Goal: Task Accomplishment & Management: Use online tool/utility

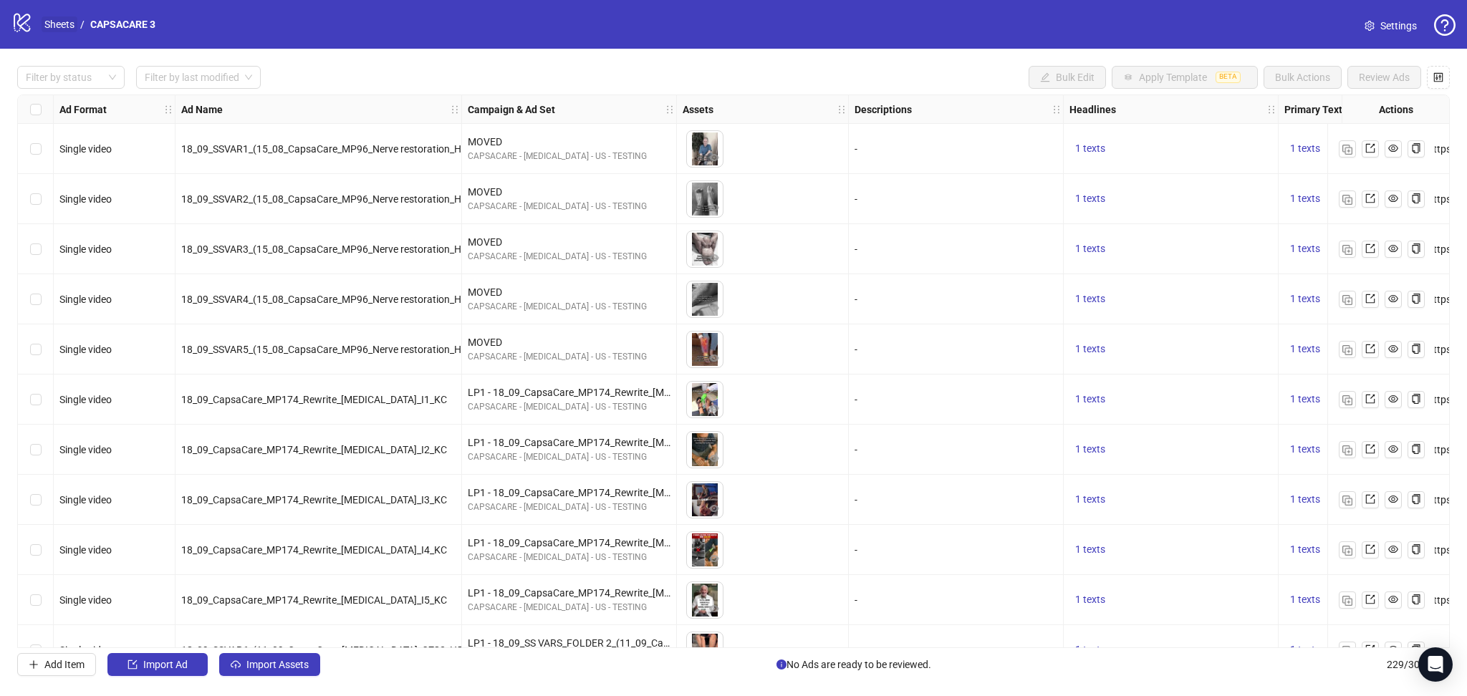
click at [49, 26] on link "Sheets" at bounding box center [60, 24] width 36 height 16
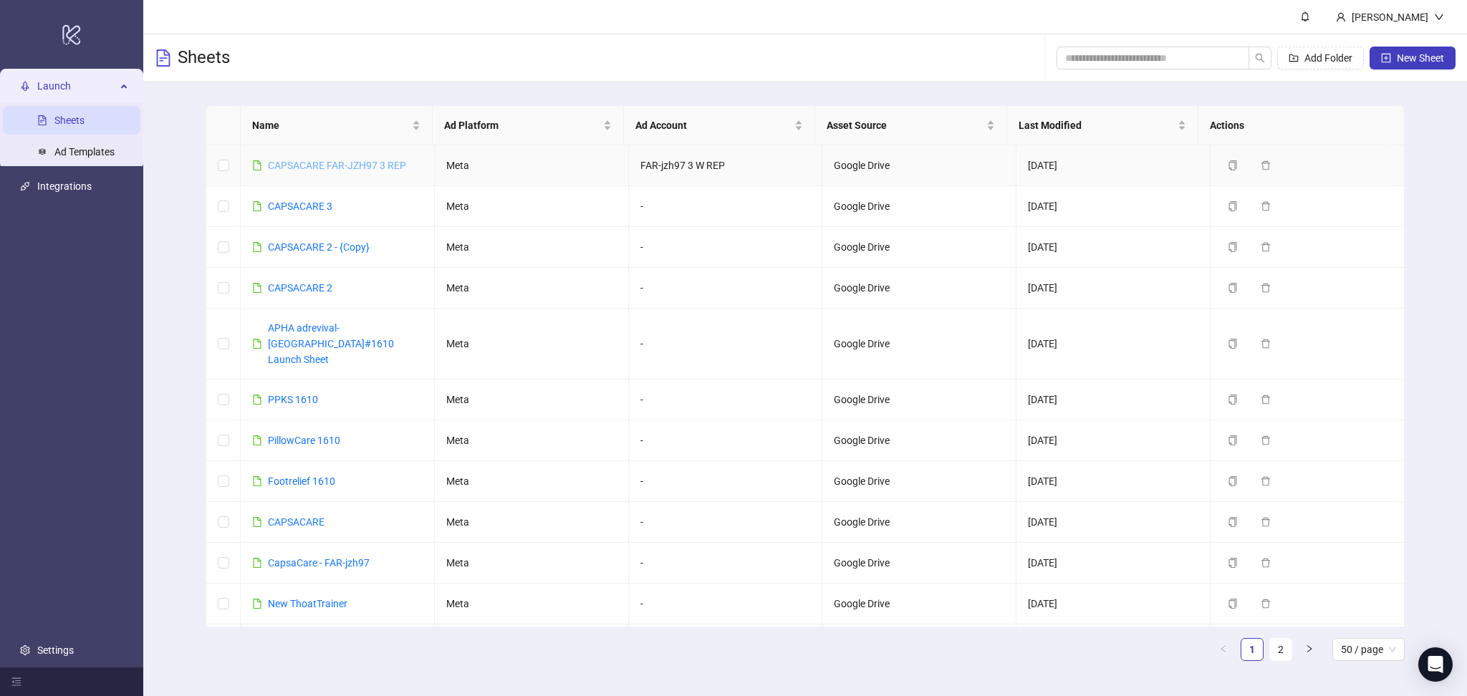
click at [344, 162] on link "CAPSACARE FAR-JZH97 3 REP" at bounding box center [337, 165] width 138 height 11
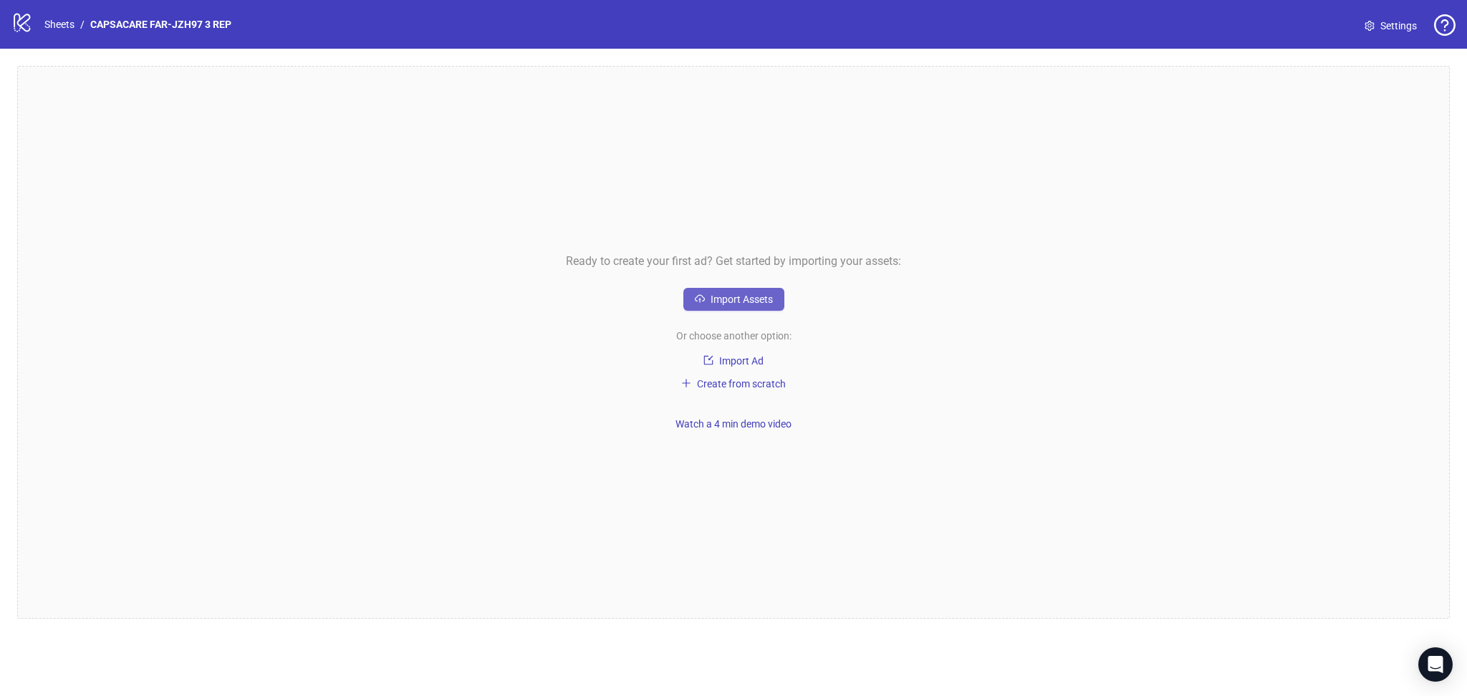
click at [756, 294] on span "Import Assets" at bounding box center [741, 299] width 62 height 11
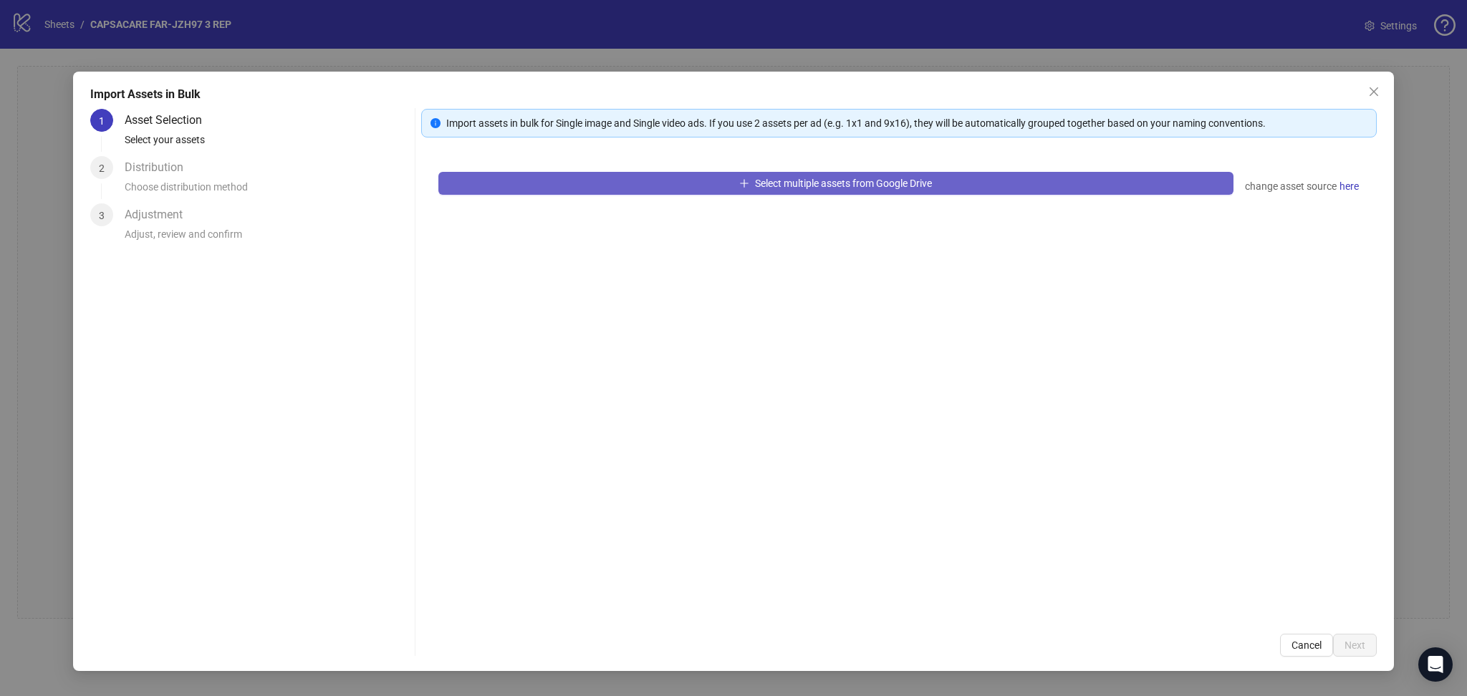
click at [613, 183] on button "Select multiple assets from Google Drive" at bounding box center [835, 183] width 795 height 23
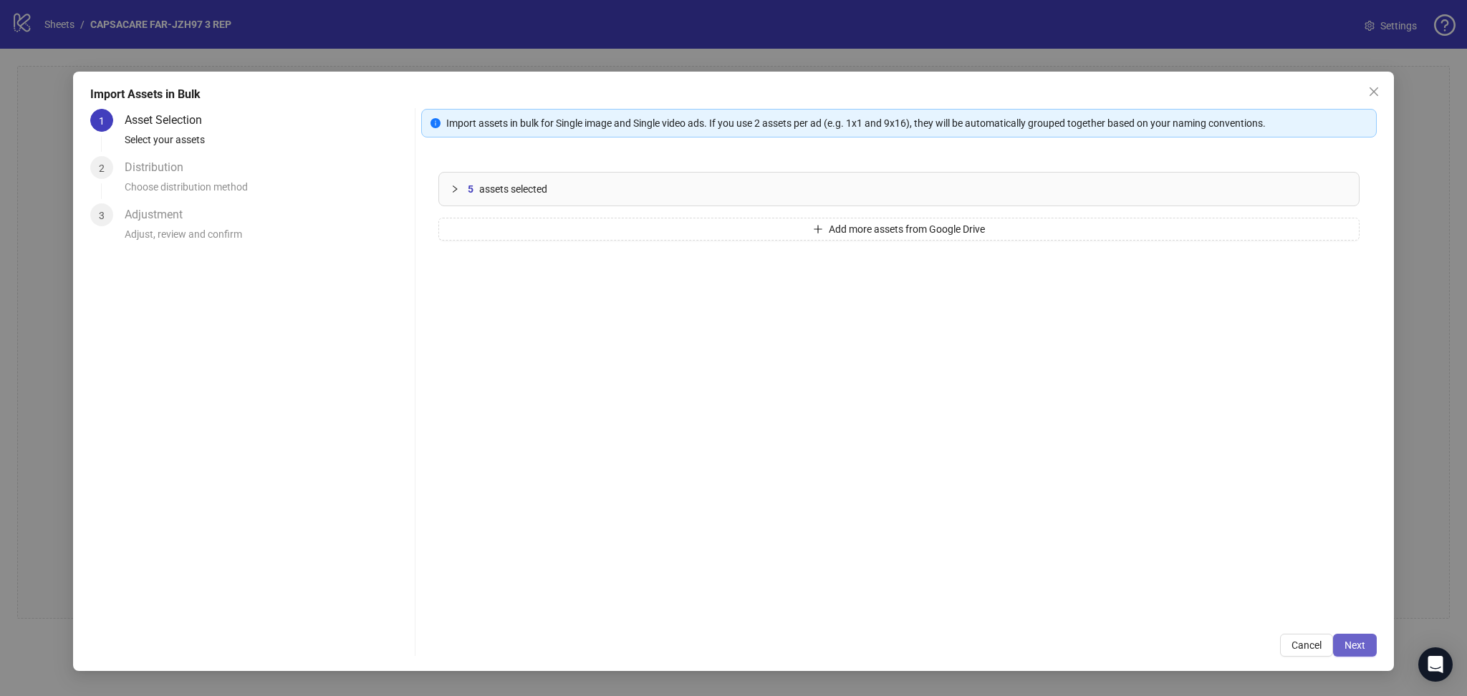
click at [1356, 645] on span "Next" at bounding box center [1354, 645] width 21 height 11
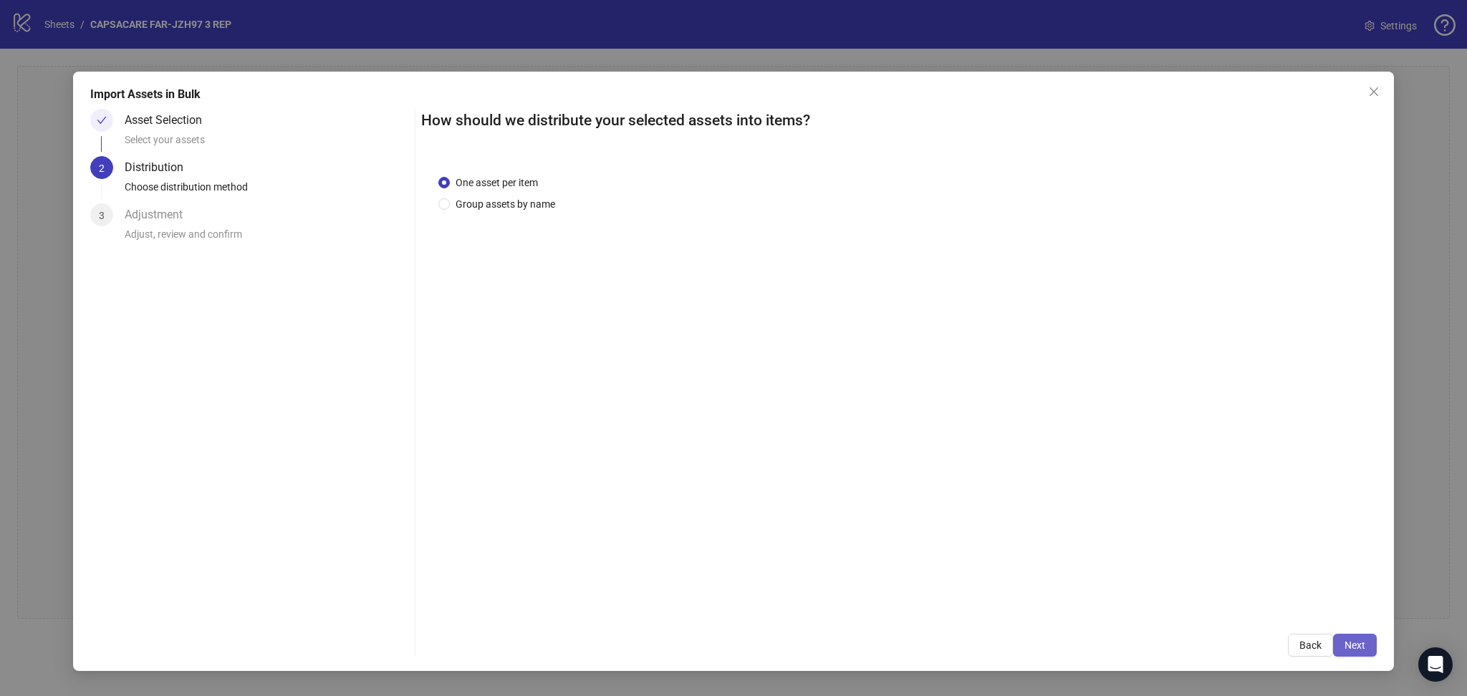
click at [1366, 640] on button "Next" at bounding box center [1355, 645] width 44 height 23
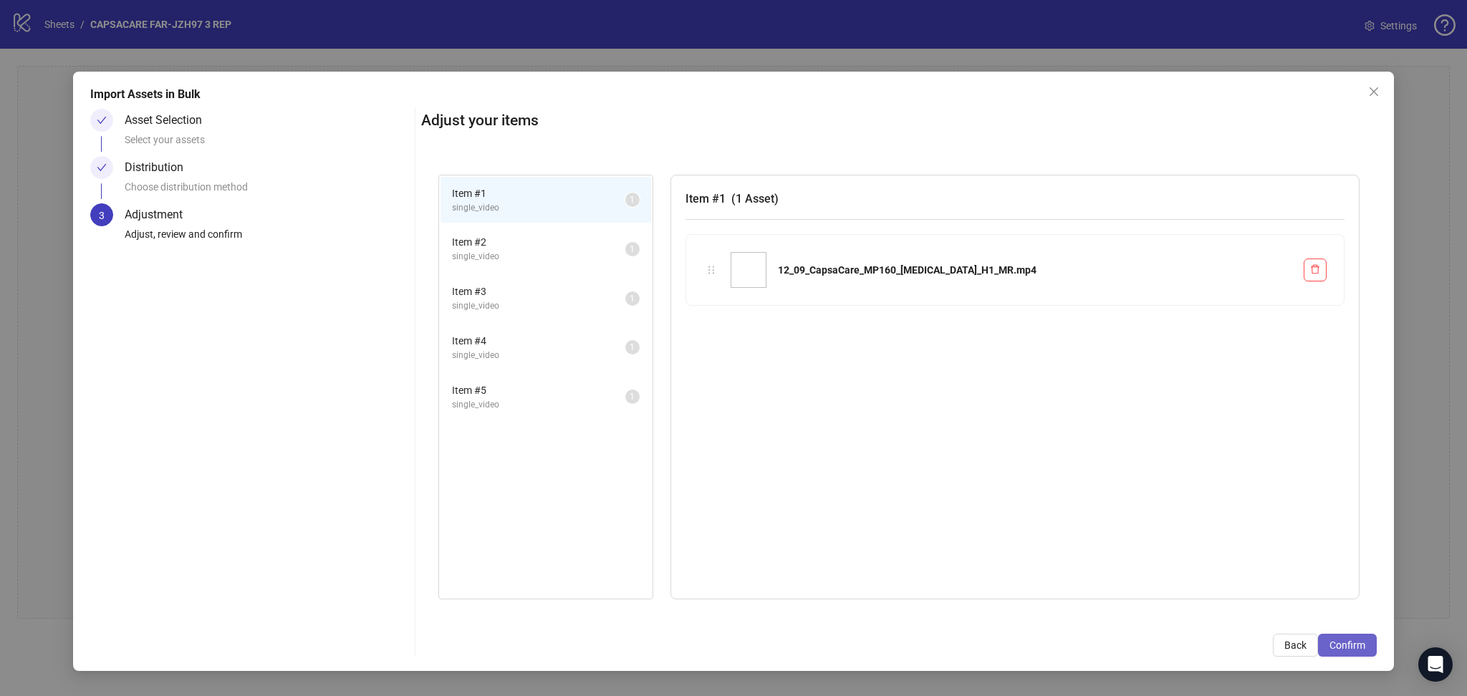
click at [1361, 640] on span "Confirm" at bounding box center [1347, 645] width 36 height 11
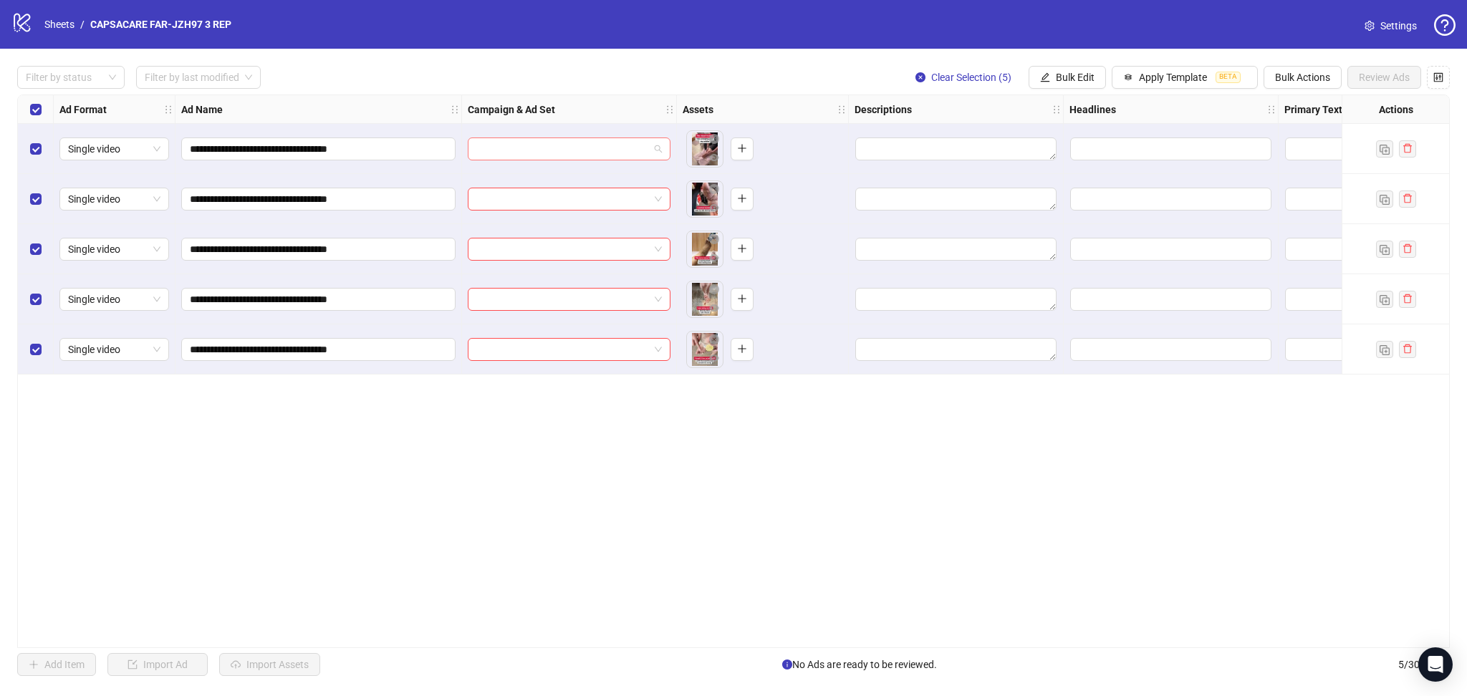
click at [503, 151] on input "search" at bounding box center [562, 148] width 173 height 21
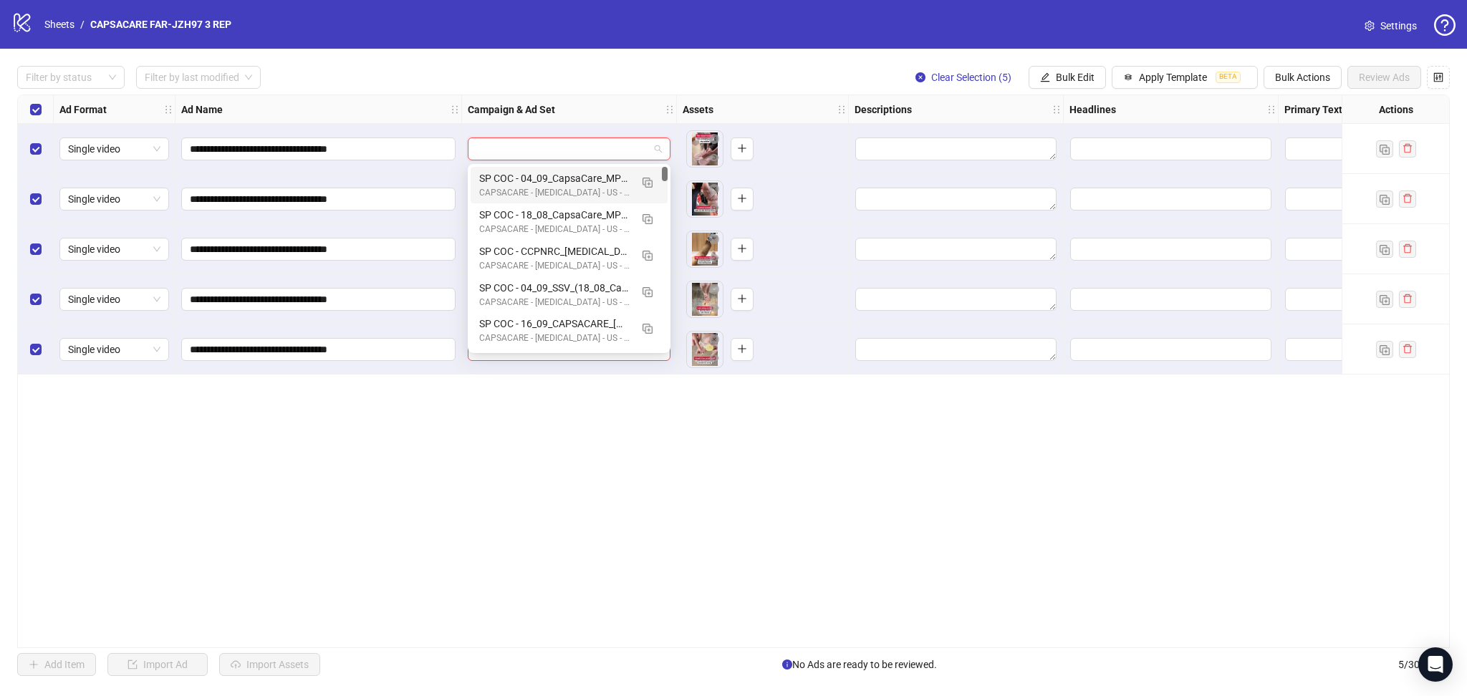
paste input "**********"
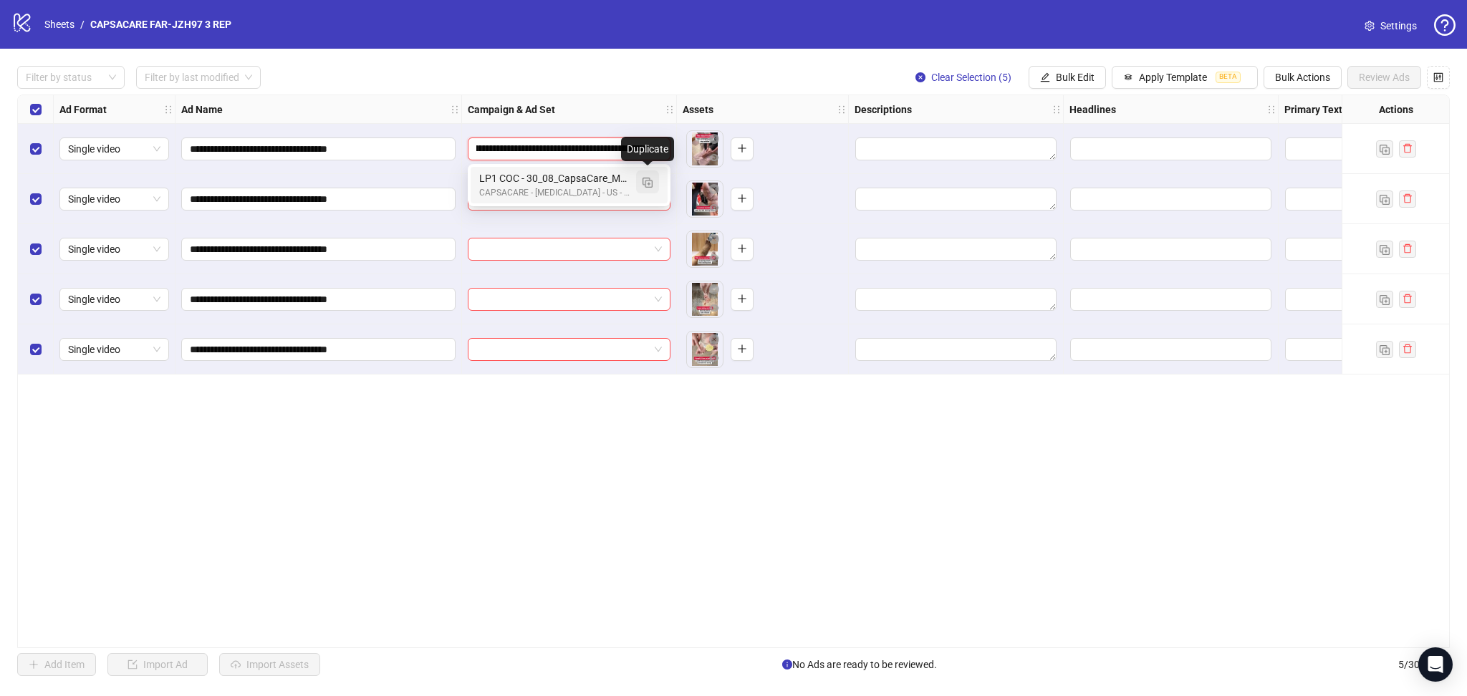
click at [653, 178] on button "button" at bounding box center [647, 181] width 23 height 23
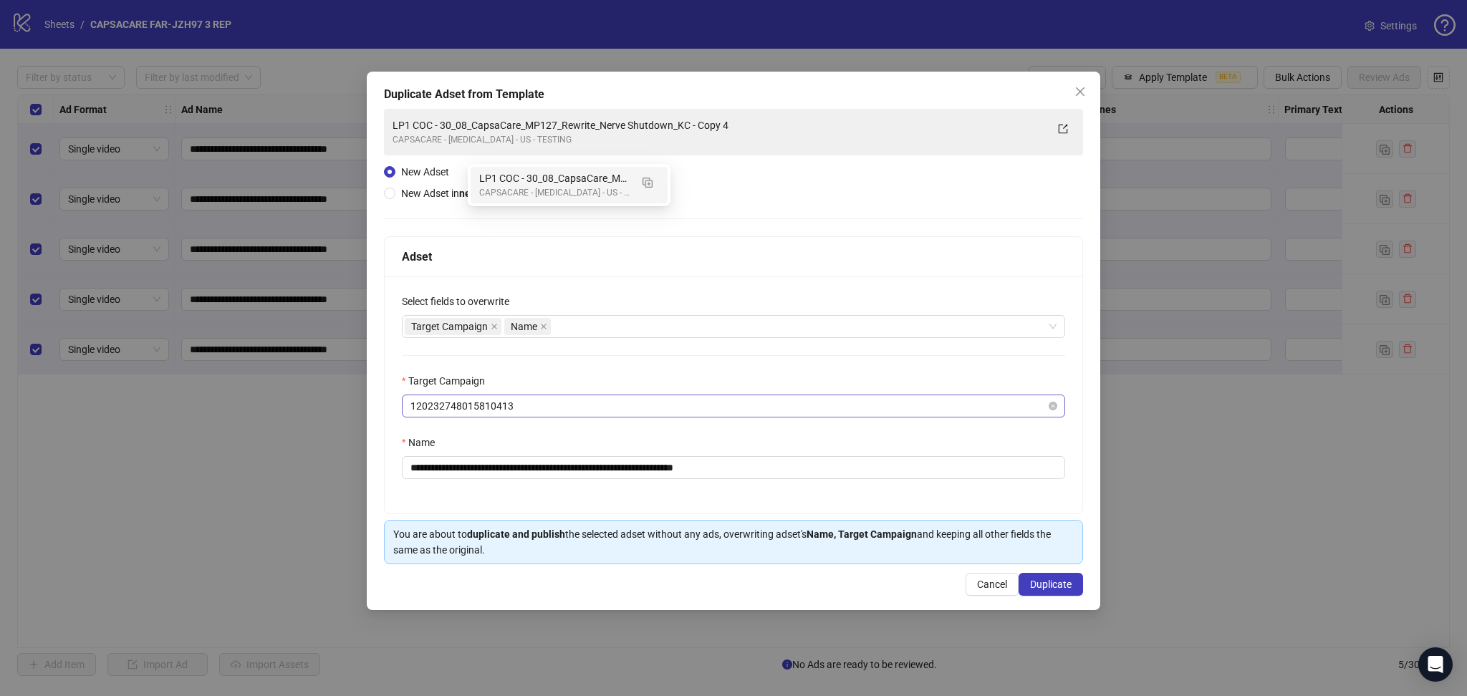
type input "**********"
click at [494, 328] on icon "close" at bounding box center [494, 326] width 7 height 7
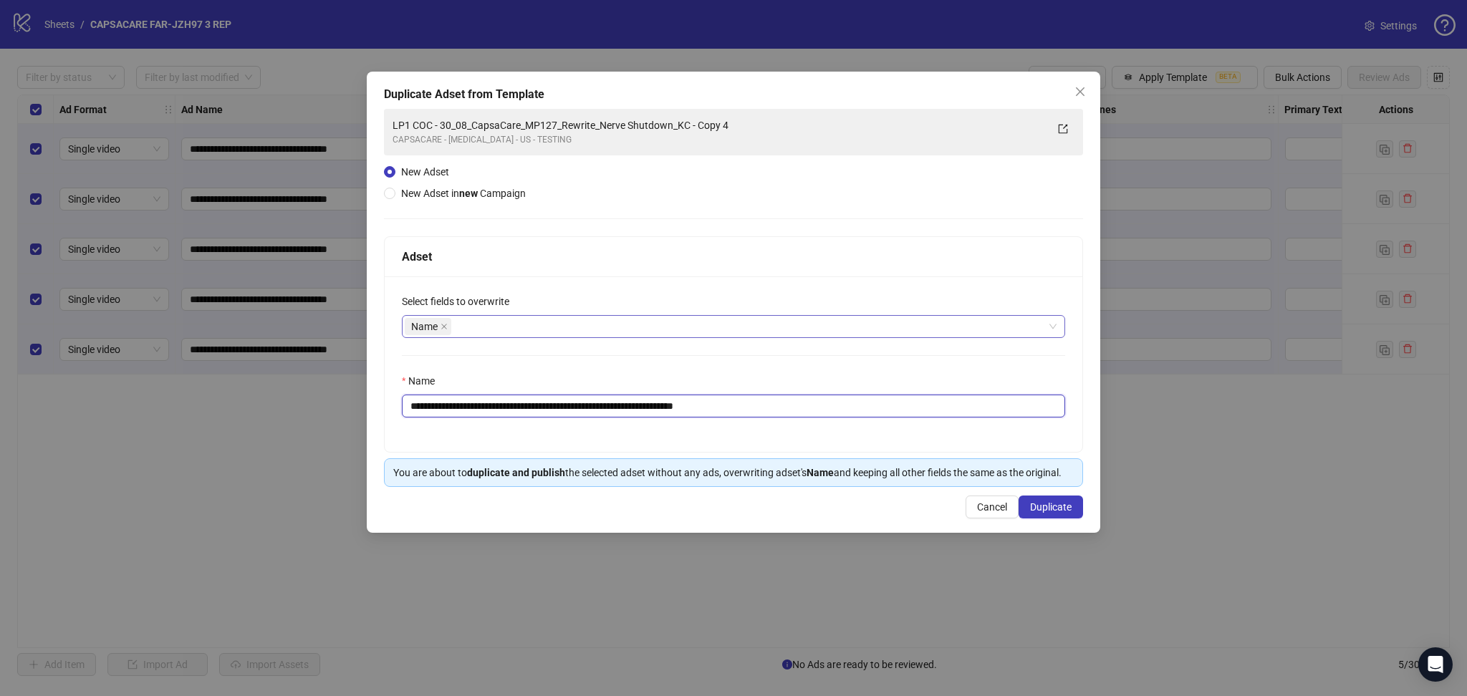
drag, startPoint x: 459, startPoint y: 405, endPoint x: 829, endPoint y: 406, distance: 370.2
click at [829, 406] on input "**********" at bounding box center [733, 406] width 663 height 23
paste input "text"
type input "**********"
click at [1056, 503] on span "Duplicate" at bounding box center [1051, 506] width 42 height 11
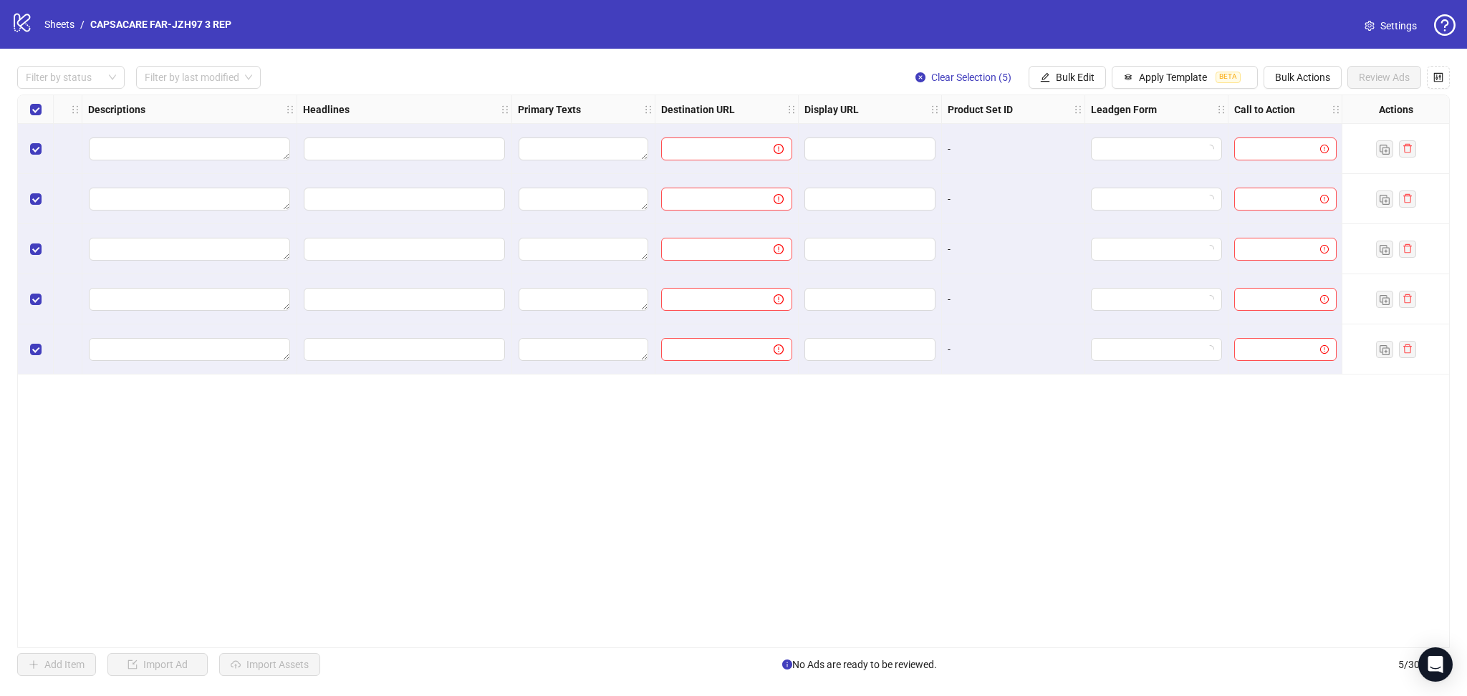
scroll to position [0, 851]
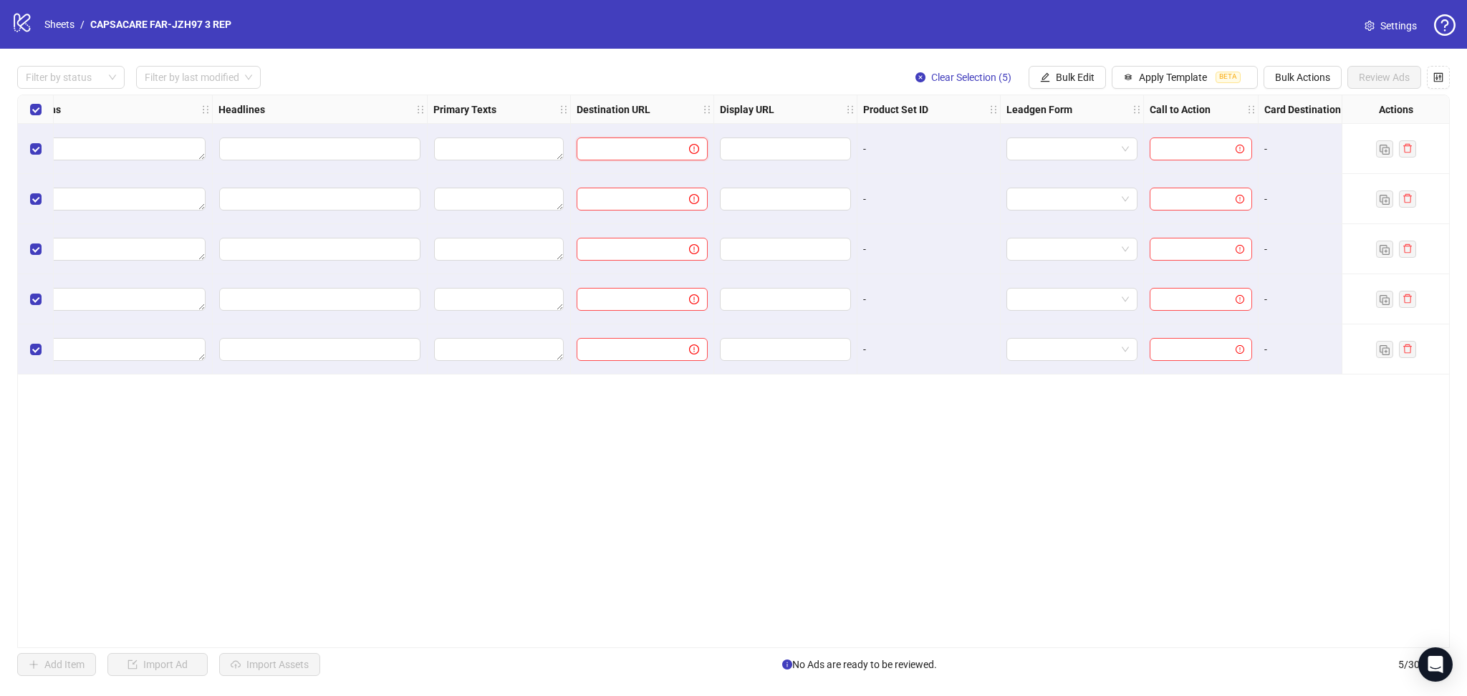
click at [648, 150] on input "text" at bounding box center [627, 149] width 84 height 16
paste input "**********"
type input "**********"
click at [695, 69] on div "Filter by status Filter by last modified Clear Selection (5) Bulk Edit Apply Te…" at bounding box center [733, 77] width 1432 height 23
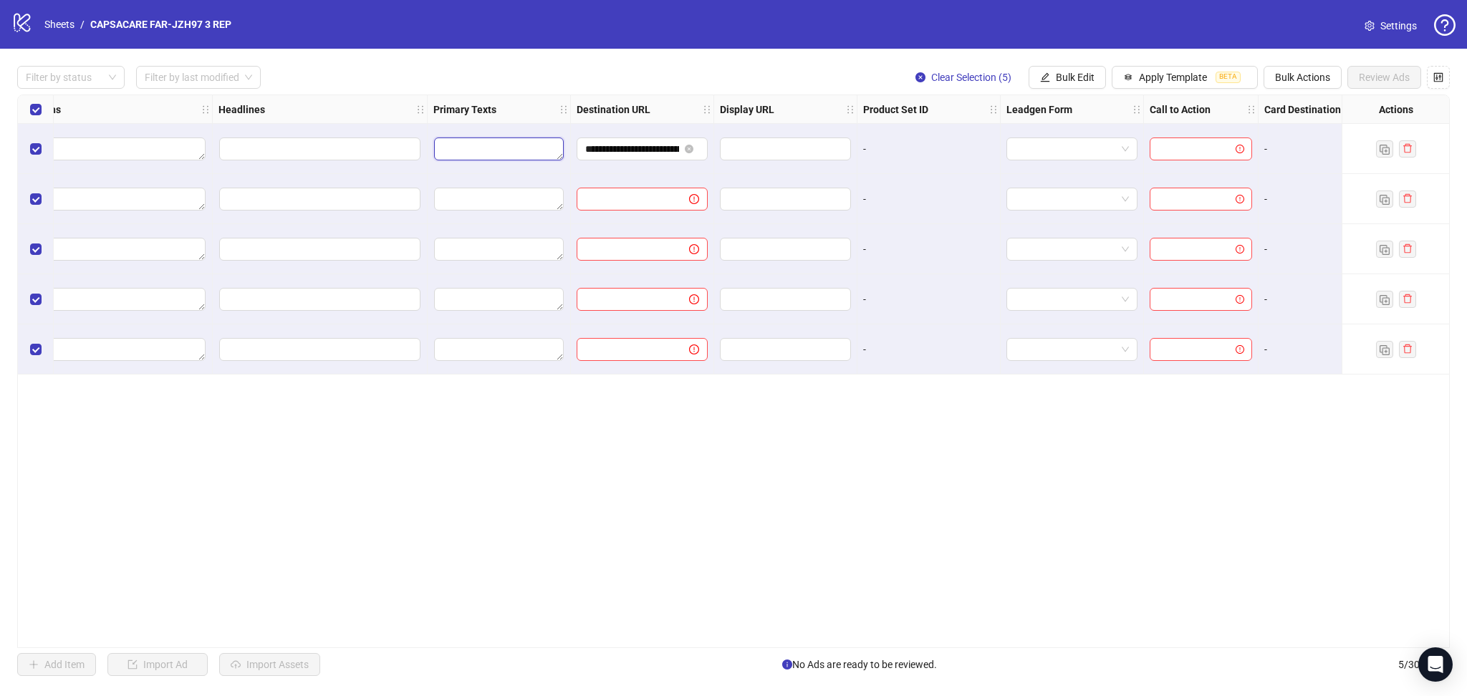
click at [470, 150] on textarea "Edit values" at bounding box center [499, 148] width 130 height 23
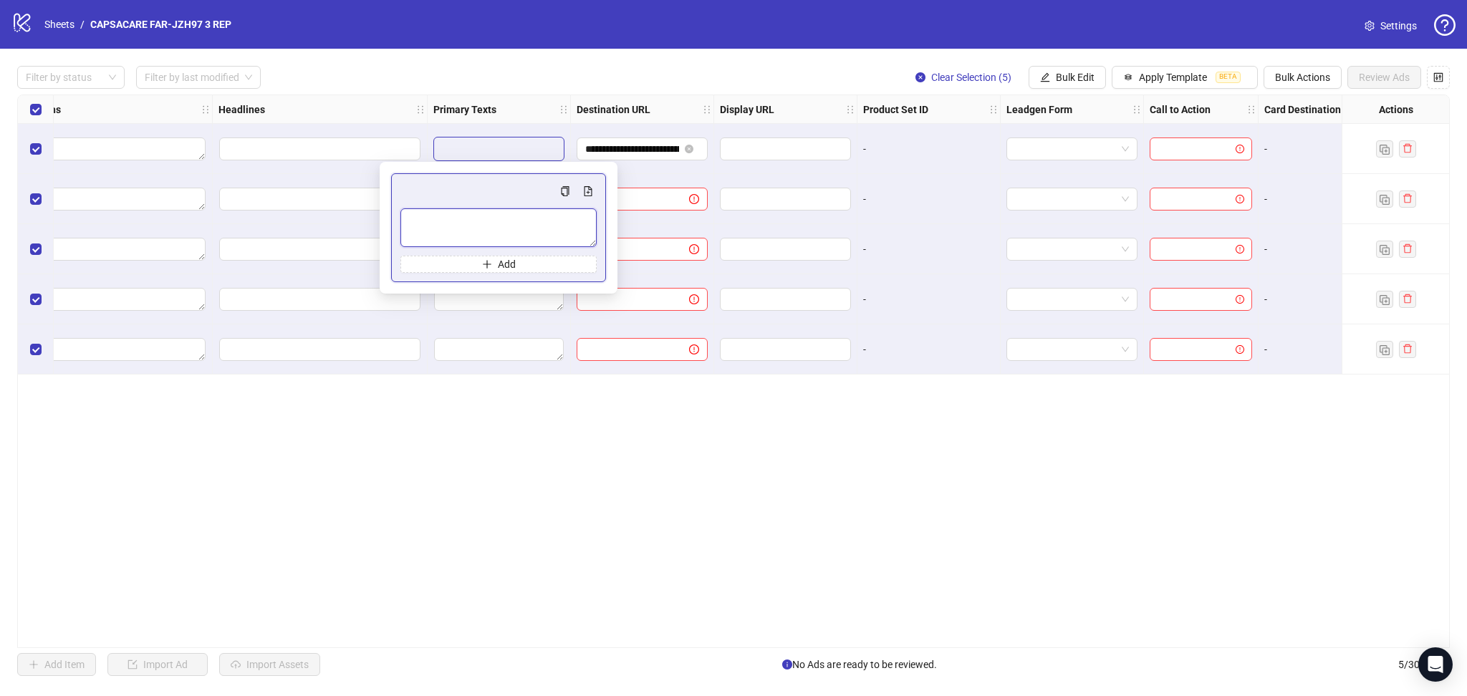
click at [467, 231] on textarea "Multi-text input container - paste or copy values" at bounding box center [498, 227] width 196 height 39
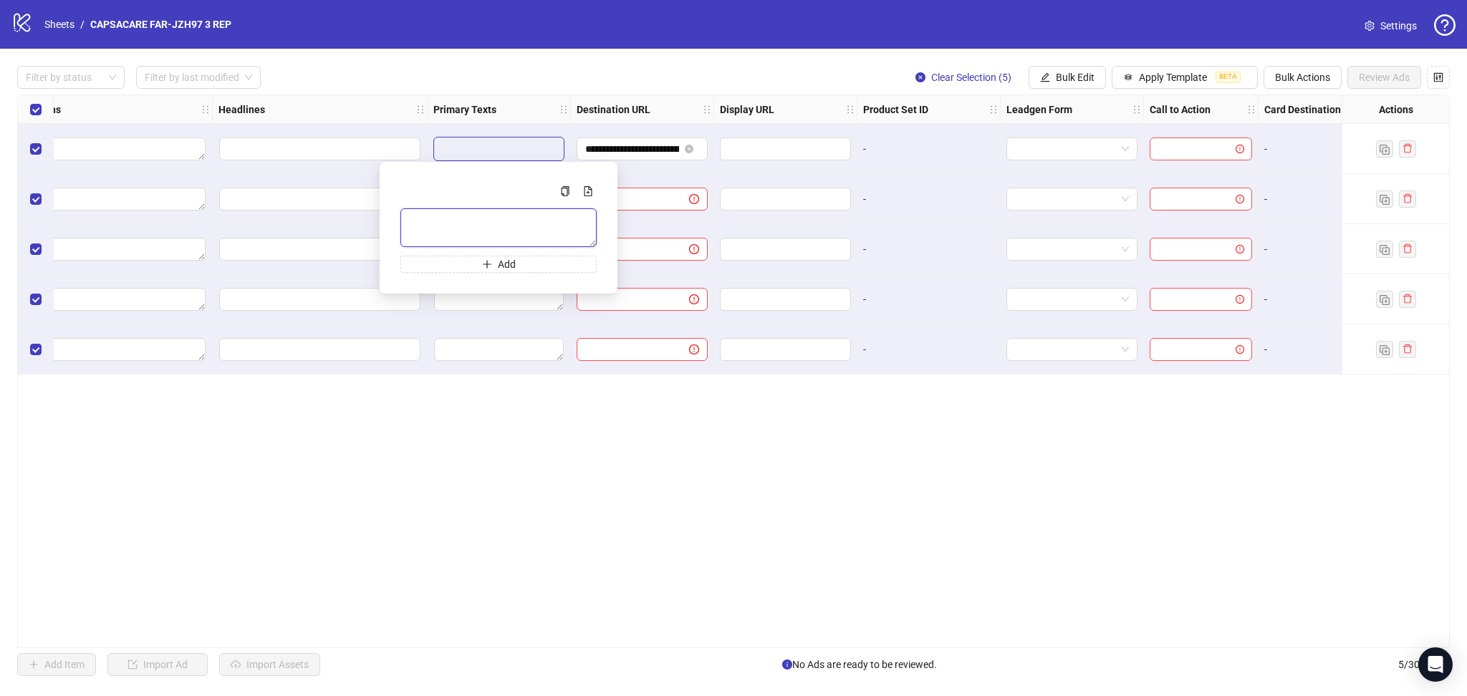
paste textarea "**********"
type textarea "**********"
click at [529, 72] on div "Filter by status Filter by last modified Clear Selection (5) Bulk Edit Apply Te…" at bounding box center [733, 77] width 1432 height 23
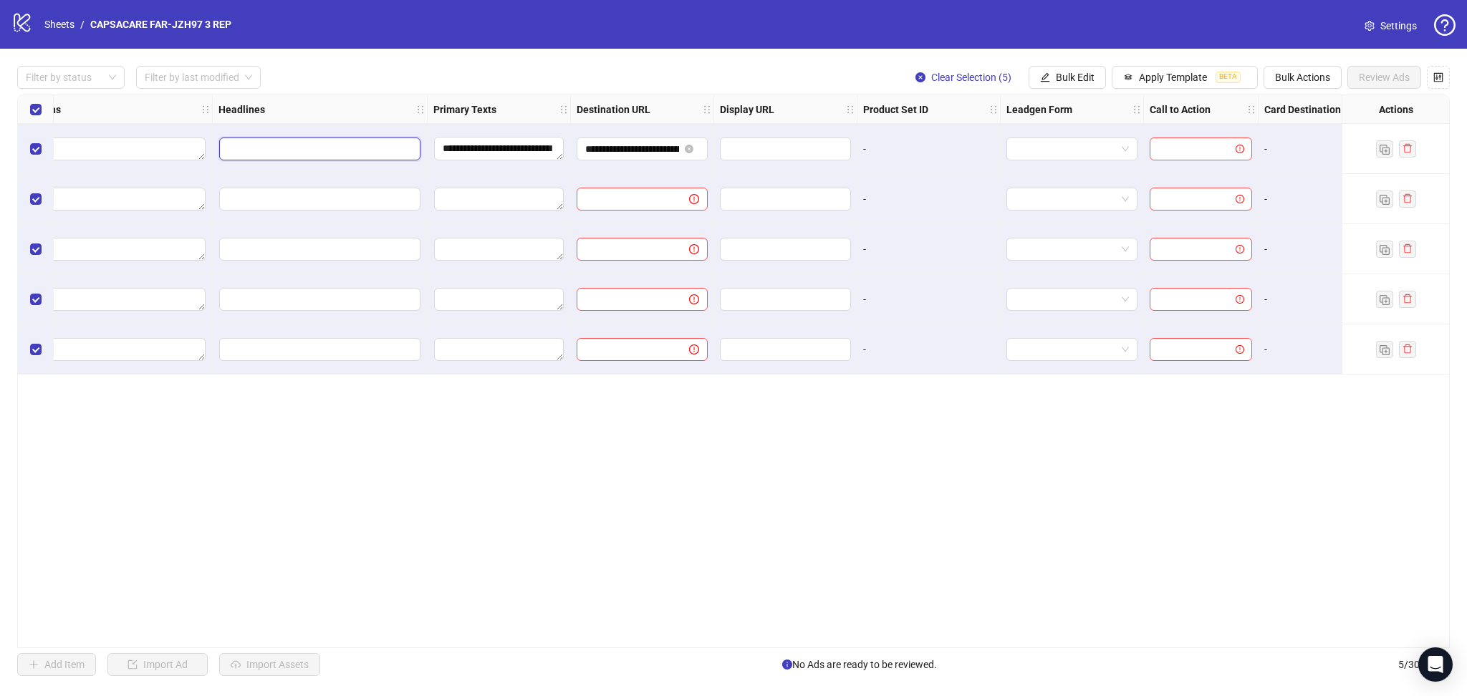
click at [270, 149] on input "Edit values" at bounding box center [319, 148] width 201 height 23
click at [299, 215] on input "Multi-input container - paste or copy values" at bounding box center [319, 219] width 196 height 23
paste input "**********"
type input "**********"
click at [392, 57] on div "**********" at bounding box center [733, 371] width 1467 height 645
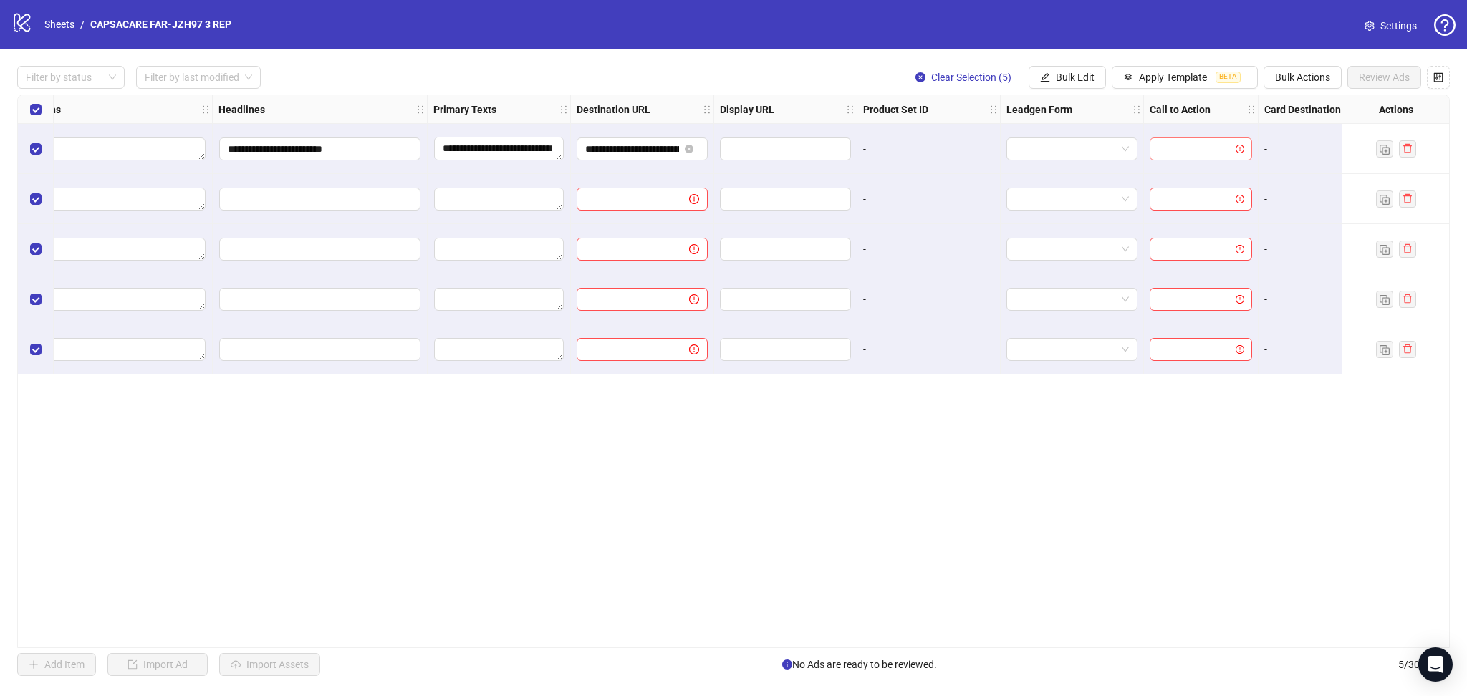
click at [1189, 152] on input "search" at bounding box center [1194, 148] width 72 height 21
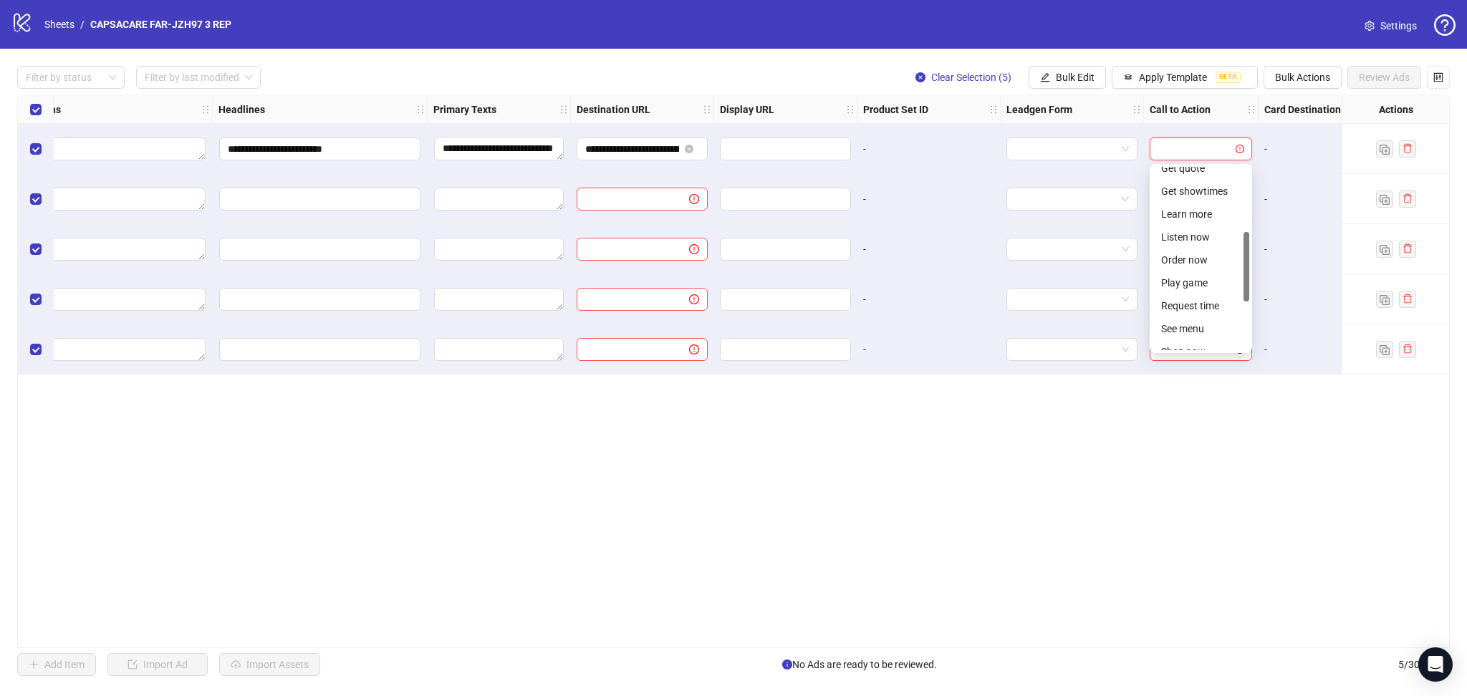
scroll to position [166, 0]
drag, startPoint x: 1245, startPoint y: 213, endPoint x: 1258, endPoint y: 277, distance: 65.0
click at [1258, 277] on body "**********" at bounding box center [733, 348] width 1467 height 696
click at [1210, 221] on div "Learn more" at bounding box center [1200, 219] width 79 height 16
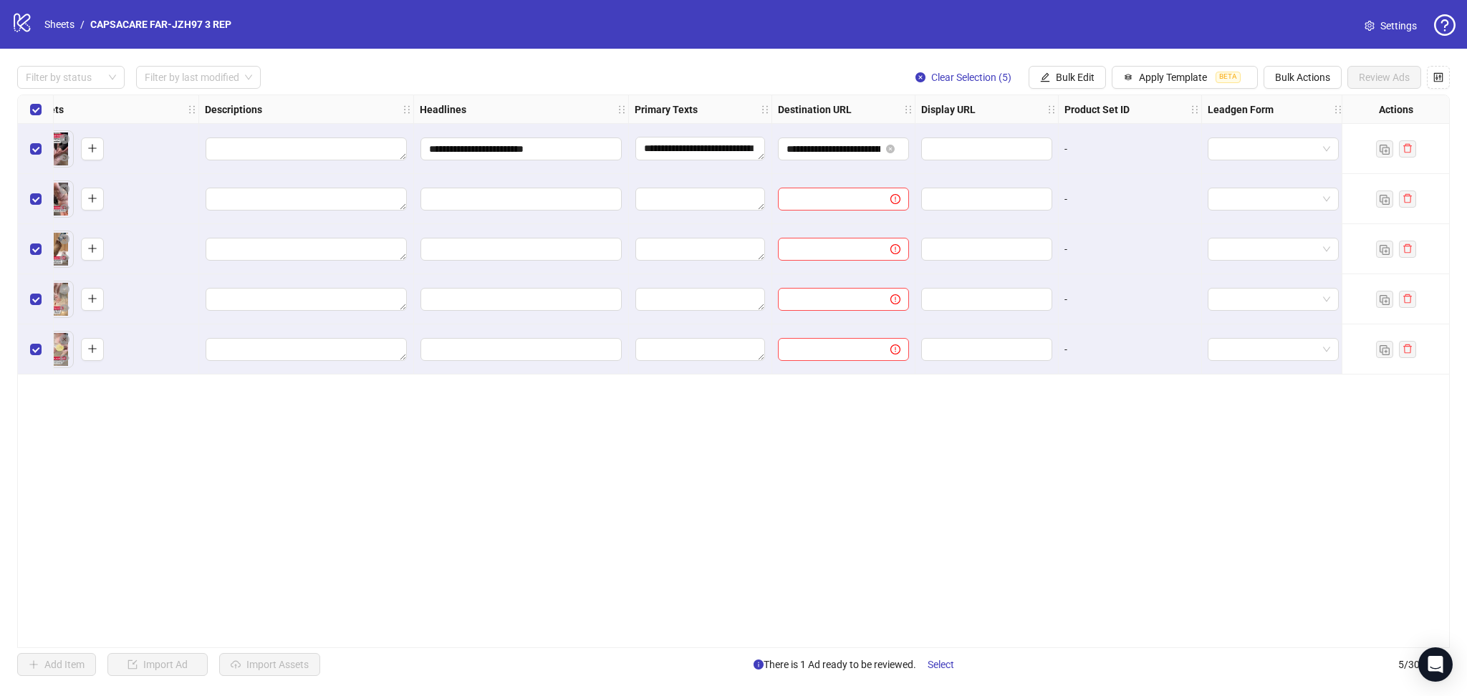
scroll to position [0, 0]
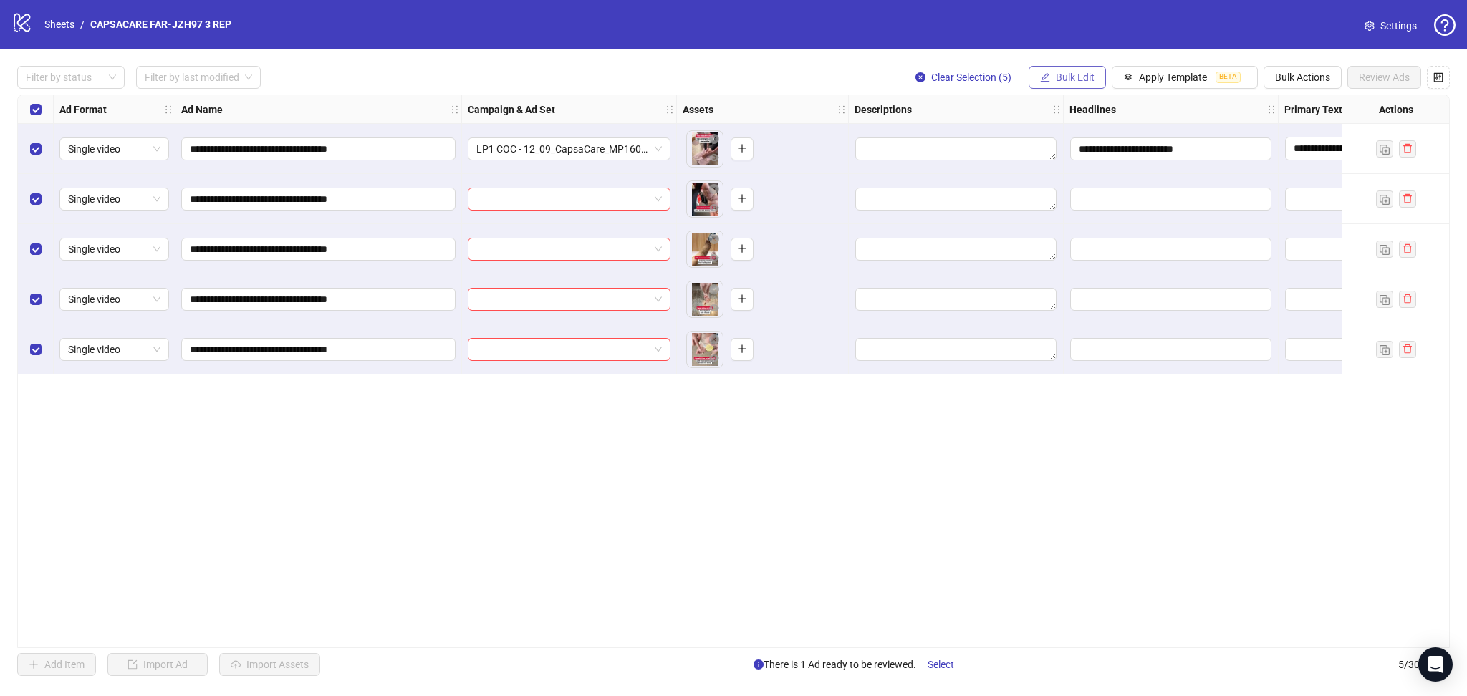
click at [1080, 70] on button "Bulk Edit" at bounding box center [1066, 77] width 77 height 23
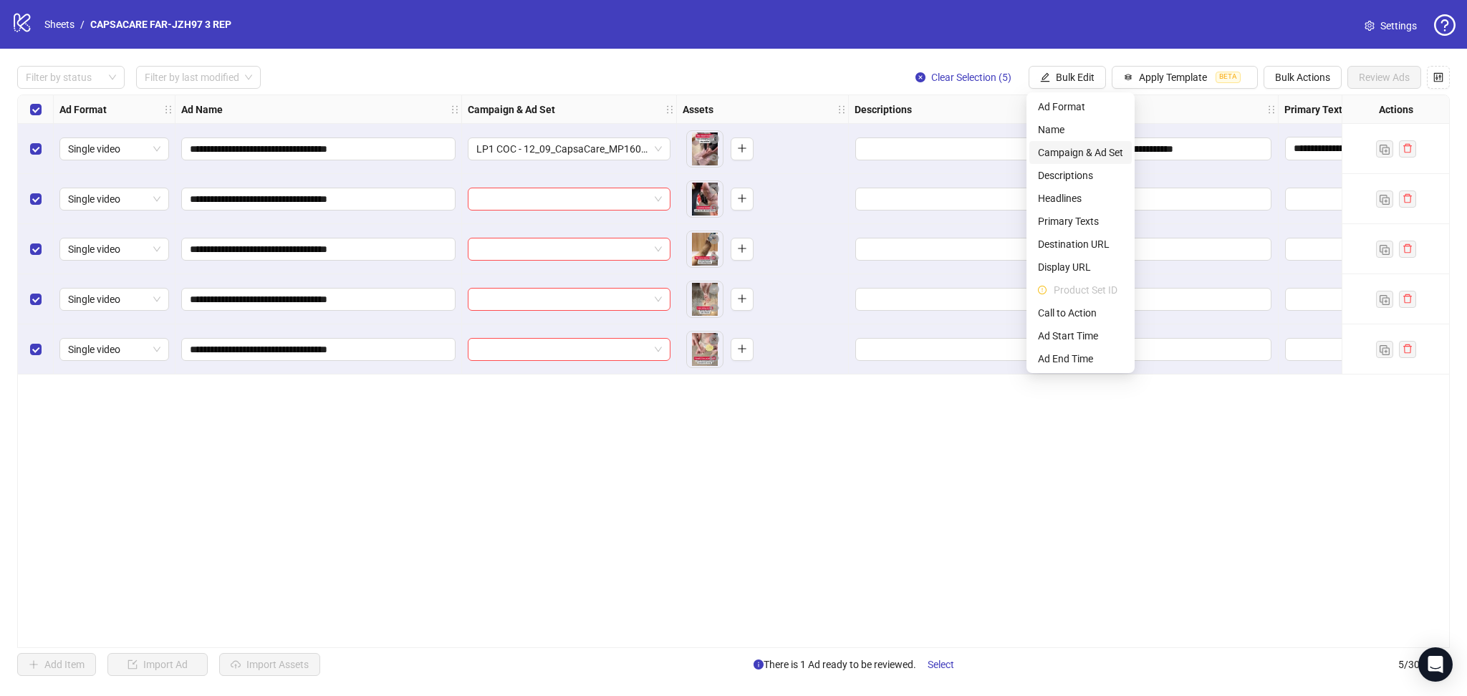
click at [1092, 150] on span "Campaign & Ad Set" at bounding box center [1080, 153] width 85 height 16
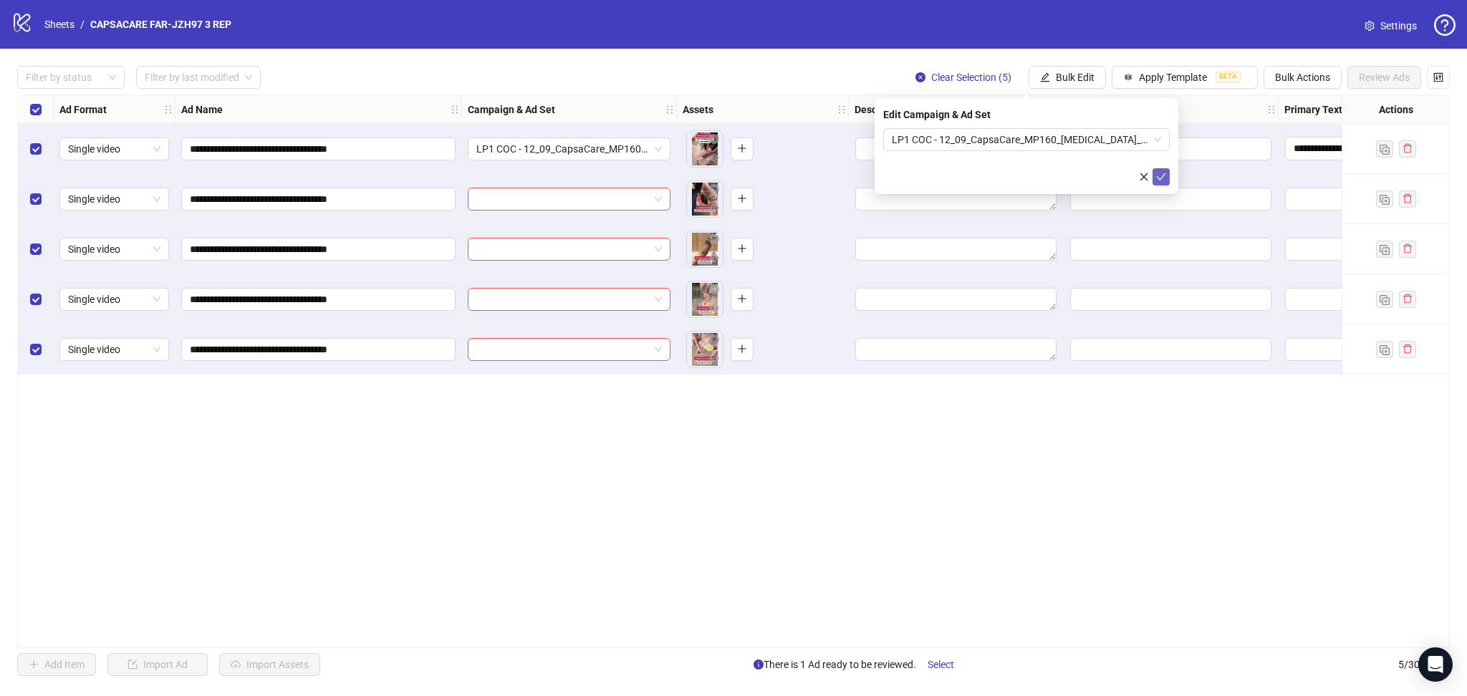
click at [1167, 174] on button "submit" at bounding box center [1160, 176] width 17 height 17
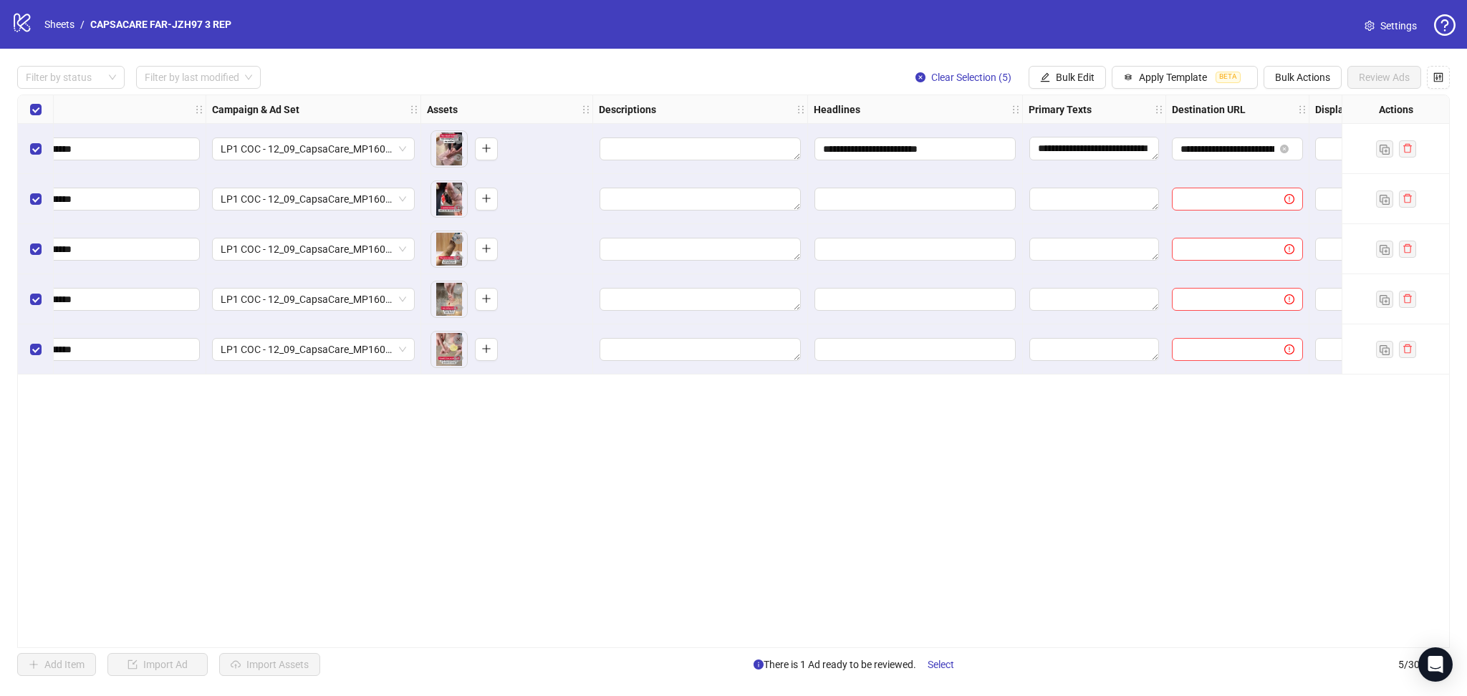
scroll to position [0, 261]
click at [1067, 81] on span "Bulk Edit" at bounding box center [1075, 77] width 39 height 11
click at [712, 536] on div "**********" at bounding box center [733, 372] width 1432 height 554
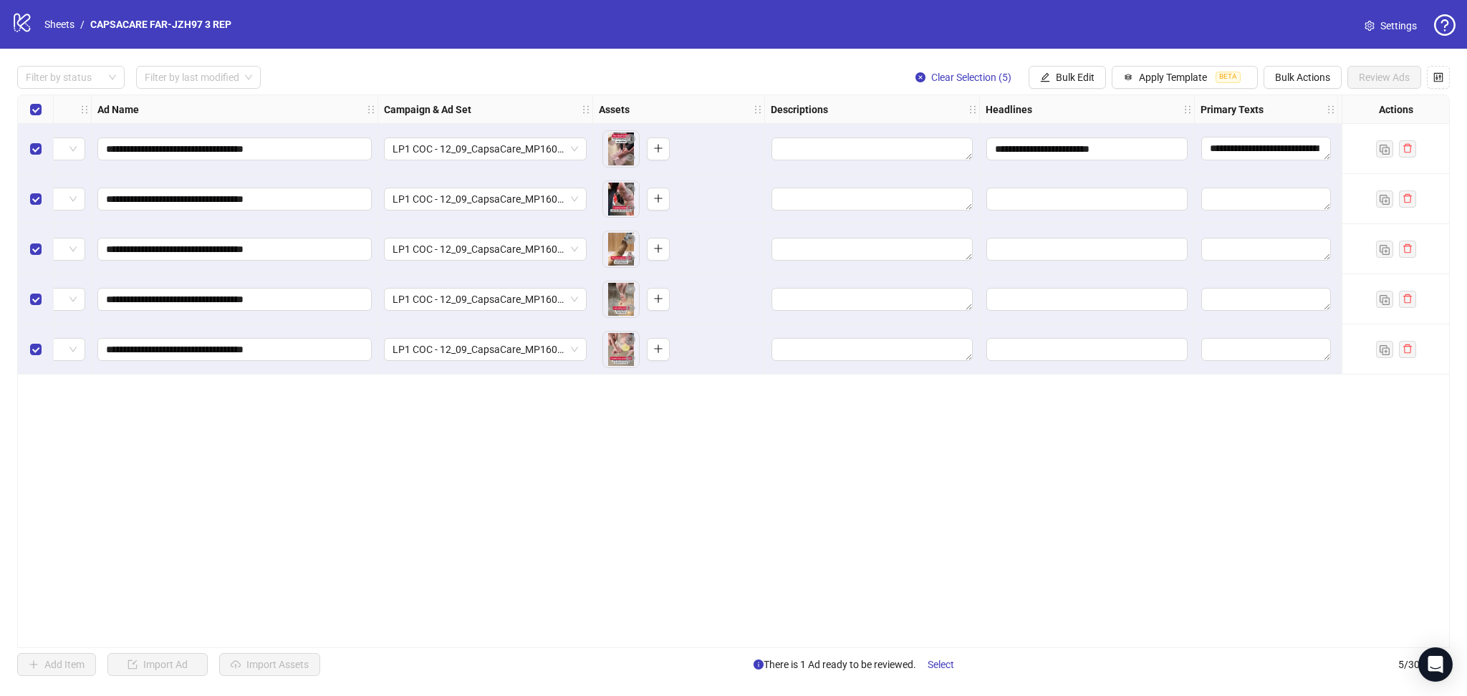
scroll to position [0, 0]
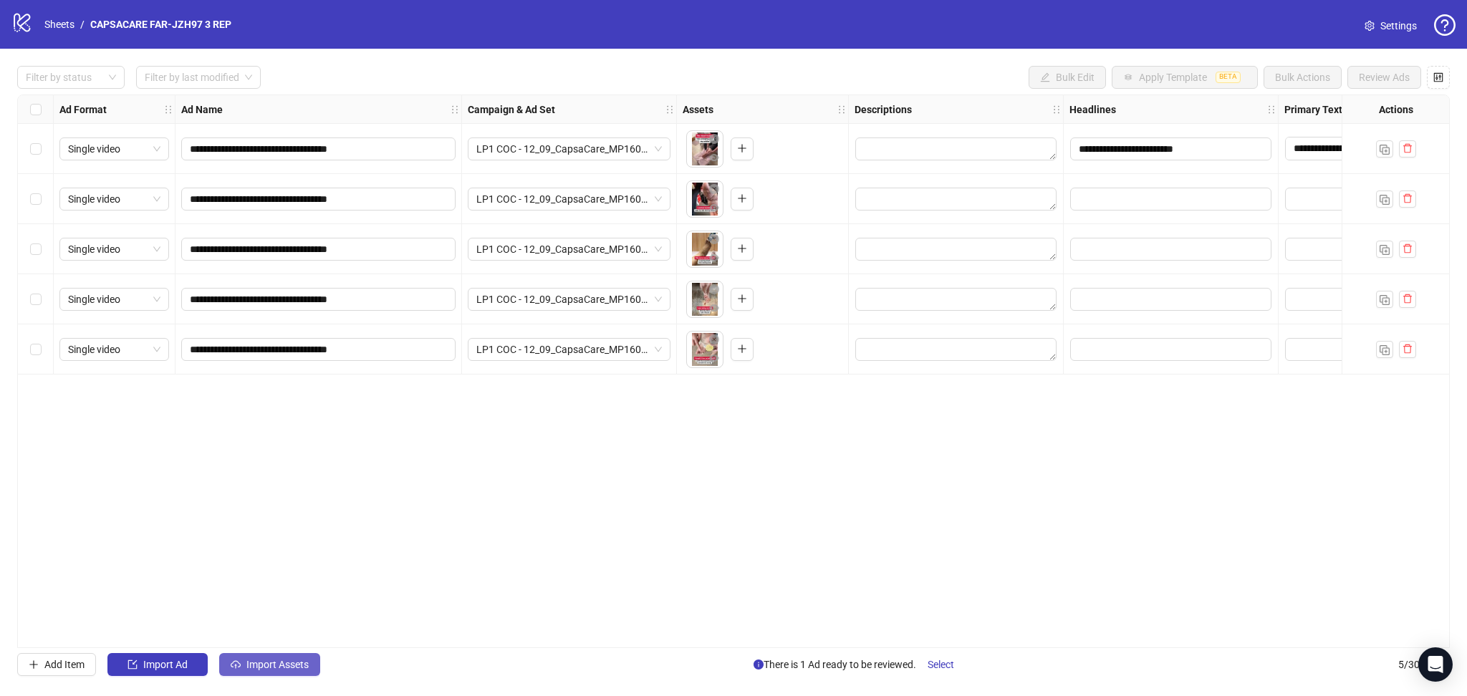
click at [248, 670] on span "Import Assets" at bounding box center [277, 664] width 62 height 11
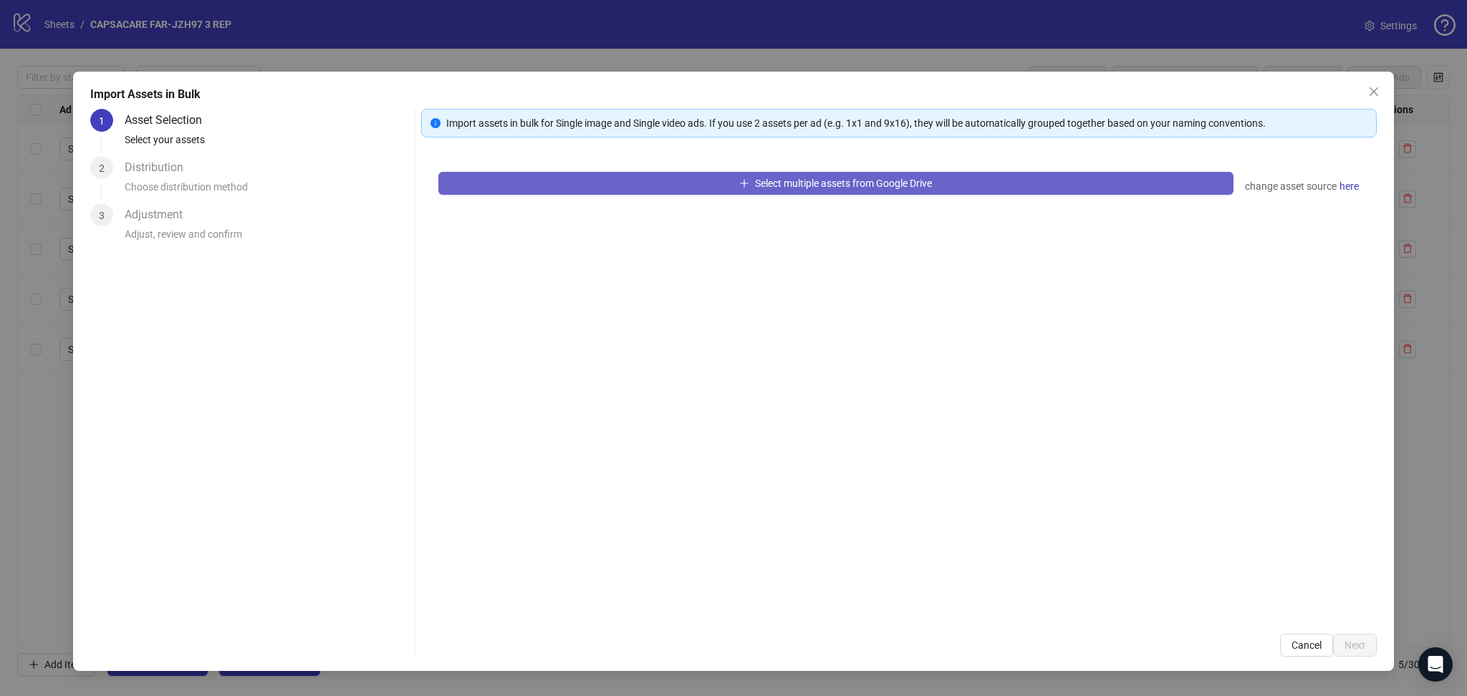
click at [544, 192] on button "Select multiple assets from Google Drive" at bounding box center [835, 183] width 795 height 23
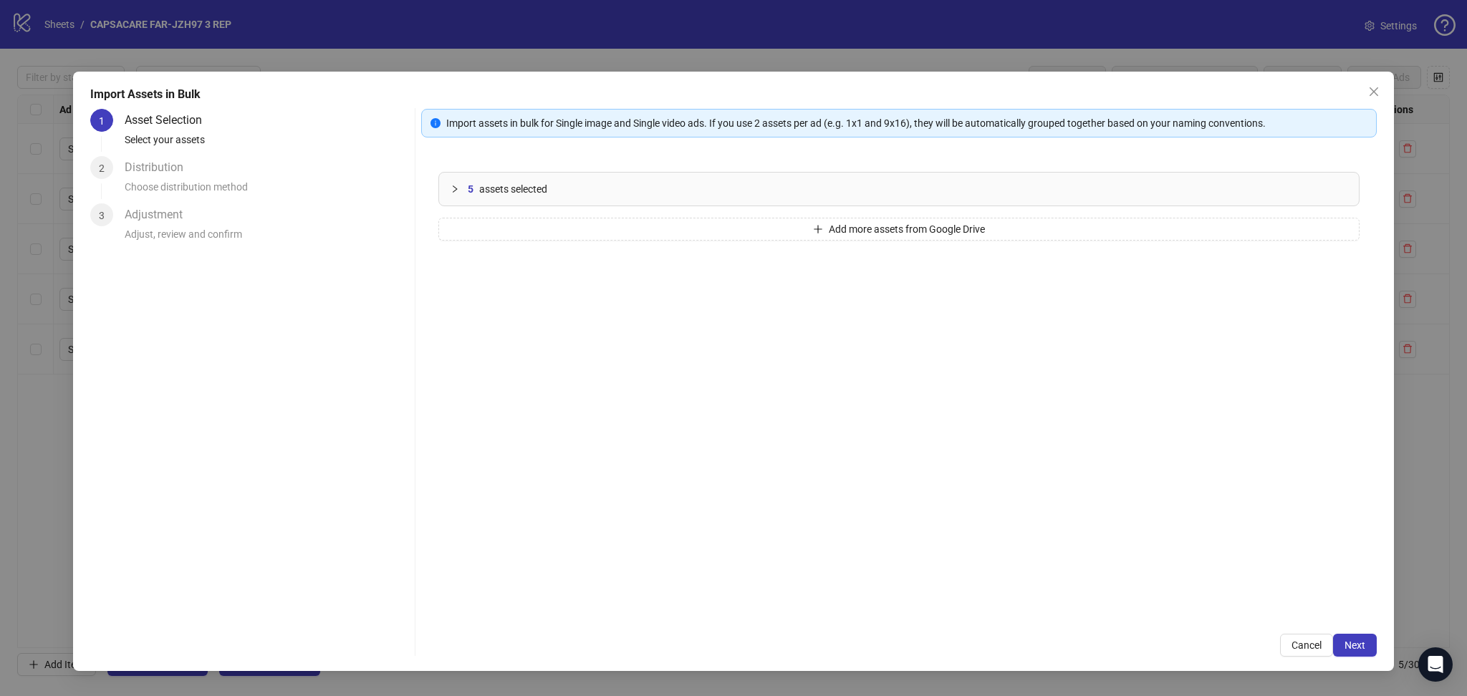
click at [1358, 645] on span "Next" at bounding box center [1354, 645] width 21 height 11
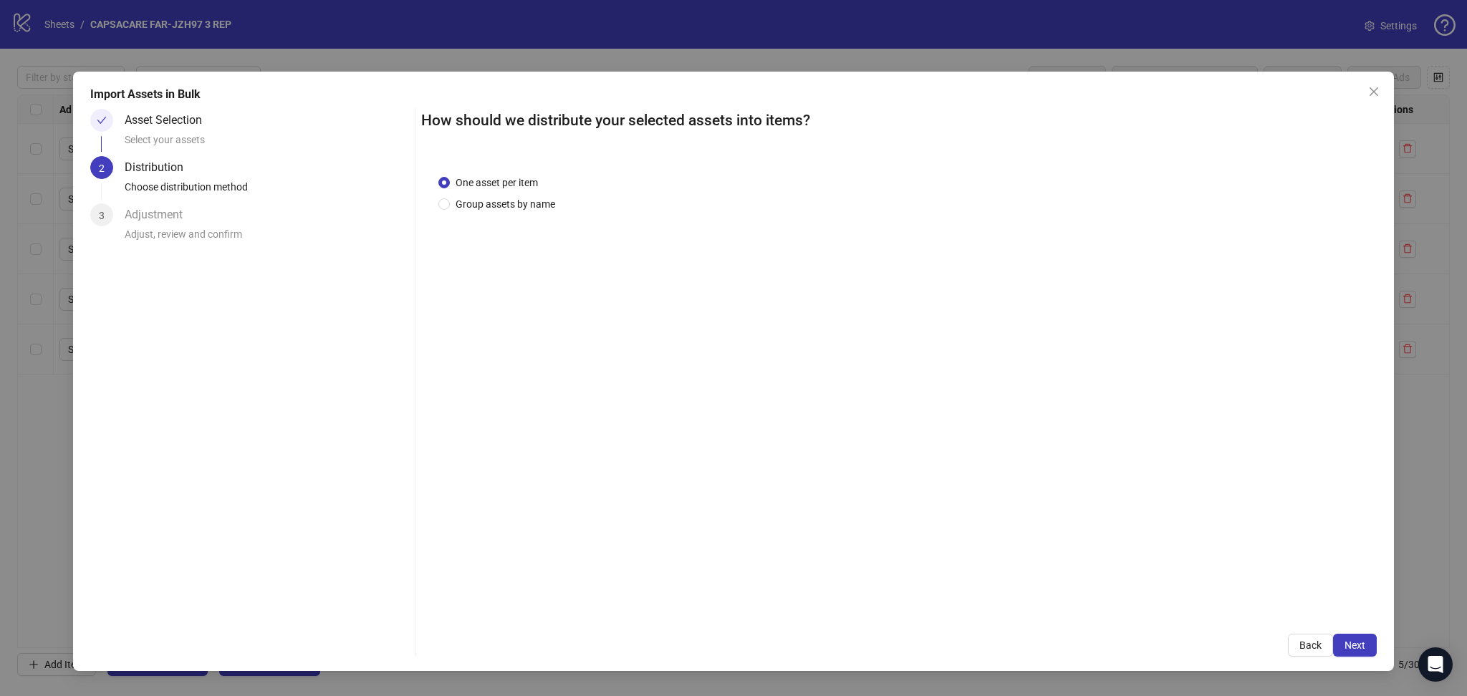
click at [1361, 645] on span "Next" at bounding box center [1354, 645] width 21 height 11
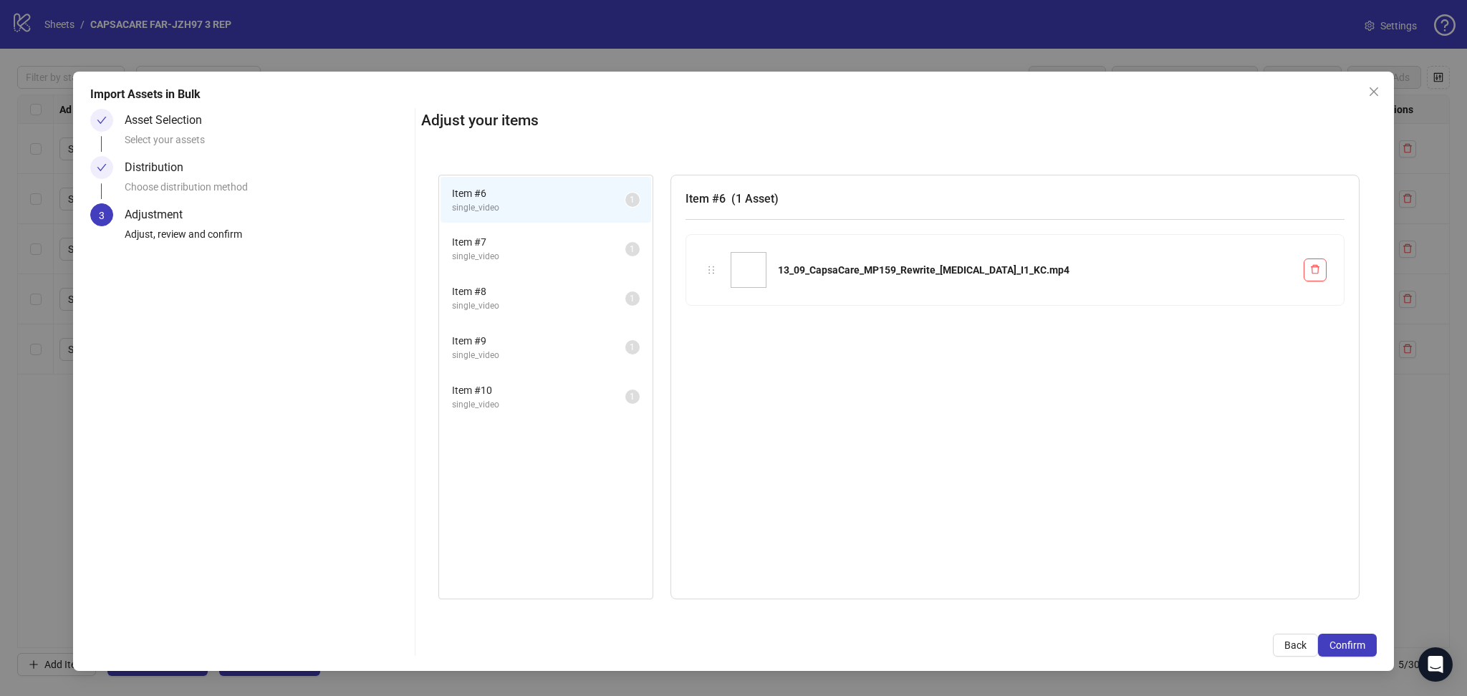
click at [1361, 645] on span "Confirm" at bounding box center [1347, 645] width 36 height 11
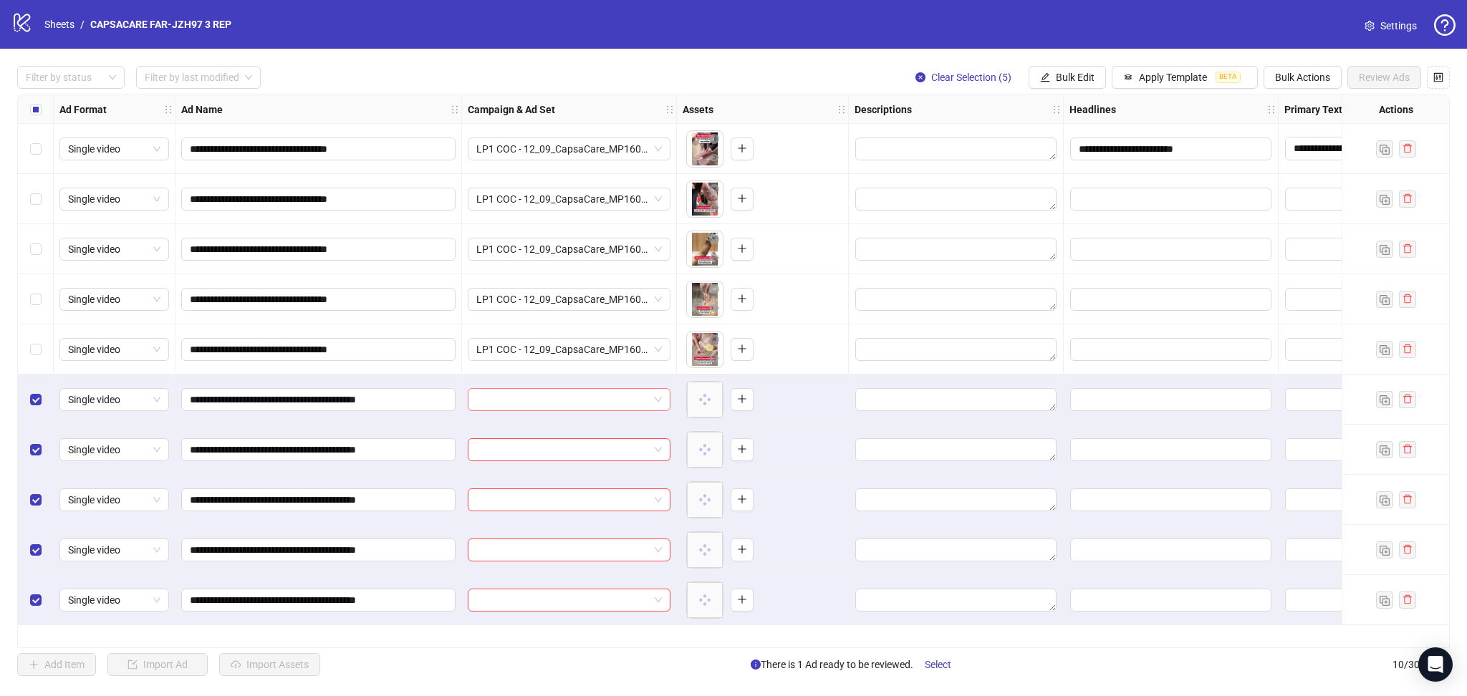
click at [511, 395] on input "search" at bounding box center [562, 399] width 173 height 21
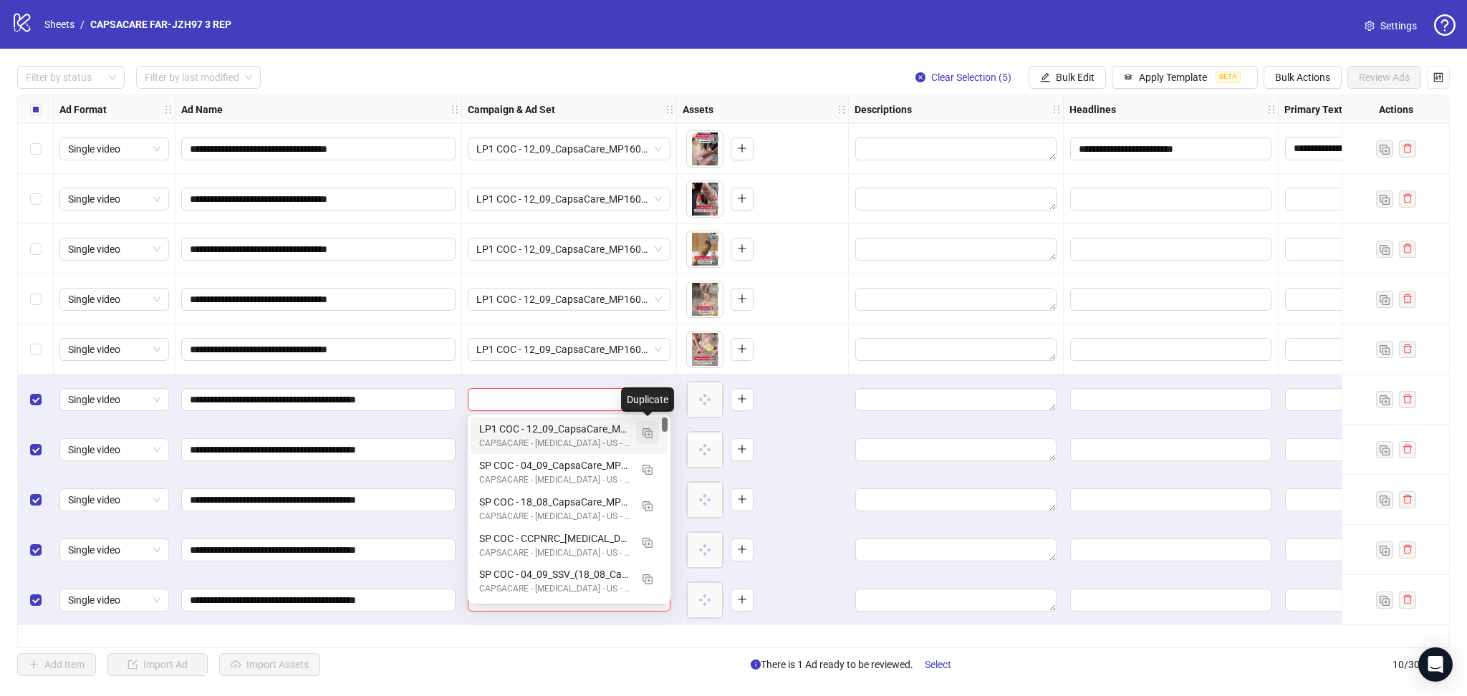
click at [649, 433] on img "button" at bounding box center [647, 433] width 10 height 10
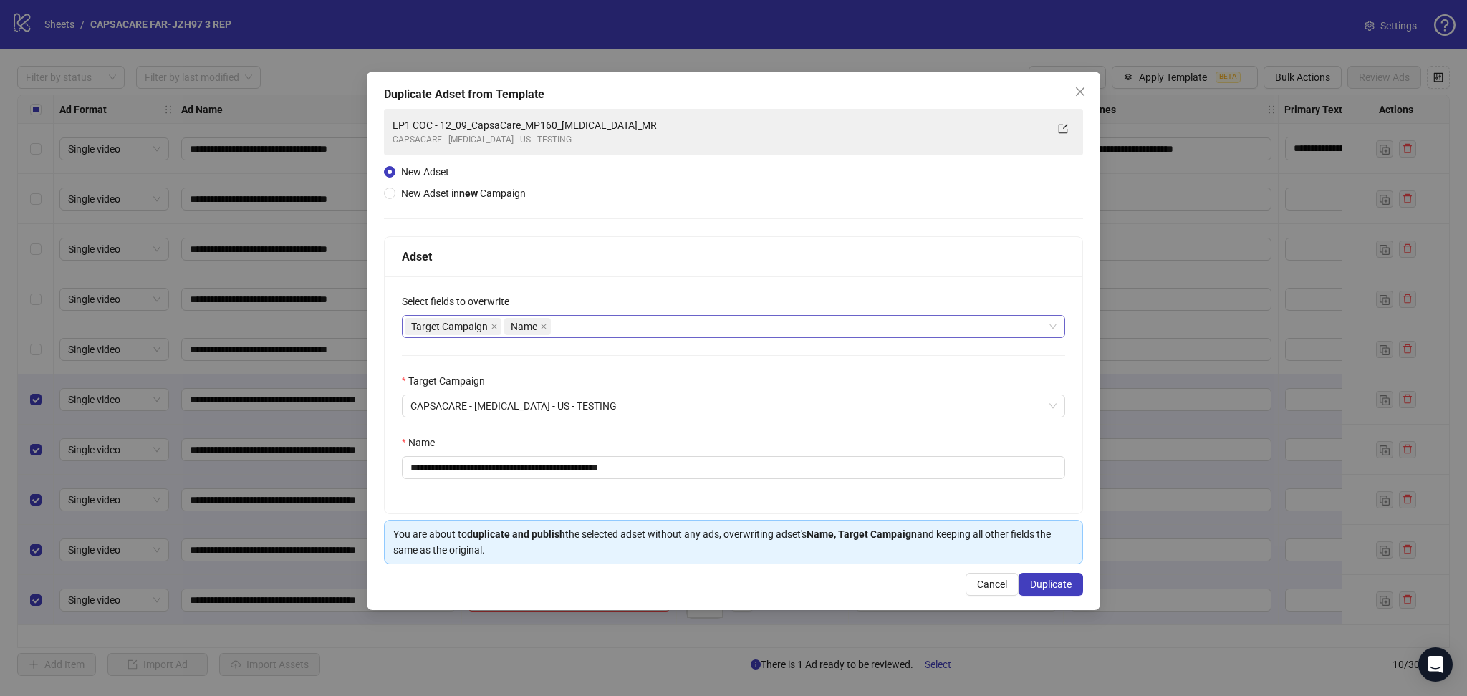
click at [488, 325] on span "Target Campaign" at bounding box center [453, 326] width 97 height 17
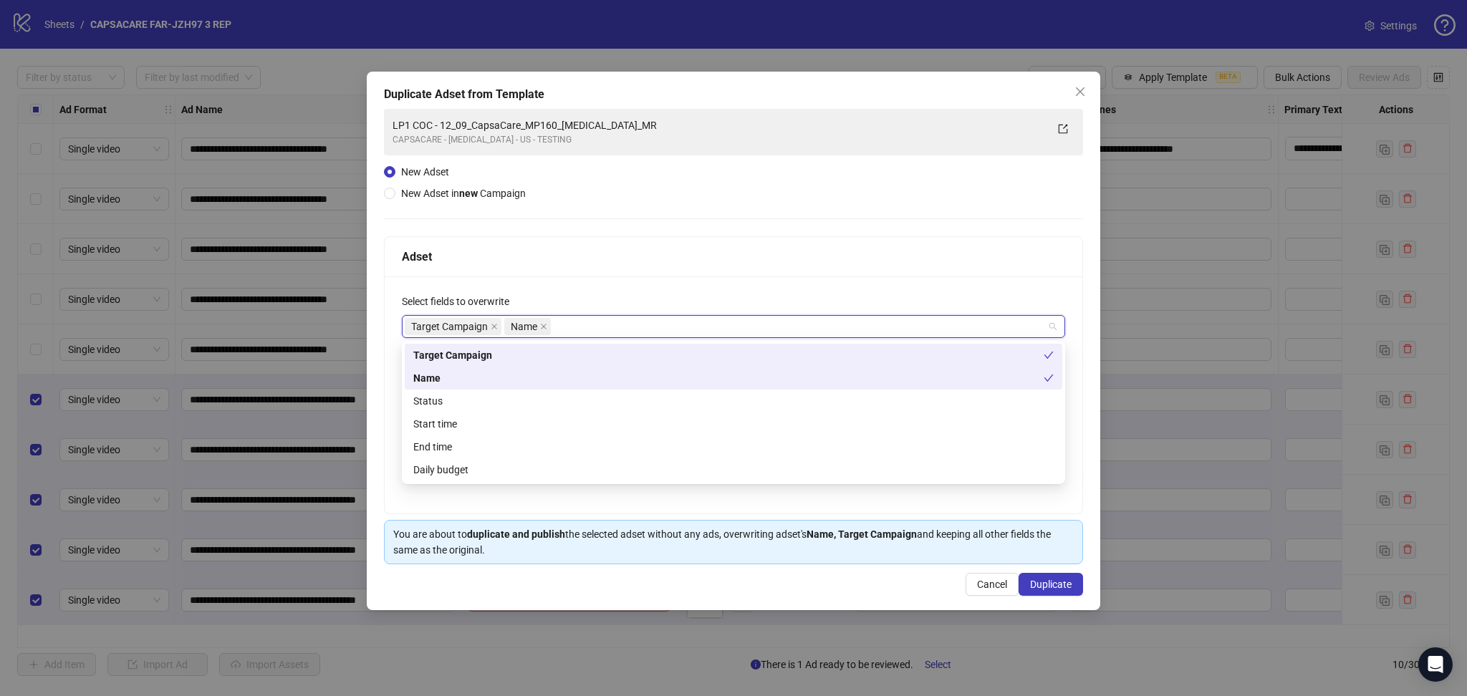
click at [493, 323] on icon "close" at bounding box center [494, 326] width 7 height 7
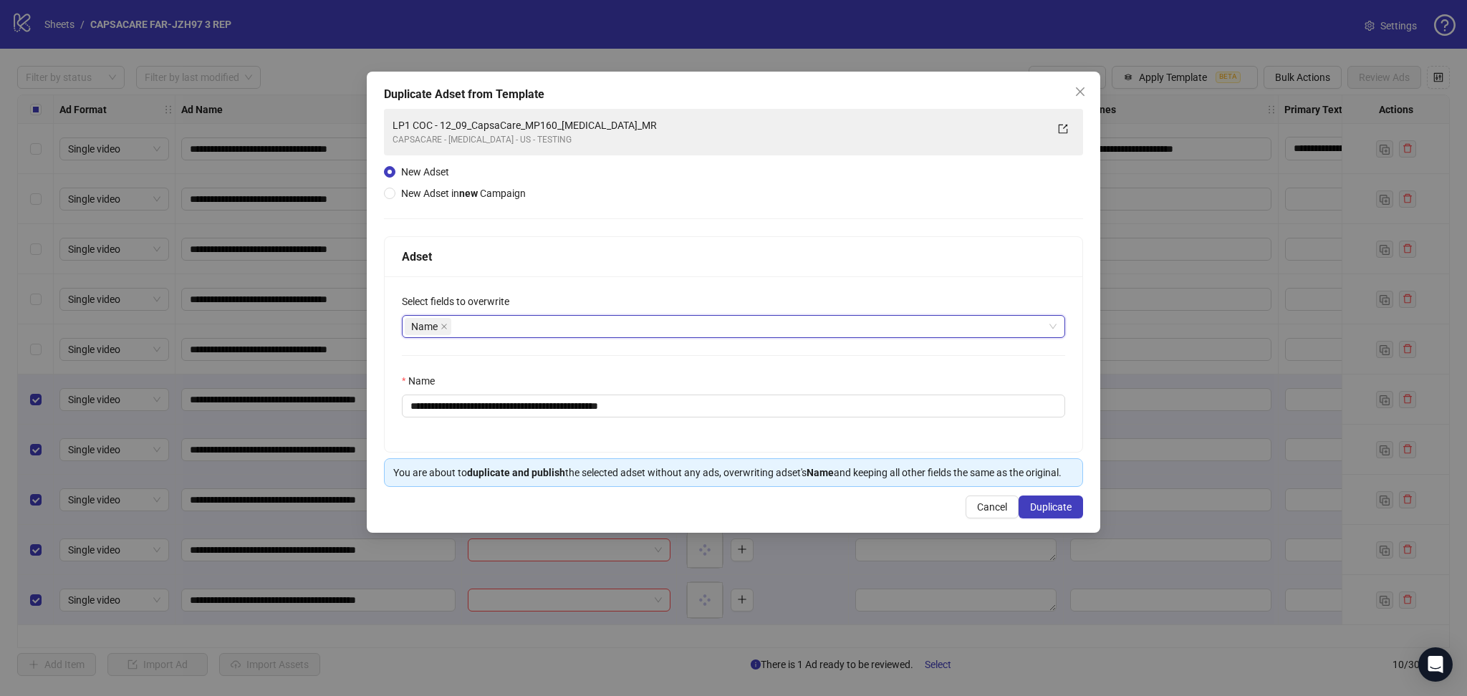
click at [697, 268] on div "Adset" at bounding box center [734, 257] width 698 height 40
drag, startPoint x: 459, startPoint y: 404, endPoint x: 824, endPoint y: 453, distance: 367.7
click at [806, 445] on div "**********" at bounding box center [734, 363] width 698 height 175
paste input "*"
type input "**********"
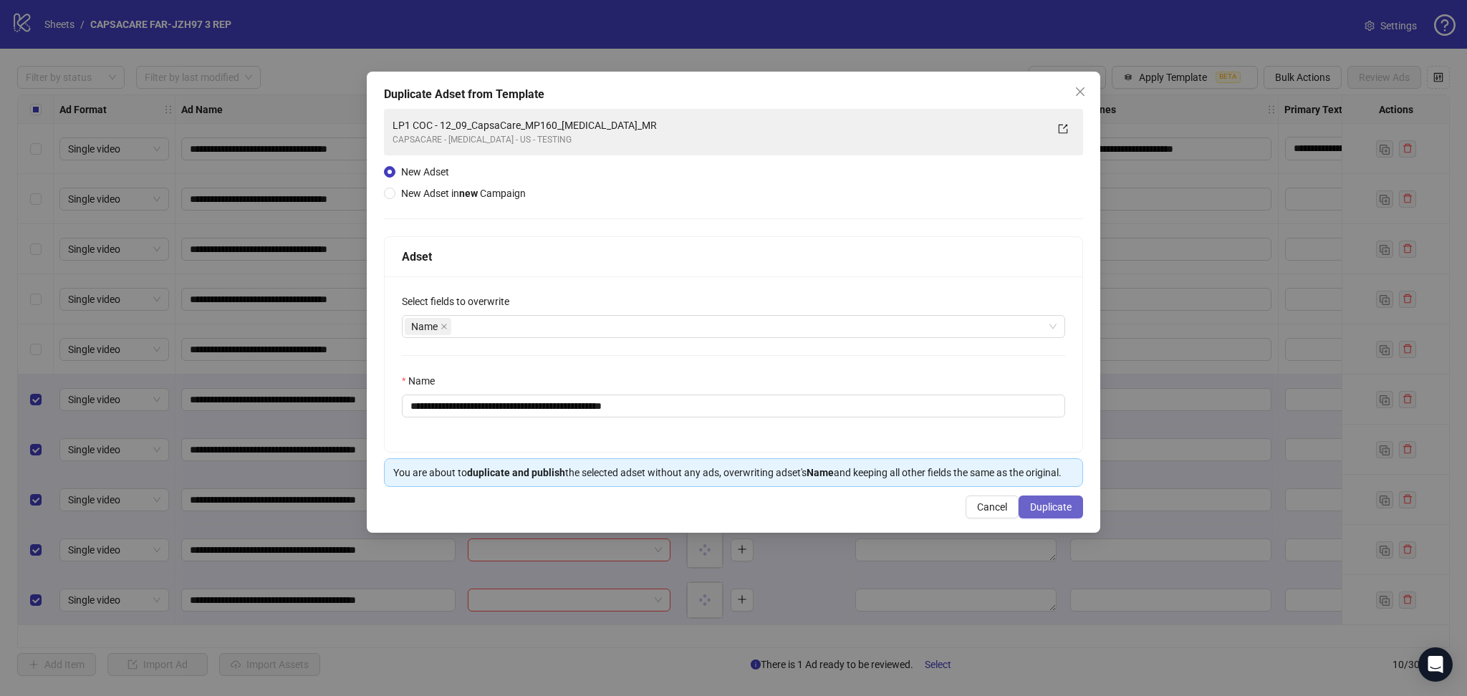
click at [1053, 501] on button "Duplicate" at bounding box center [1050, 507] width 64 height 23
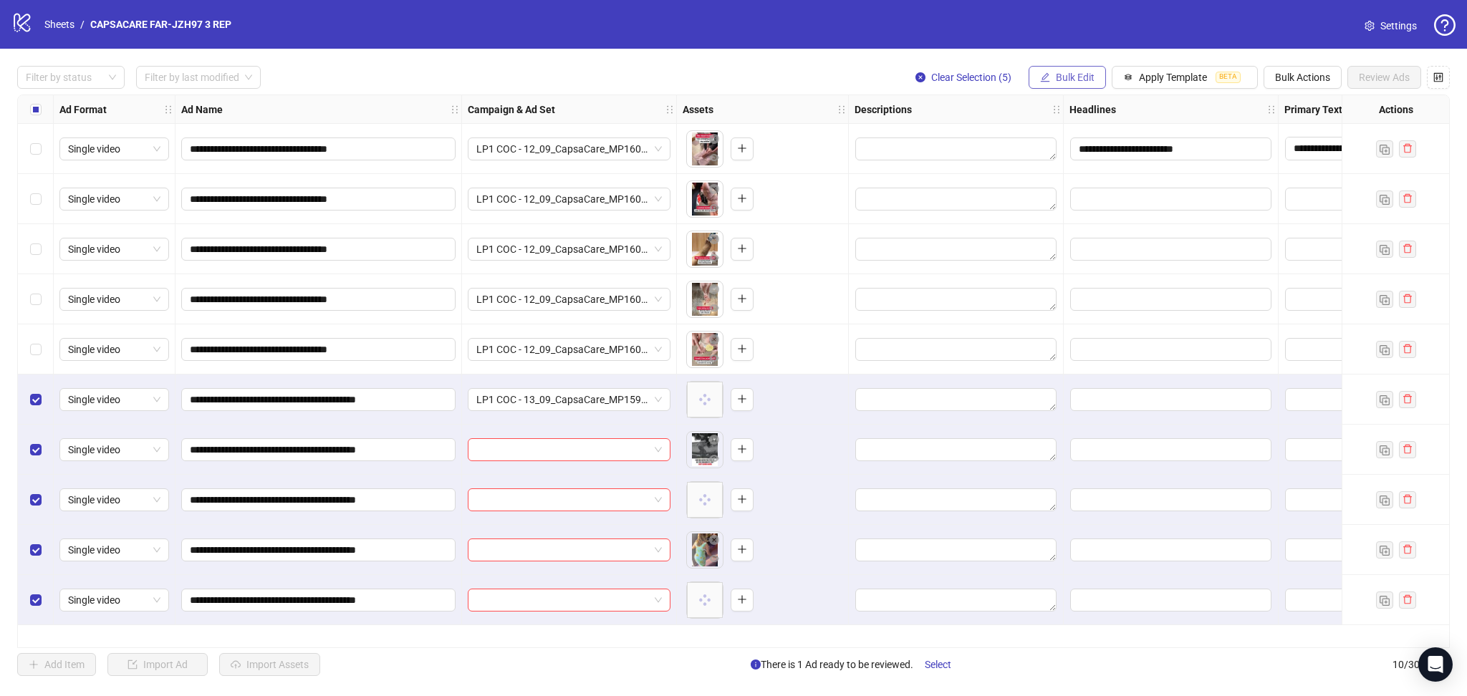
click at [1076, 72] on span "Bulk Edit" at bounding box center [1075, 77] width 39 height 11
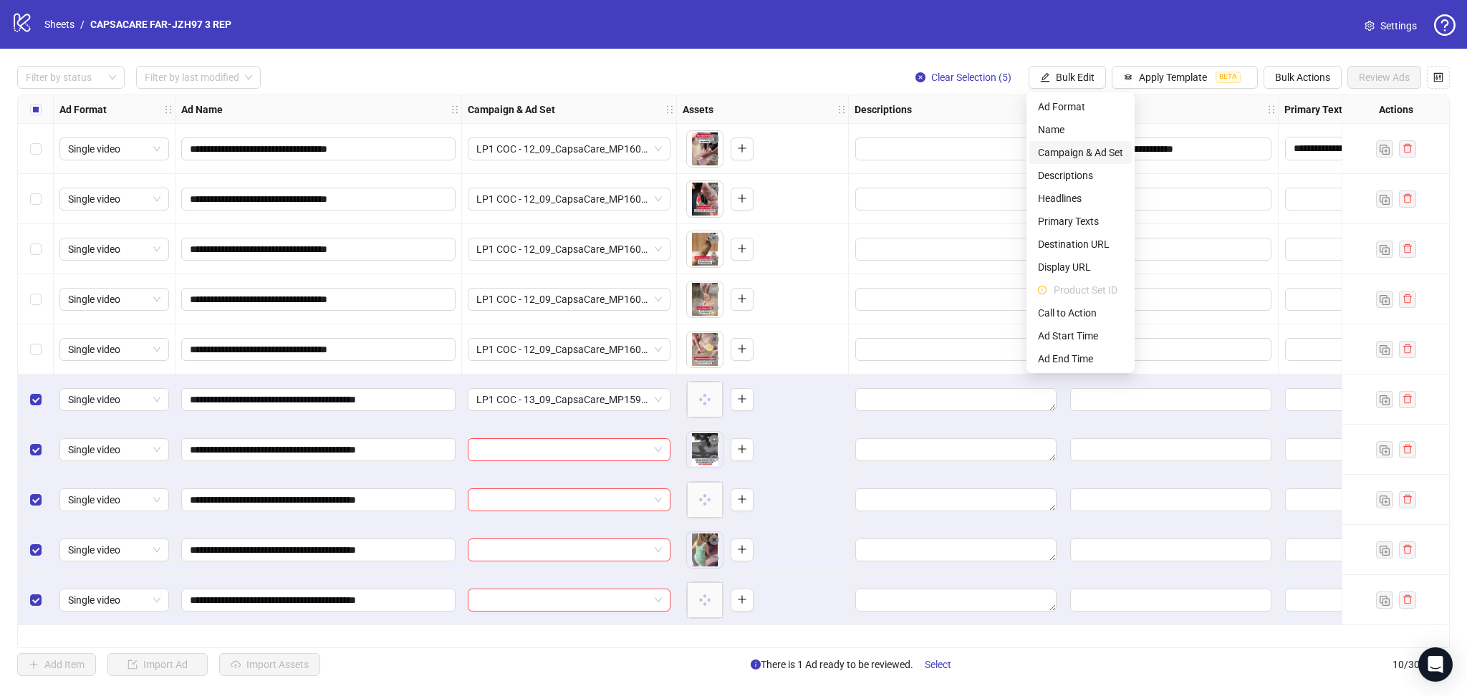
click at [1092, 148] on span "Campaign & Ad Set" at bounding box center [1080, 153] width 85 height 16
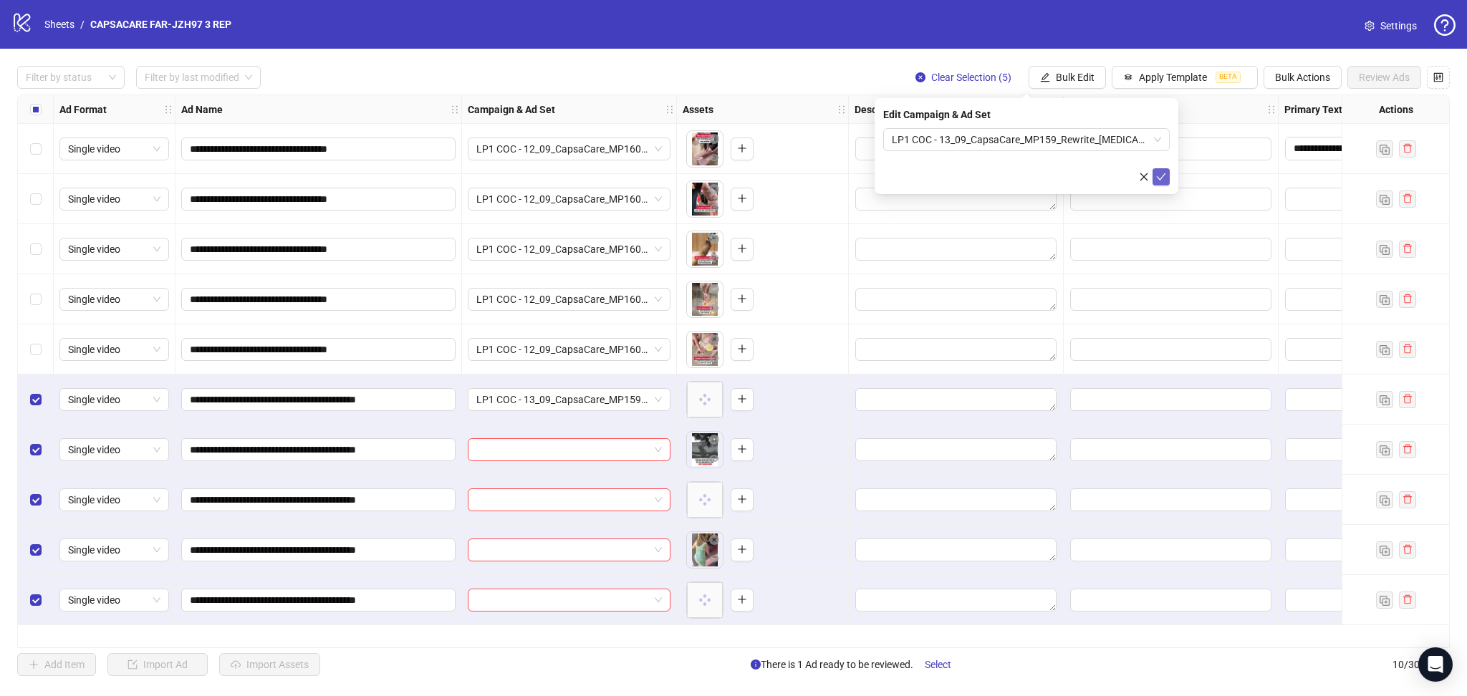
click at [1159, 181] on span "submit" at bounding box center [1161, 176] width 10 height 11
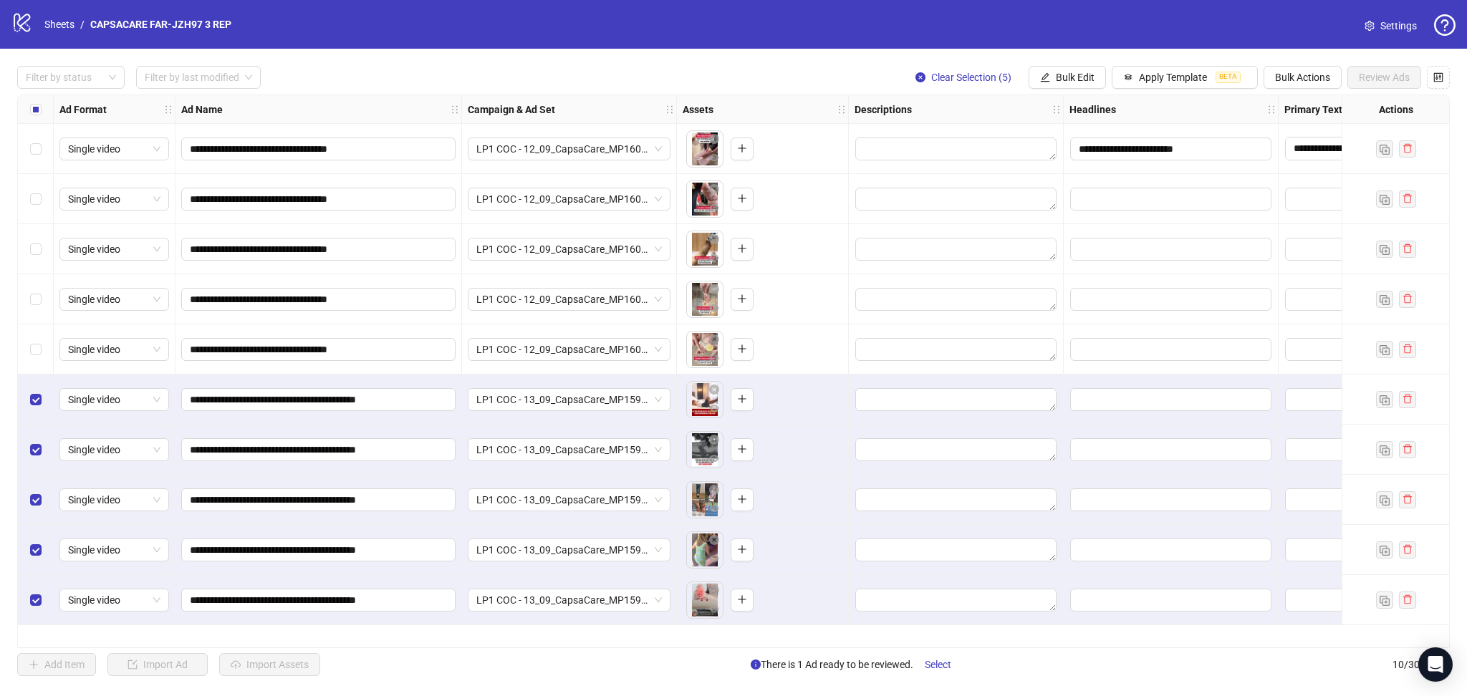
click at [23, 110] on div "Select all rows" at bounding box center [36, 109] width 36 height 29
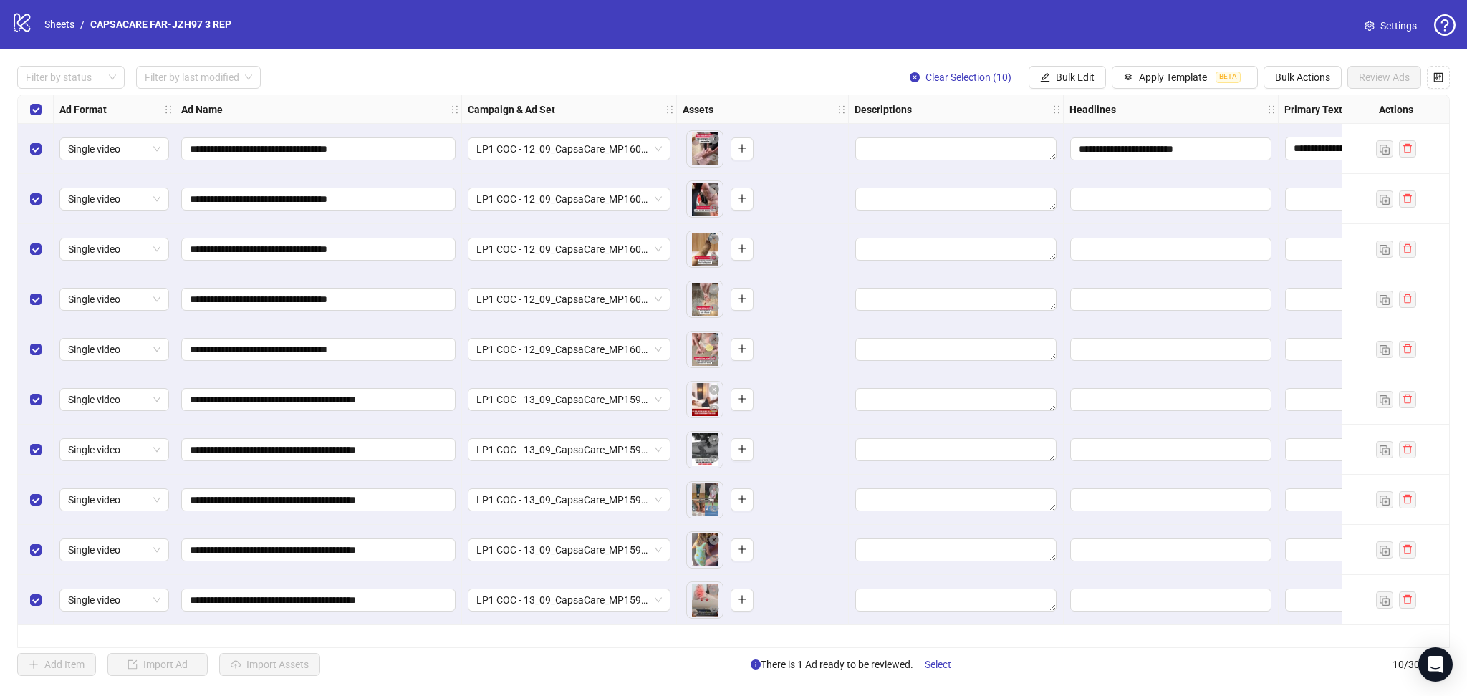
click at [27, 108] on div "Select all rows" at bounding box center [36, 109] width 36 height 29
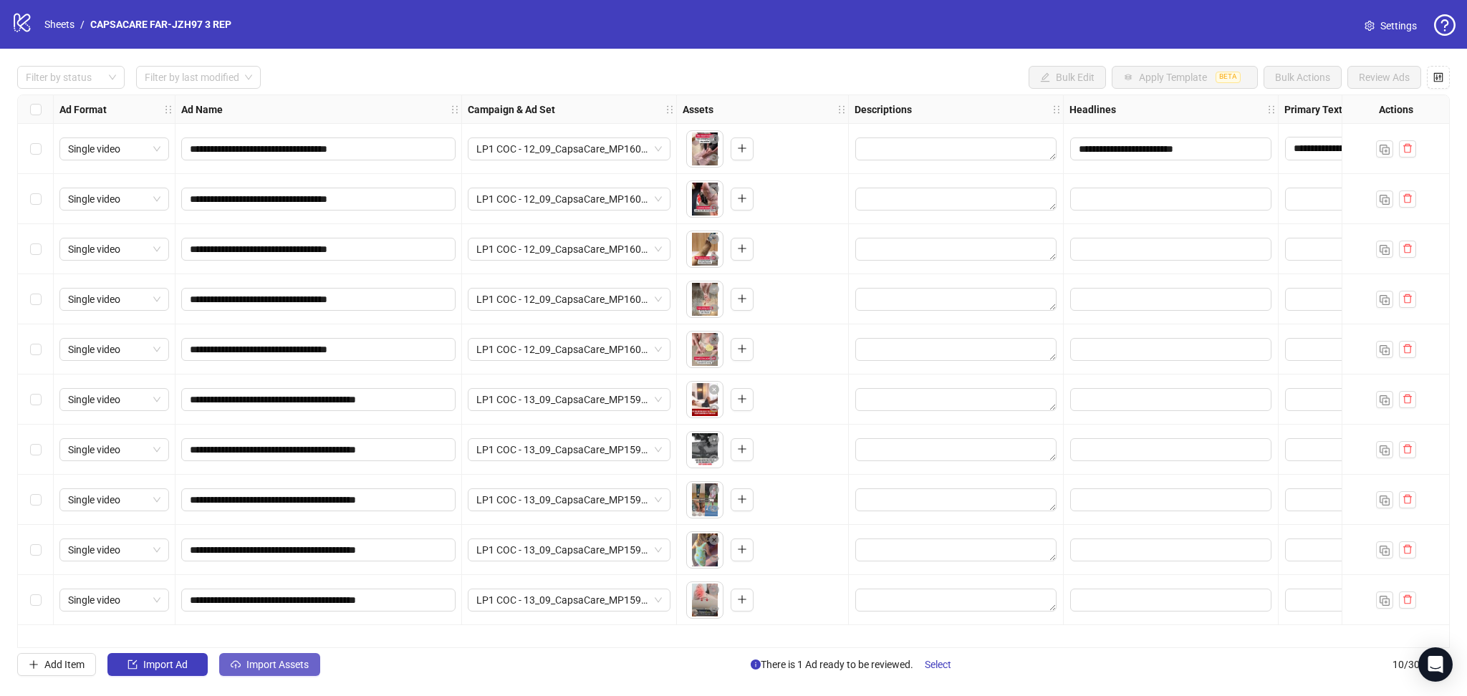
click at [288, 657] on button "Import Assets" at bounding box center [269, 664] width 101 height 23
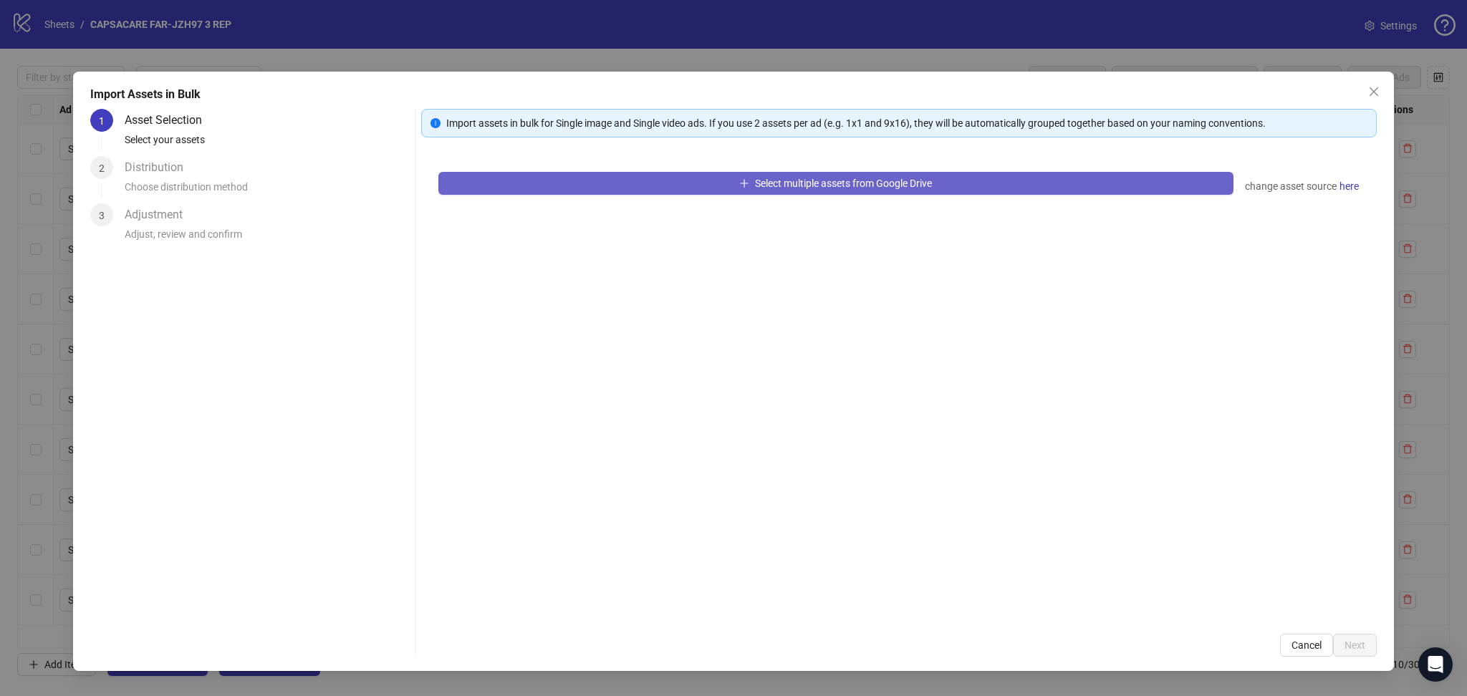
click at [562, 183] on button "Select multiple assets from Google Drive" at bounding box center [835, 183] width 795 height 23
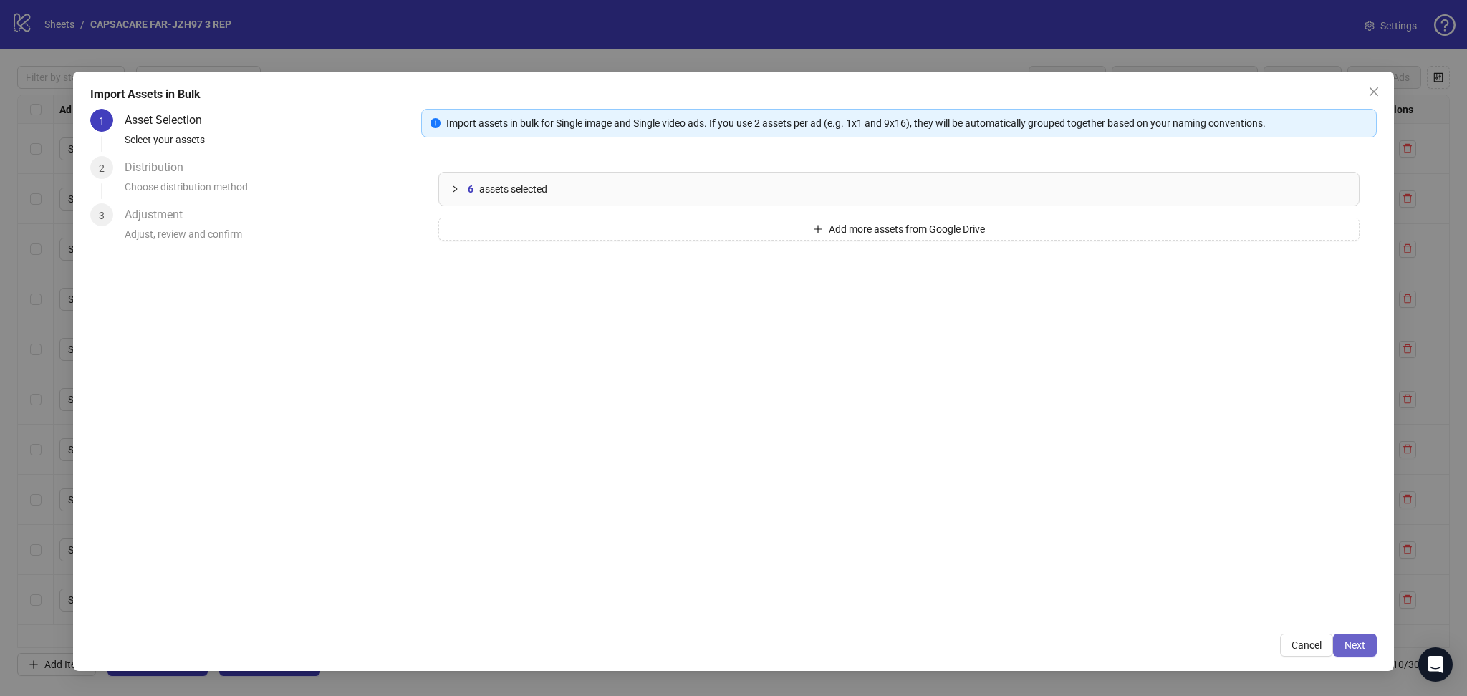
click at [1366, 645] on button "Next" at bounding box center [1355, 645] width 44 height 23
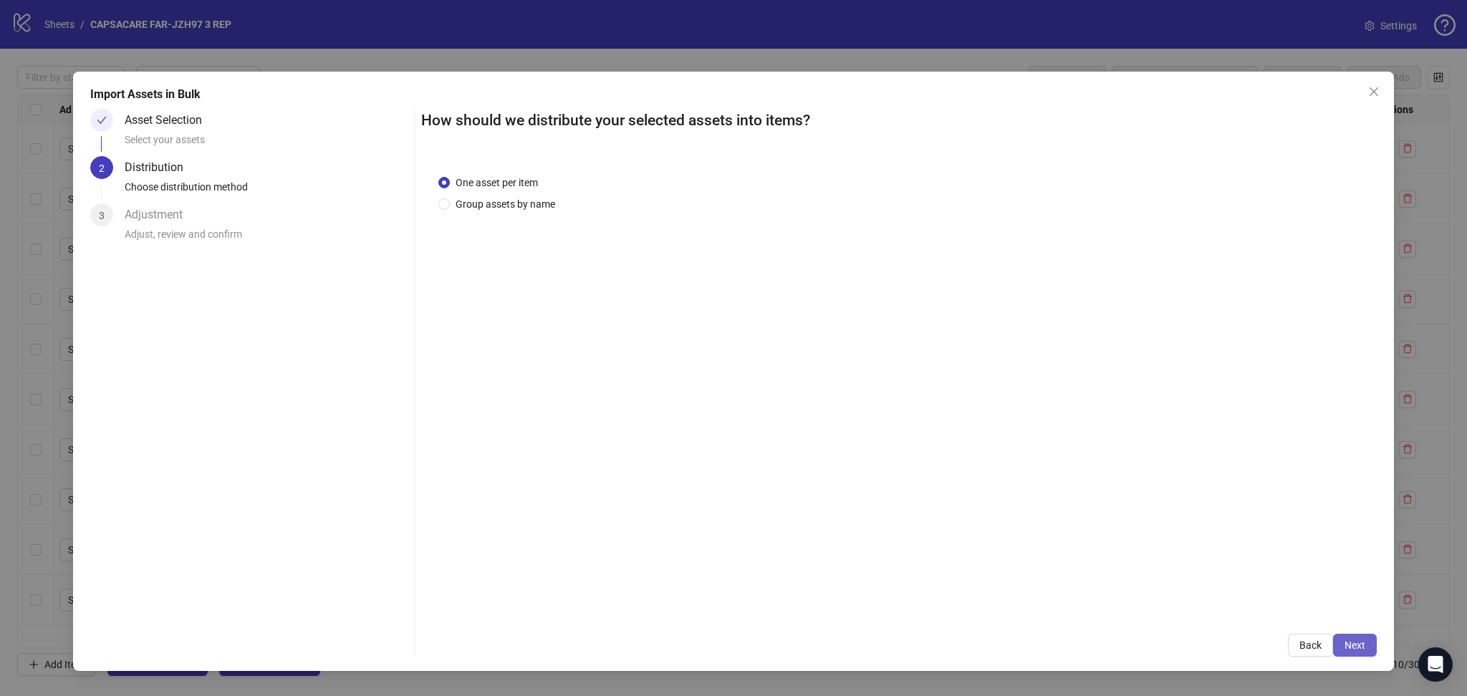
click at [1361, 648] on span "Next" at bounding box center [1354, 645] width 21 height 11
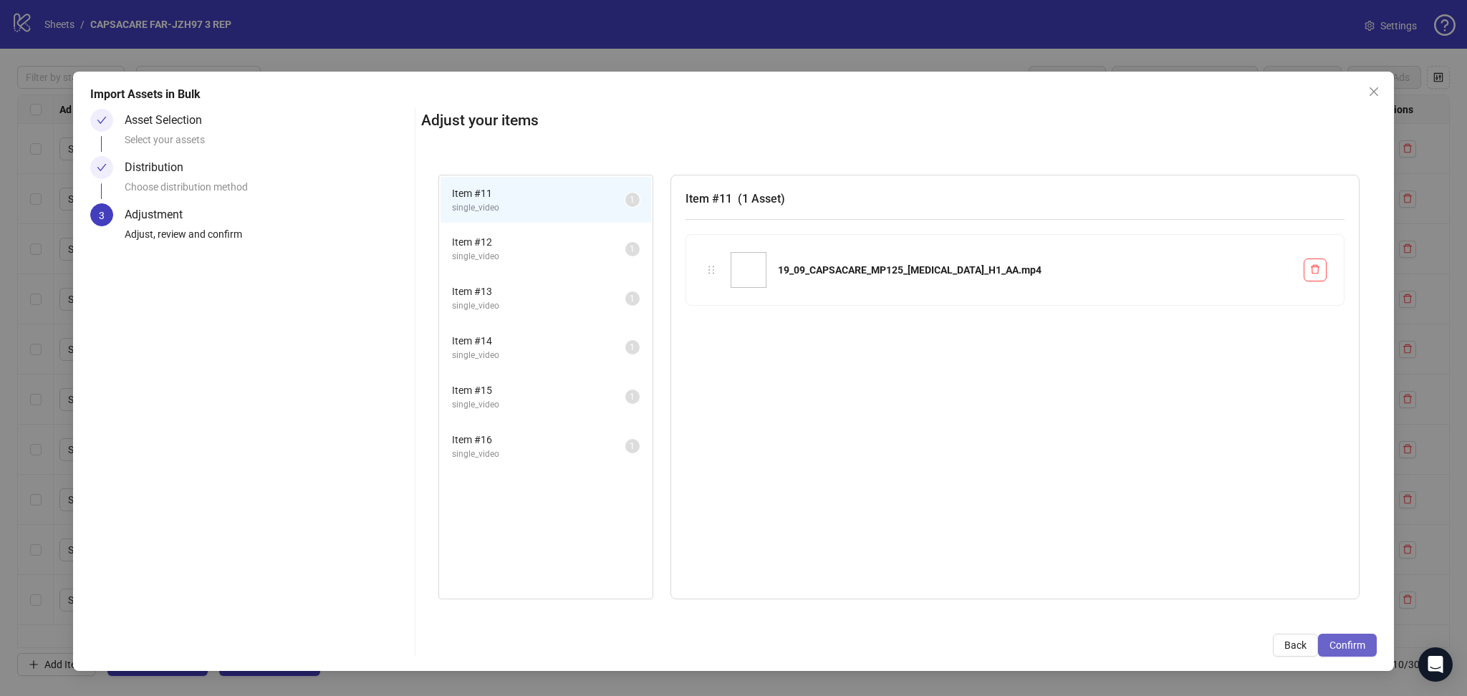
click at [1364, 648] on span "Confirm" at bounding box center [1347, 645] width 36 height 11
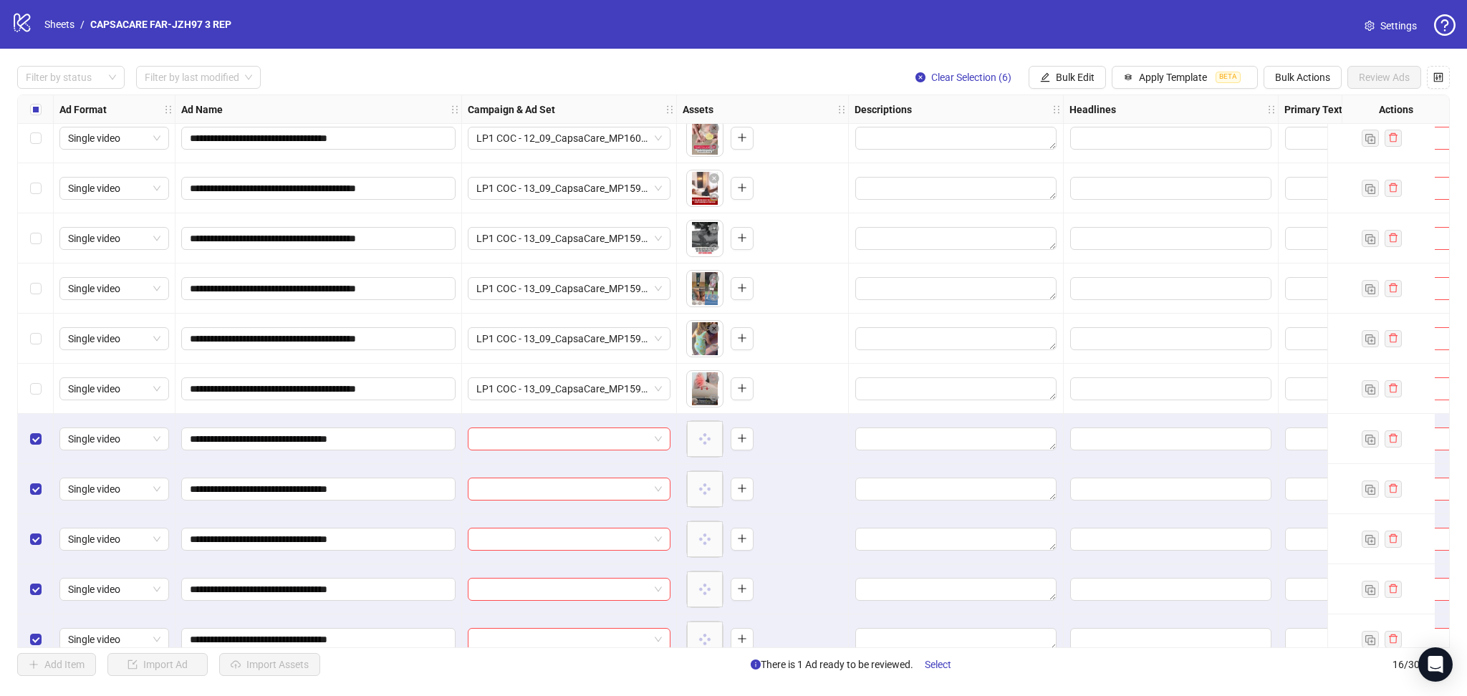
scroll to position [284, 0]
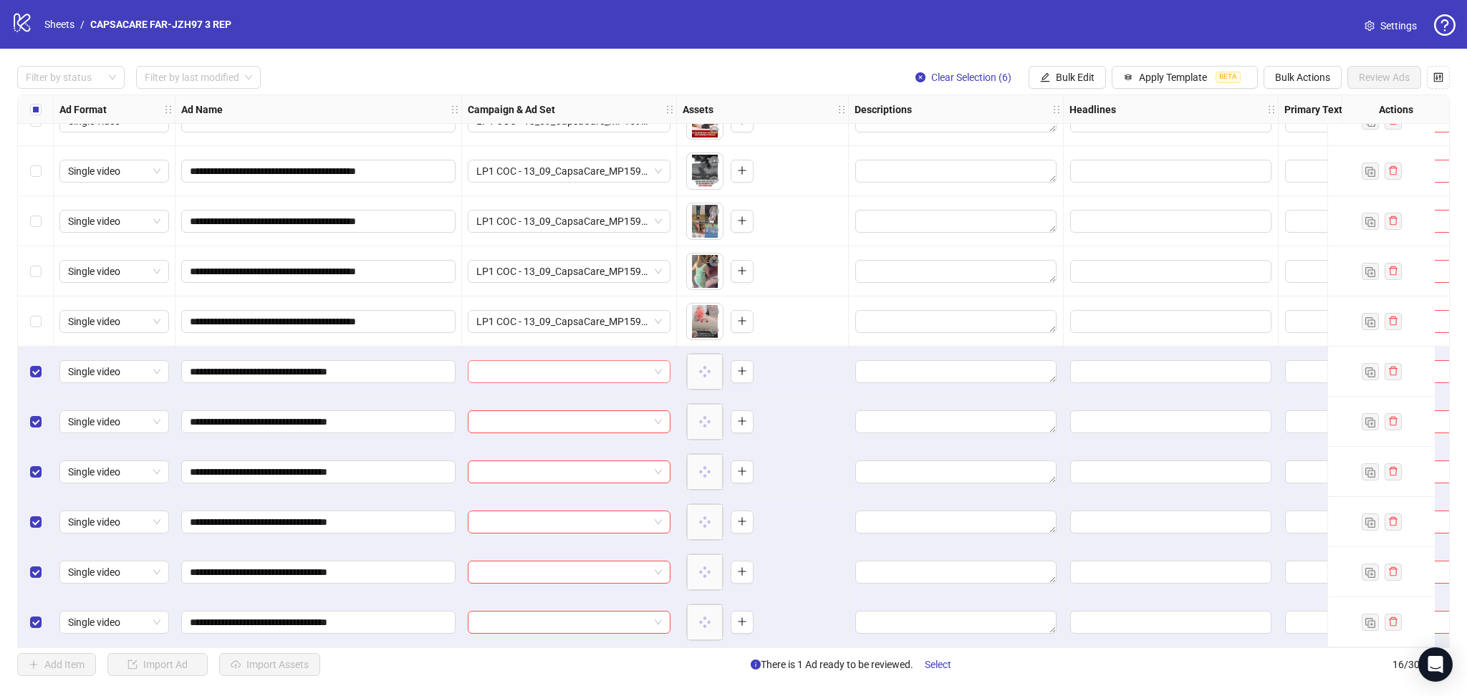
click at [510, 365] on input "search" at bounding box center [562, 371] width 173 height 21
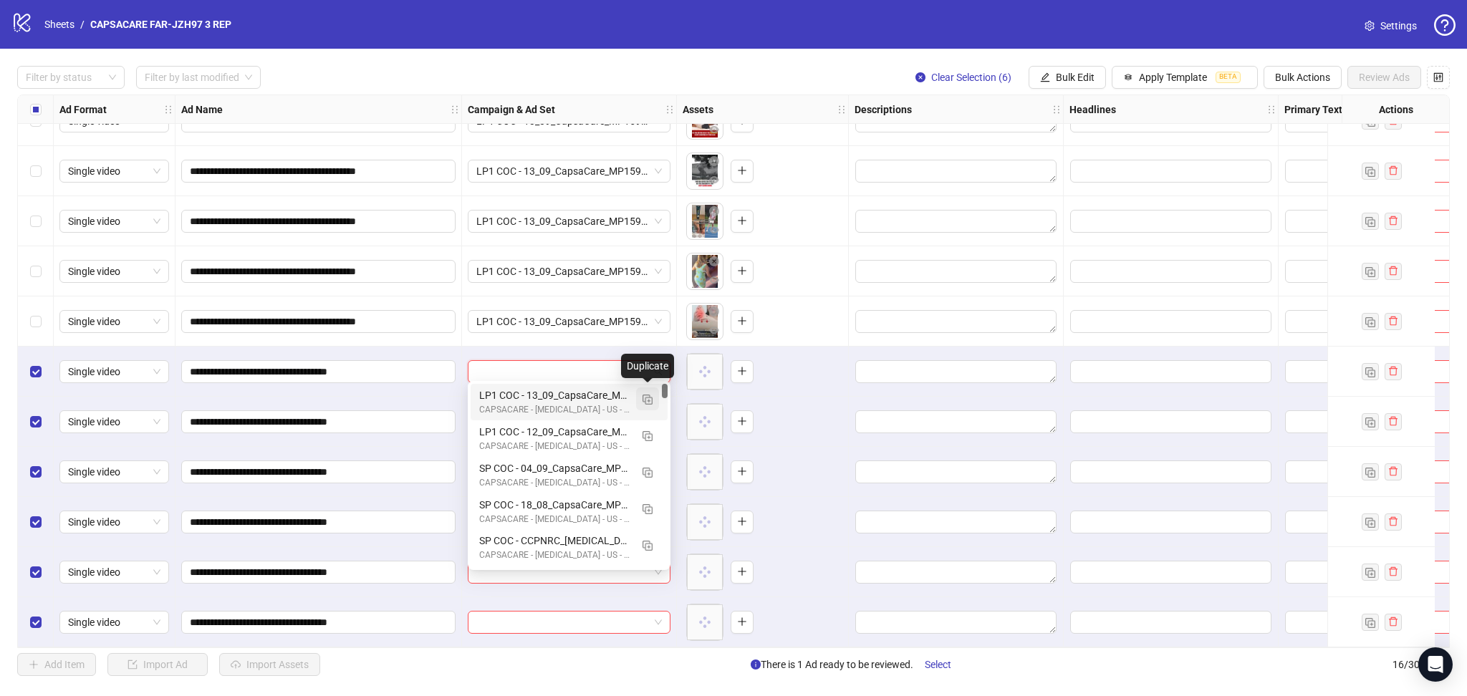
click at [650, 399] on img "button" at bounding box center [647, 400] width 10 height 10
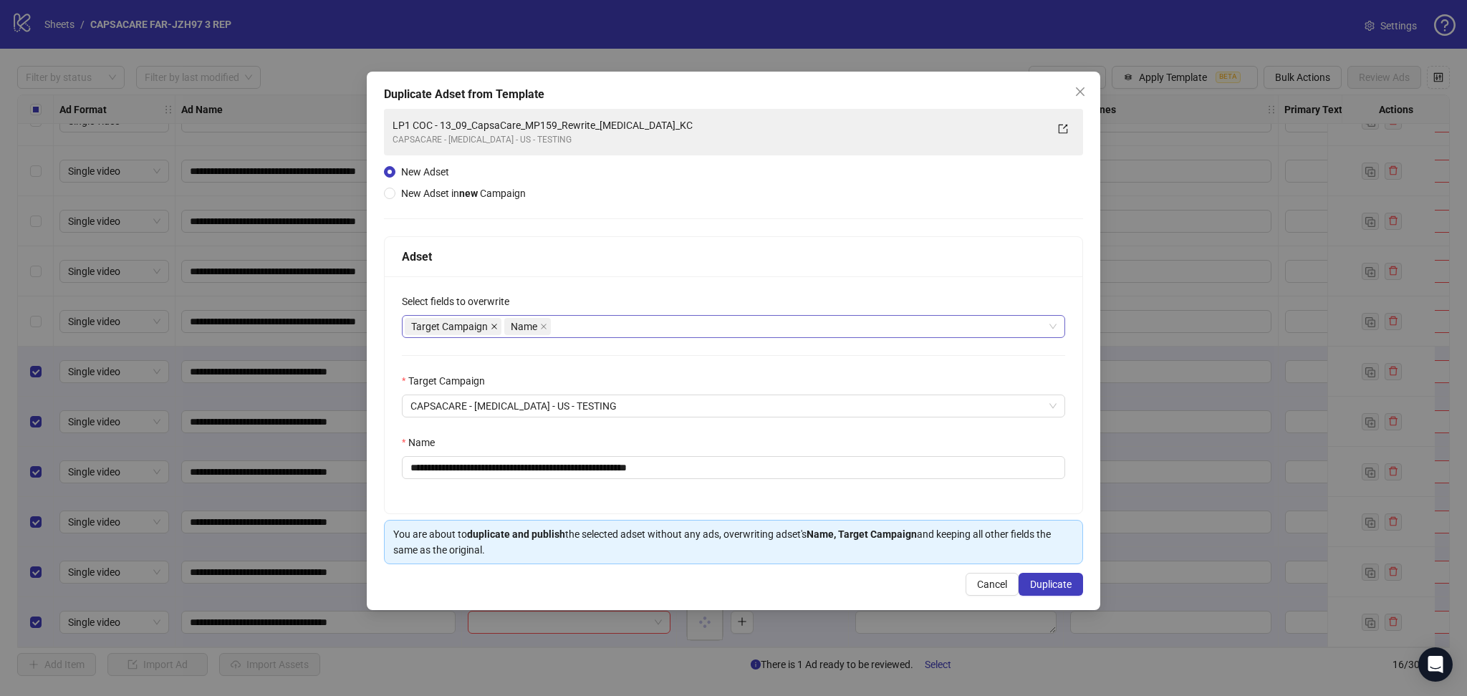
click at [495, 326] on icon "close" at bounding box center [494, 326] width 7 height 7
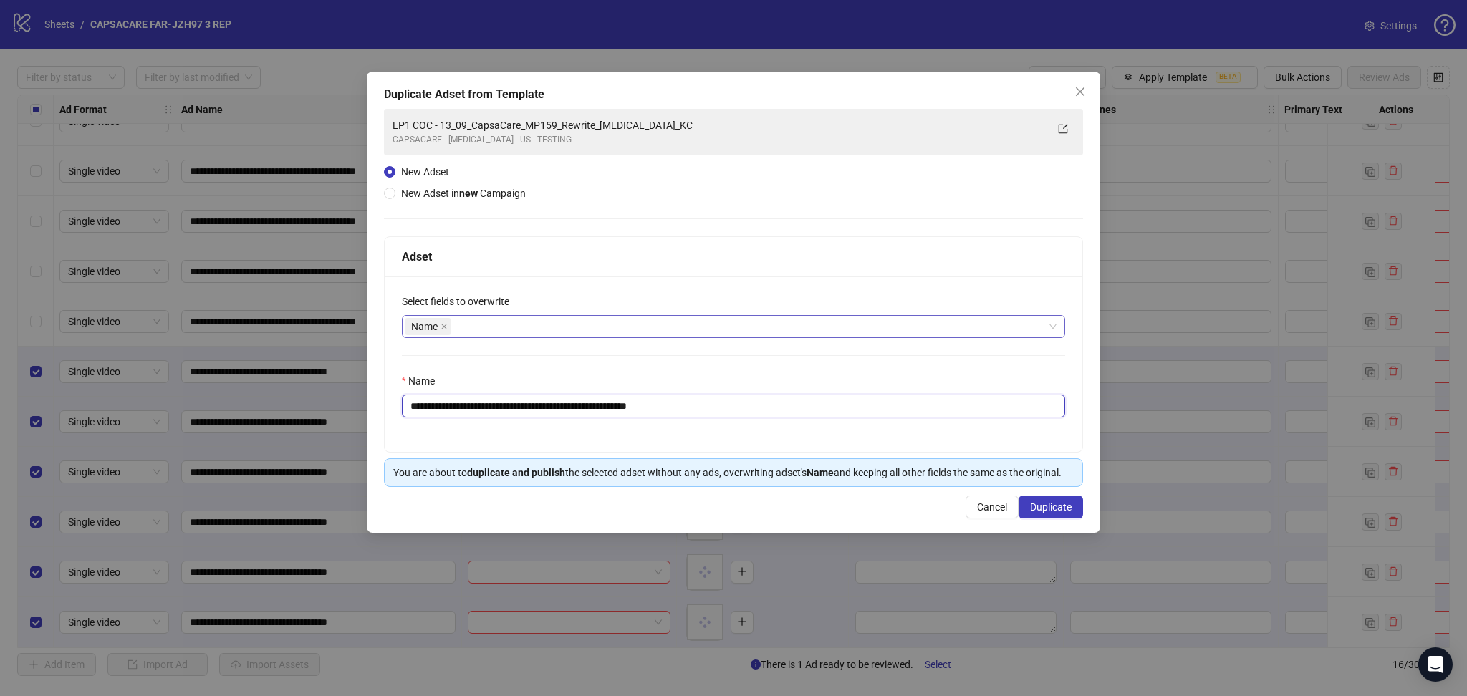
drag, startPoint x: 459, startPoint y: 406, endPoint x: 917, endPoint y: 462, distance: 461.7
click at [882, 442] on div "**********" at bounding box center [734, 363] width 698 height 175
paste input "text"
type input "**********"
click at [1078, 501] on button "Duplicate" at bounding box center [1050, 507] width 64 height 23
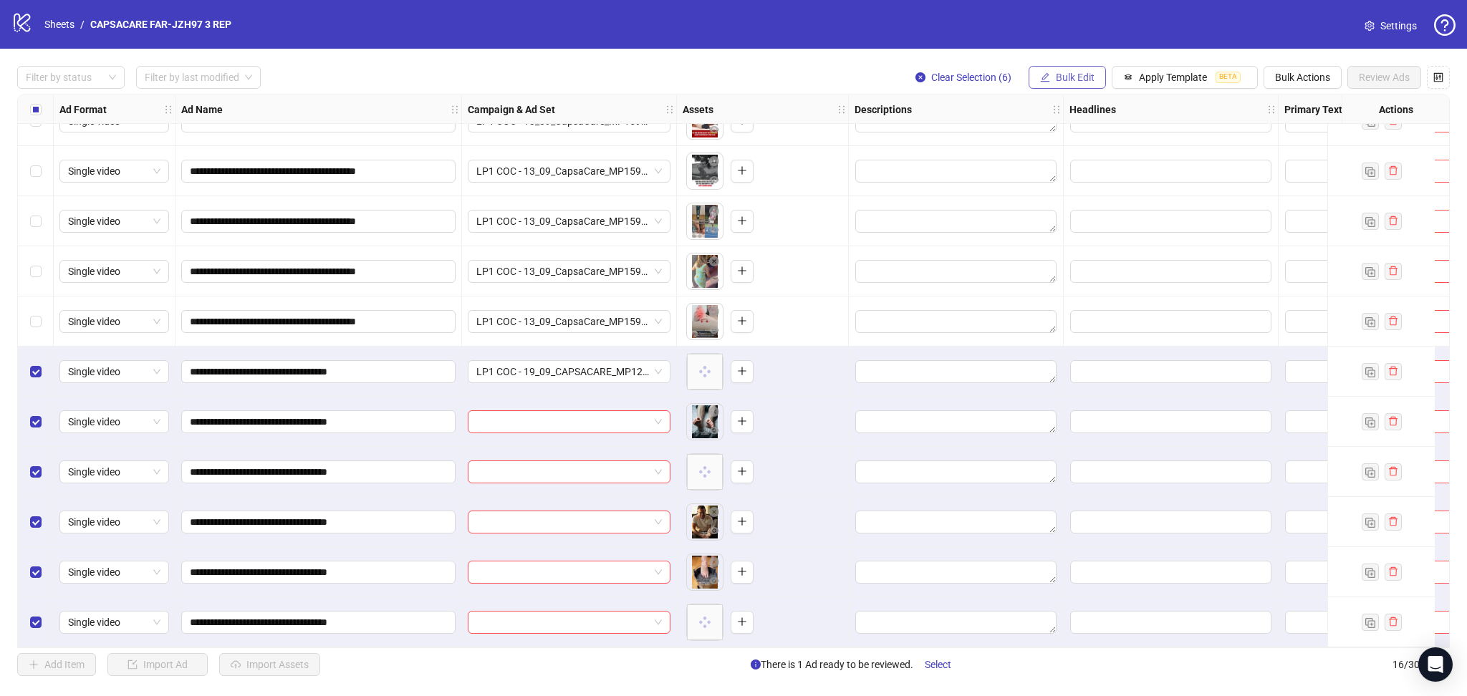
click at [1079, 78] on span "Bulk Edit" at bounding box center [1075, 77] width 39 height 11
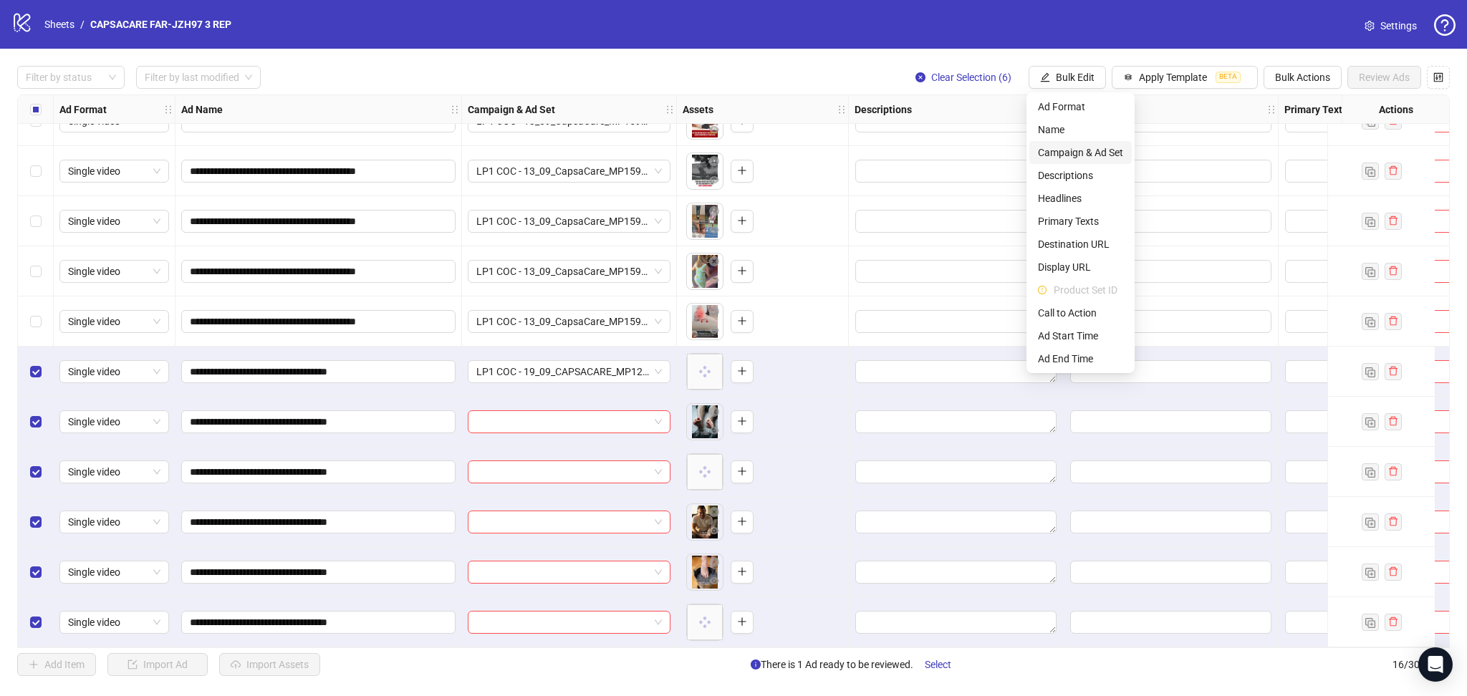
click at [1096, 145] on span "Campaign & Ad Set" at bounding box center [1080, 153] width 85 height 16
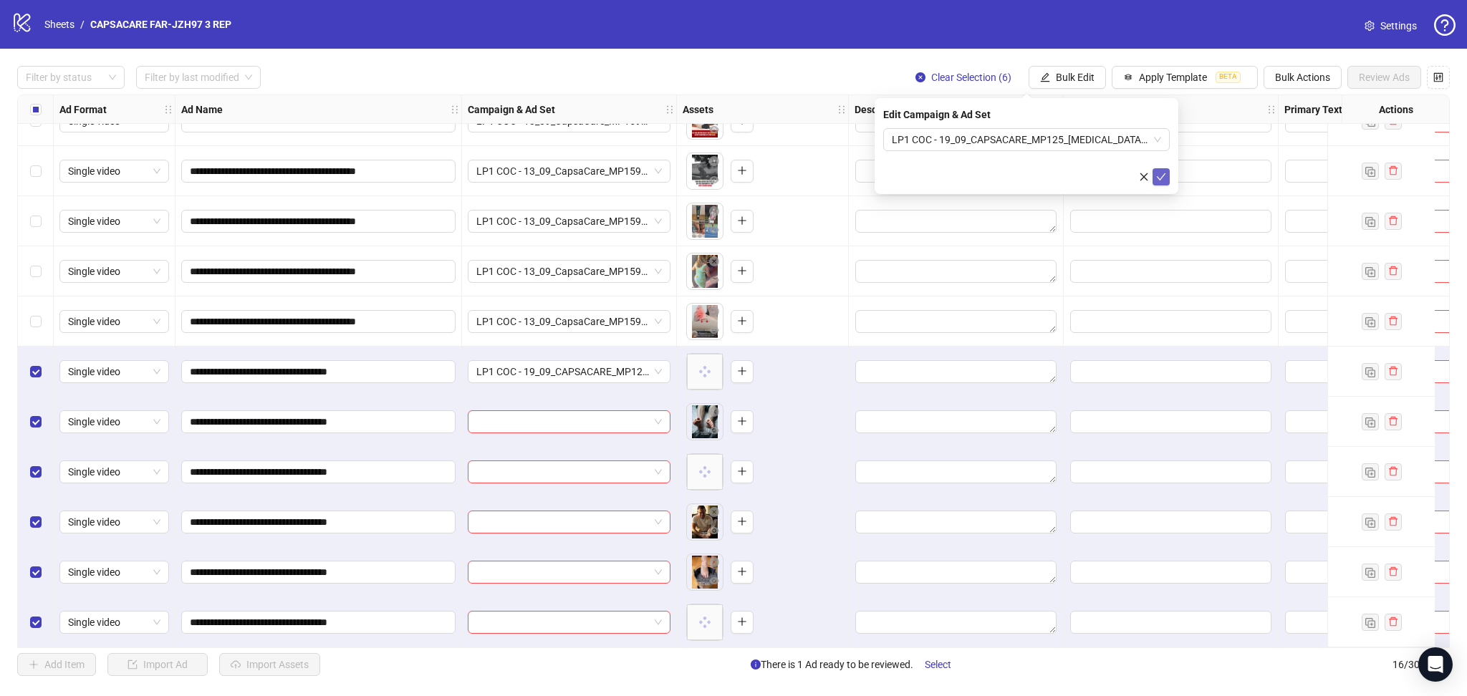
click at [1163, 176] on icon "check" at bounding box center [1161, 177] width 10 height 10
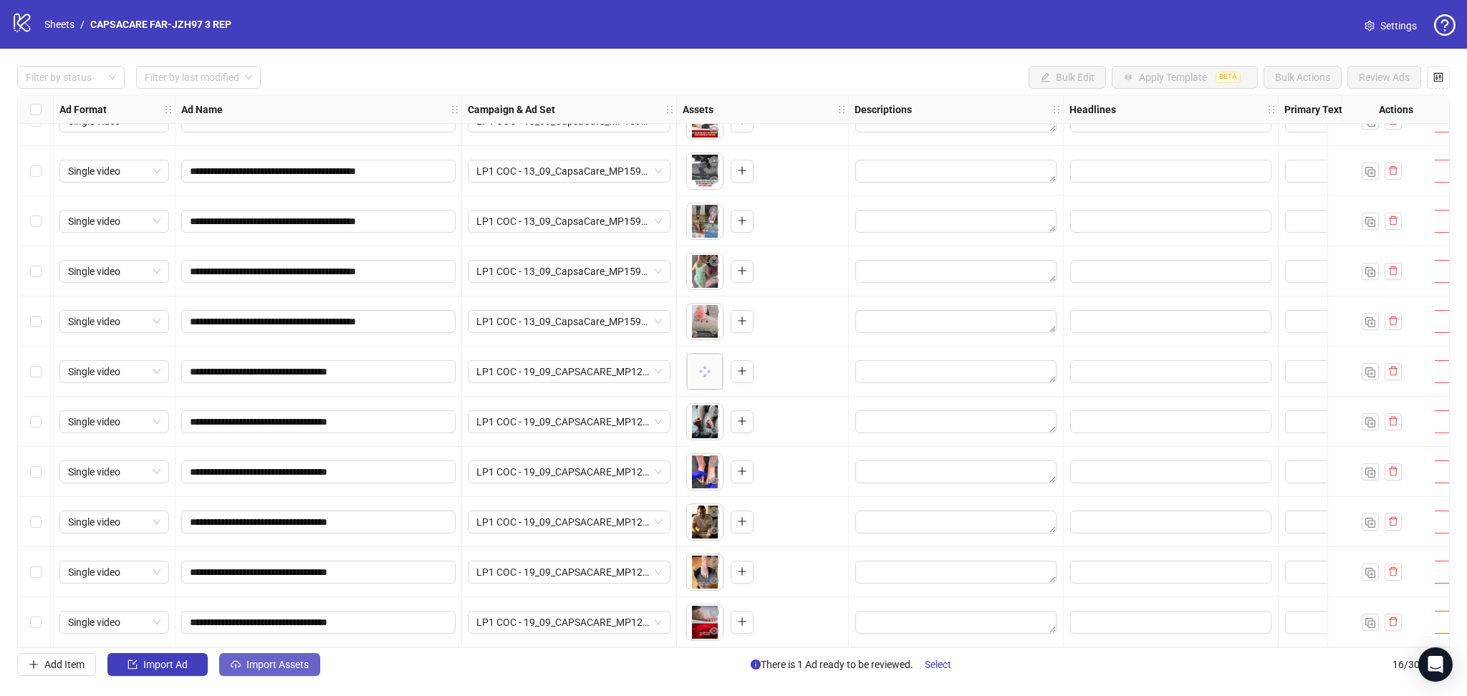
click at [255, 665] on span "Import Assets" at bounding box center [277, 664] width 62 height 11
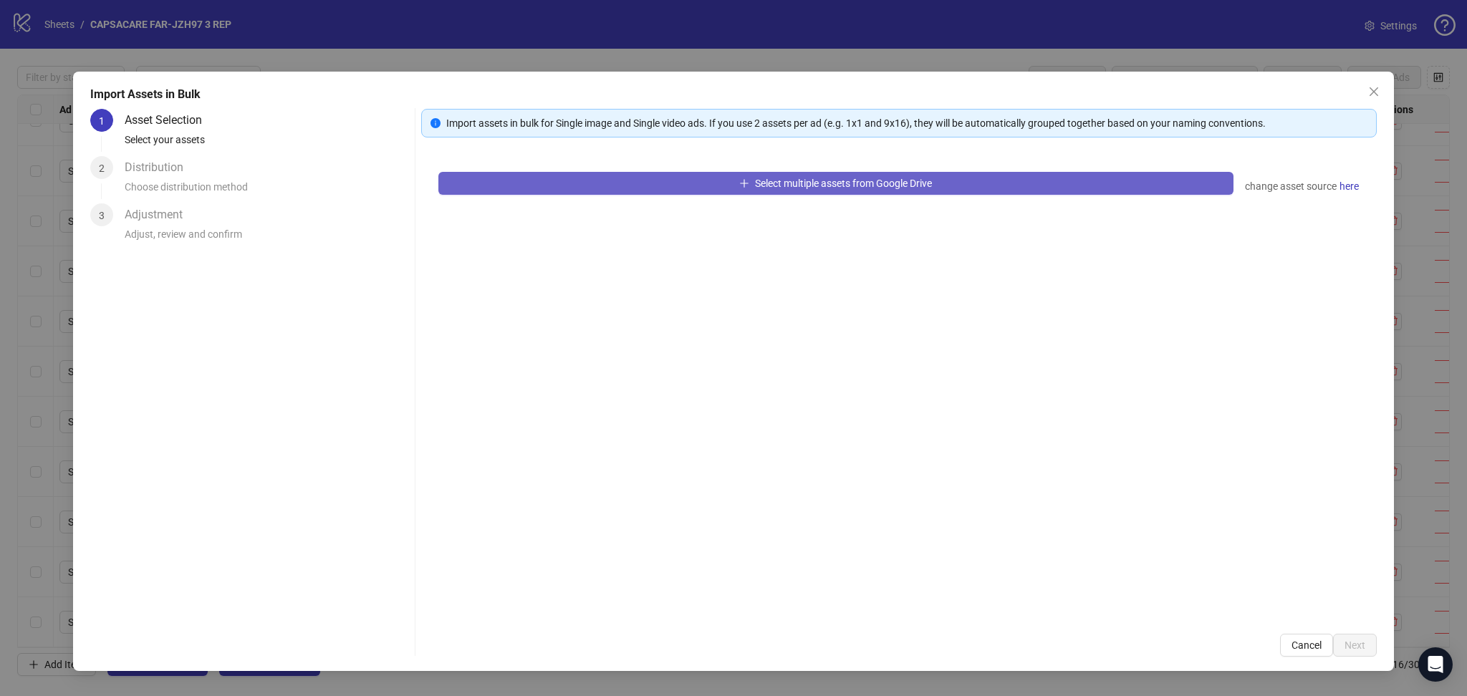
click at [513, 173] on button "Select multiple assets from Google Drive" at bounding box center [835, 183] width 795 height 23
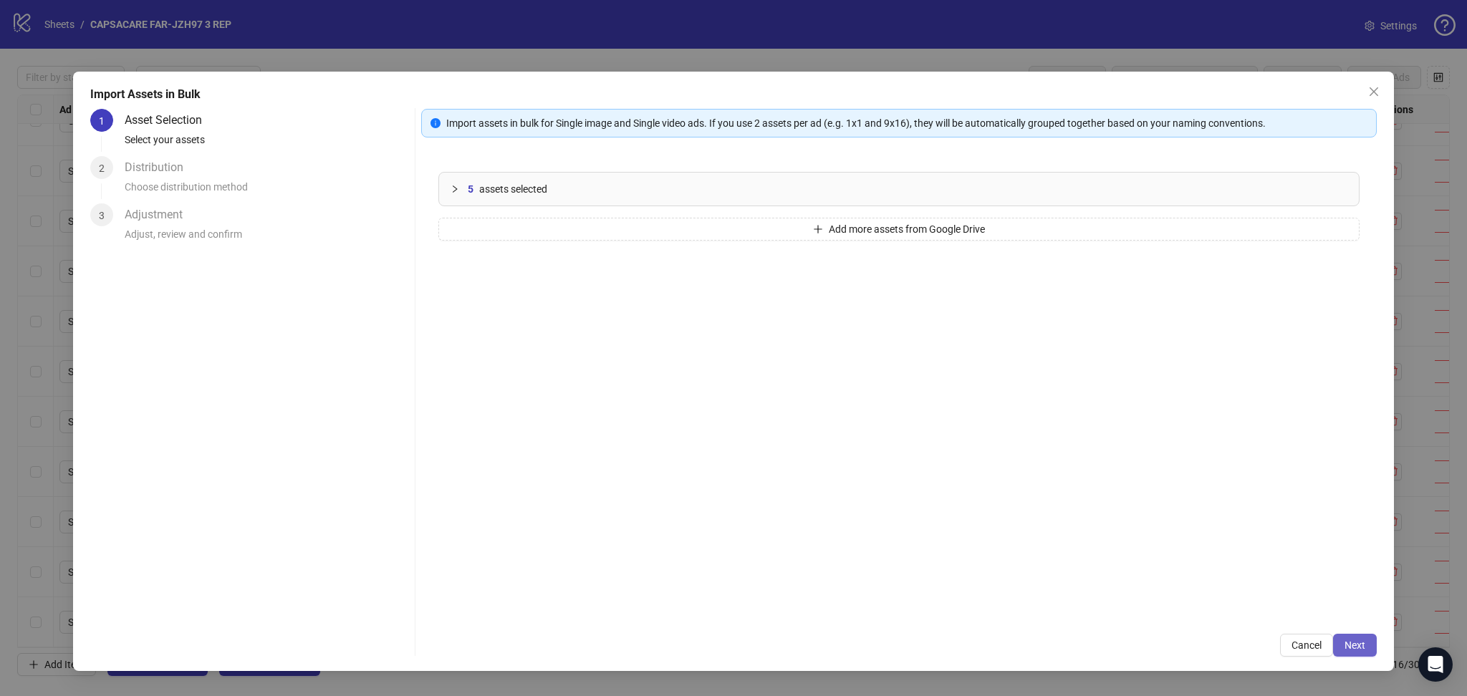
click at [1356, 648] on span "Next" at bounding box center [1354, 645] width 21 height 11
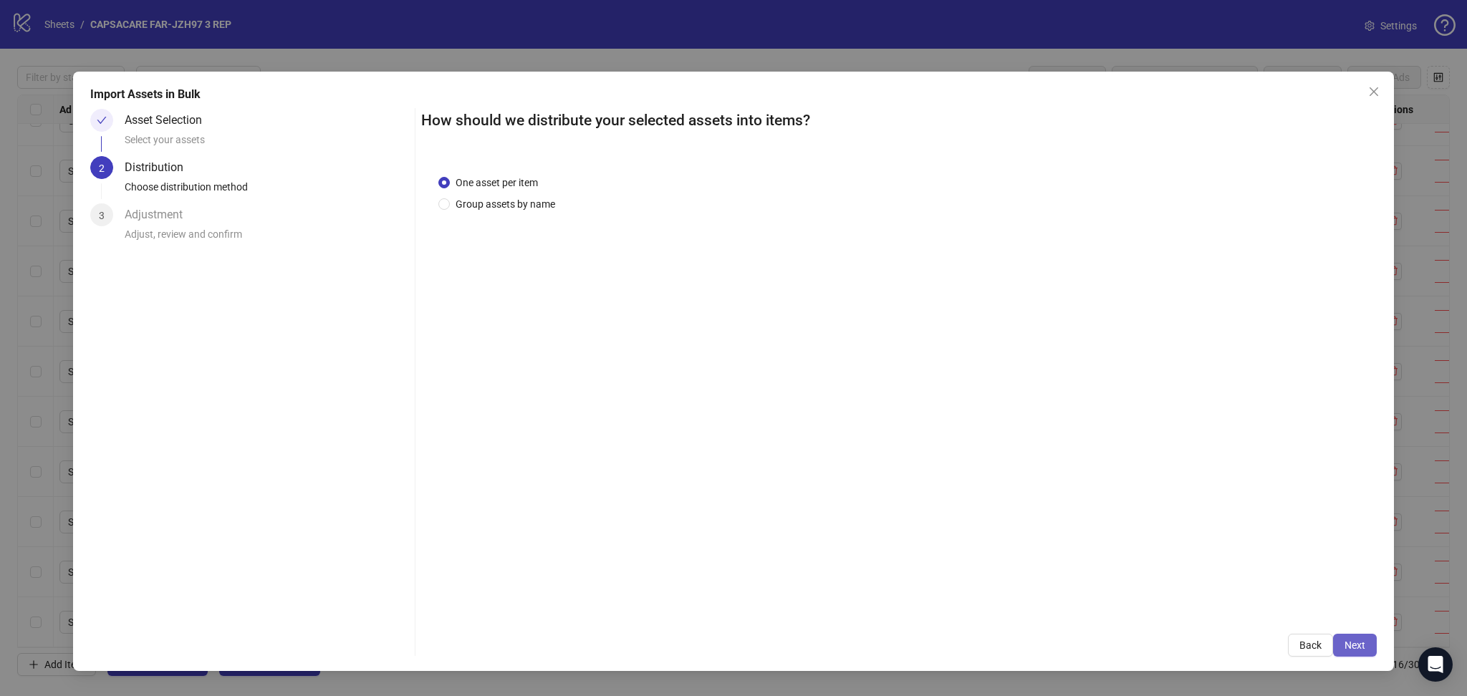
click at [1356, 647] on span "Next" at bounding box center [1354, 645] width 21 height 11
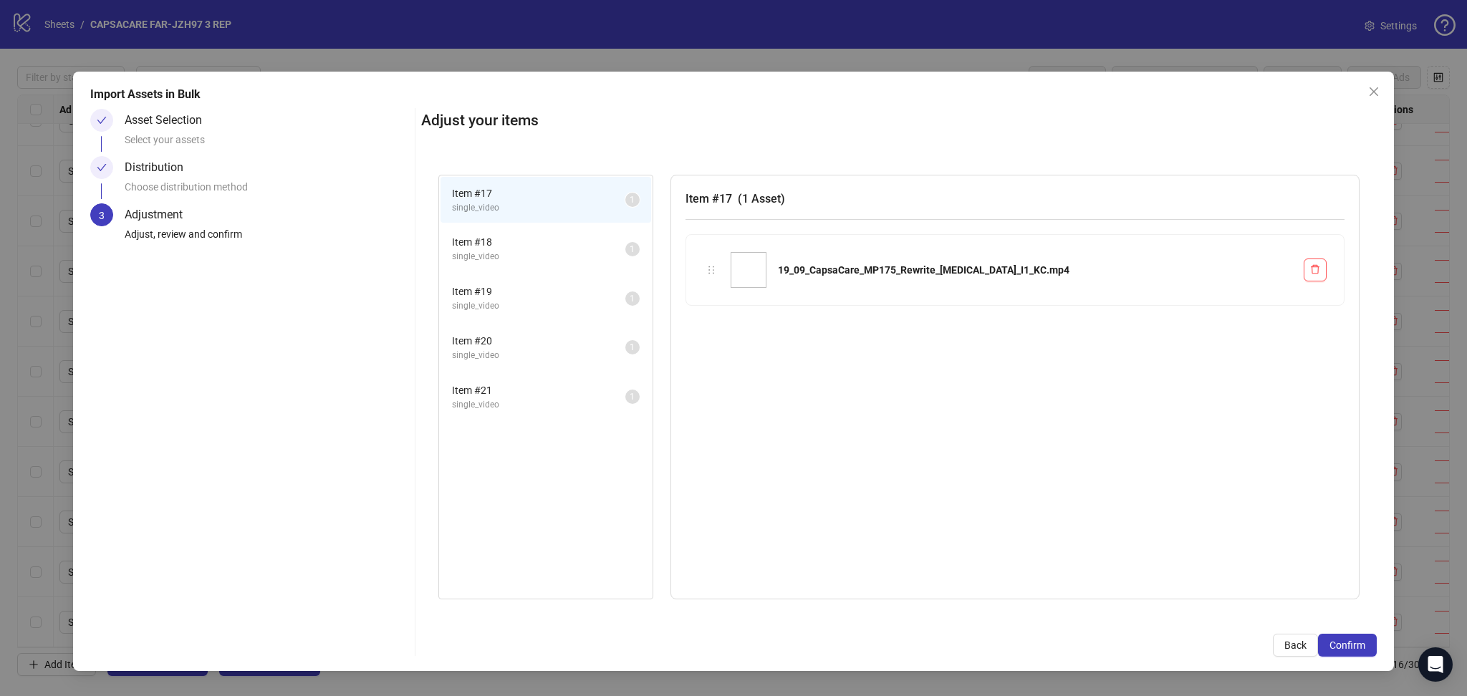
click at [1356, 647] on span "Confirm" at bounding box center [1347, 645] width 36 height 11
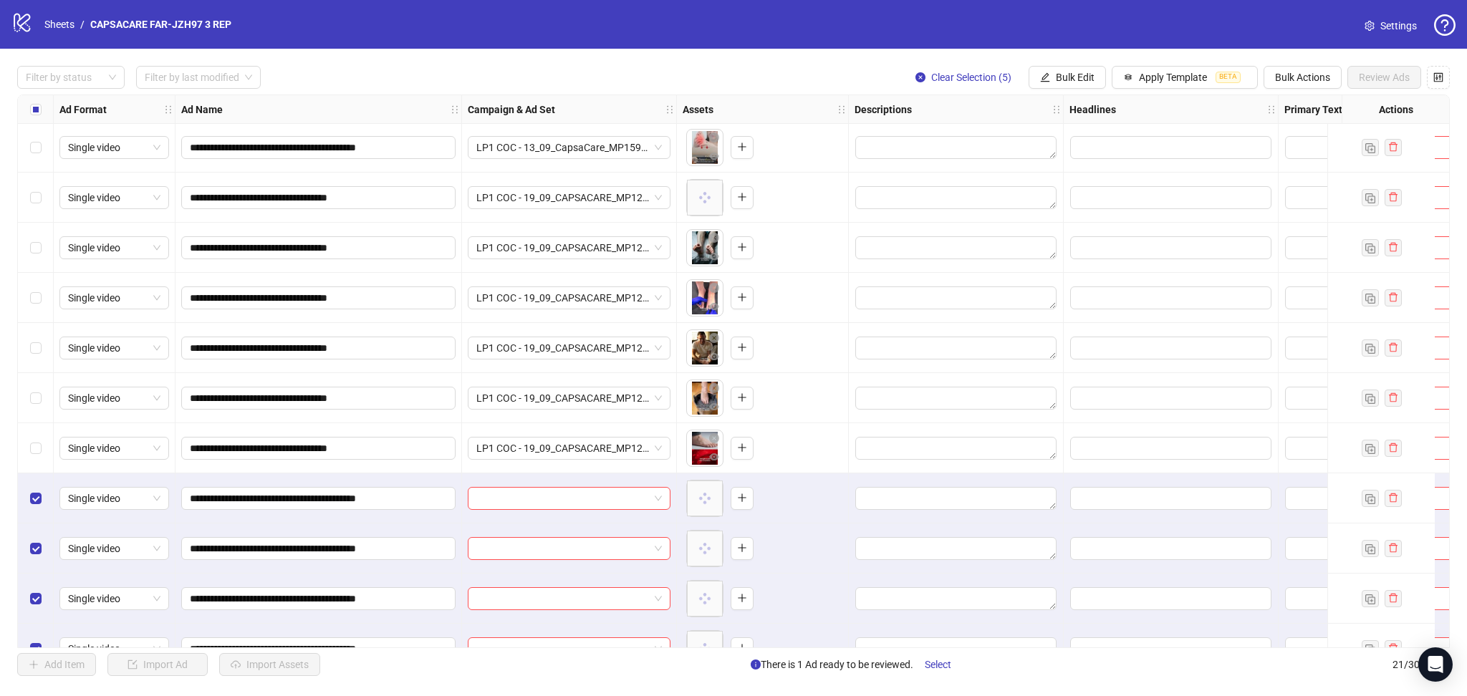
scroll to position [534, 0]
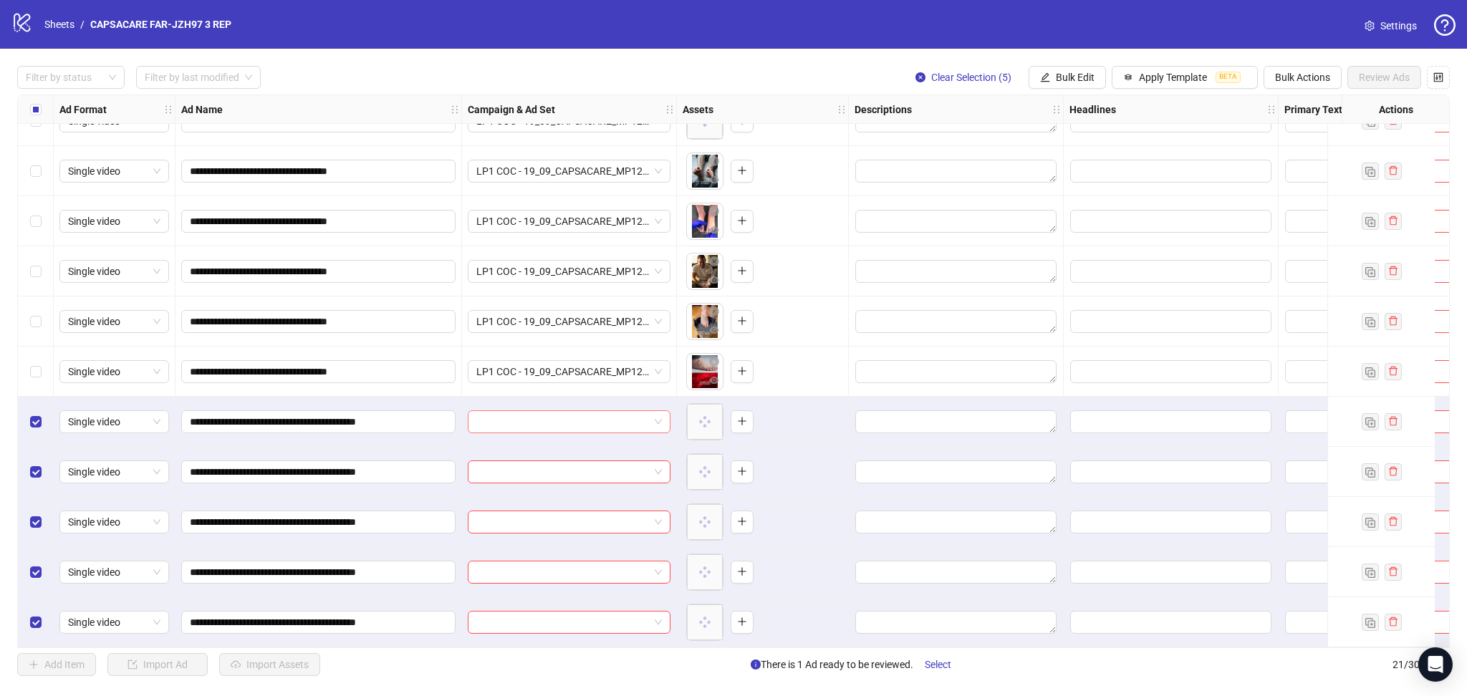
click at [494, 412] on input "search" at bounding box center [562, 421] width 173 height 21
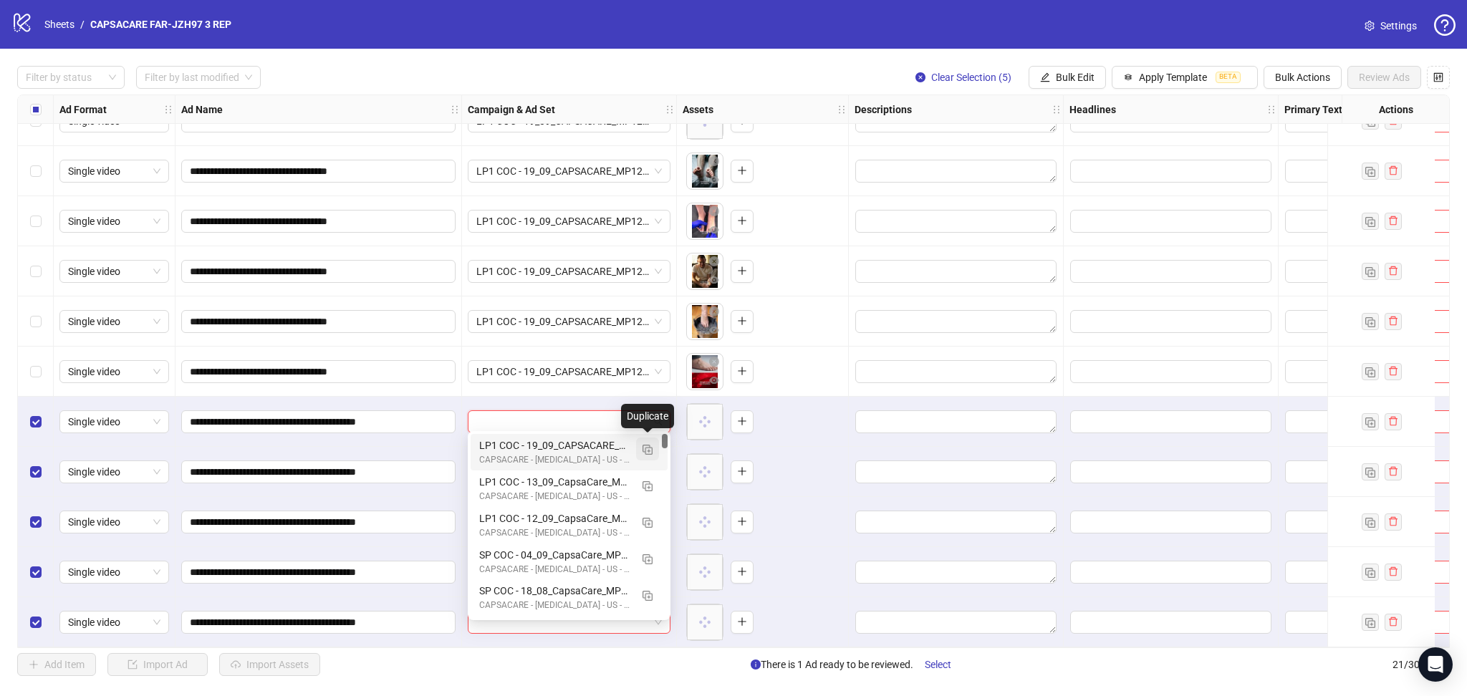
click at [647, 448] on img "button" at bounding box center [647, 450] width 10 height 10
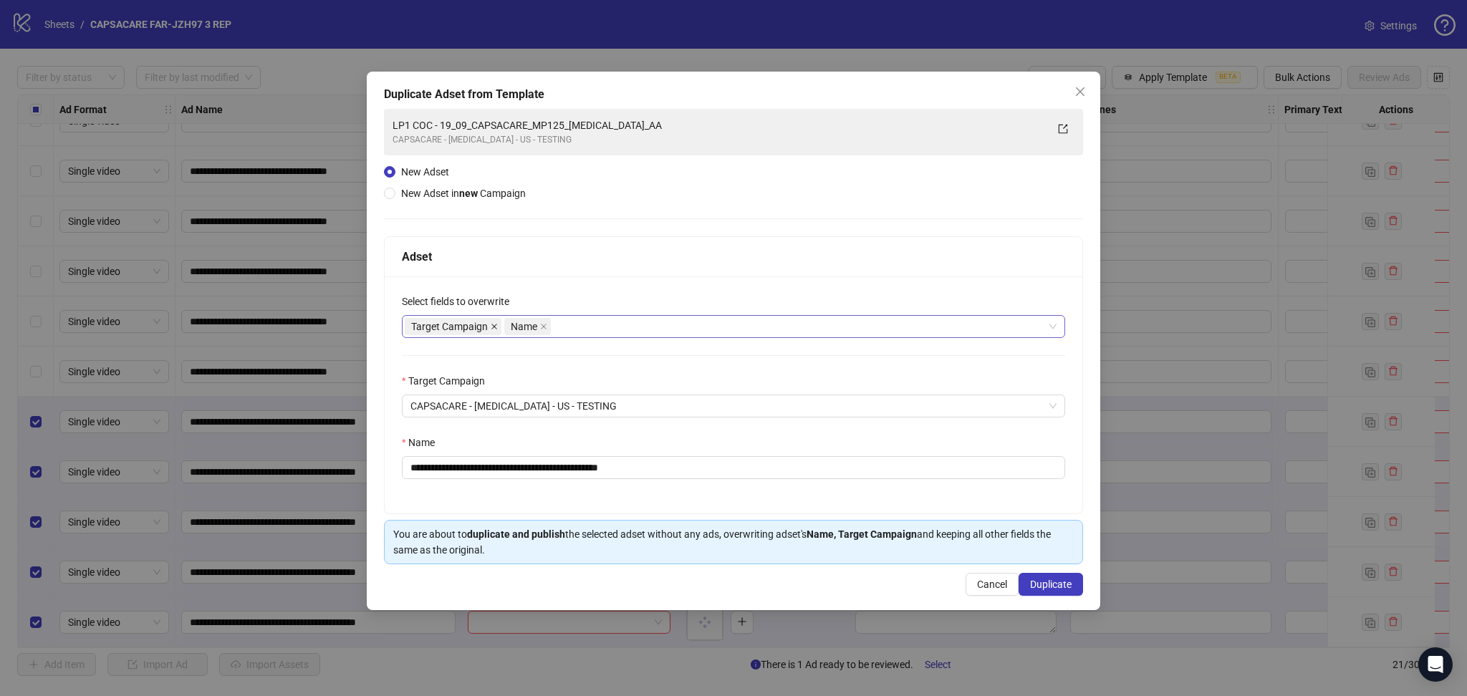
click at [493, 324] on icon "close" at bounding box center [494, 326] width 7 height 7
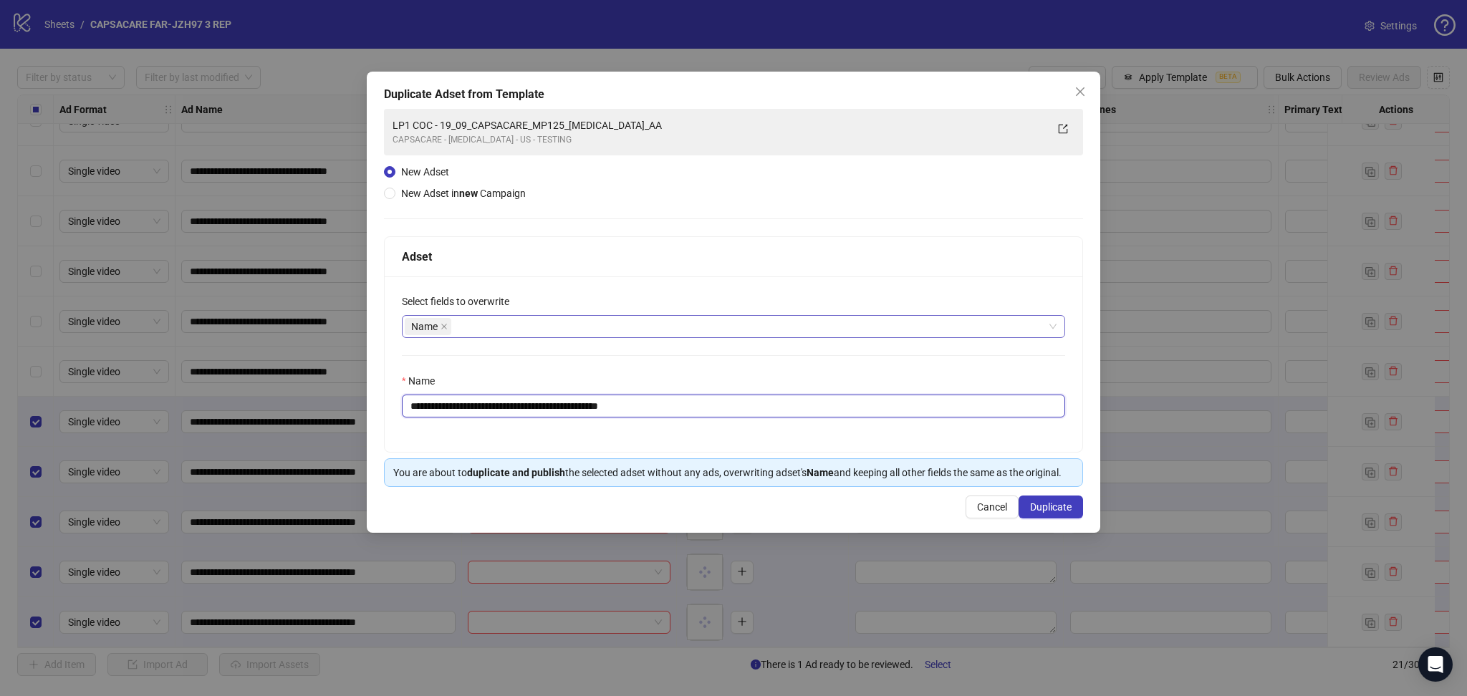
drag, startPoint x: 459, startPoint y: 404, endPoint x: 843, endPoint y: 429, distance: 384.7
click at [841, 428] on div "**********" at bounding box center [734, 363] width 698 height 175
paste input "*"
type input "**********"
click at [1061, 510] on span "Duplicate" at bounding box center [1051, 506] width 42 height 11
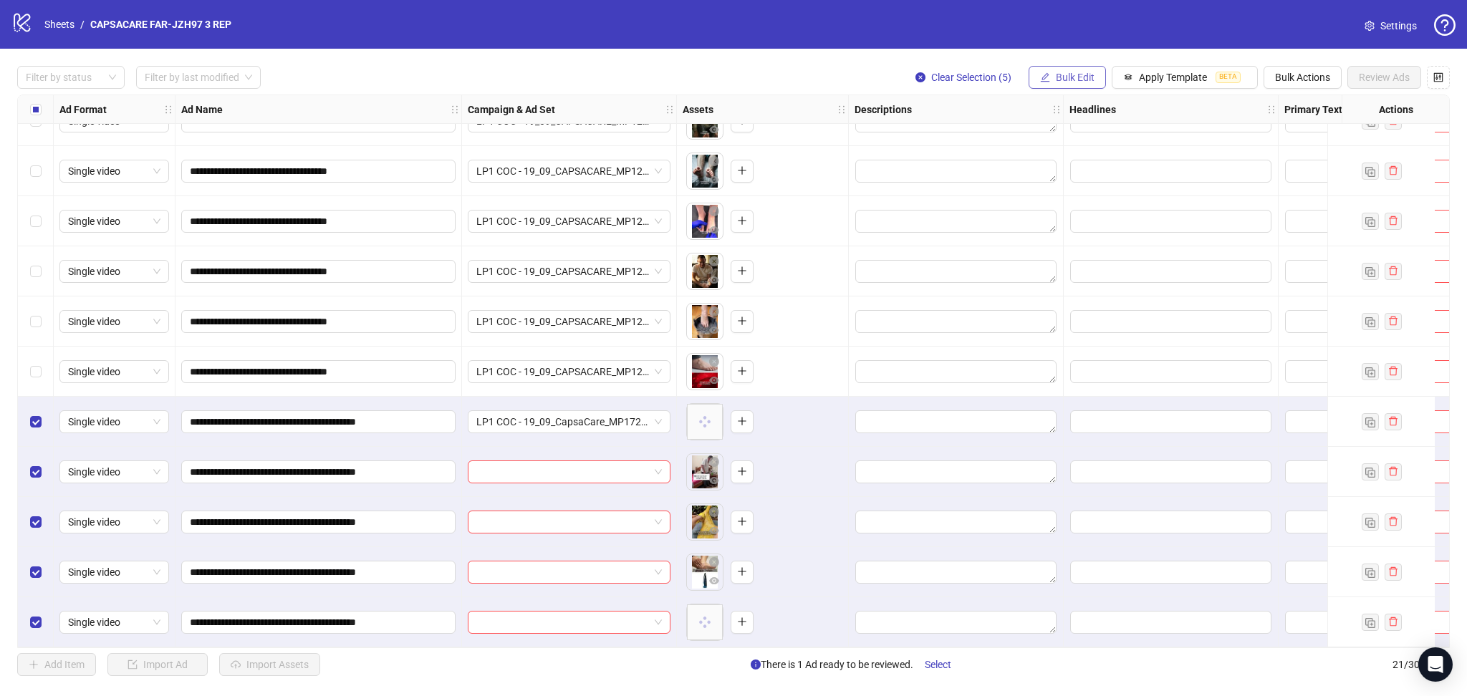
drag, startPoint x: 1051, startPoint y: 76, endPoint x: 1079, endPoint y: 89, distance: 30.8
click at [1051, 78] on button "Bulk Edit" at bounding box center [1066, 77] width 77 height 23
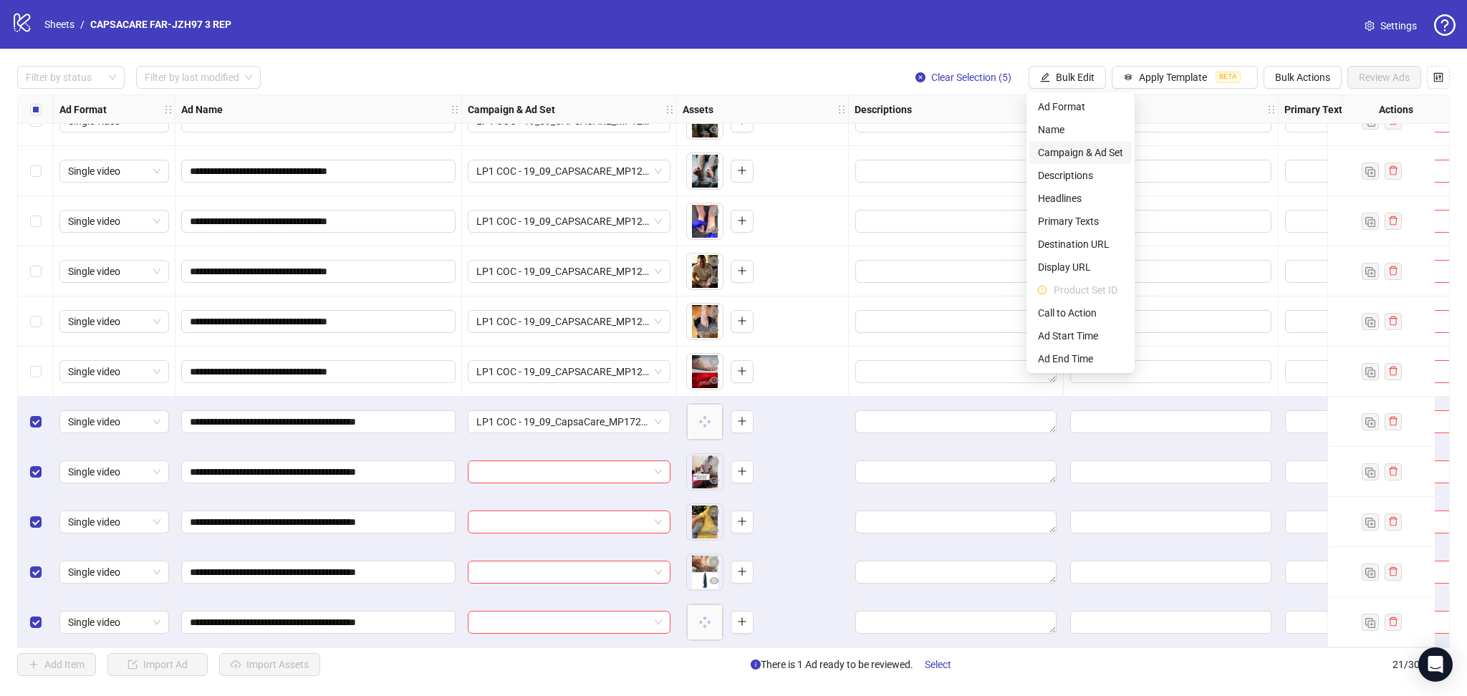
click at [1089, 148] on span "Campaign & Ad Set" at bounding box center [1080, 153] width 85 height 16
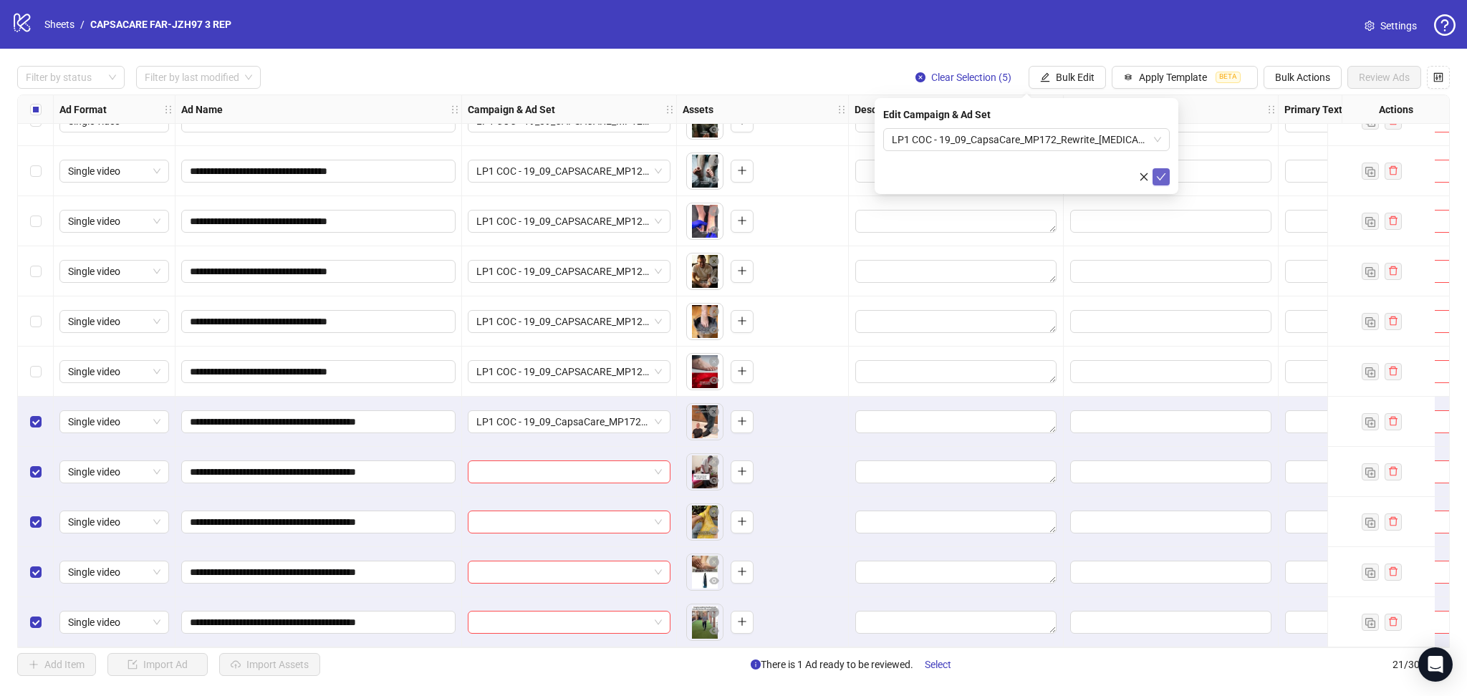
click at [1158, 175] on icon "check" at bounding box center [1161, 177] width 10 height 10
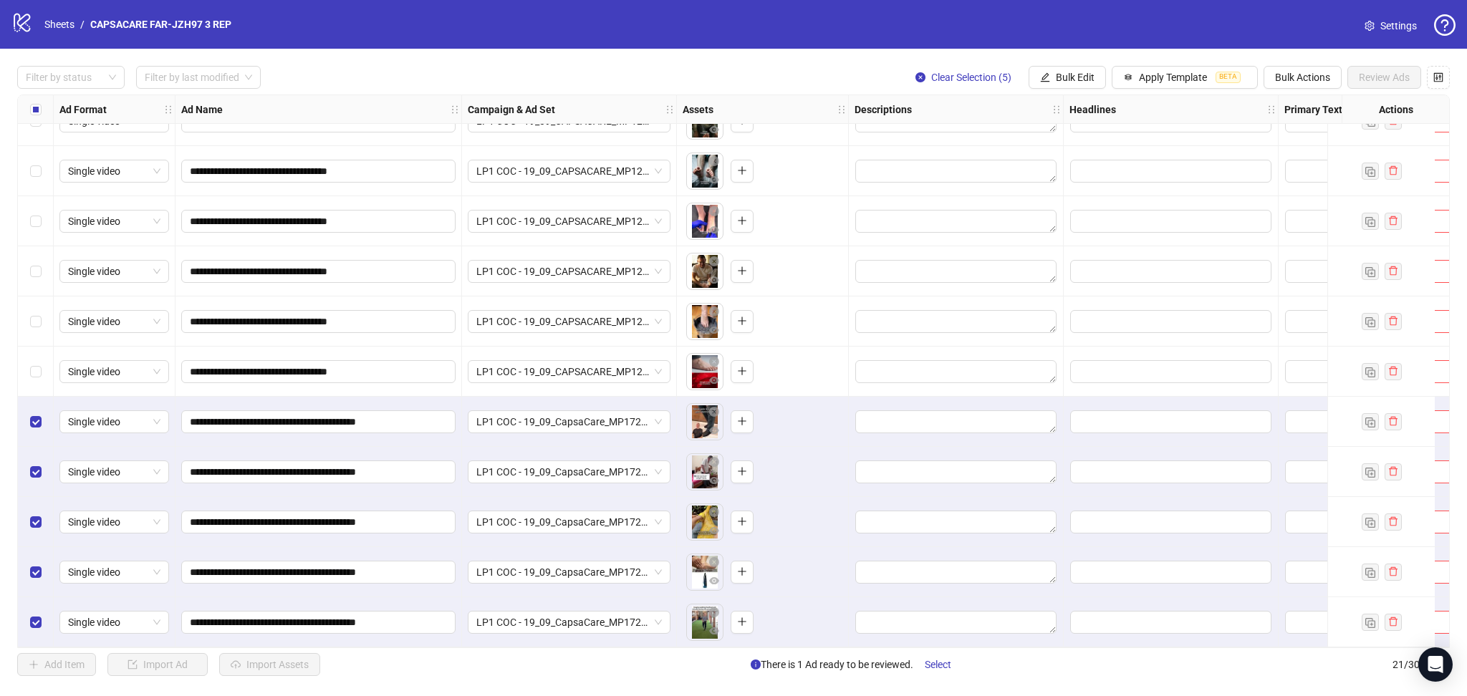
click at [42, 115] on div "Select all rows" at bounding box center [36, 109] width 36 height 29
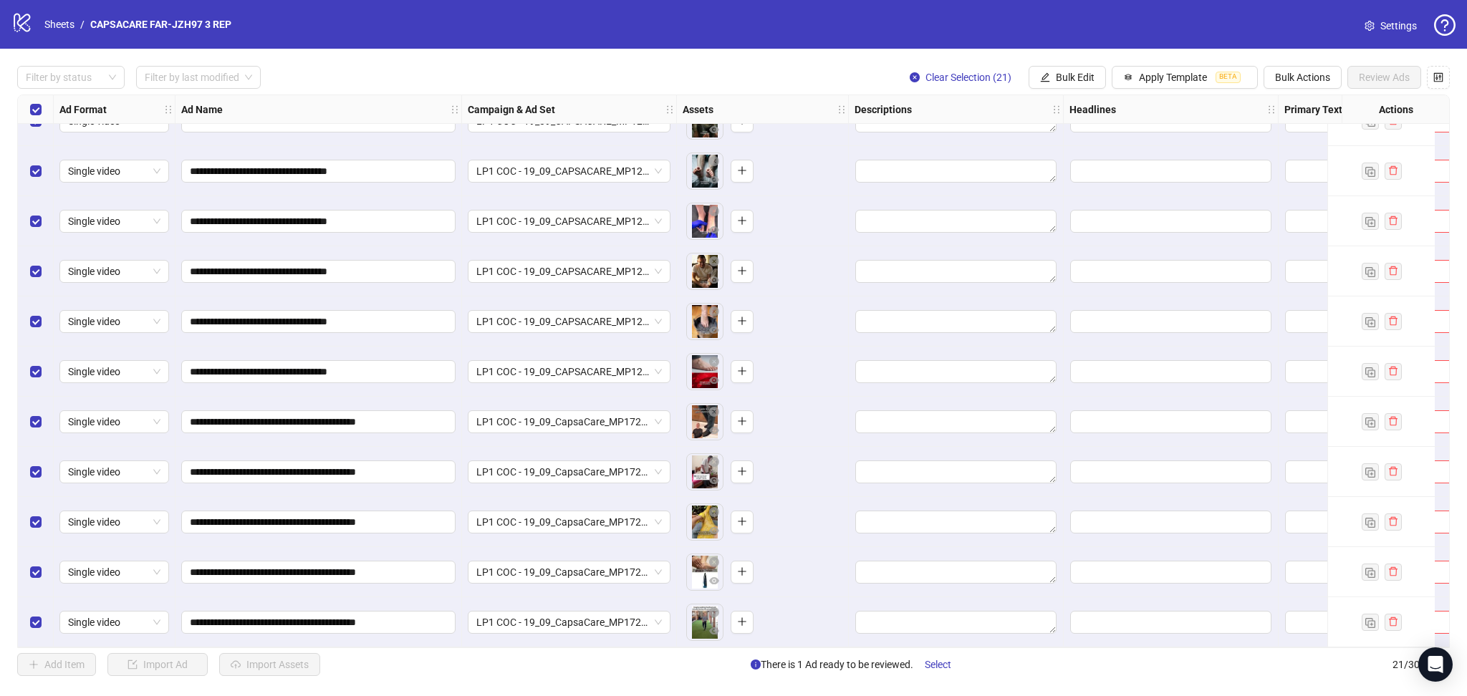
click at [42, 115] on div "Select all rows" at bounding box center [36, 109] width 36 height 29
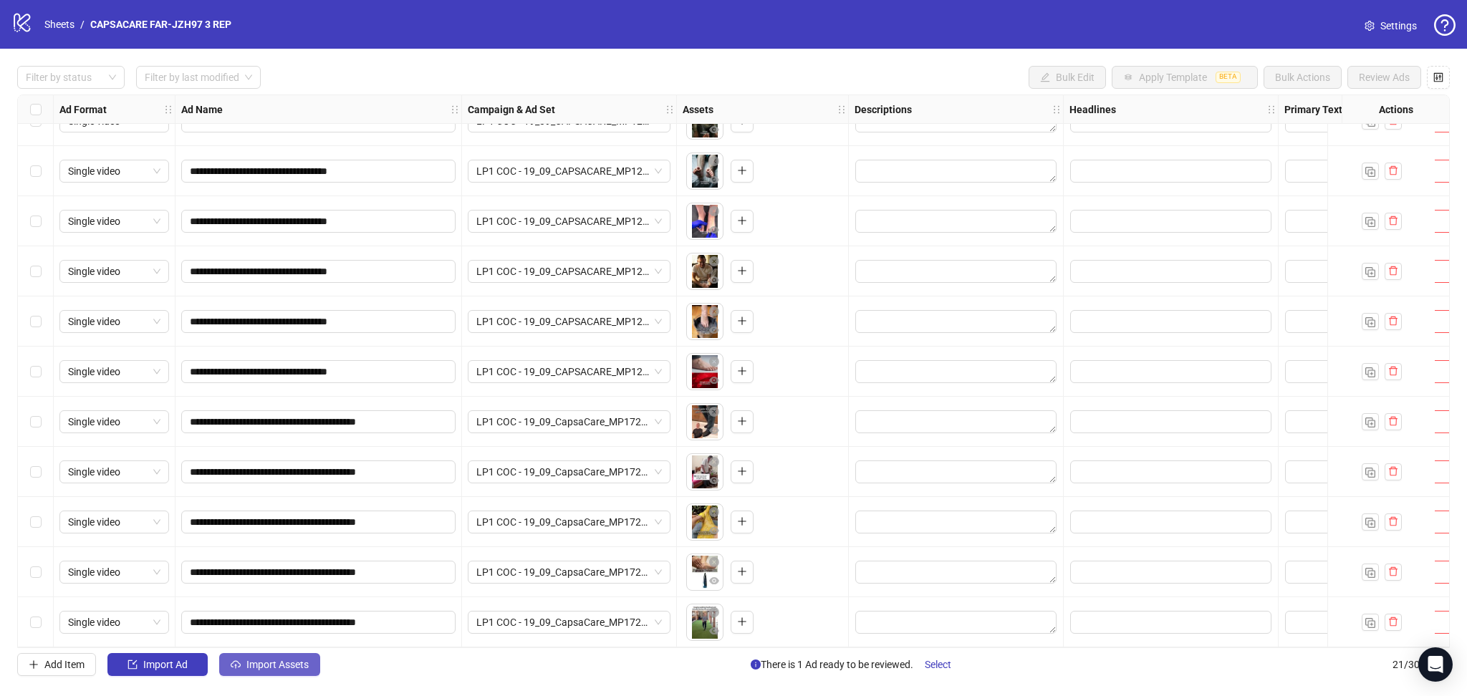
click at [294, 665] on span "Import Assets" at bounding box center [277, 664] width 62 height 11
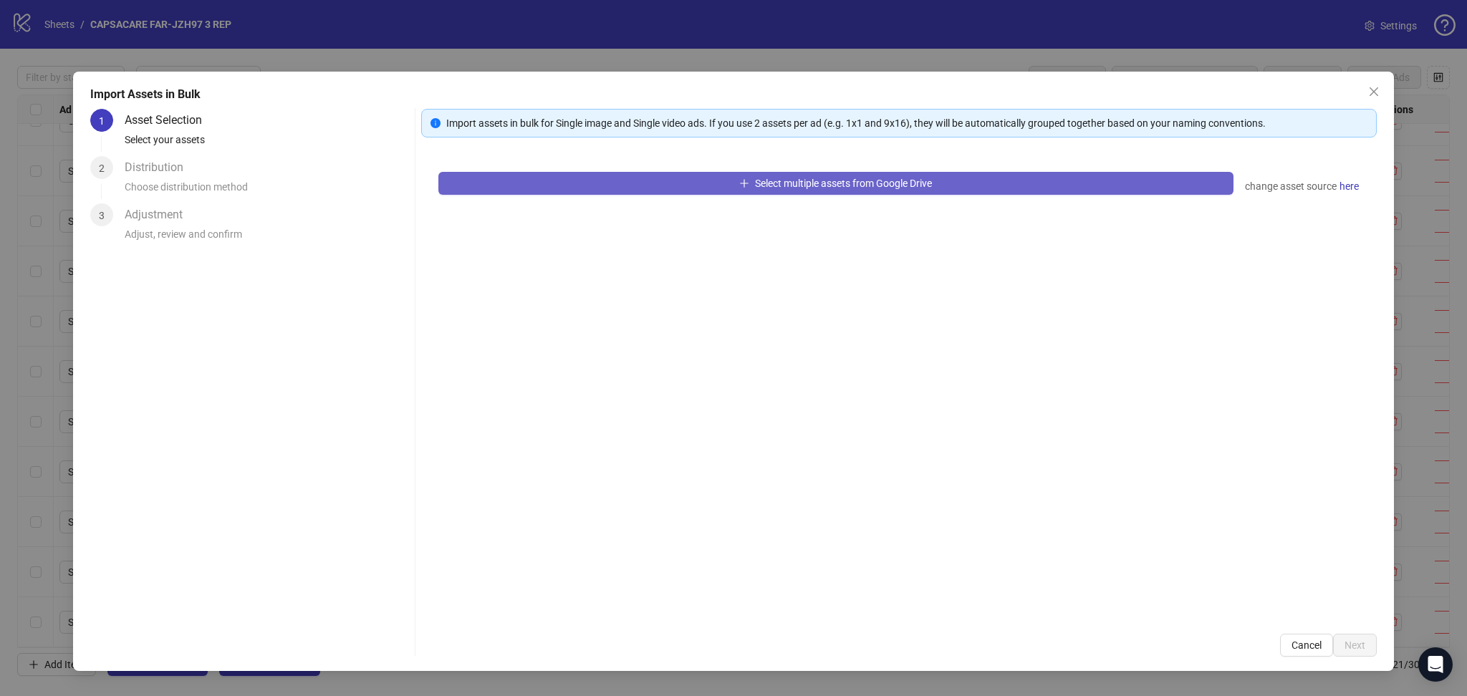
click at [588, 190] on button "Select multiple assets from Google Drive" at bounding box center [835, 183] width 795 height 23
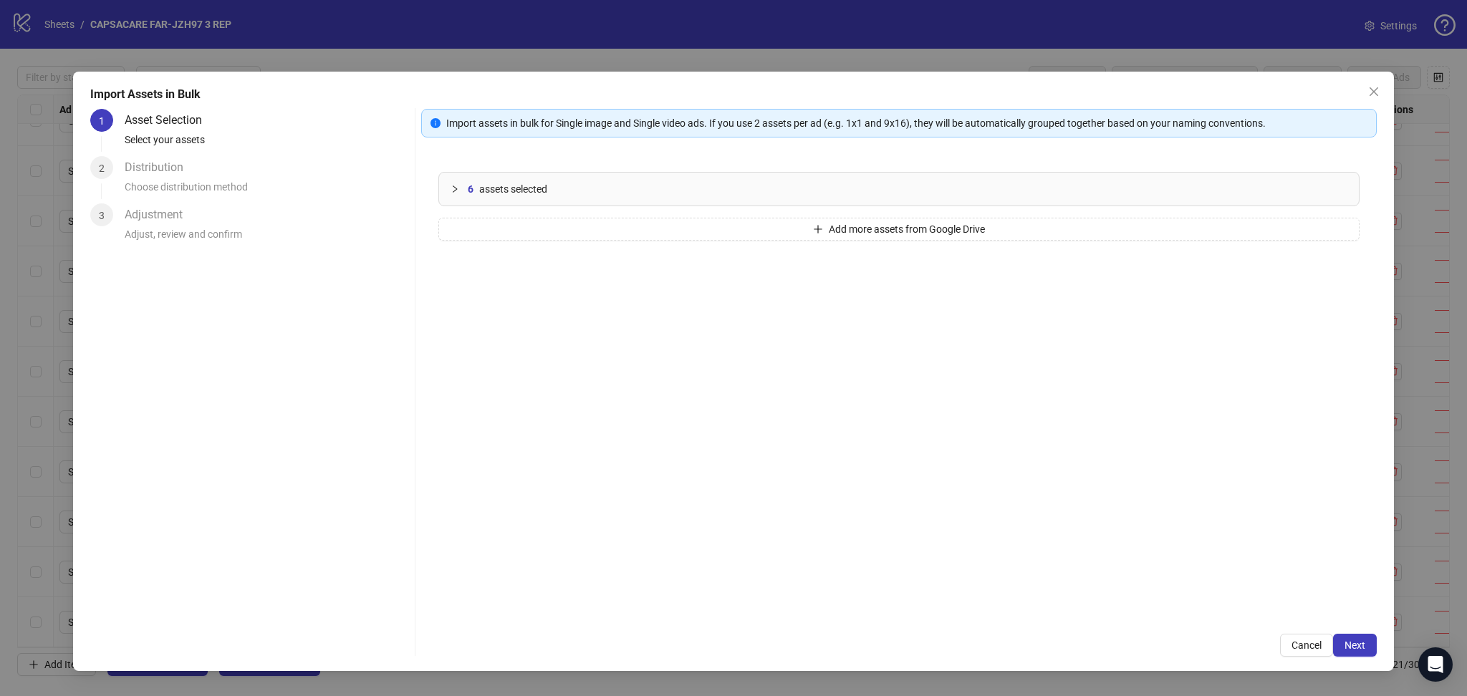
click at [1369, 645] on button "Next" at bounding box center [1355, 645] width 44 height 23
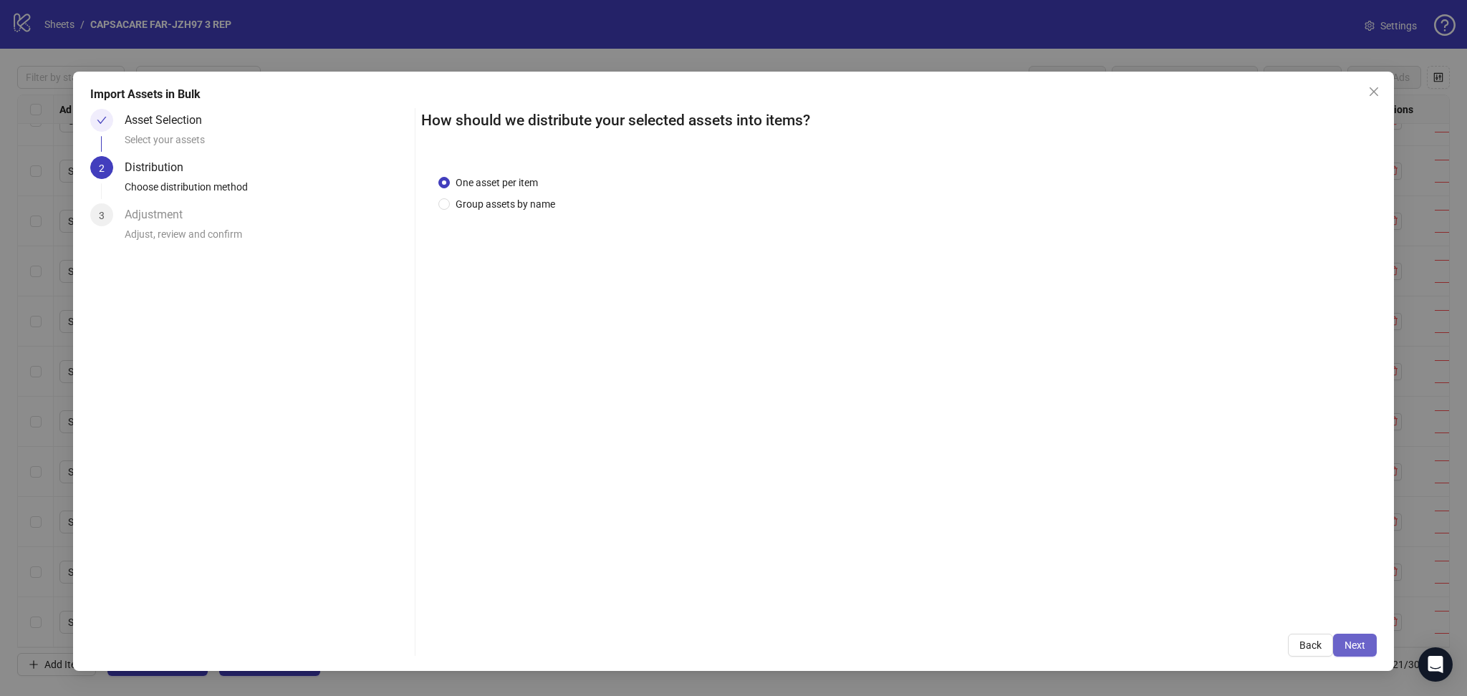
click at [1359, 639] on button "Next" at bounding box center [1355, 645] width 44 height 23
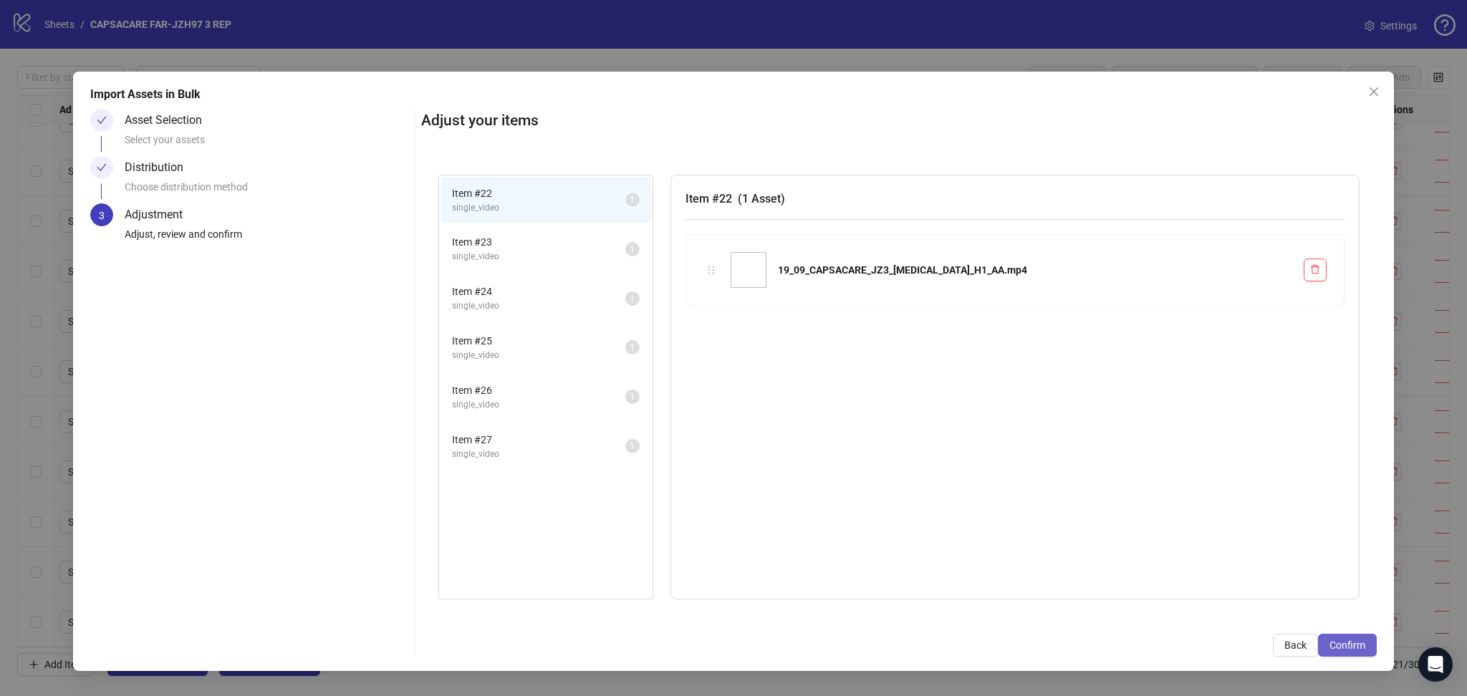
click at [1358, 639] on button "Confirm" at bounding box center [1347, 645] width 59 height 23
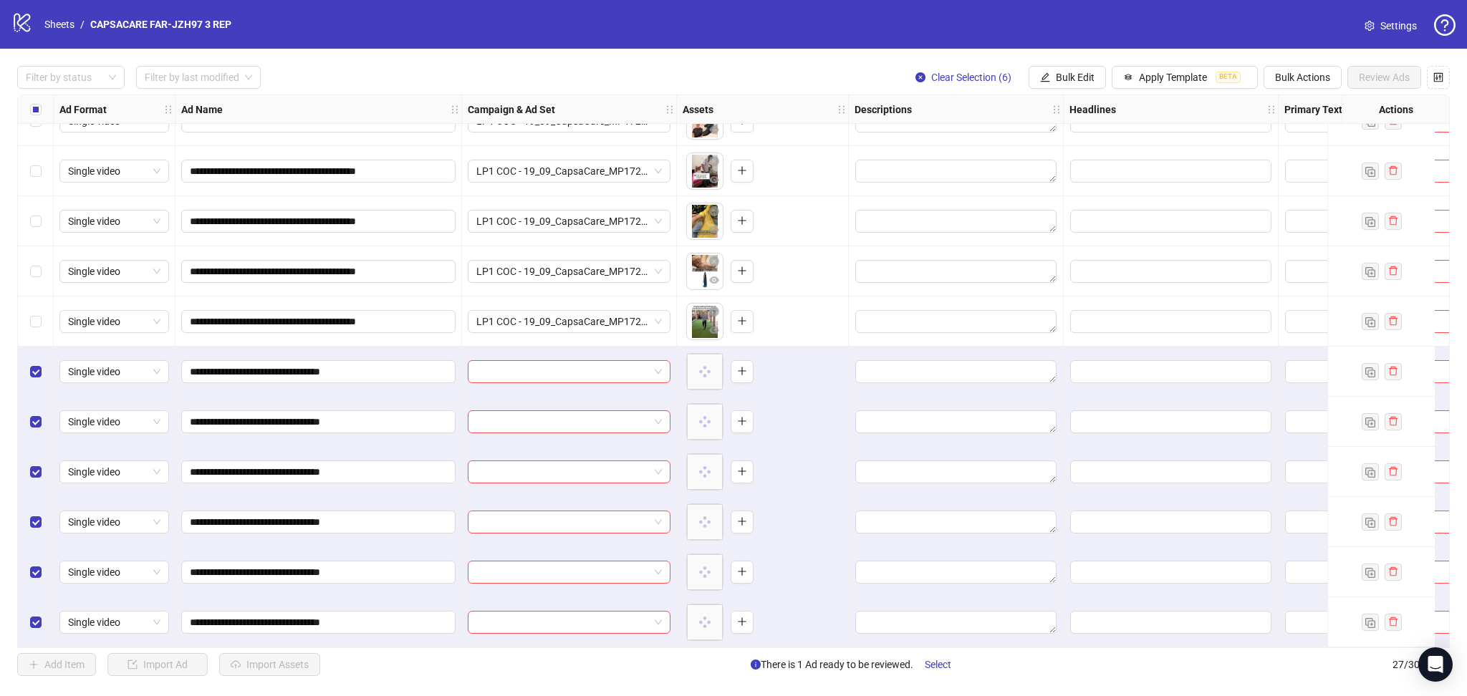
scroll to position [834, 0]
click at [581, 361] on input "search" at bounding box center [562, 371] width 173 height 21
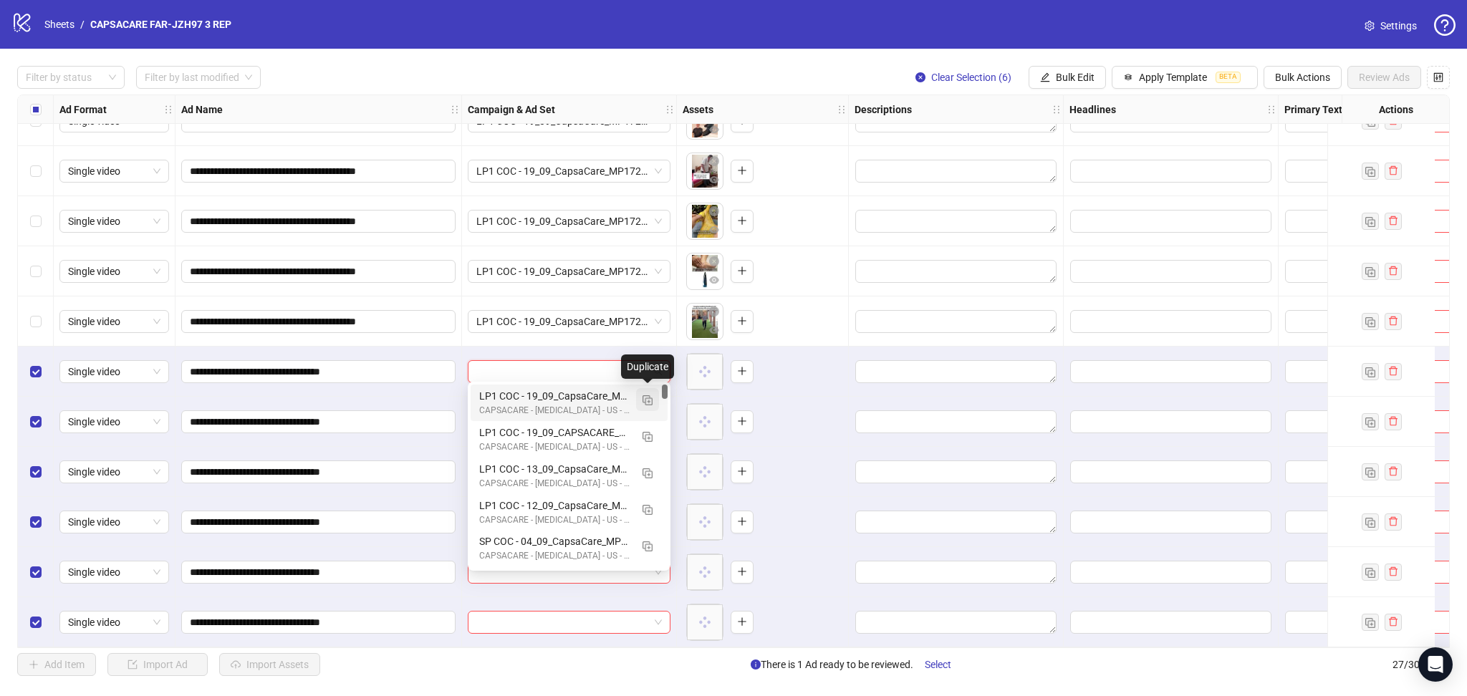
drag, startPoint x: 650, startPoint y: 400, endPoint x: 656, endPoint y: 405, distance: 7.6
click at [650, 400] on img "button" at bounding box center [647, 400] width 10 height 10
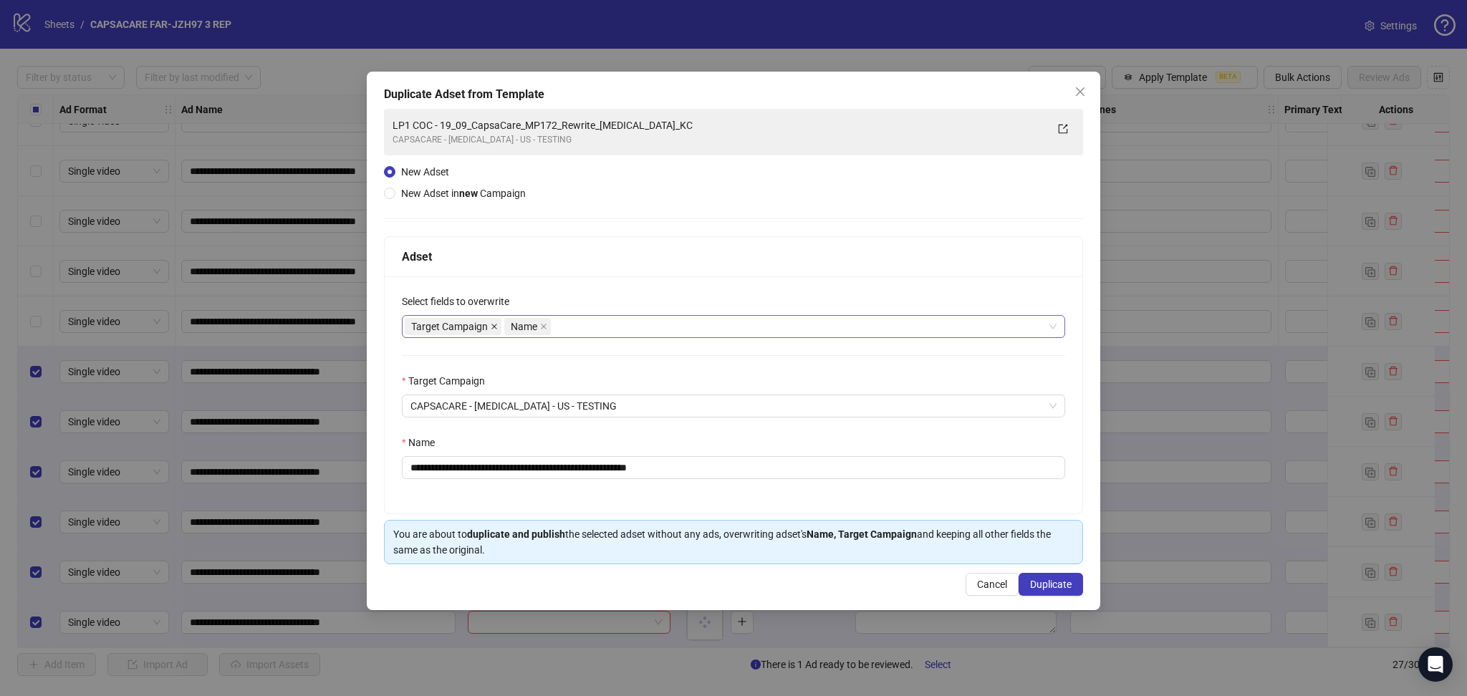
click at [496, 328] on icon "close" at bounding box center [494, 326] width 7 height 7
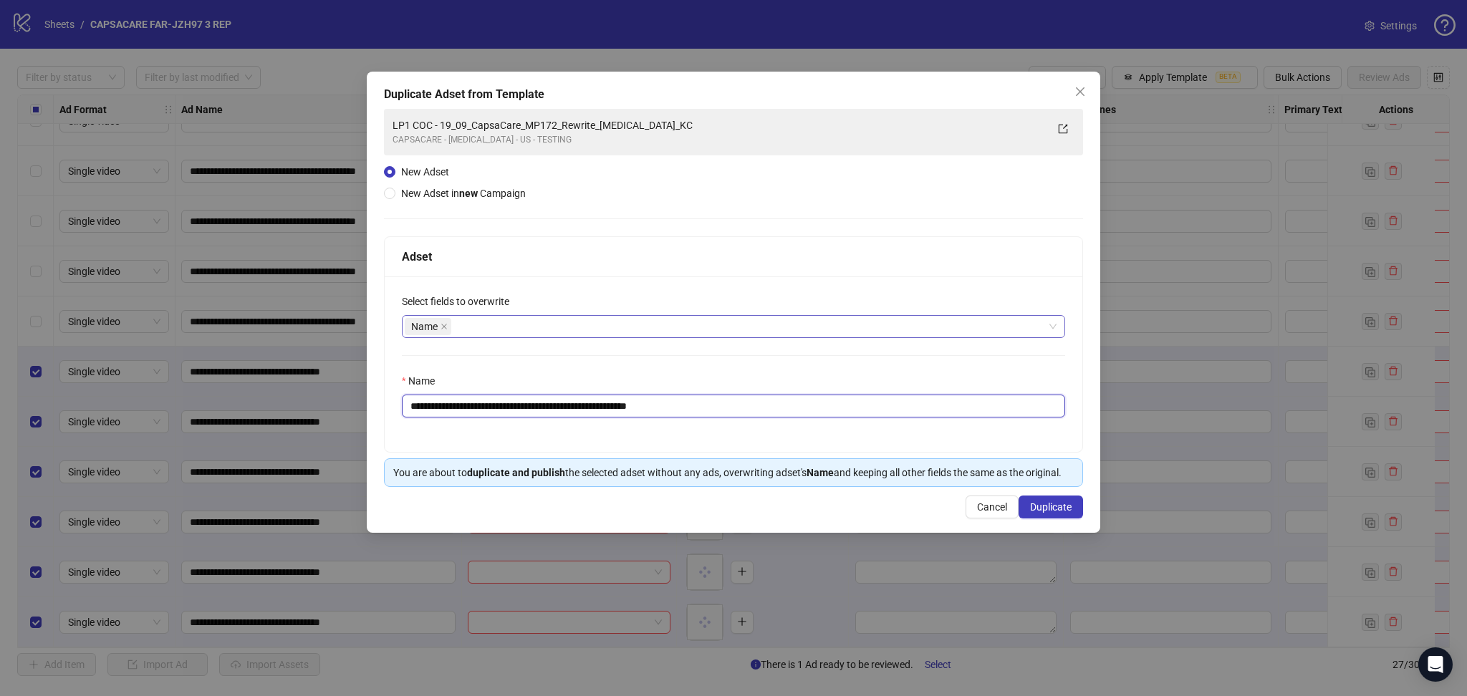
drag, startPoint x: 457, startPoint y: 407, endPoint x: 932, endPoint y: 449, distance: 477.4
click at [932, 449] on div "**********" at bounding box center [734, 363] width 698 height 175
paste input "text"
type input "**********"
click at [1059, 508] on span "Duplicate" at bounding box center [1051, 506] width 42 height 11
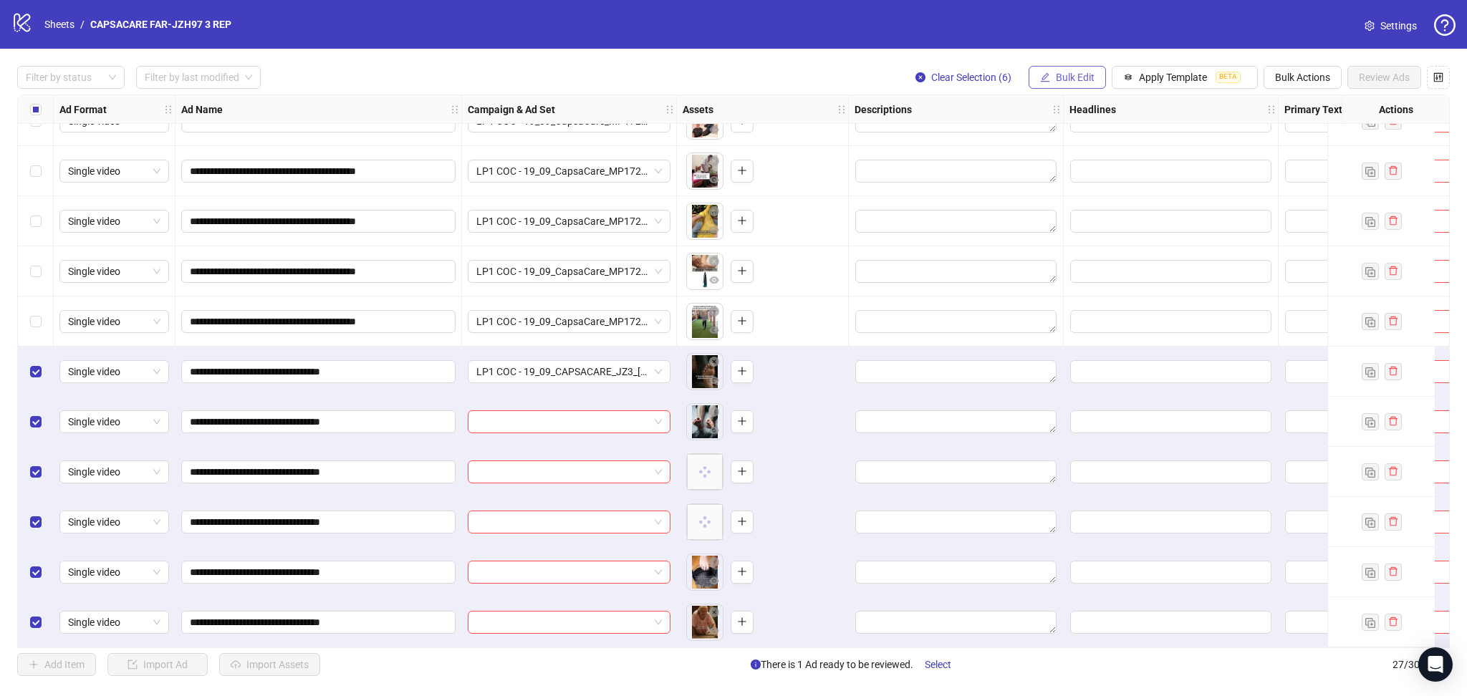
click at [1051, 75] on button "Bulk Edit" at bounding box center [1066, 77] width 77 height 23
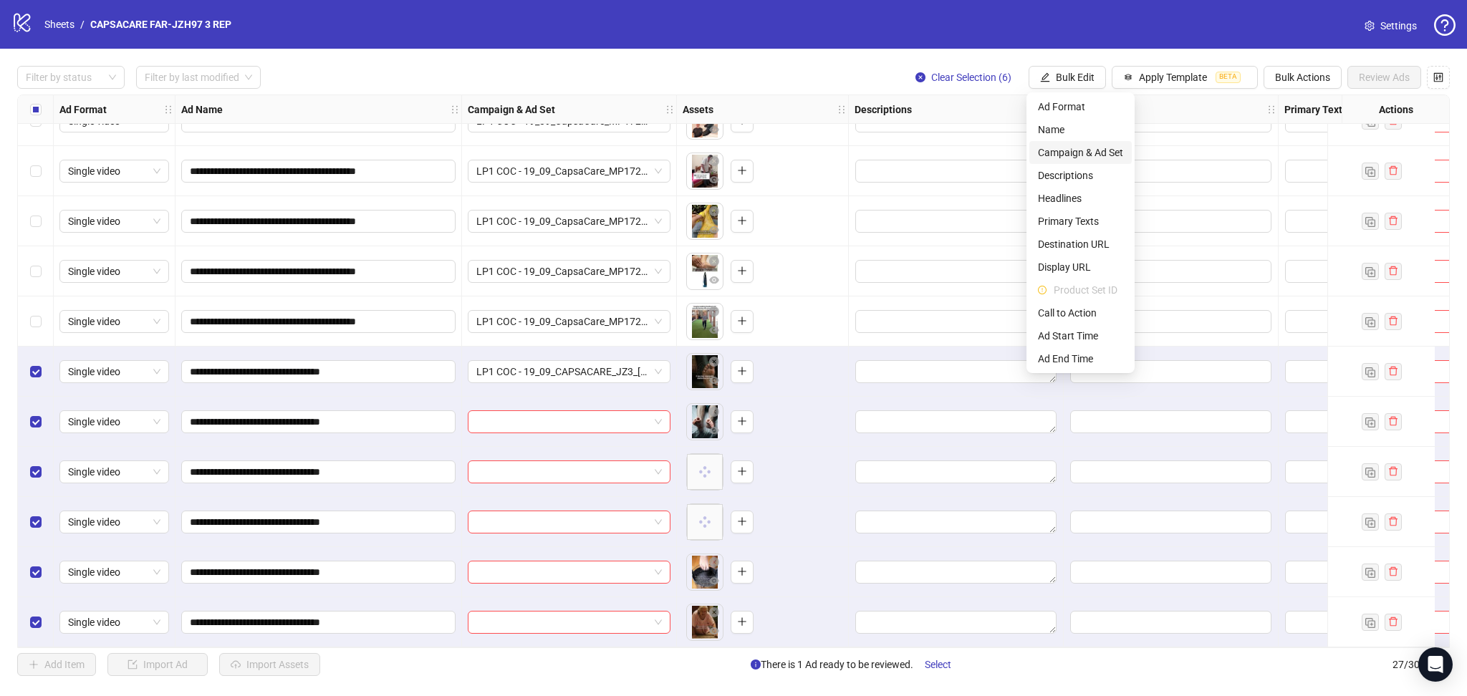
click at [1084, 147] on span "Campaign & Ad Set" at bounding box center [1080, 153] width 85 height 16
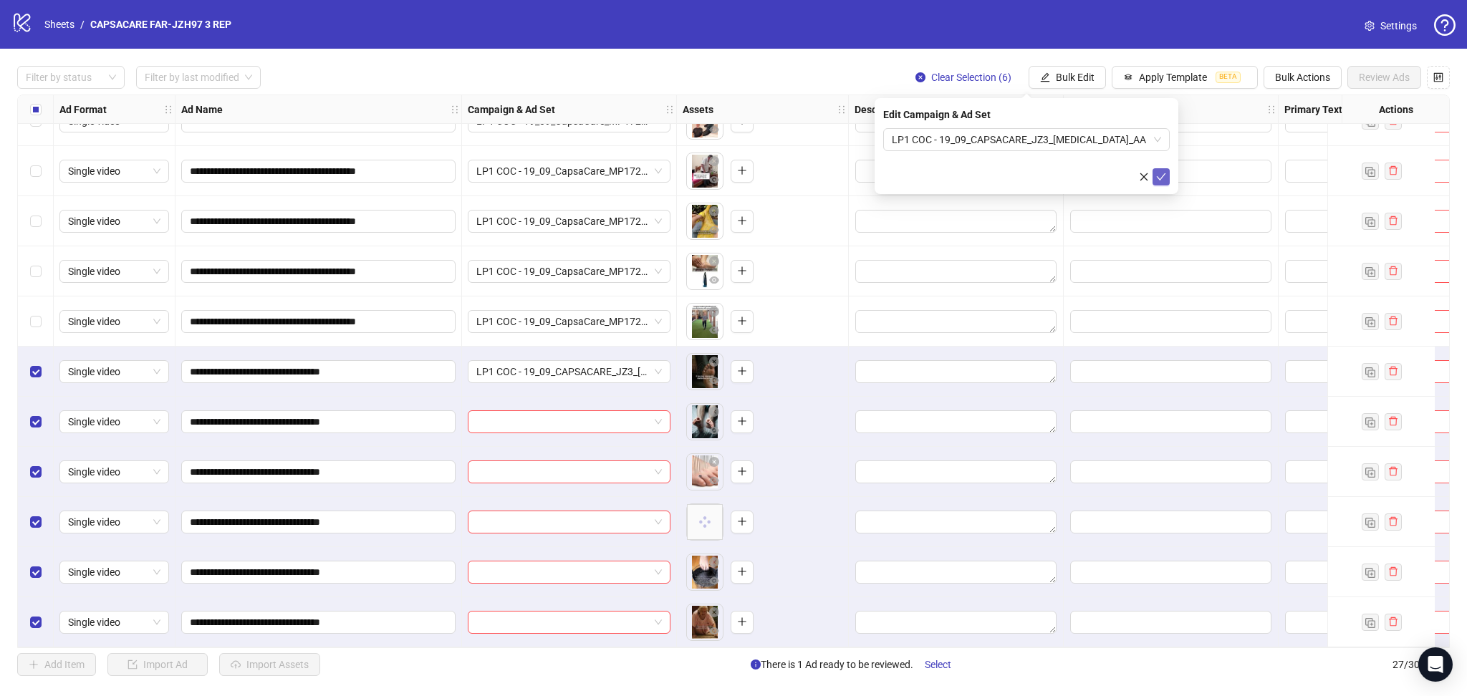
click at [1153, 178] on button "submit" at bounding box center [1160, 176] width 17 height 17
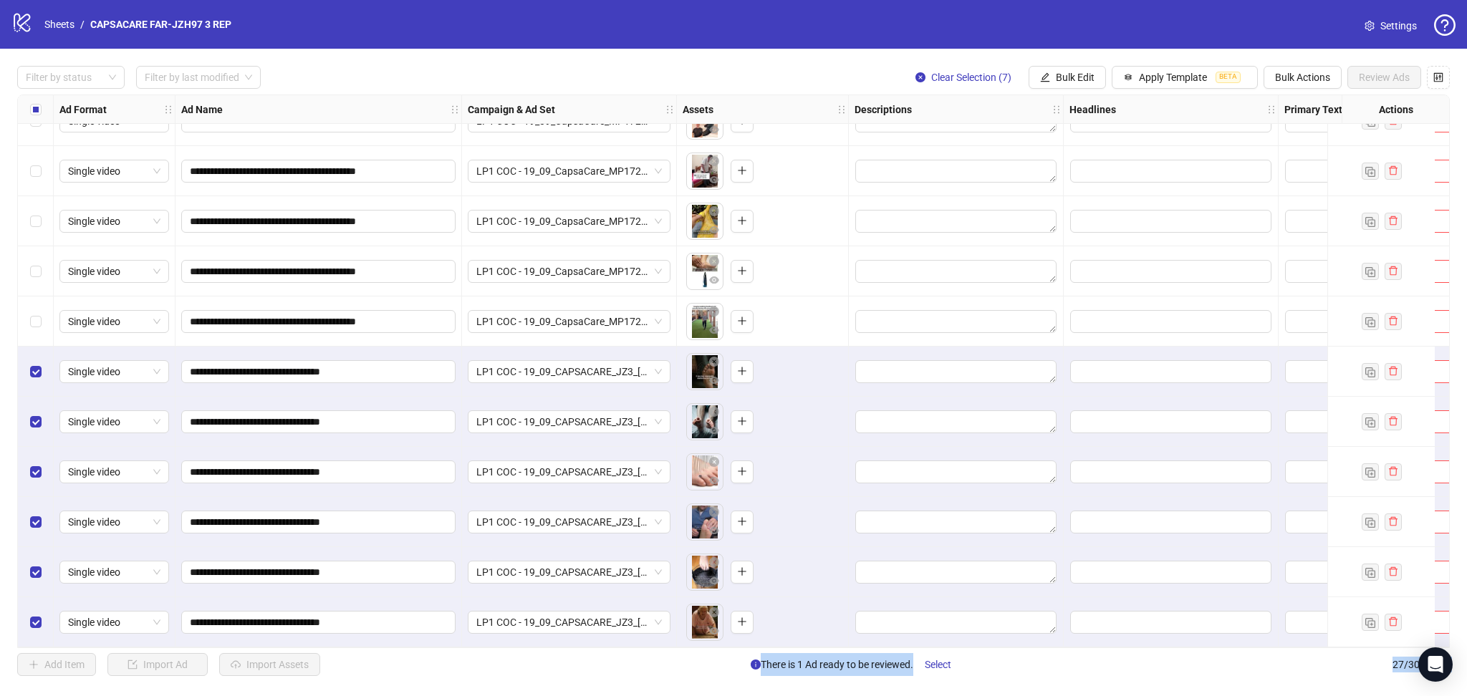
click at [29, 322] on div "Select row 21" at bounding box center [36, 321] width 36 height 50
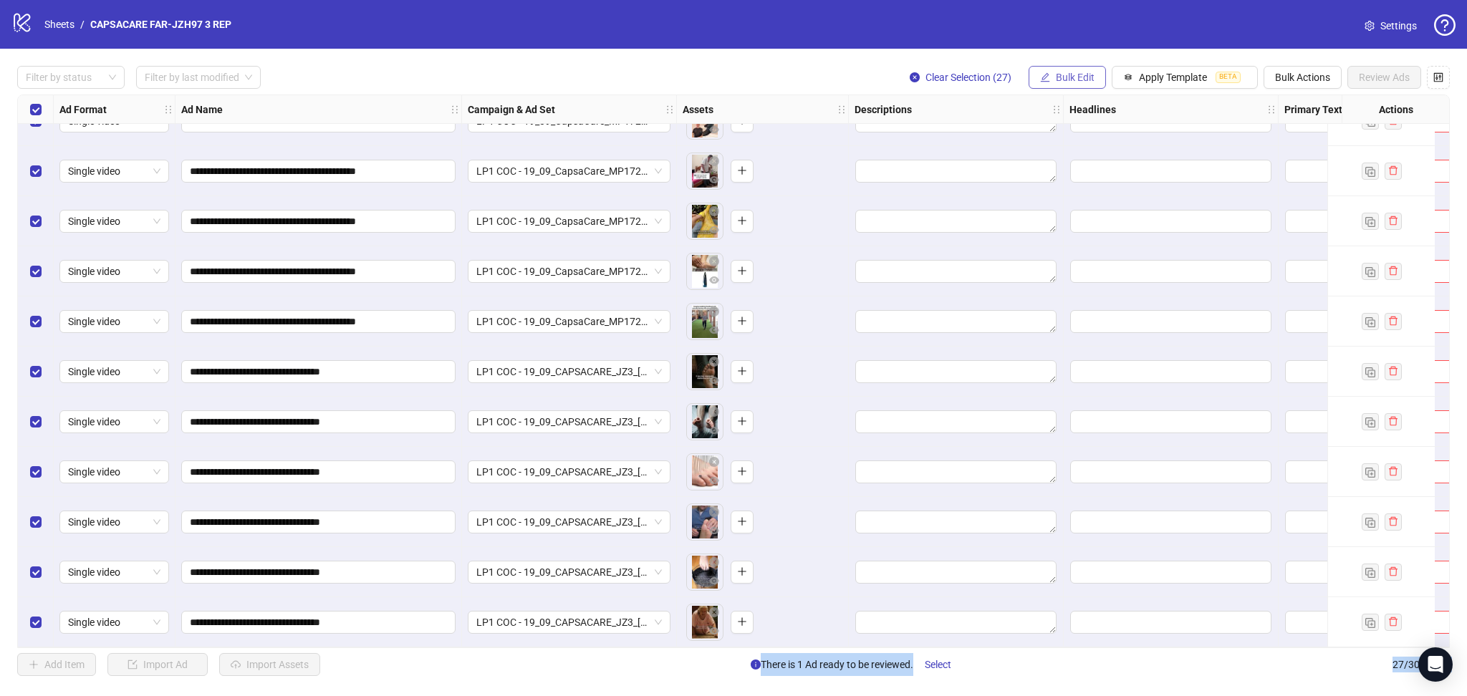
click at [1078, 82] on span "Bulk Edit" at bounding box center [1075, 77] width 39 height 11
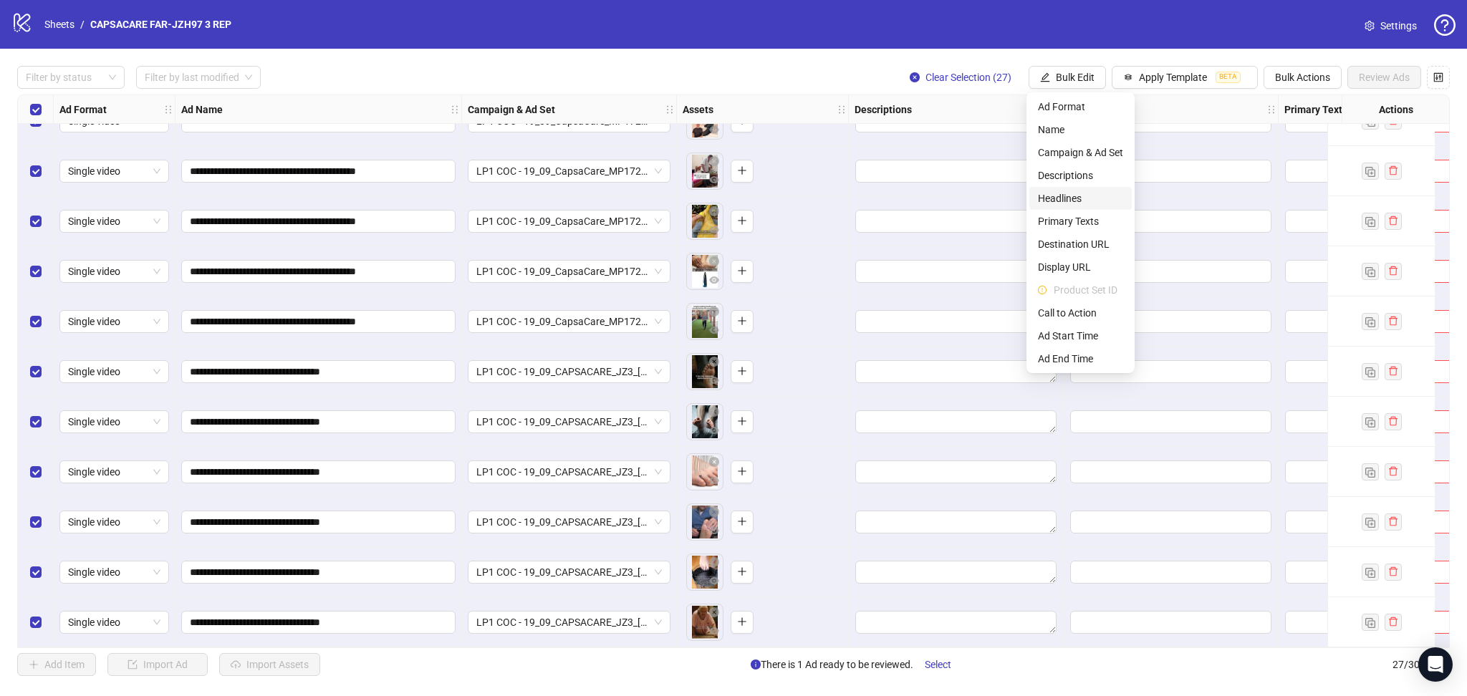
click at [1070, 196] on span "Headlines" at bounding box center [1080, 198] width 85 height 16
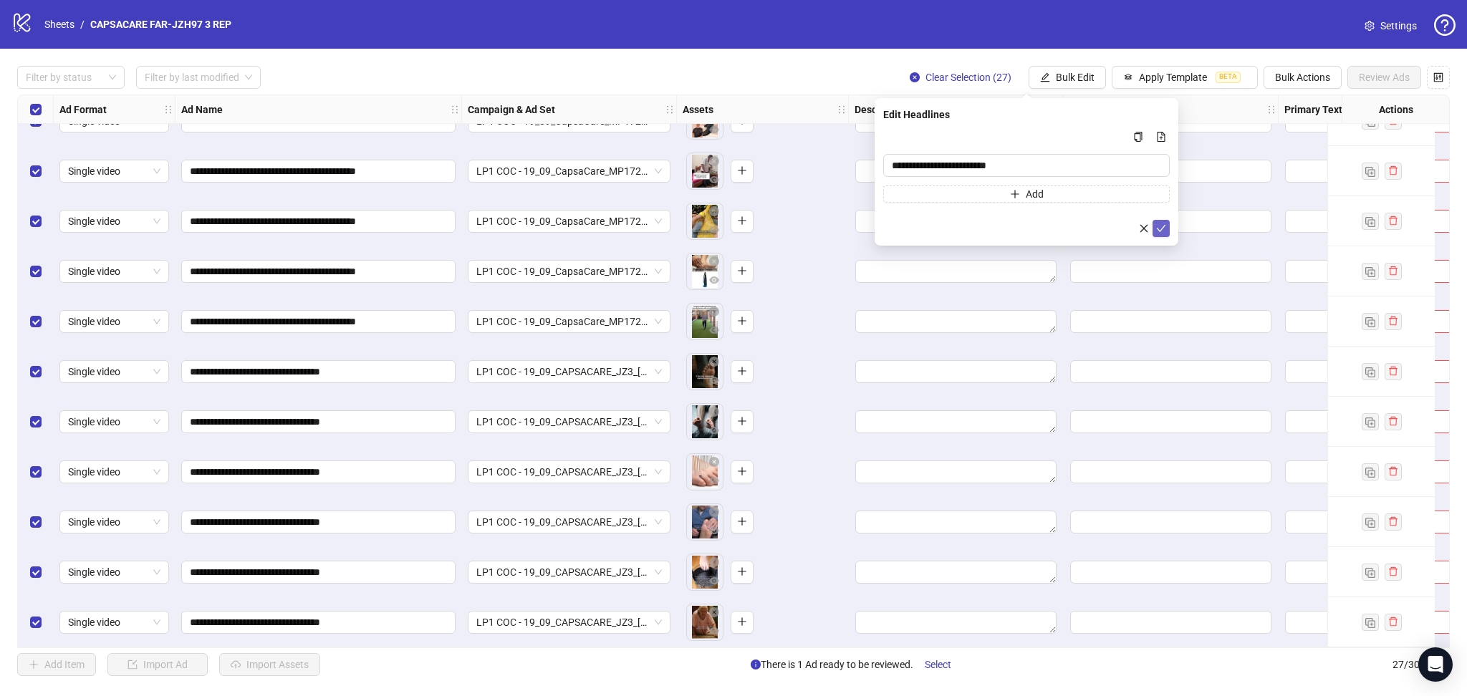
click at [1163, 230] on icon "check" at bounding box center [1161, 228] width 10 height 10
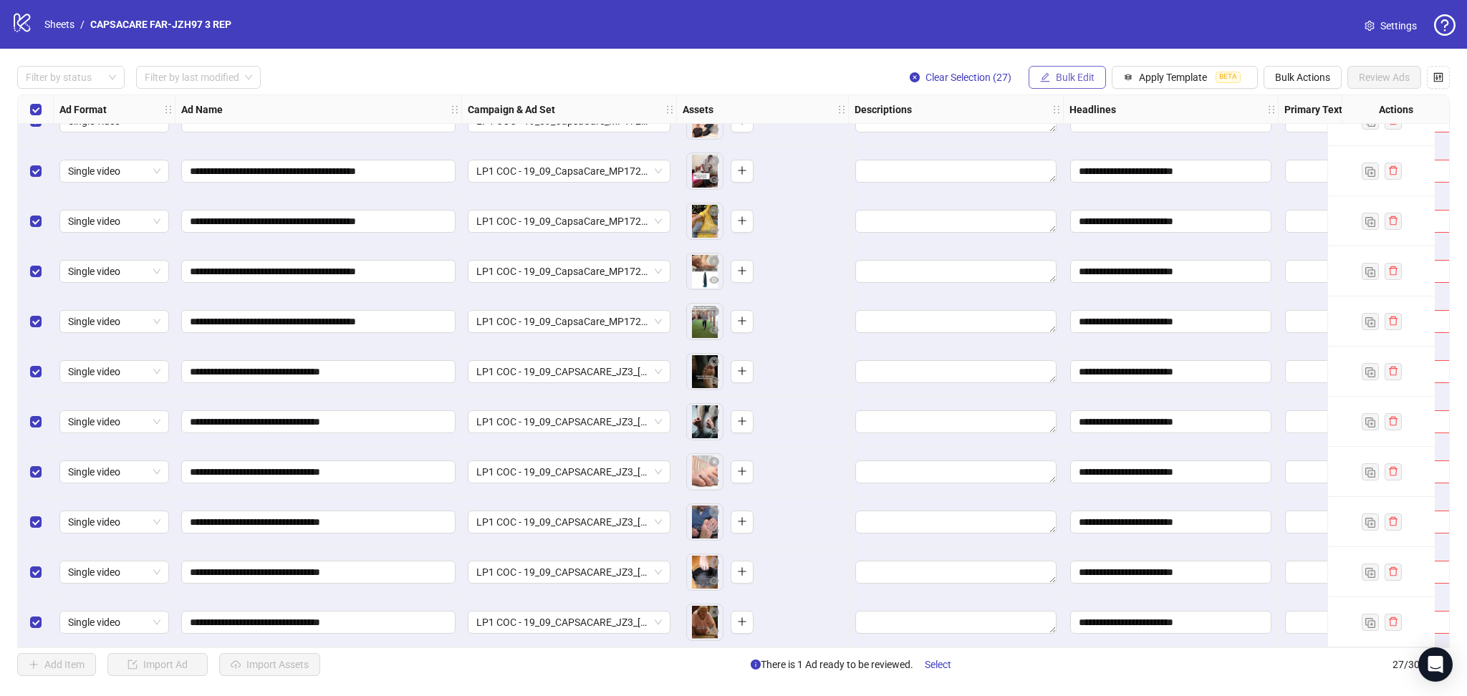
click at [1073, 69] on button "Bulk Edit" at bounding box center [1066, 77] width 77 height 23
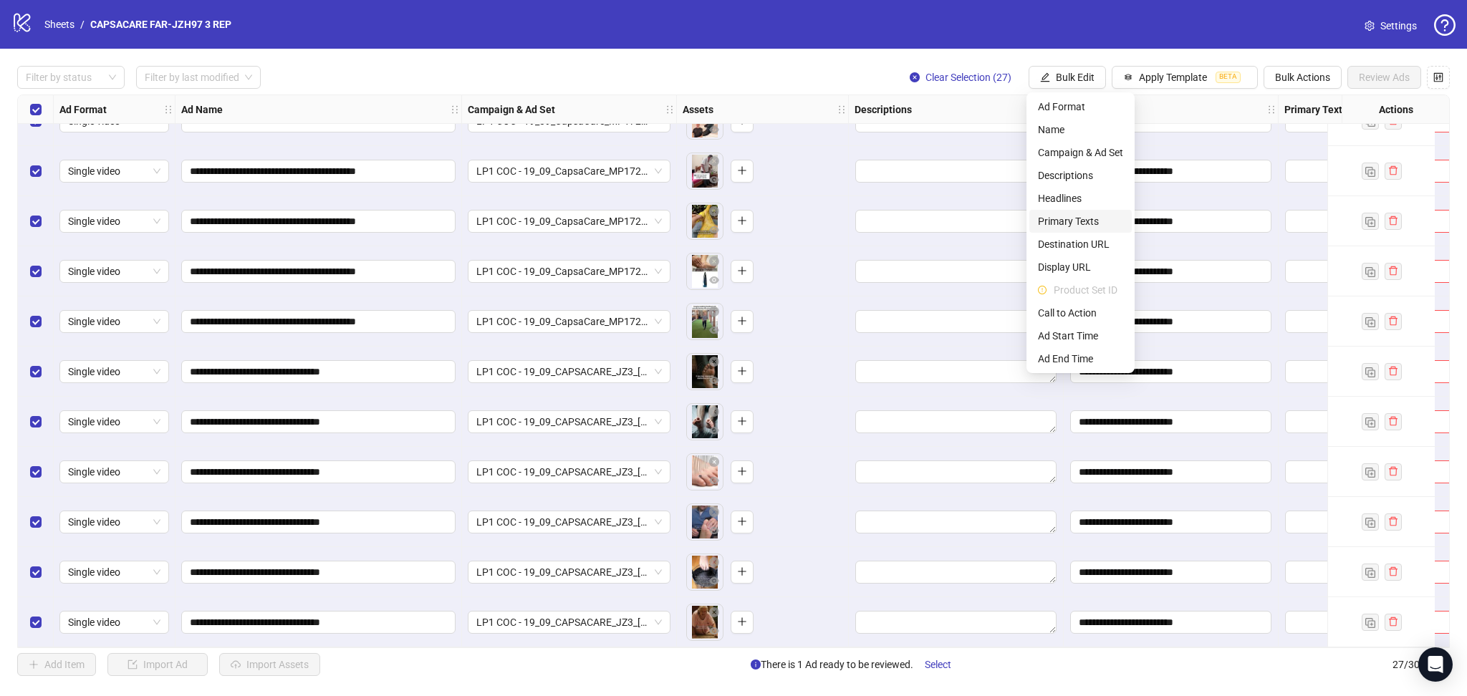
click at [1073, 218] on span "Primary Texts" at bounding box center [1080, 221] width 85 height 16
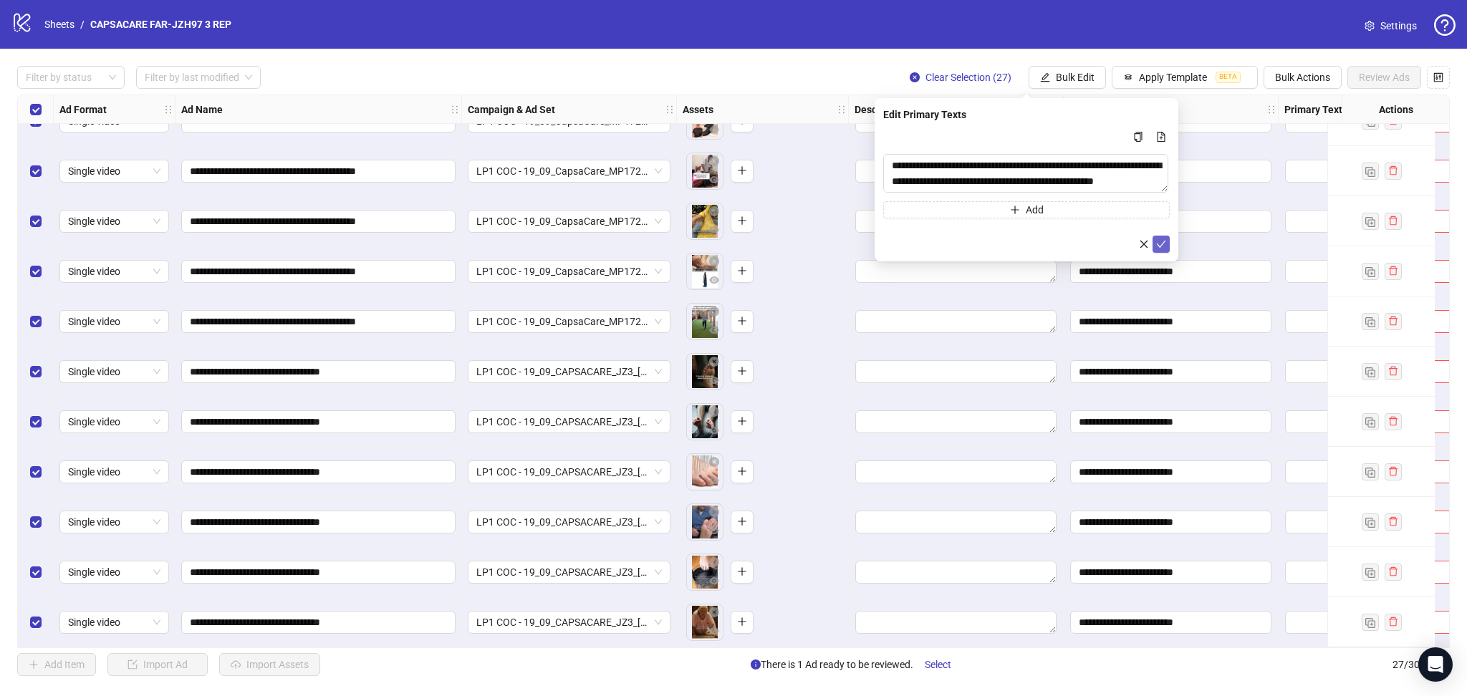
click at [1160, 244] on icon "check" at bounding box center [1161, 244] width 10 height 10
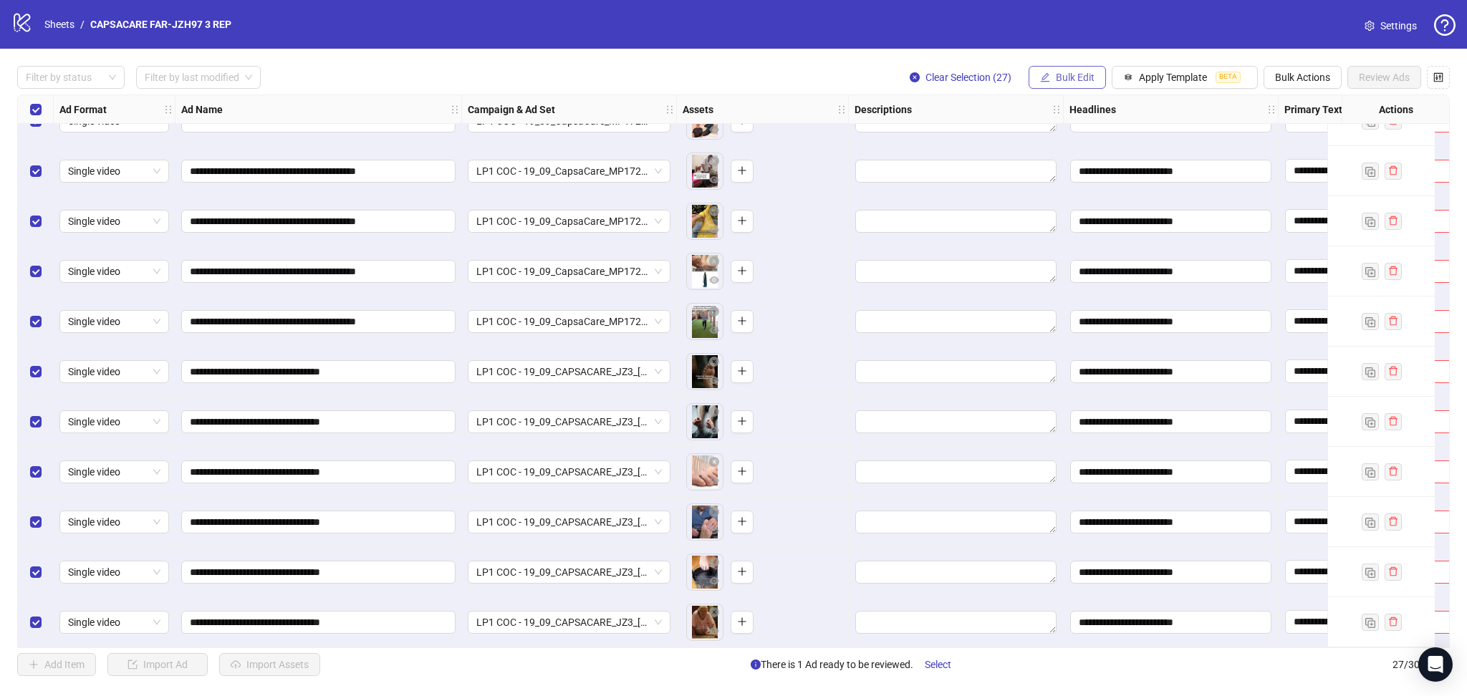
click at [1068, 74] on span "Bulk Edit" at bounding box center [1075, 77] width 39 height 11
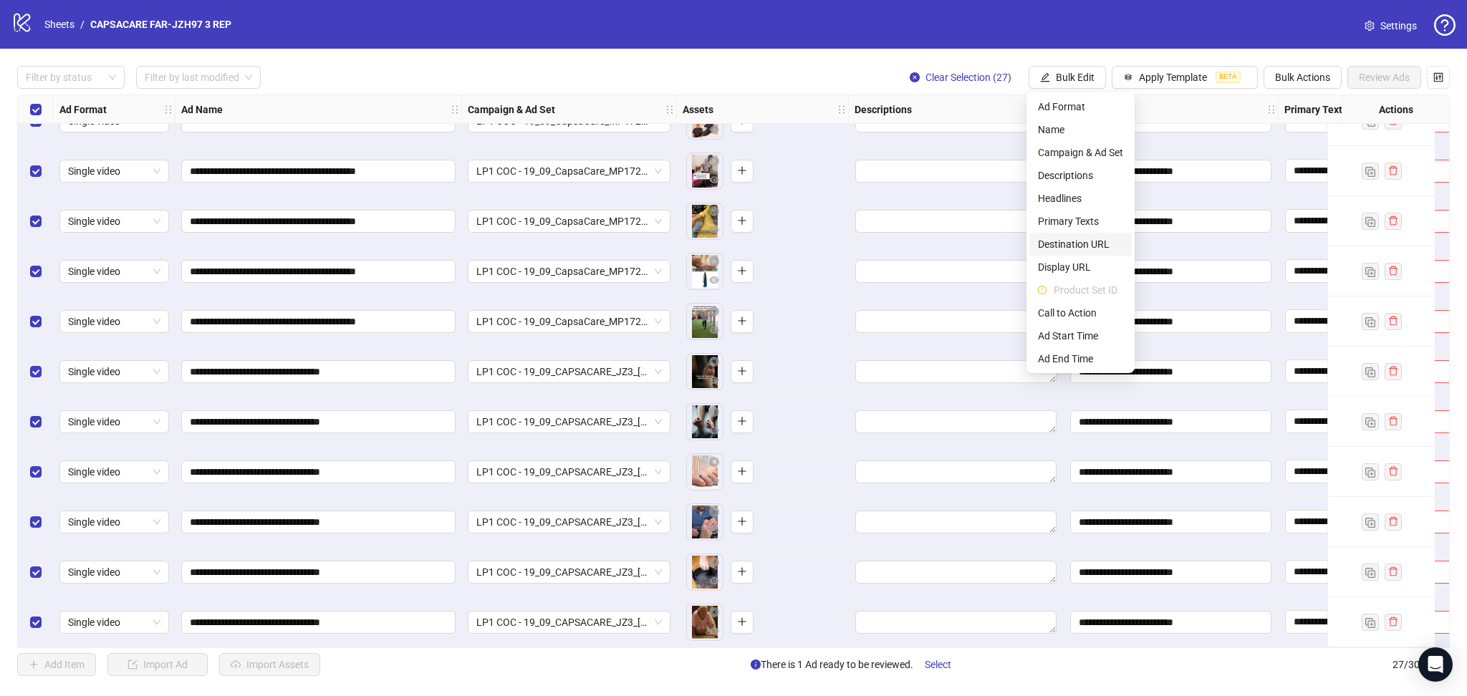
click at [1081, 245] on span "Destination URL" at bounding box center [1080, 244] width 85 height 16
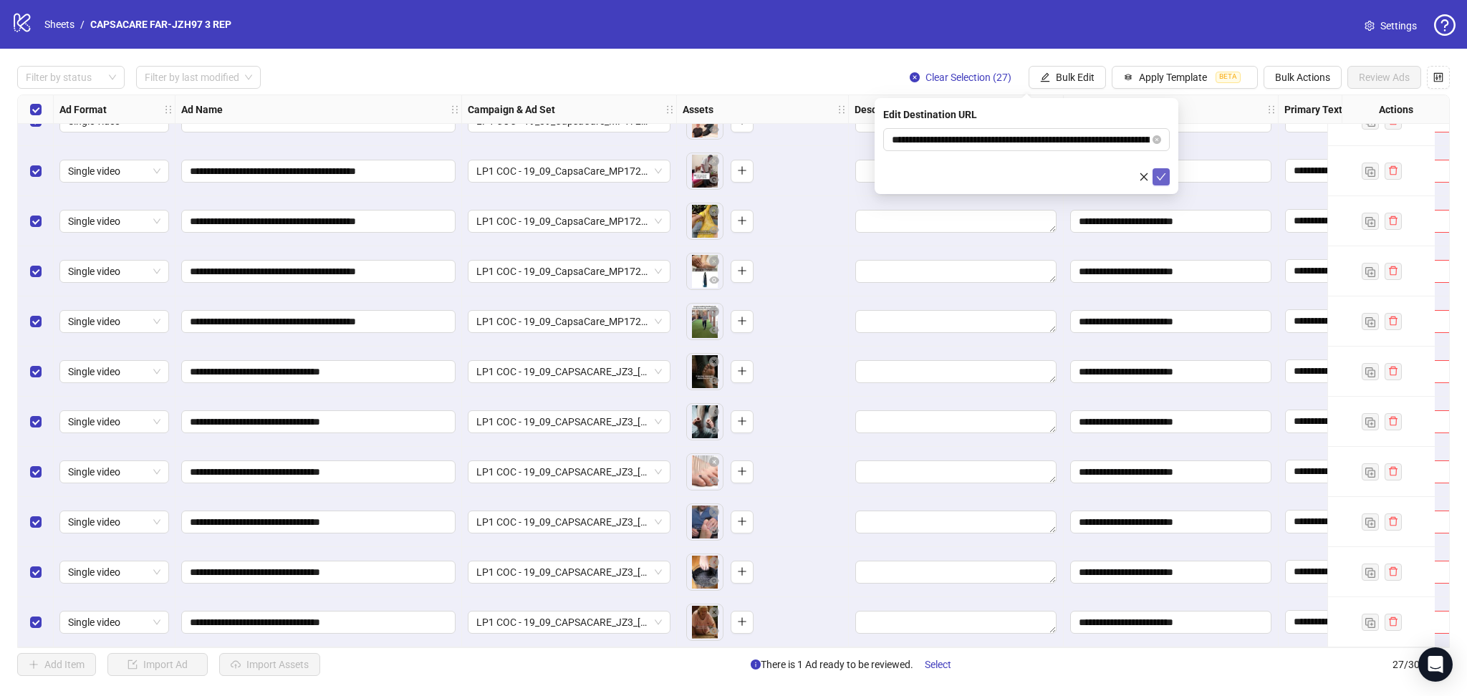
click at [1158, 177] on icon "check" at bounding box center [1161, 176] width 9 height 7
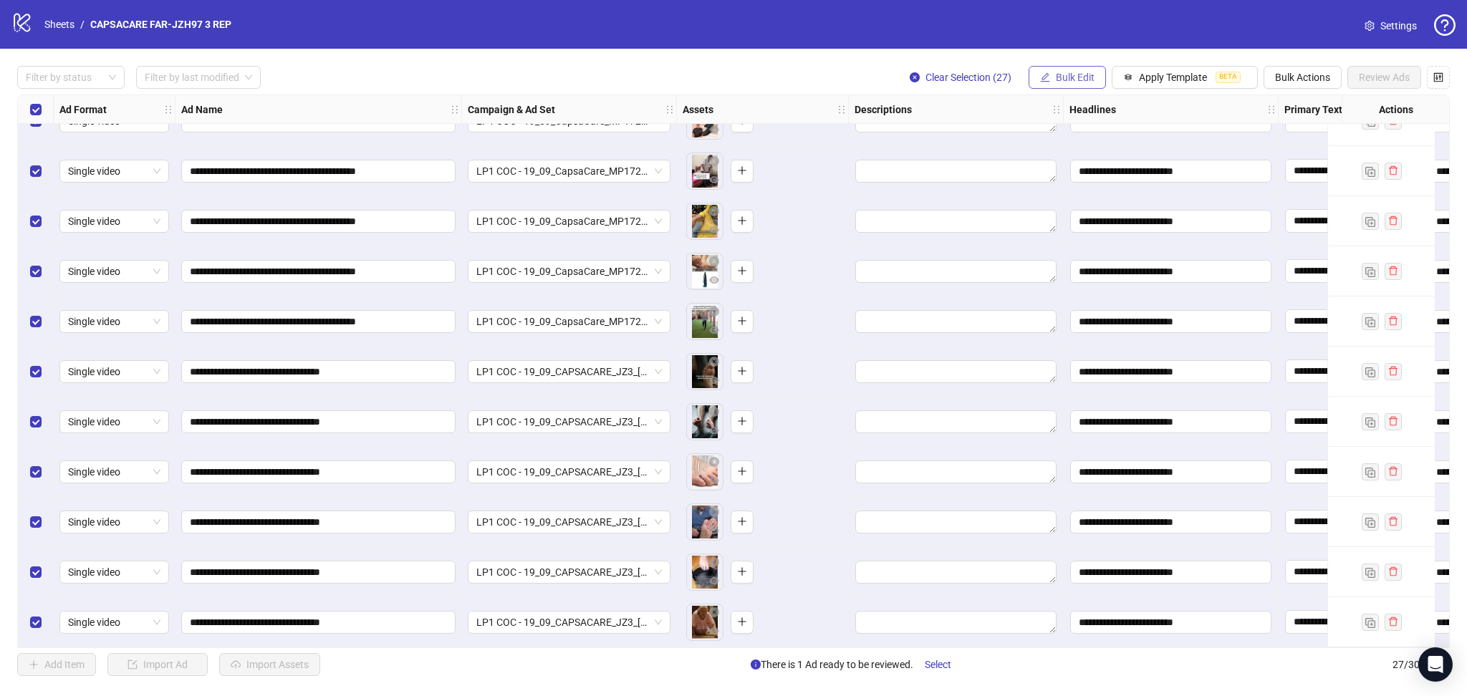
click at [1064, 69] on button "Bulk Edit" at bounding box center [1066, 77] width 77 height 23
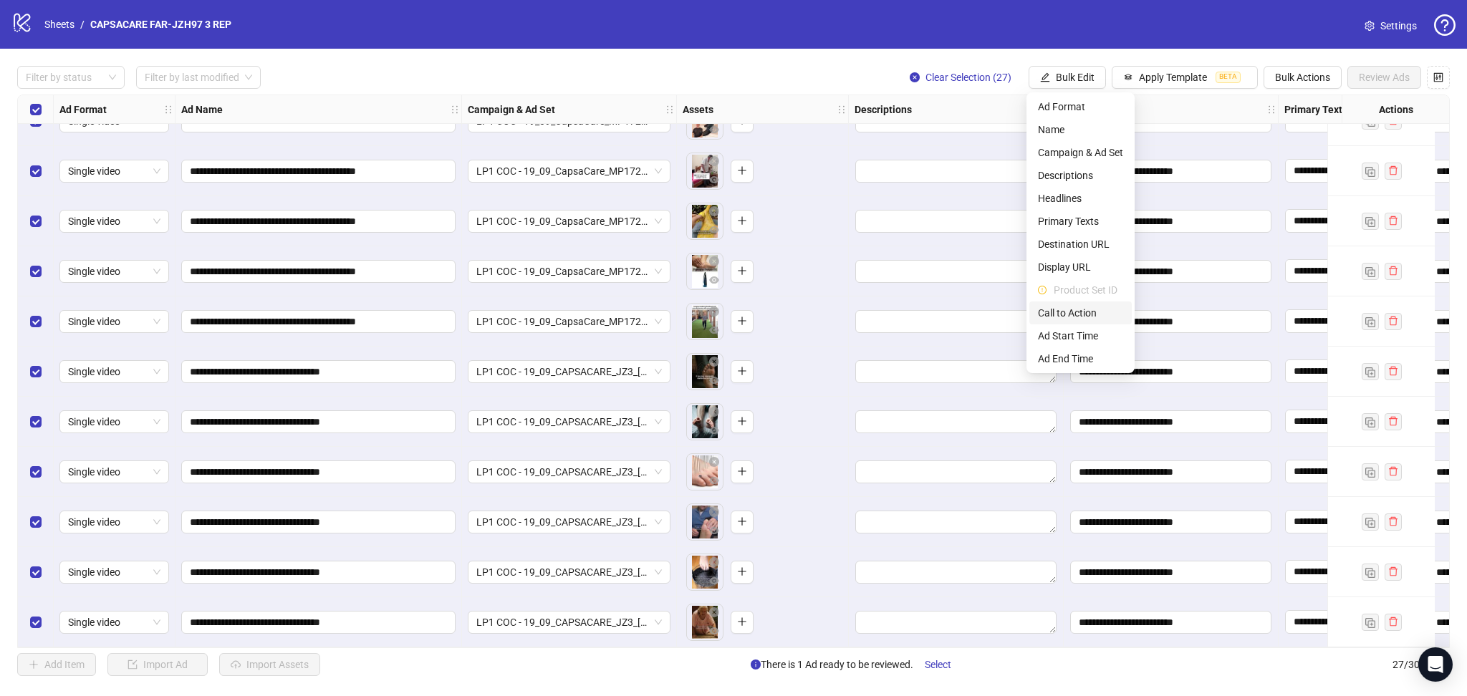
click at [1073, 316] on span "Call to Action" at bounding box center [1080, 313] width 85 height 16
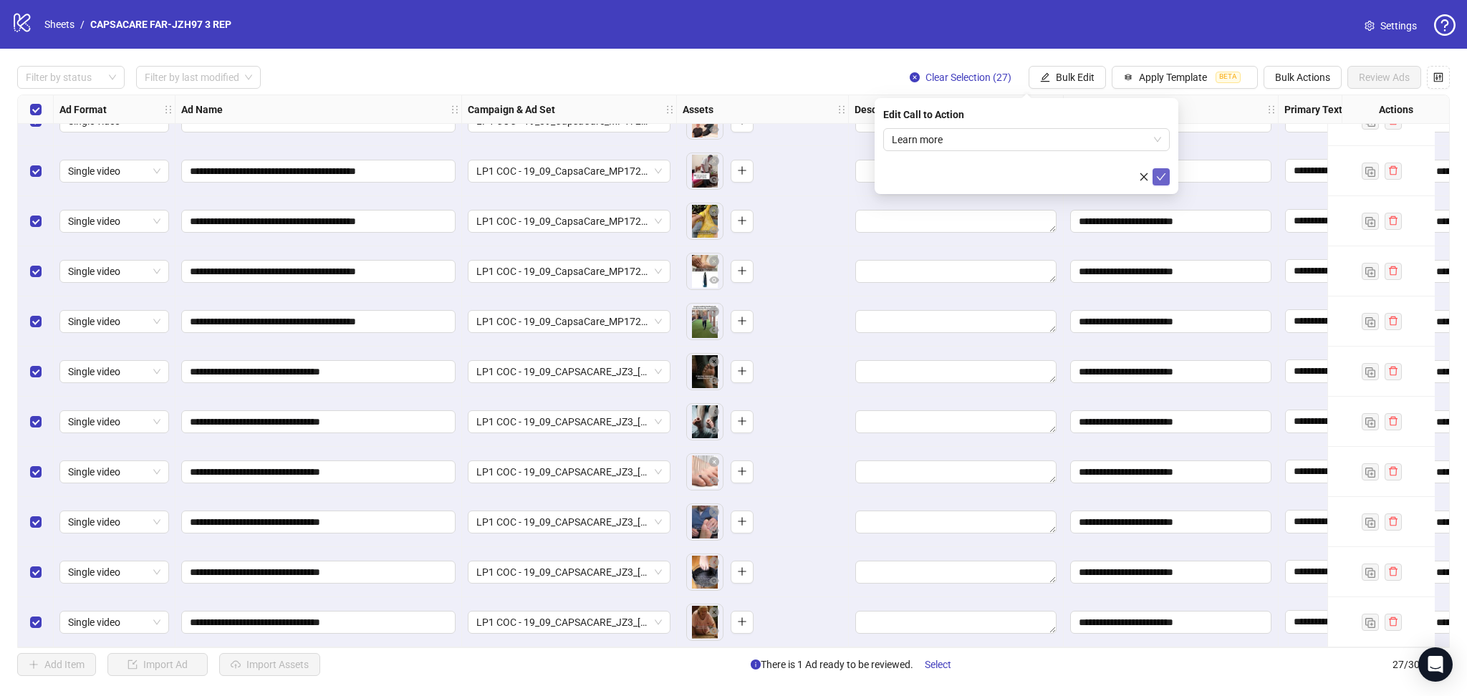
click at [1162, 176] on icon "check" at bounding box center [1161, 176] width 9 height 7
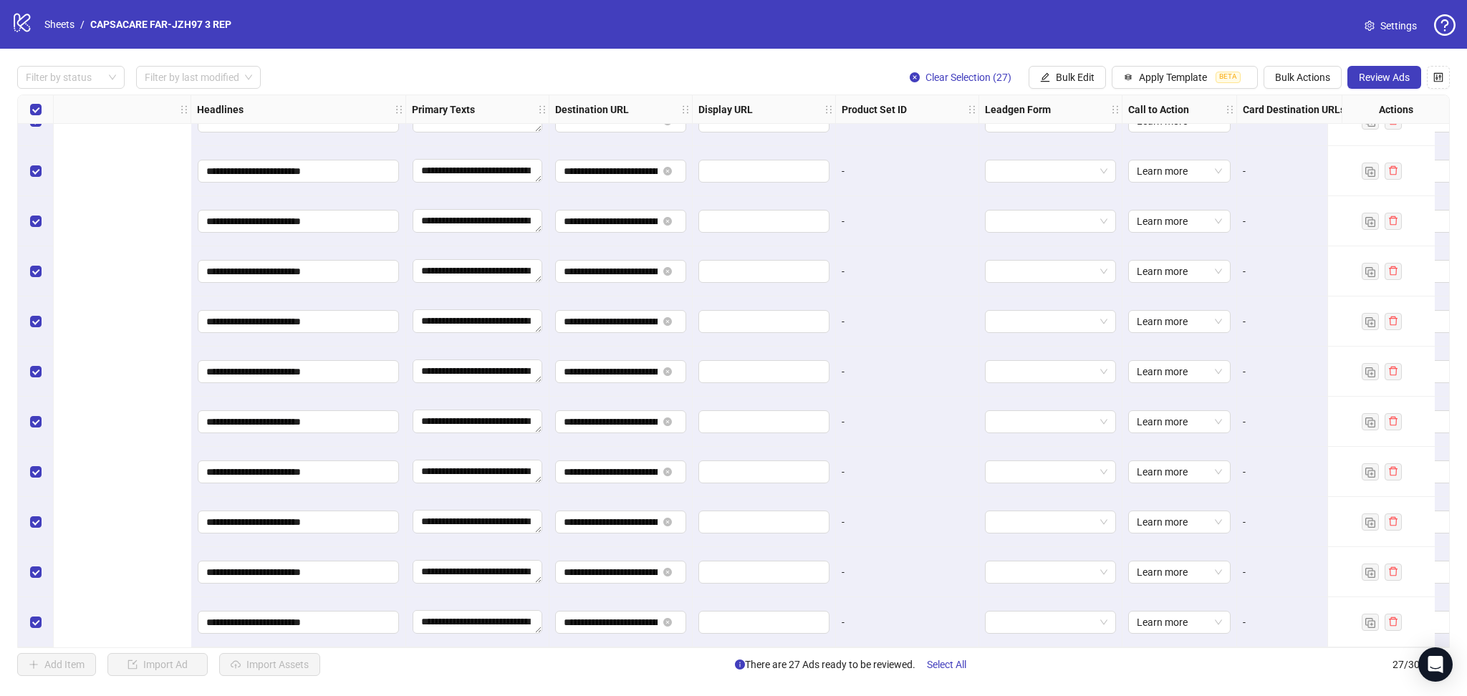
scroll to position [834, 1352]
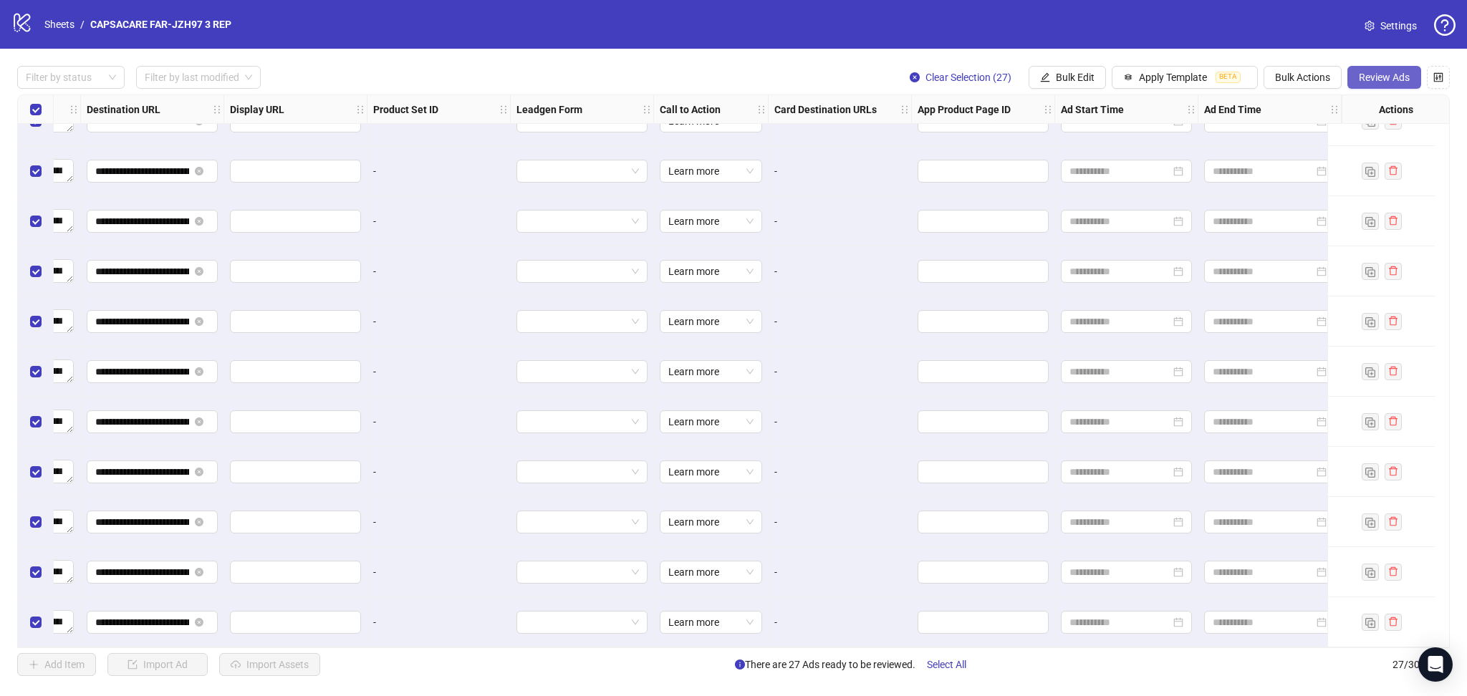
click at [1394, 75] on span "Review Ads" at bounding box center [1383, 77] width 51 height 11
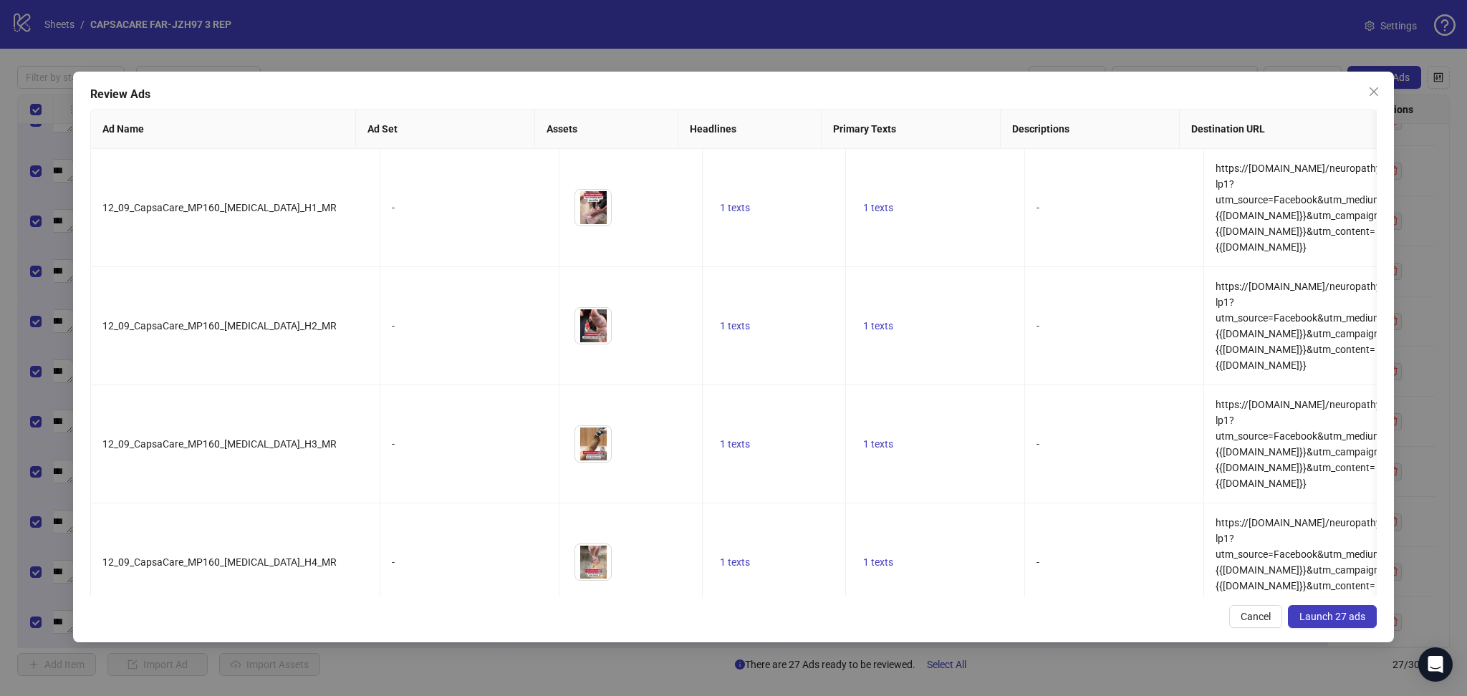
click at [1336, 618] on span "Launch 27 ads" at bounding box center [1332, 616] width 66 height 11
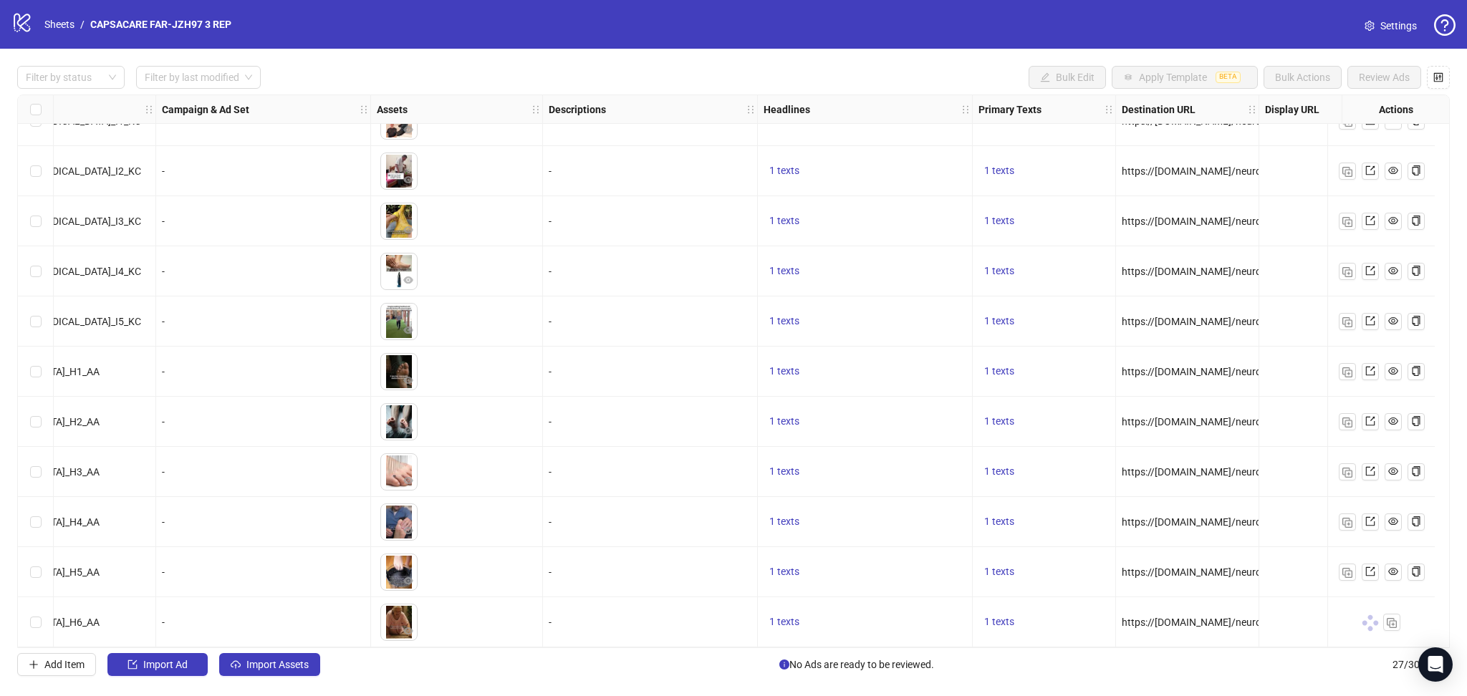
scroll to position [834, 0]
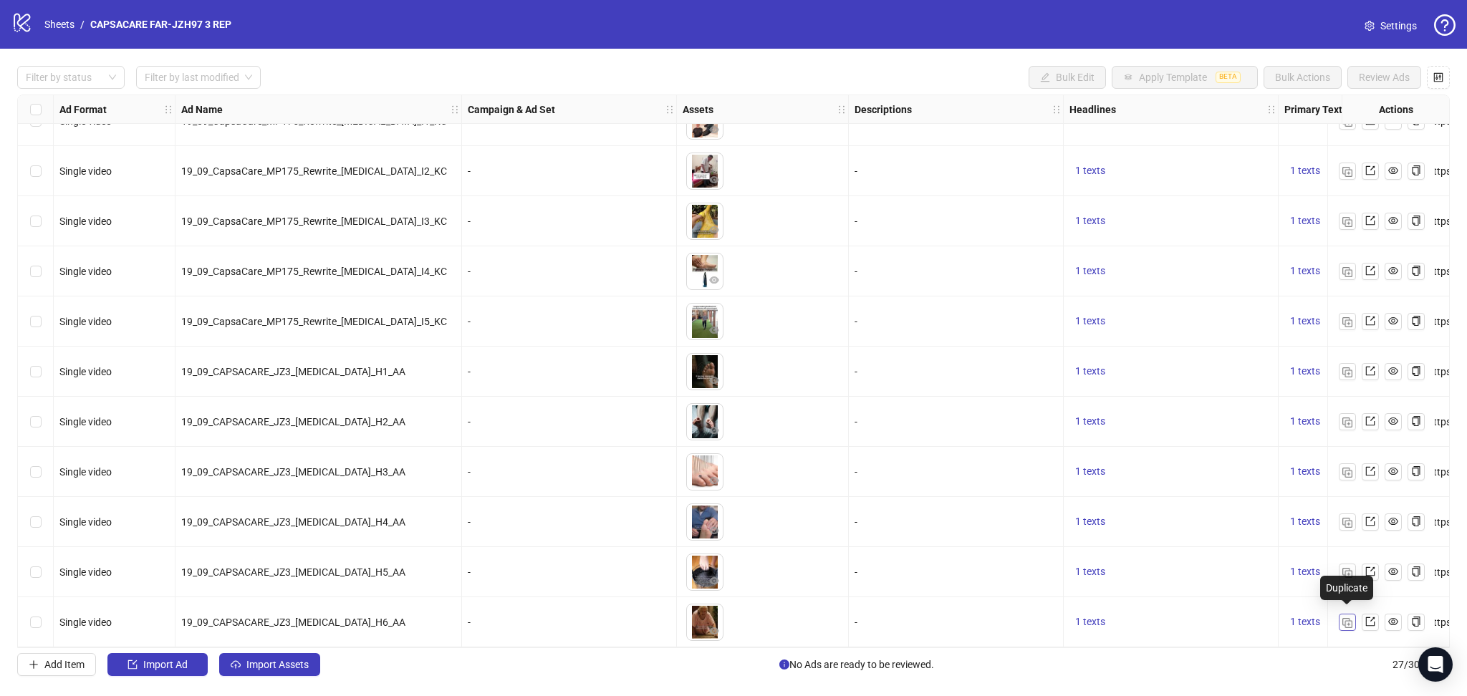
click at [1342, 618] on img "button" at bounding box center [1347, 623] width 10 height 10
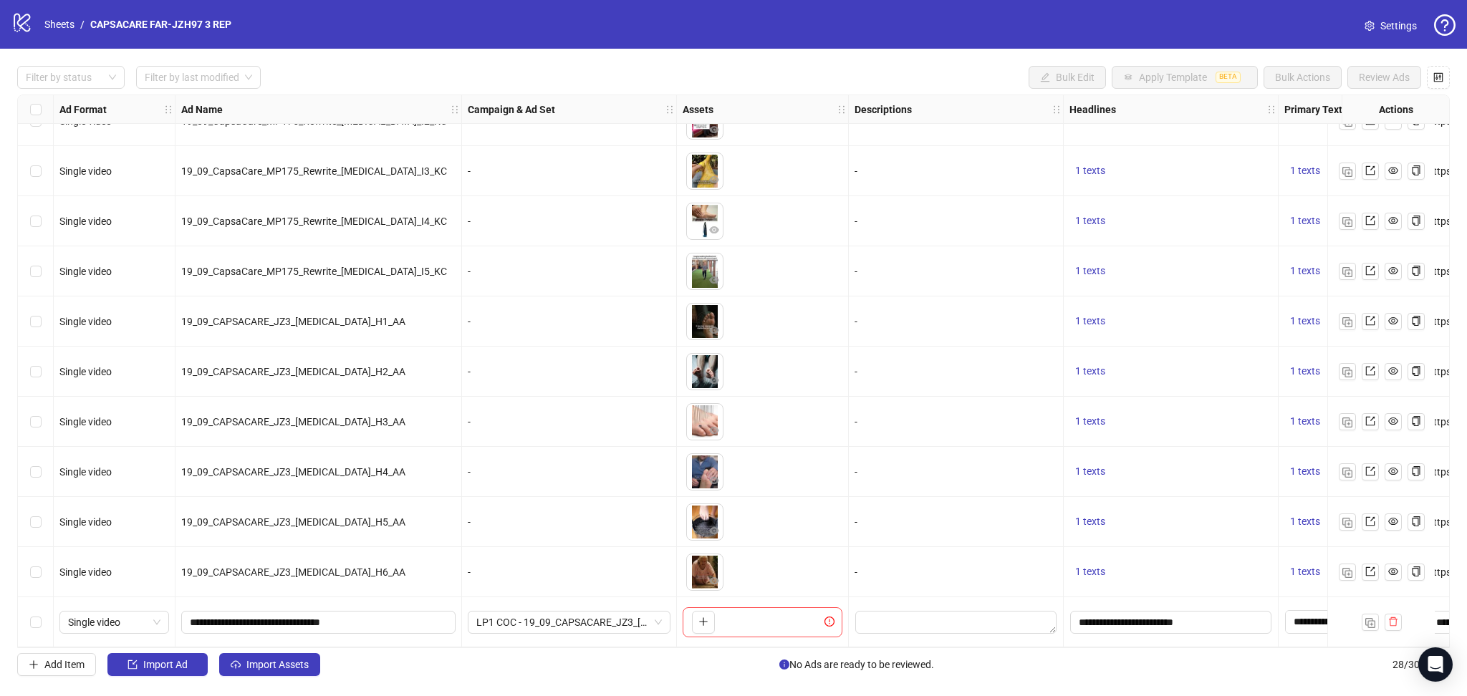
scroll to position [885, 0]
click at [268, 666] on span "Import Assets" at bounding box center [277, 664] width 62 height 11
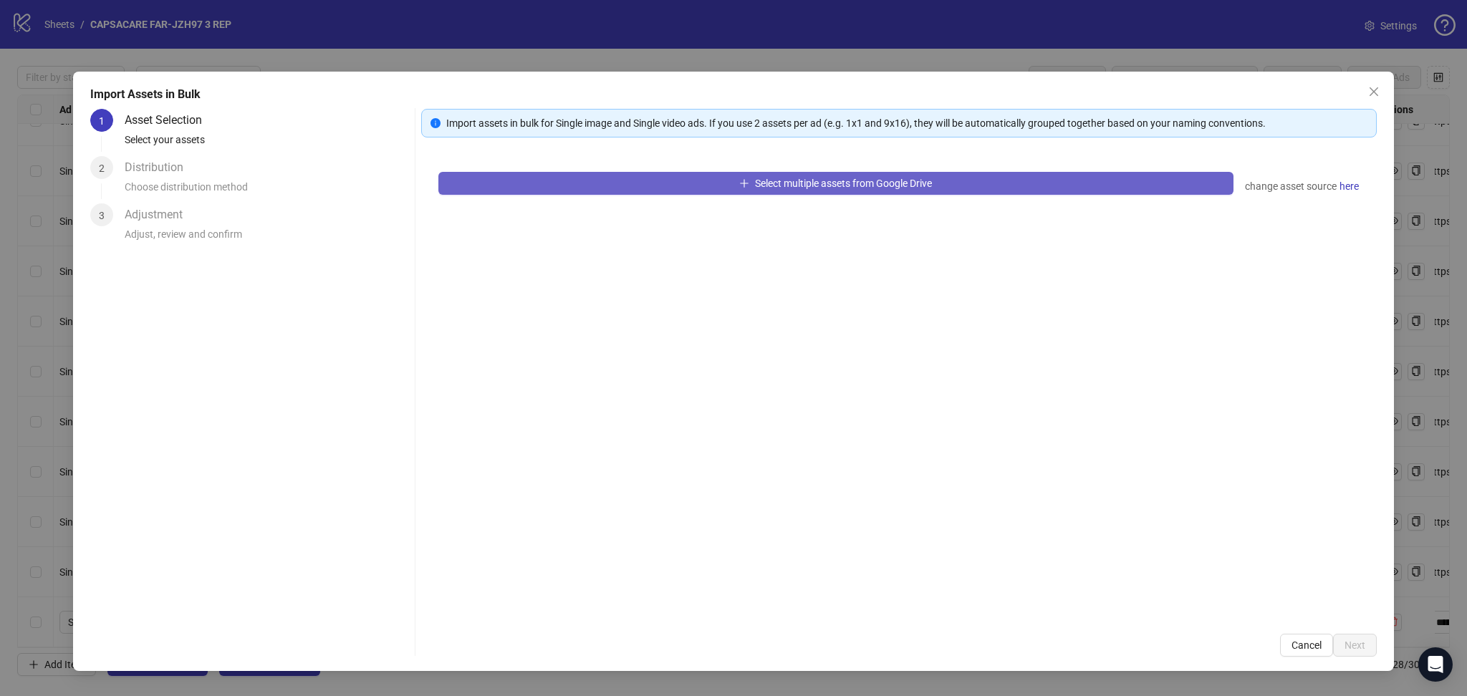
click at [632, 179] on button "Select multiple assets from Google Drive" at bounding box center [835, 183] width 795 height 23
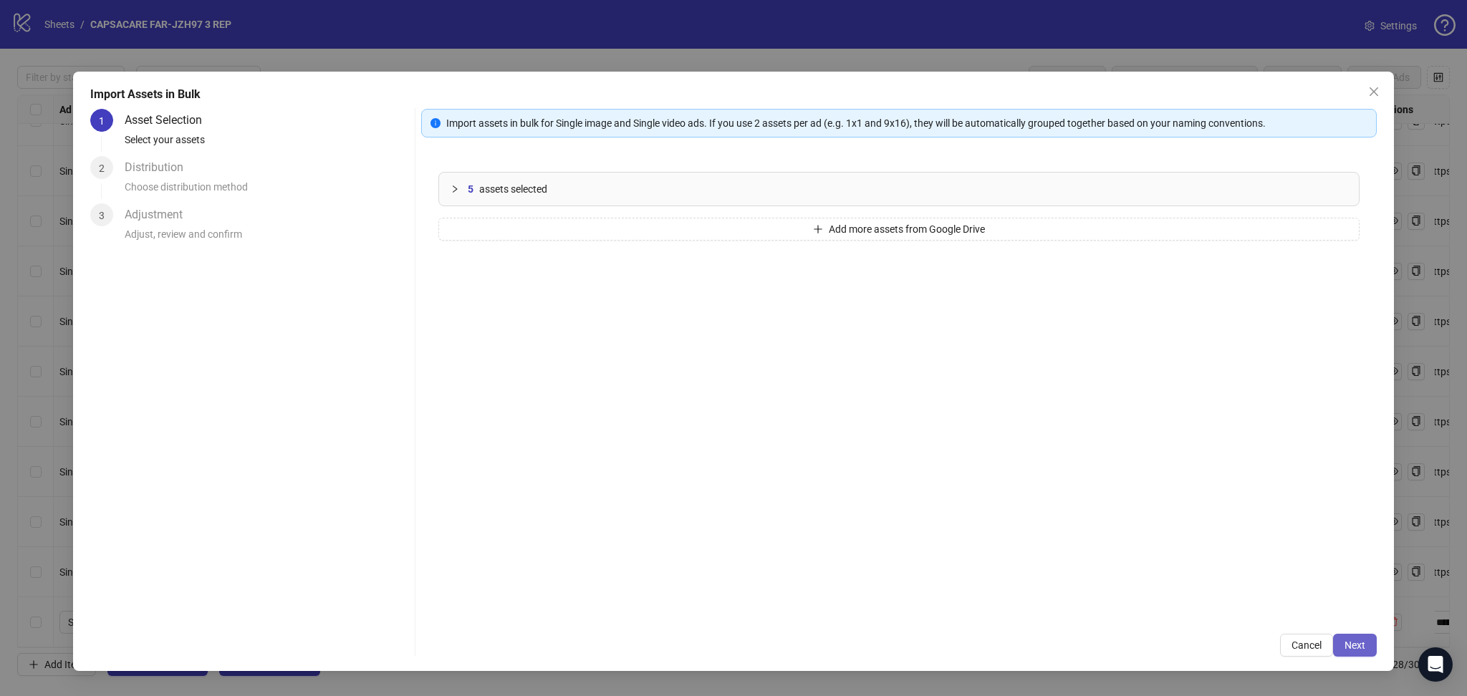
click at [1366, 640] on button "Next" at bounding box center [1355, 645] width 44 height 23
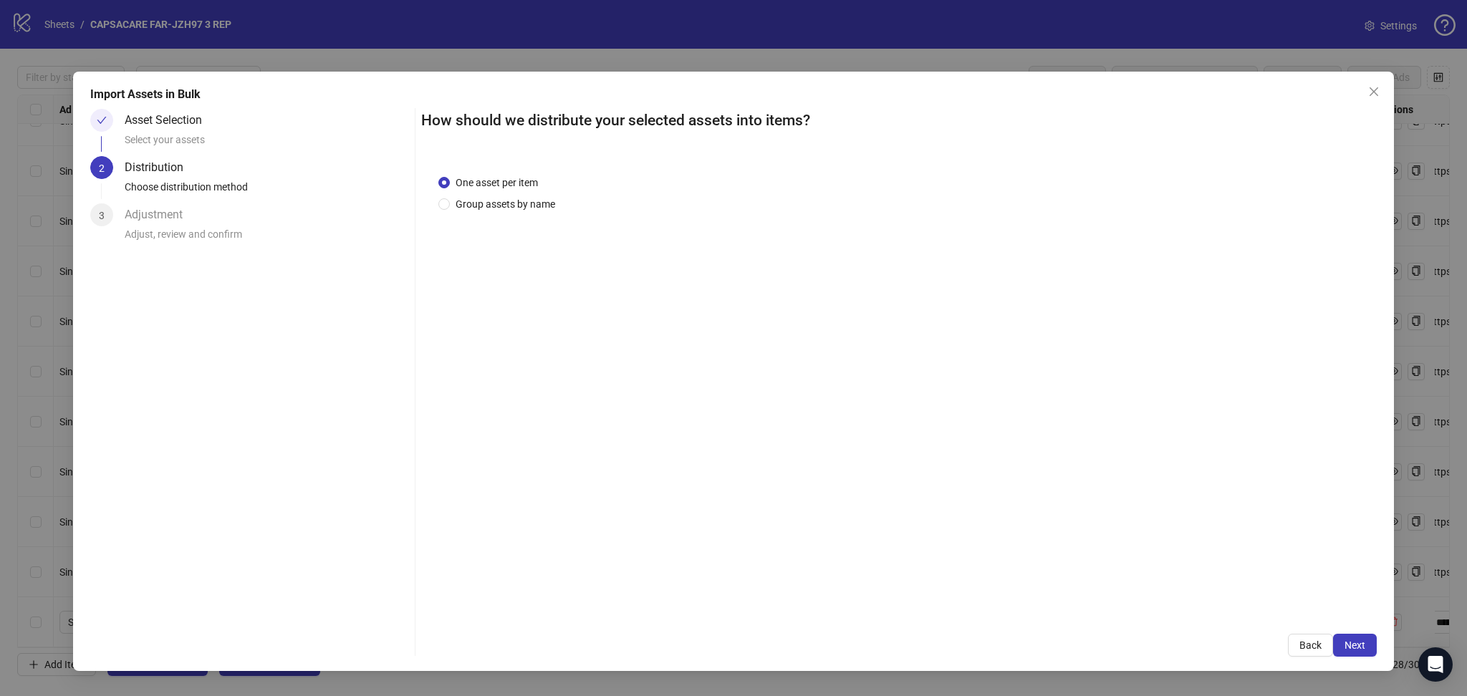
click at [1376, 639] on div "Import Assets in Bulk Asset Selection Select your assets 2 Distribution Choose …" at bounding box center [733, 371] width 1320 height 599
click at [1362, 647] on span "Next" at bounding box center [1354, 645] width 21 height 11
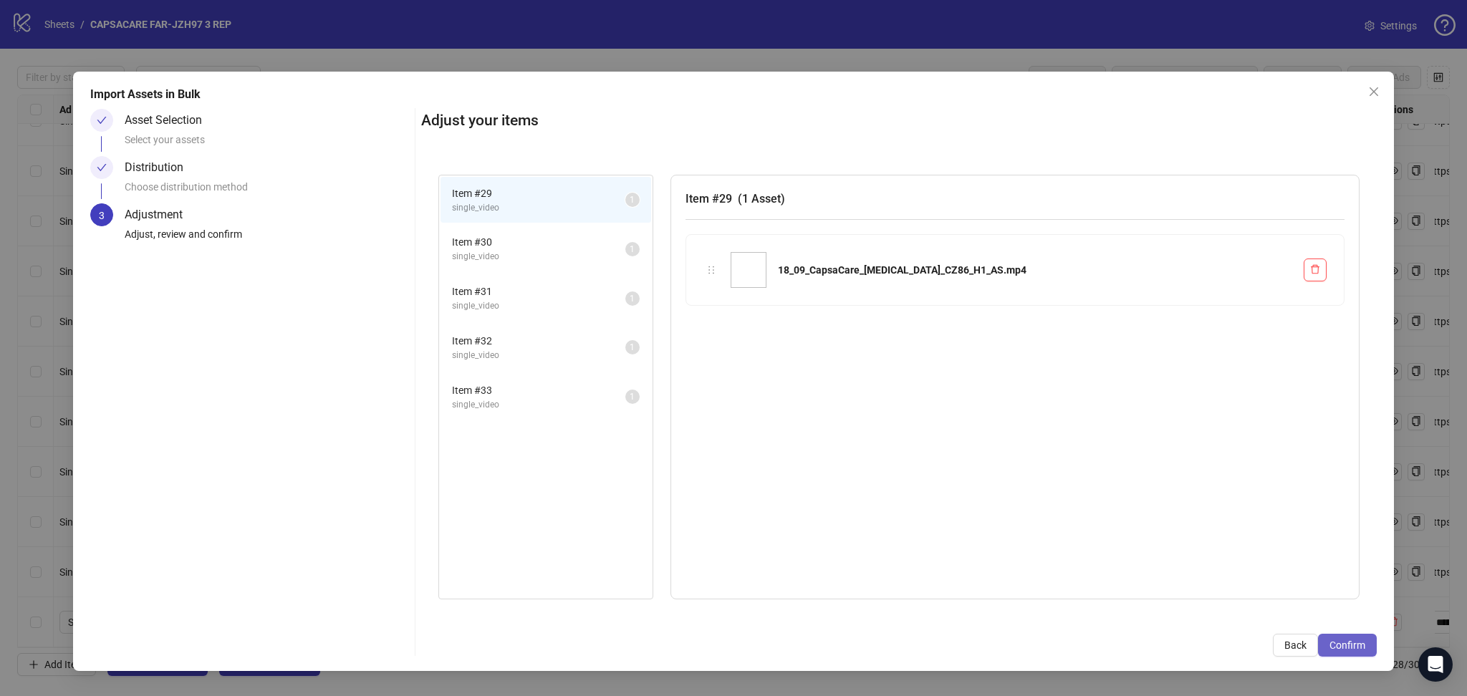
click at [1361, 648] on span "Confirm" at bounding box center [1347, 645] width 36 height 11
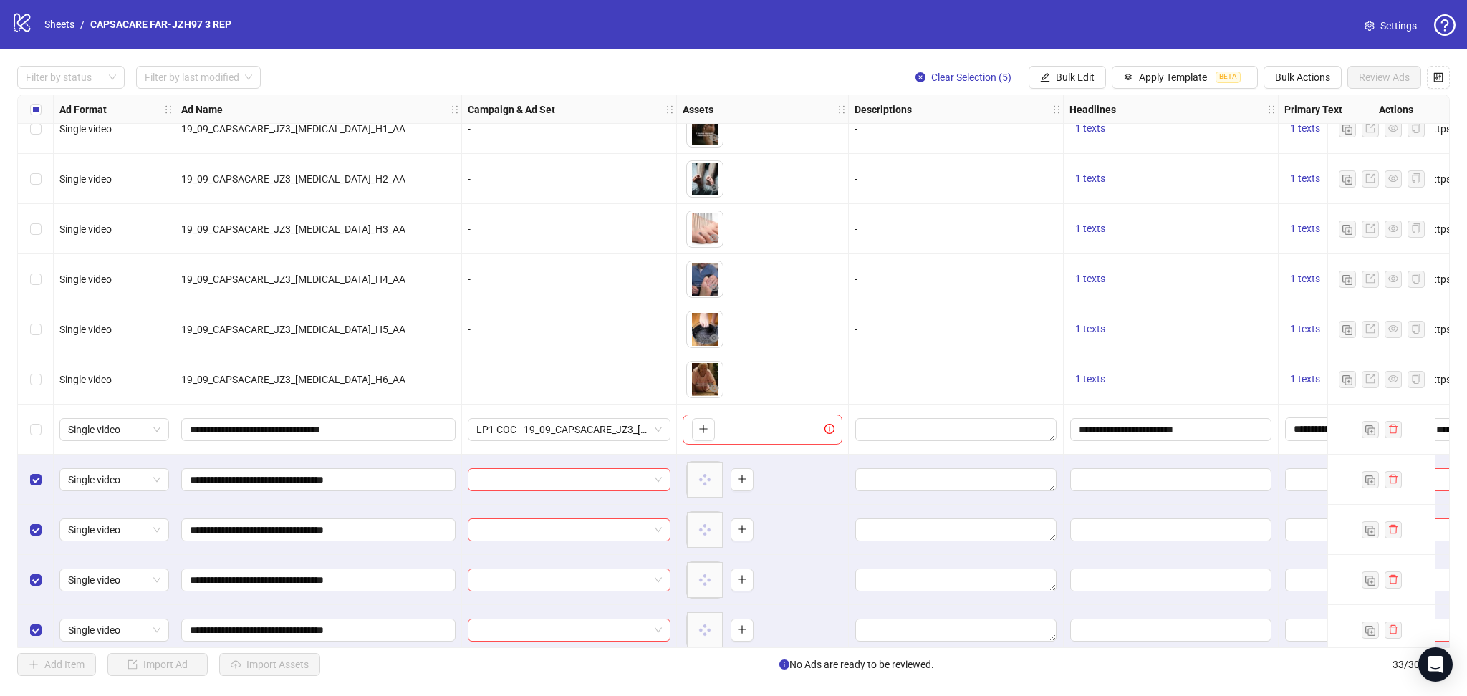
scroll to position [1136, 0]
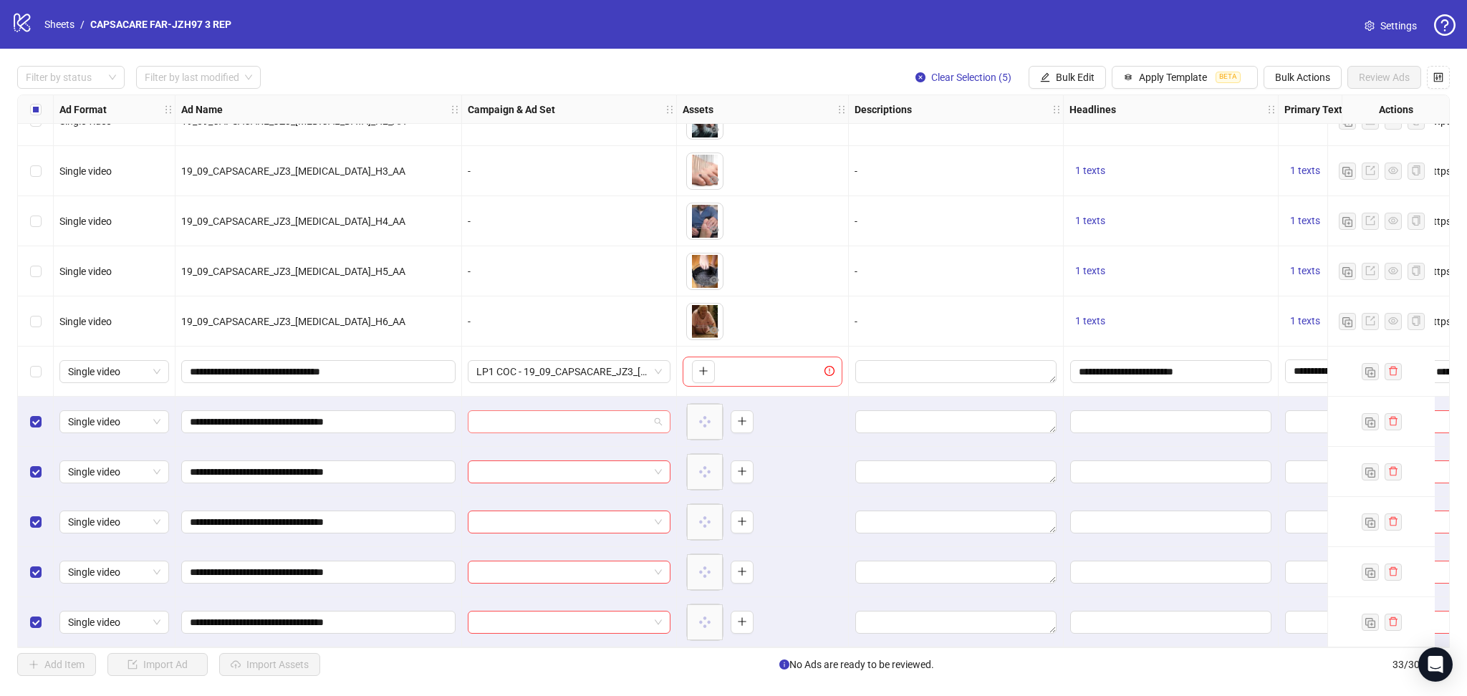
drag, startPoint x: 540, startPoint y: 410, endPoint x: 533, endPoint y: 414, distance: 8.4
click at [537, 411] on input "search" at bounding box center [562, 421] width 173 height 21
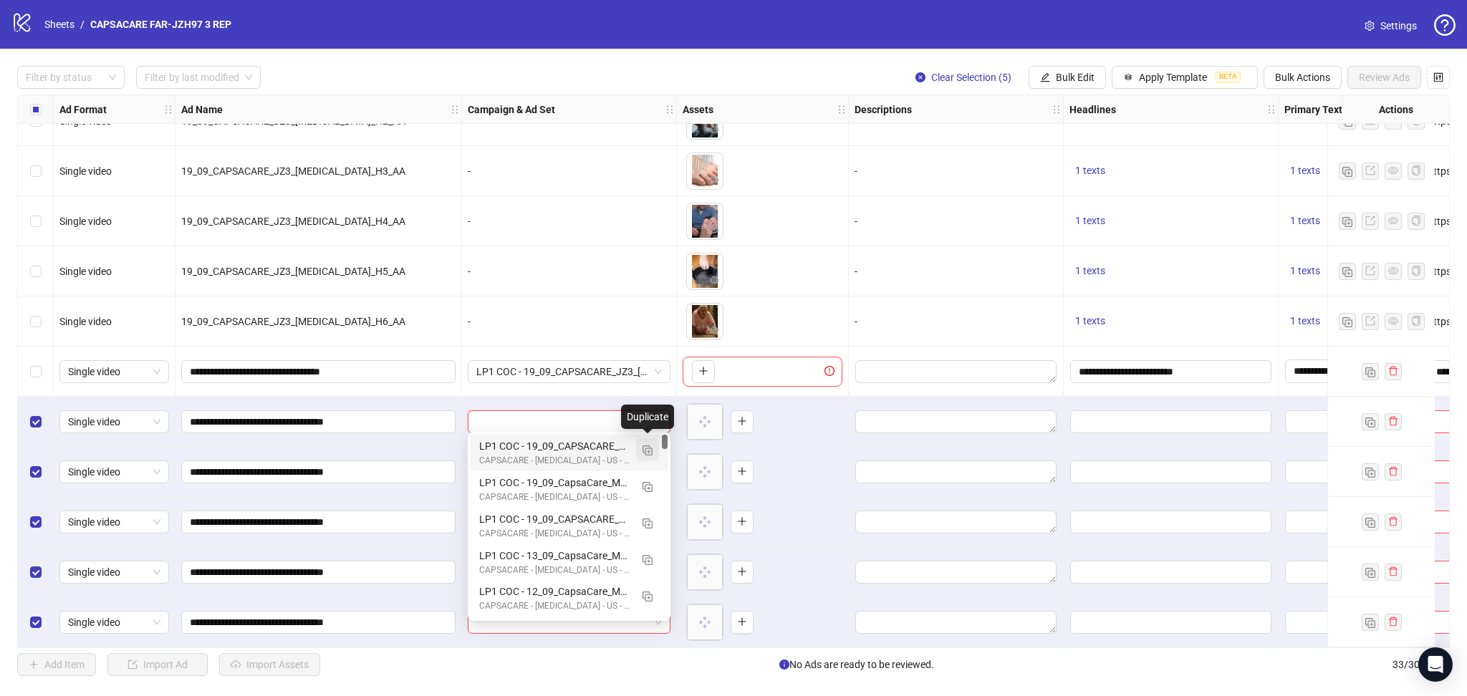
click at [655, 444] on button "button" at bounding box center [647, 449] width 23 height 23
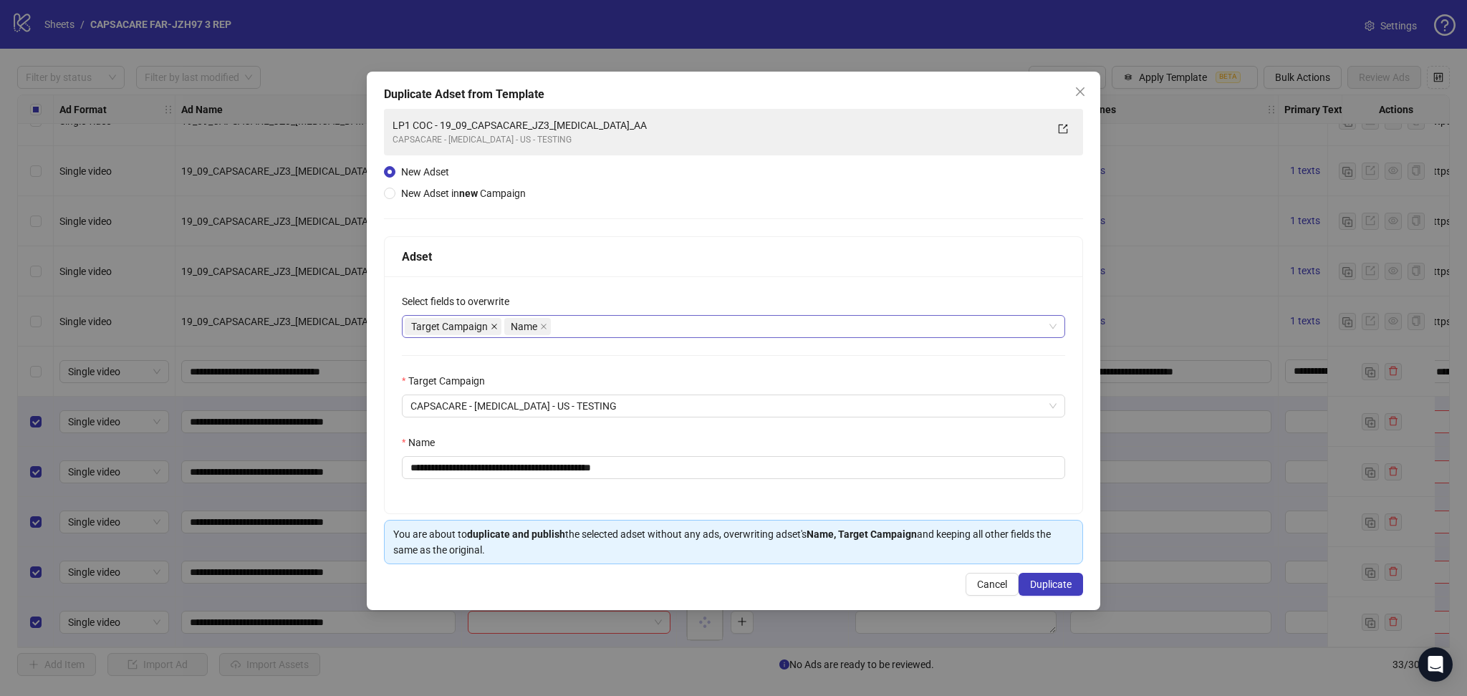
click at [491, 325] on icon "close" at bounding box center [494, 326] width 7 height 7
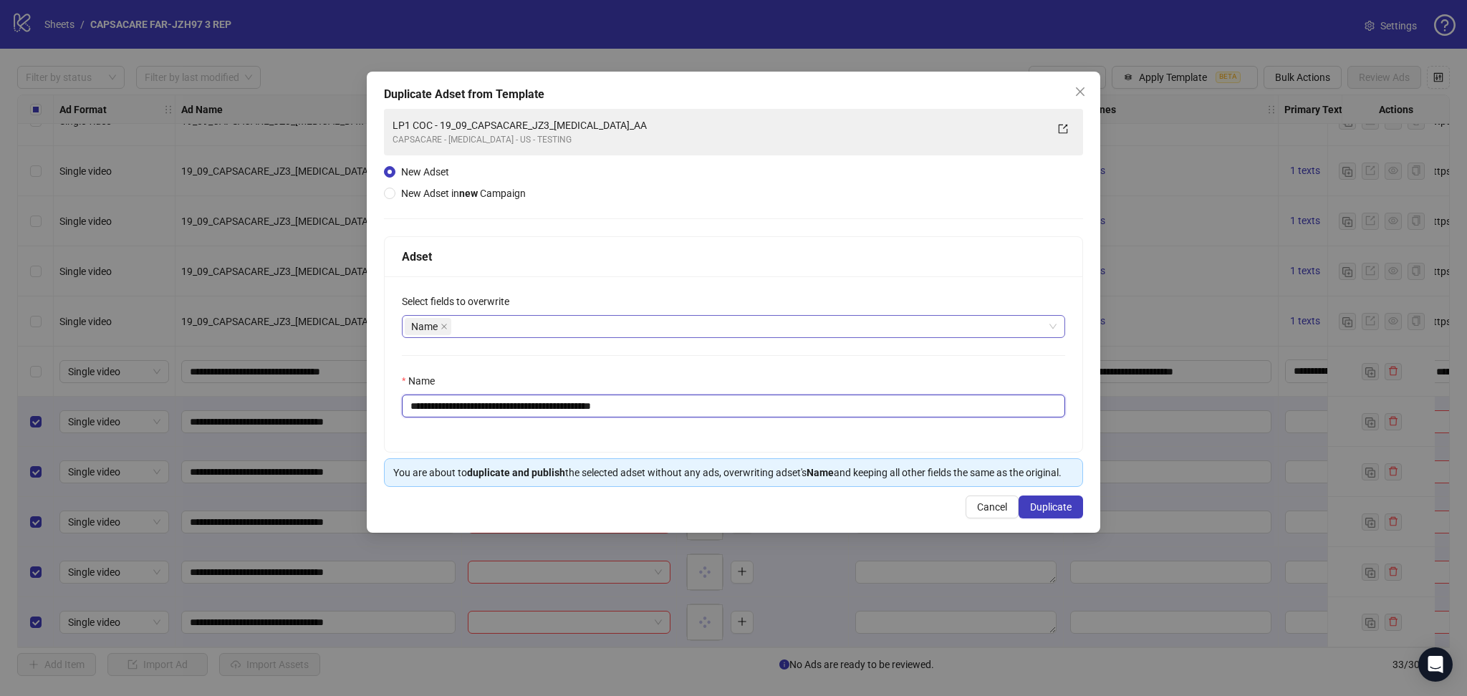
drag, startPoint x: 457, startPoint y: 410, endPoint x: 899, endPoint y: 491, distance: 450.0
click at [892, 486] on div "**********" at bounding box center [733, 361] width 699 height 251
paste input "text"
type input "**********"
click at [1069, 504] on span "Duplicate" at bounding box center [1051, 506] width 42 height 11
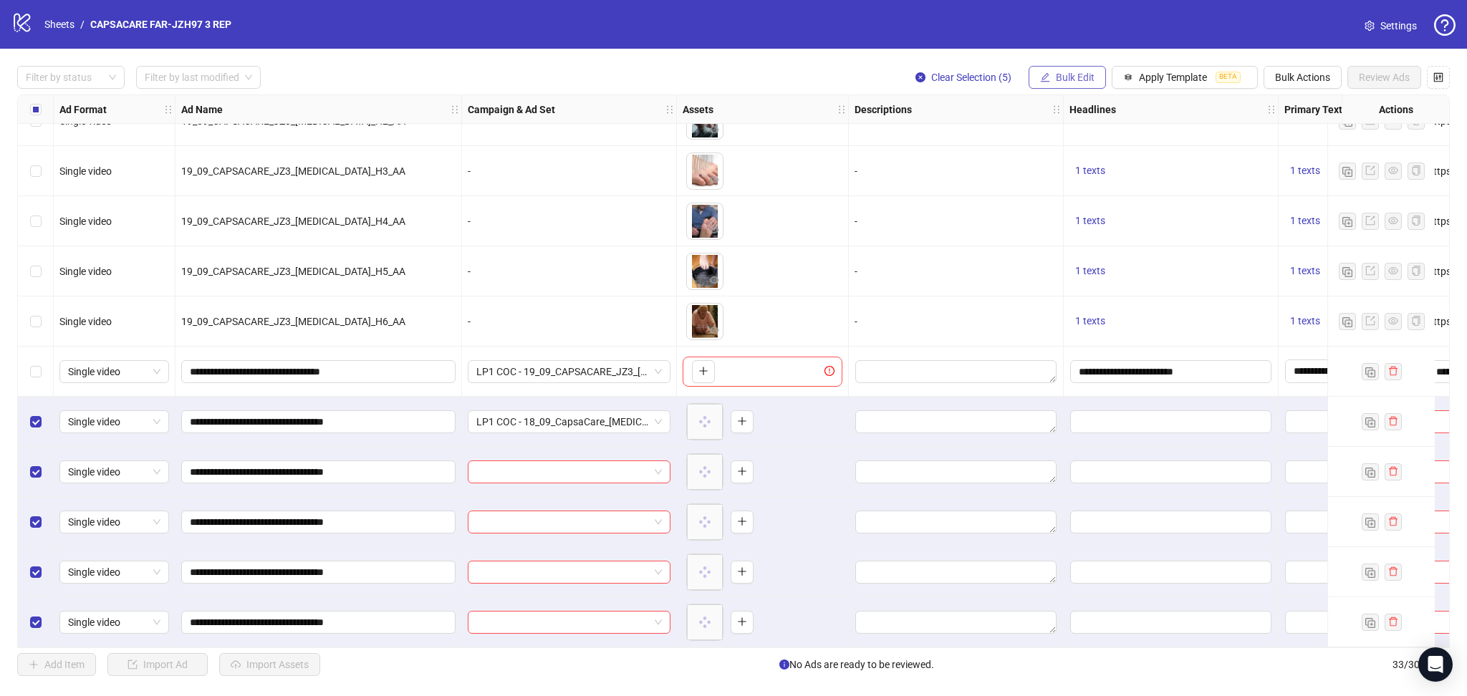
click at [1063, 72] on span "Bulk Edit" at bounding box center [1075, 77] width 39 height 11
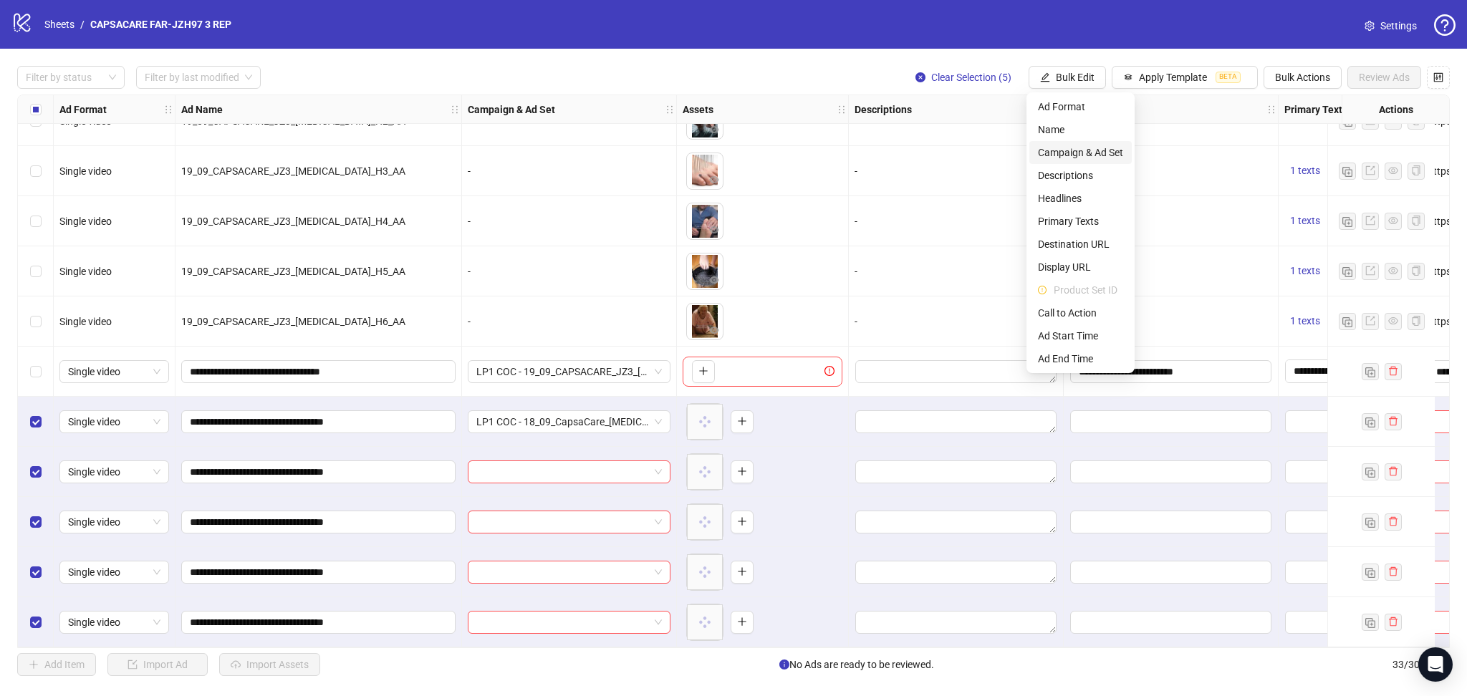
click at [1073, 155] on span "Campaign & Ad Set" at bounding box center [1080, 153] width 85 height 16
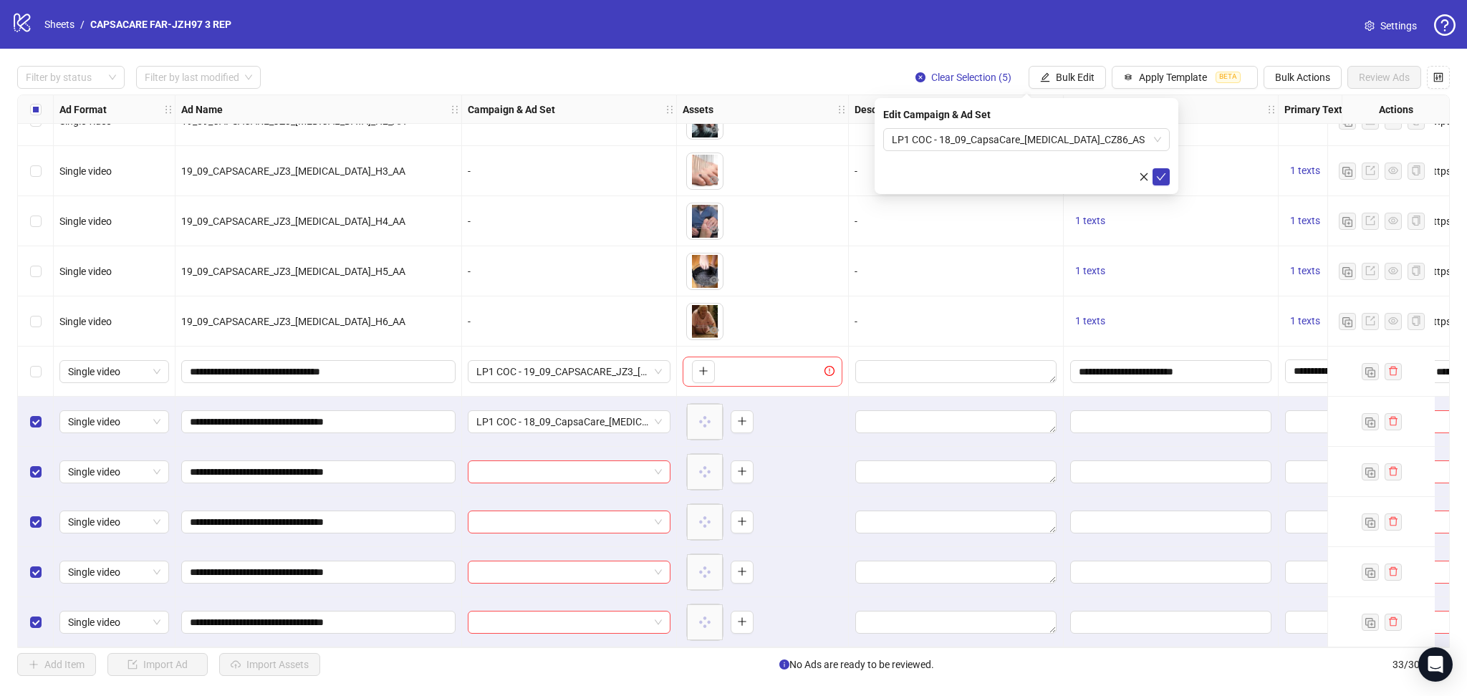
click at [1170, 171] on div "Edit Campaign & Ad Set LP1 COC - 18_09_CapsaCare_[MEDICAL_DATA]_CZ86_AS" at bounding box center [1026, 146] width 304 height 96
click at [1163, 175] on icon "check" at bounding box center [1161, 176] width 9 height 7
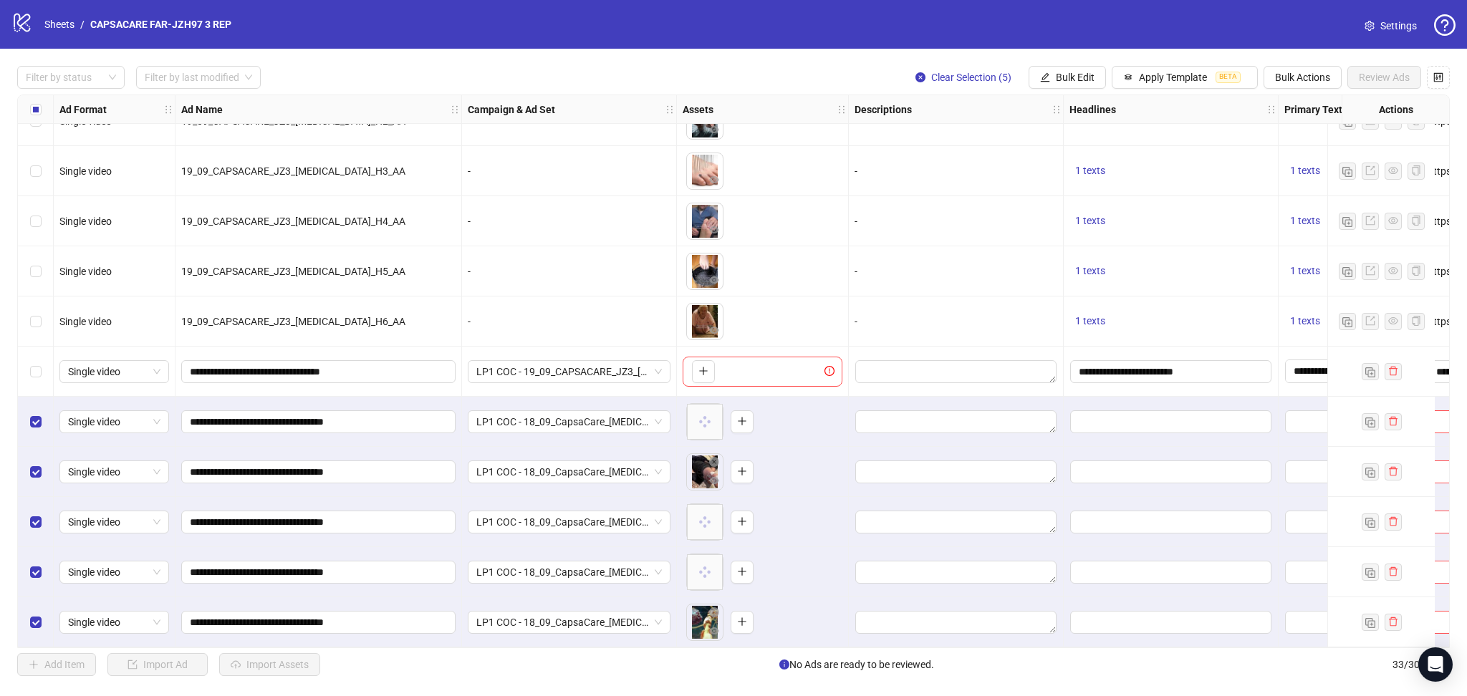
click at [25, 101] on div "Select all rows" at bounding box center [36, 109] width 36 height 29
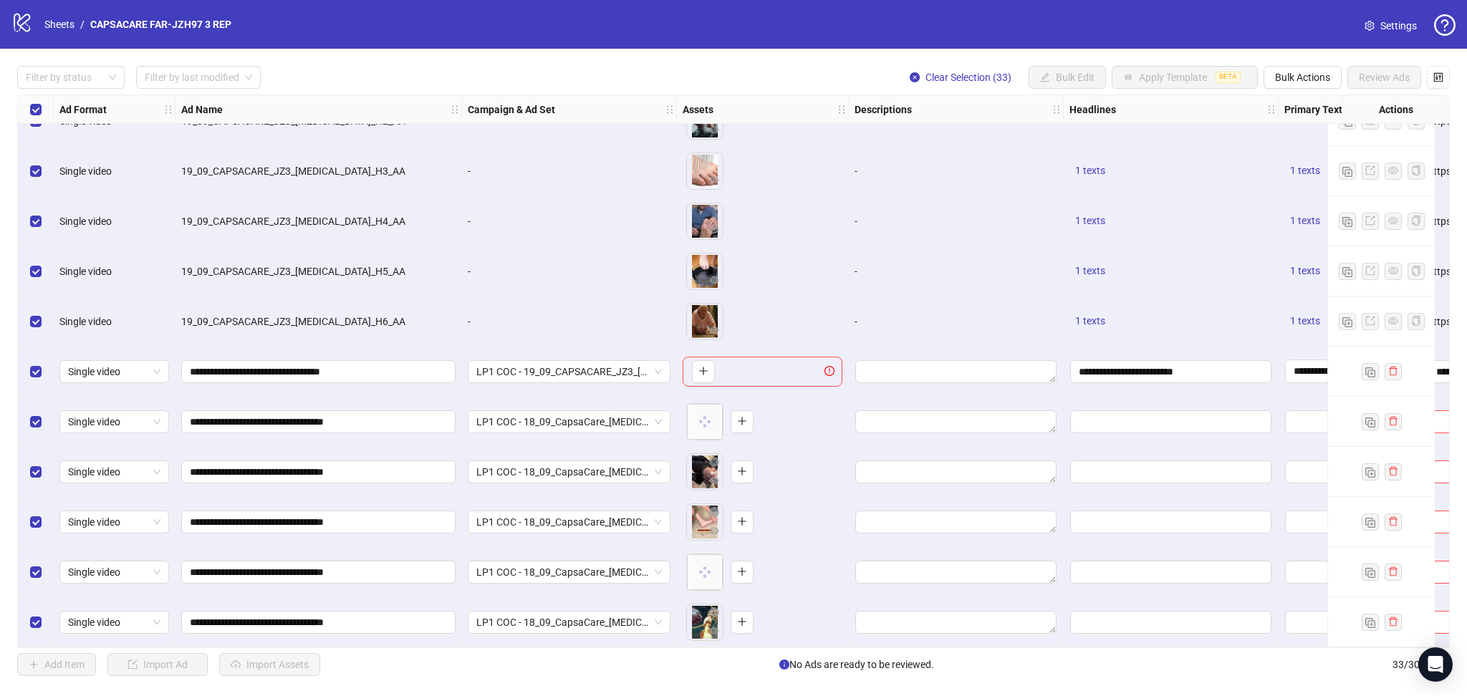
click at [24, 102] on div "Select all rows" at bounding box center [36, 109] width 36 height 29
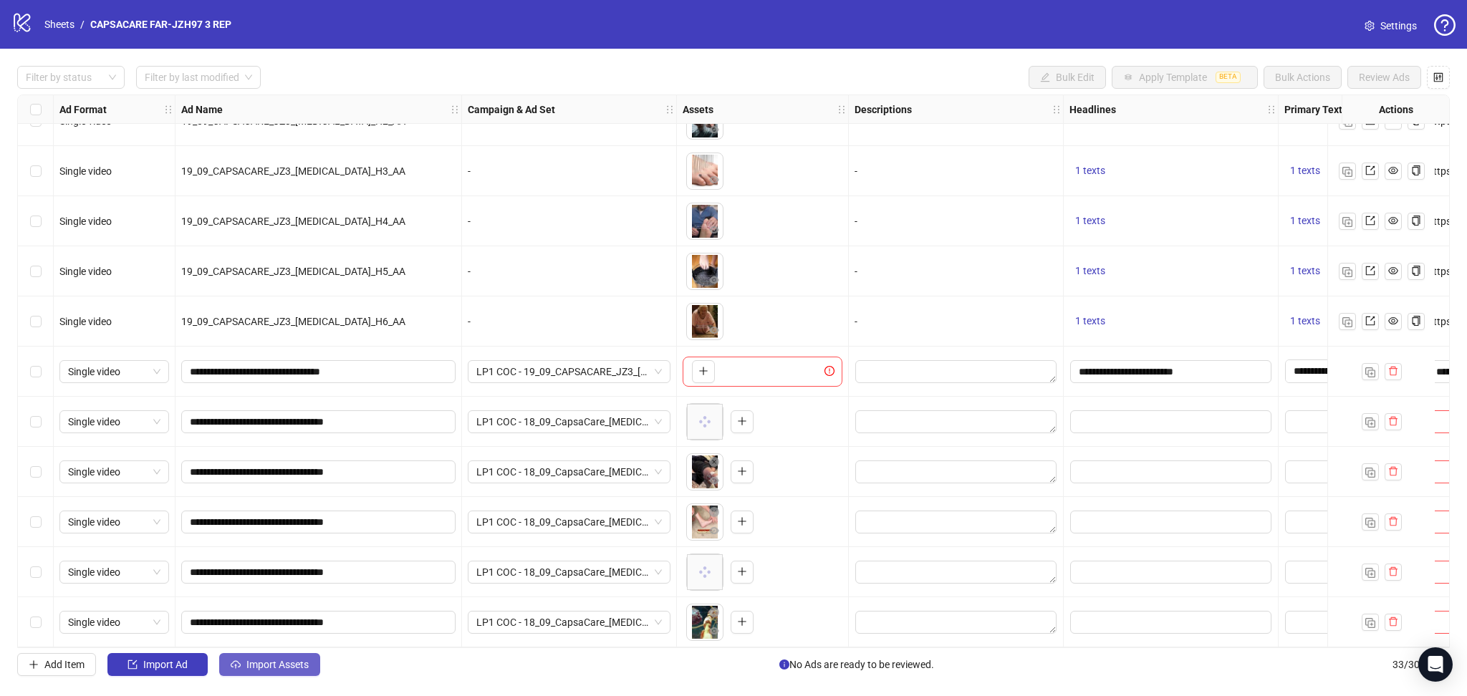
click at [243, 660] on button "Import Assets" at bounding box center [269, 664] width 101 height 23
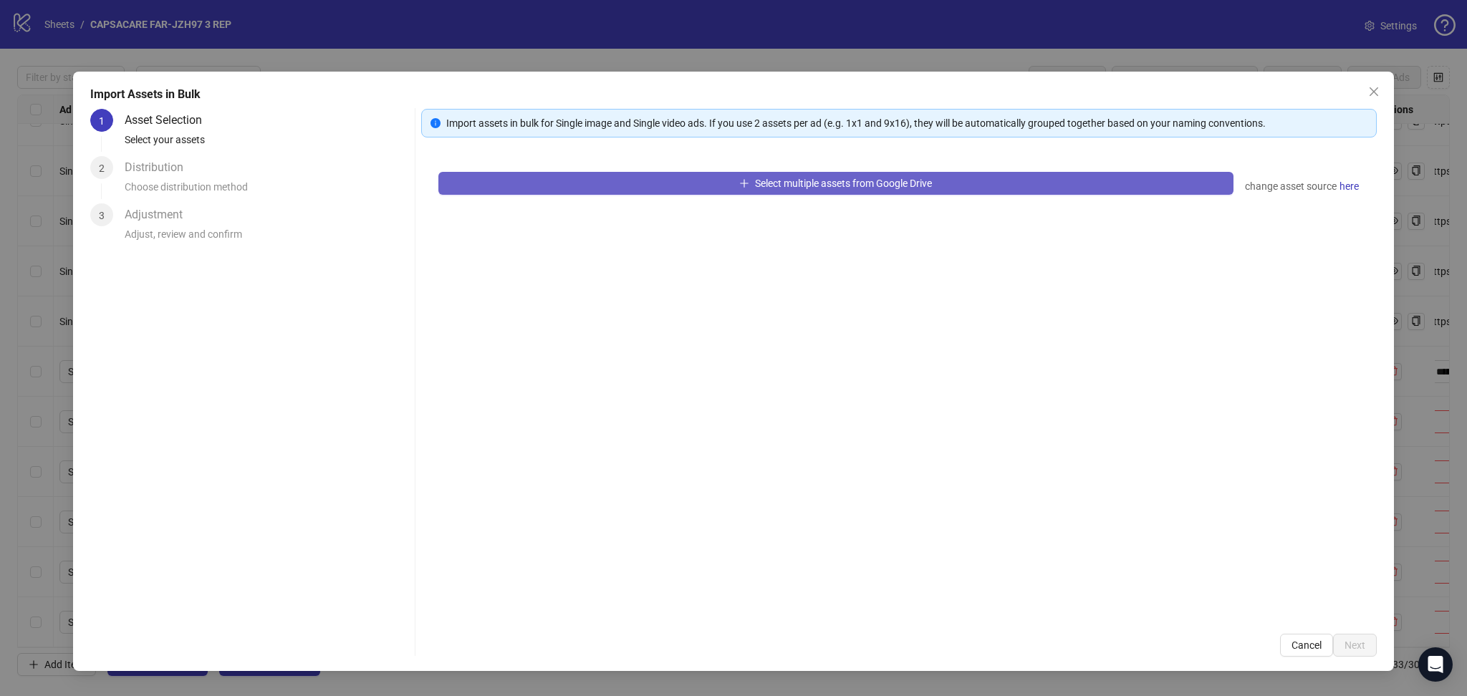
click at [569, 172] on button "Select multiple assets from Google Drive" at bounding box center [835, 183] width 795 height 23
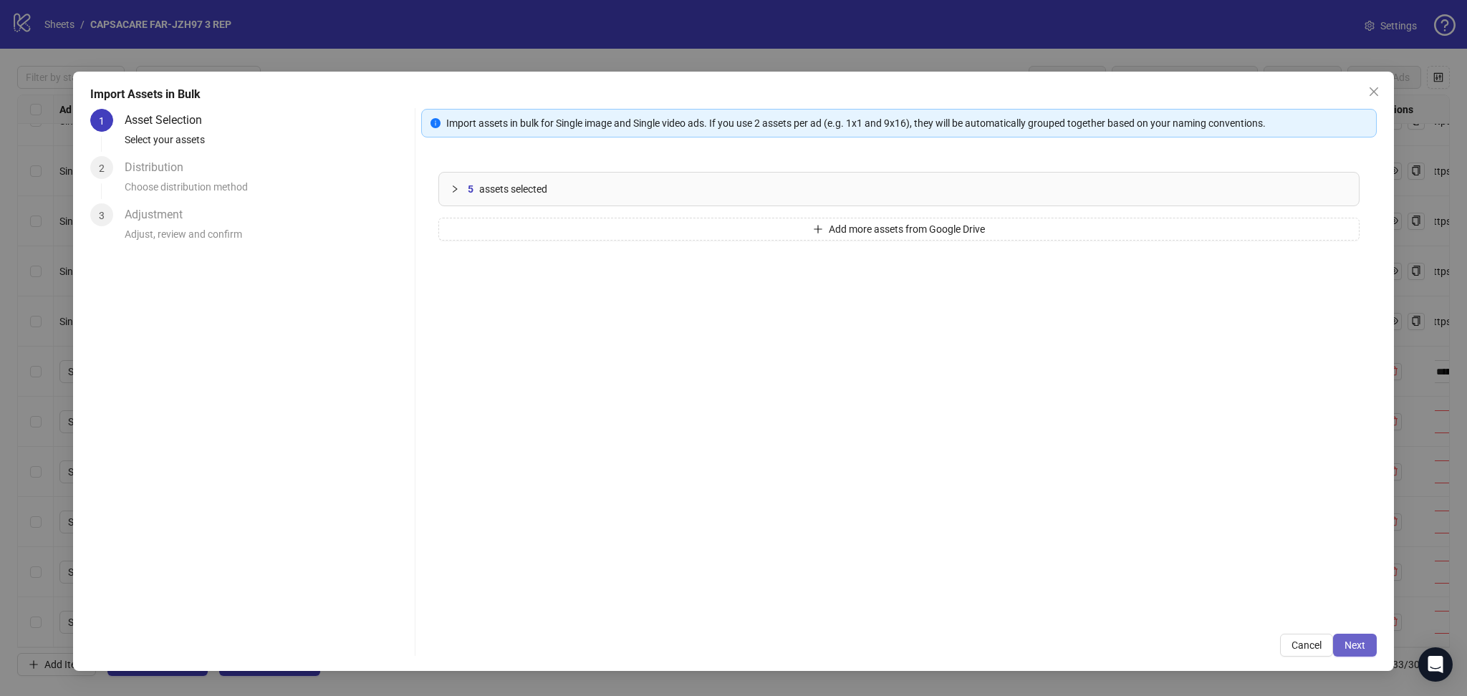
click at [1351, 647] on span "Next" at bounding box center [1354, 645] width 21 height 11
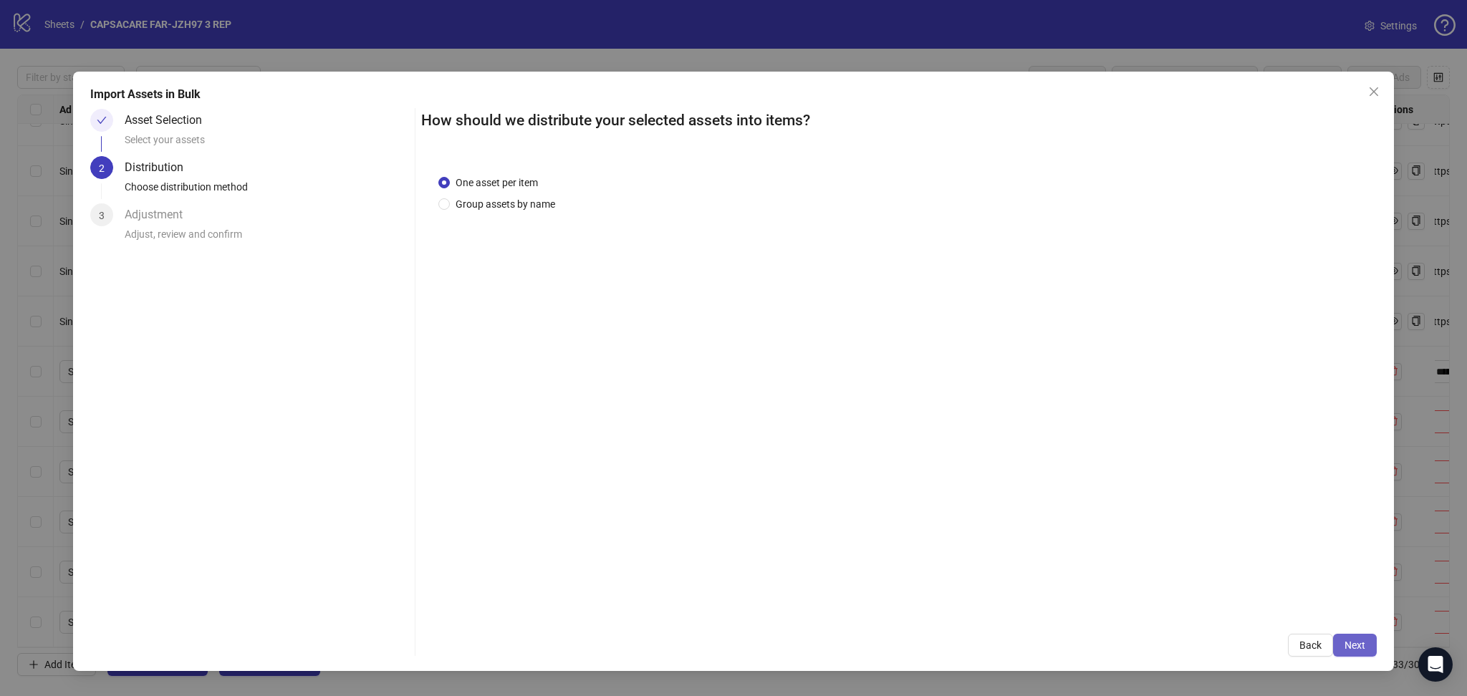
click at [1353, 647] on span "Next" at bounding box center [1354, 645] width 21 height 11
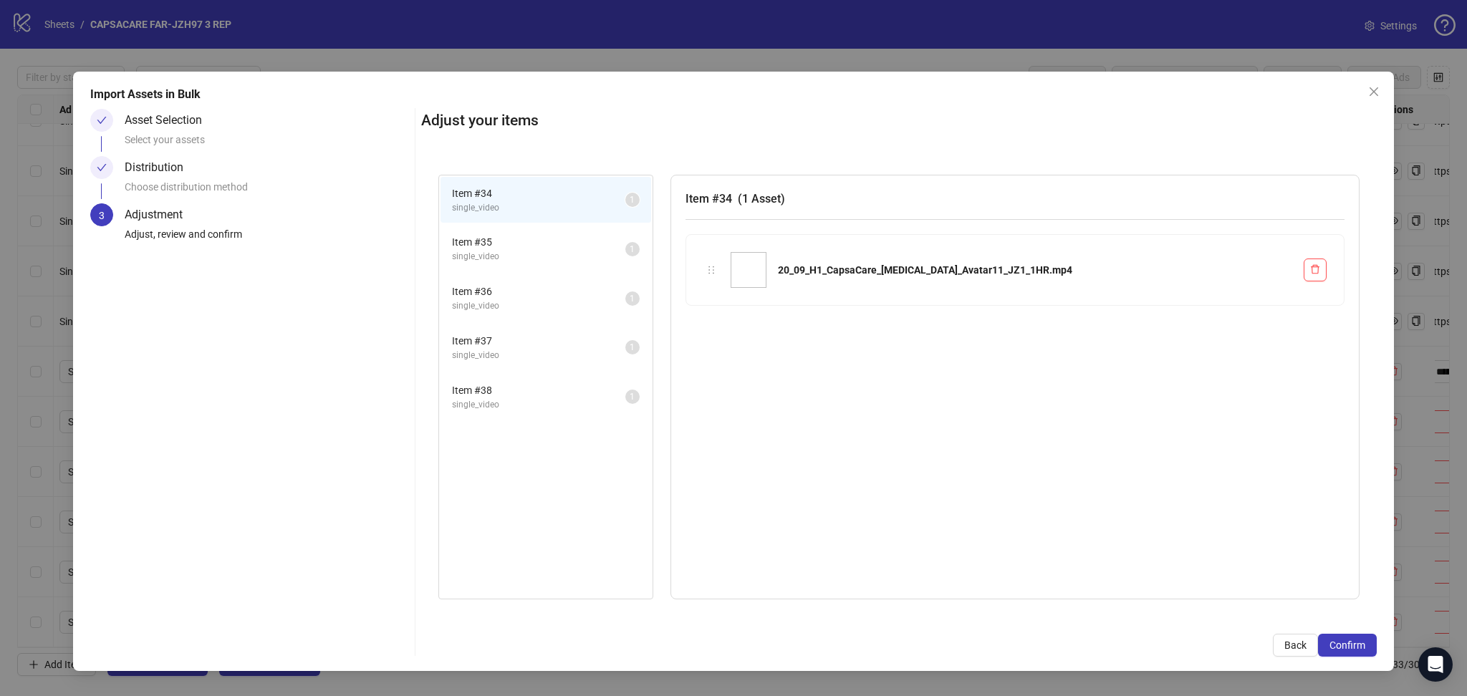
click at [1353, 647] on span "Confirm" at bounding box center [1347, 645] width 36 height 11
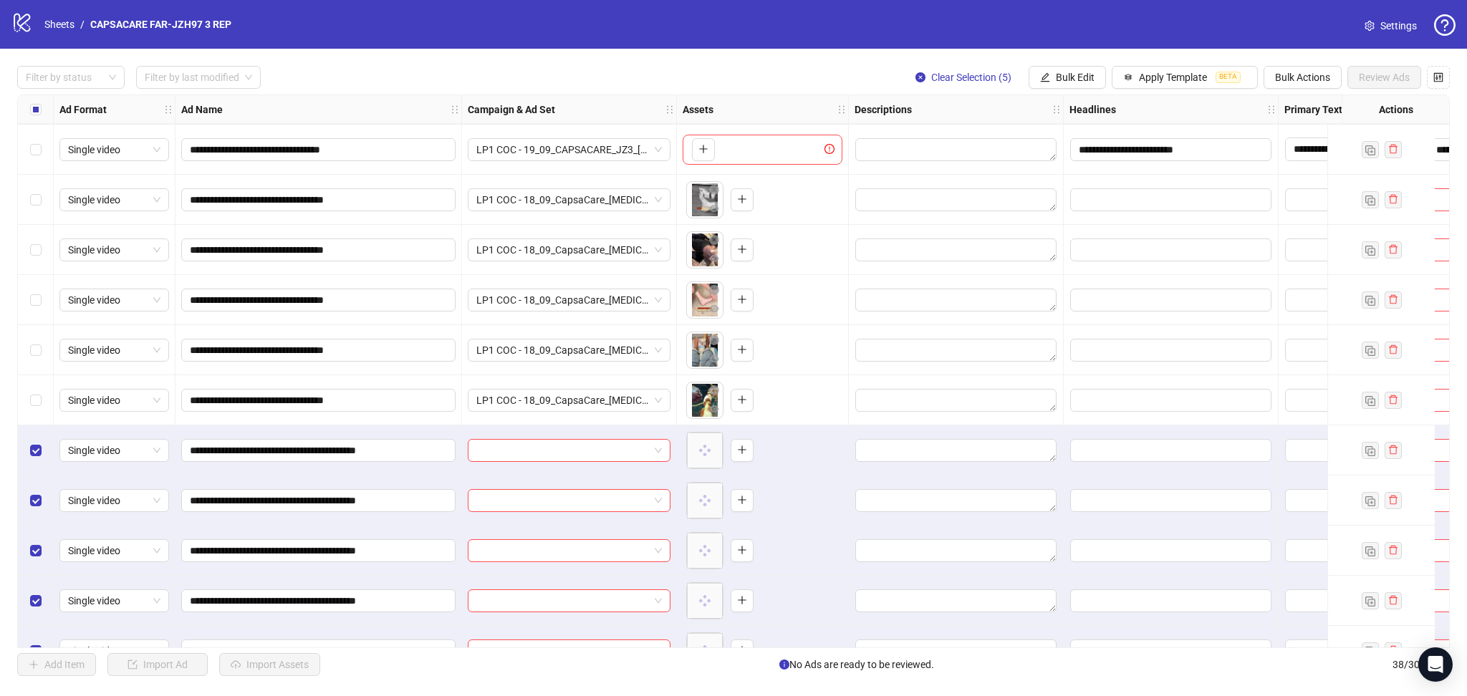
scroll to position [1386, 0]
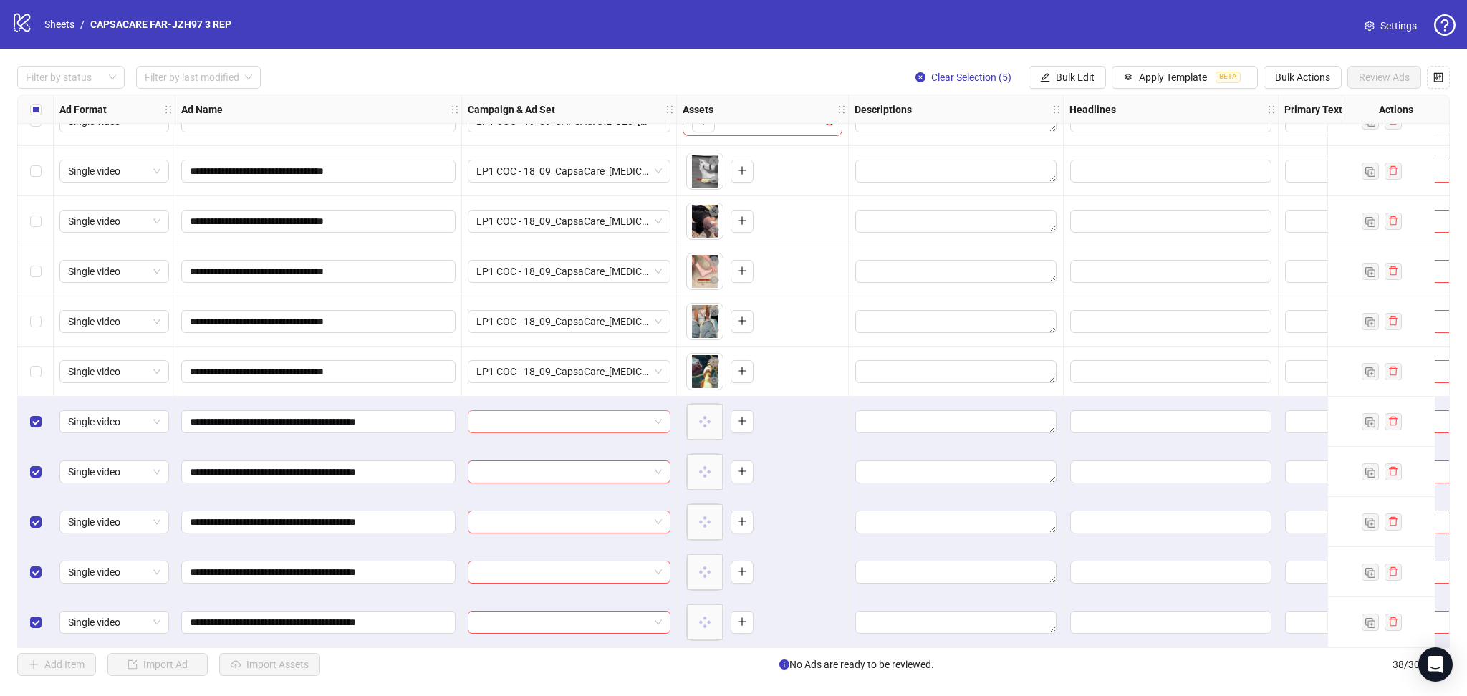
click at [569, 418] on input "search" at bounding box center [562, 421] width 173 height 21
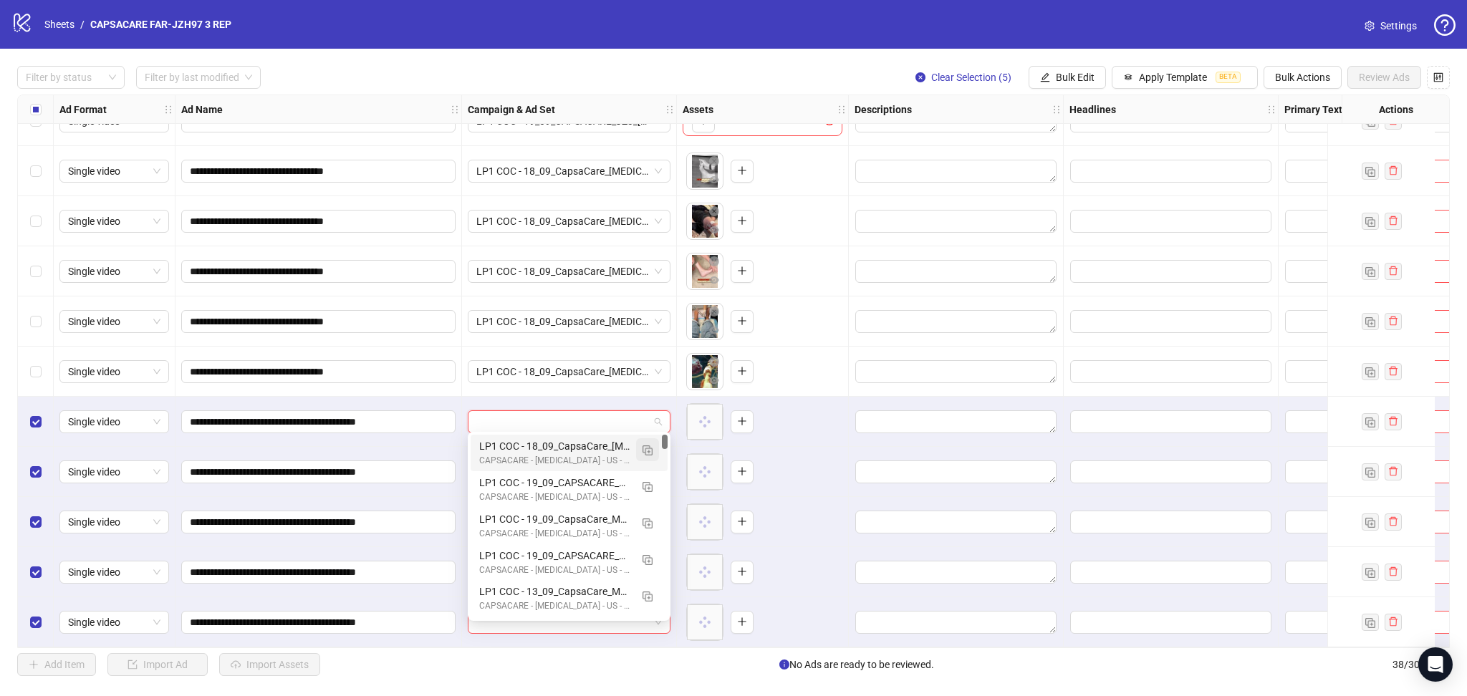
click at [655, 450] on button "button" at bounding box center [647, 449] width 23 height 23
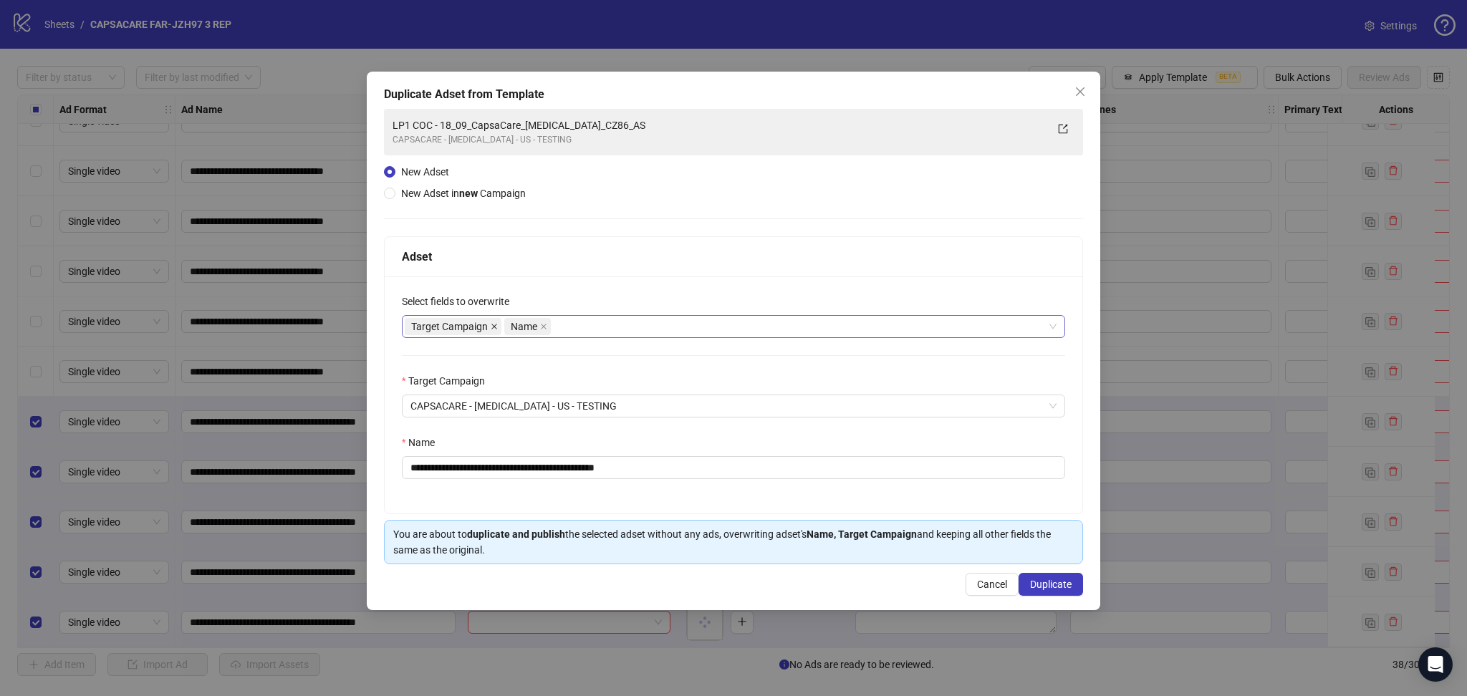
click at [496, 324] on icon "close" at bounding box center [494, 327] width 6 height 6
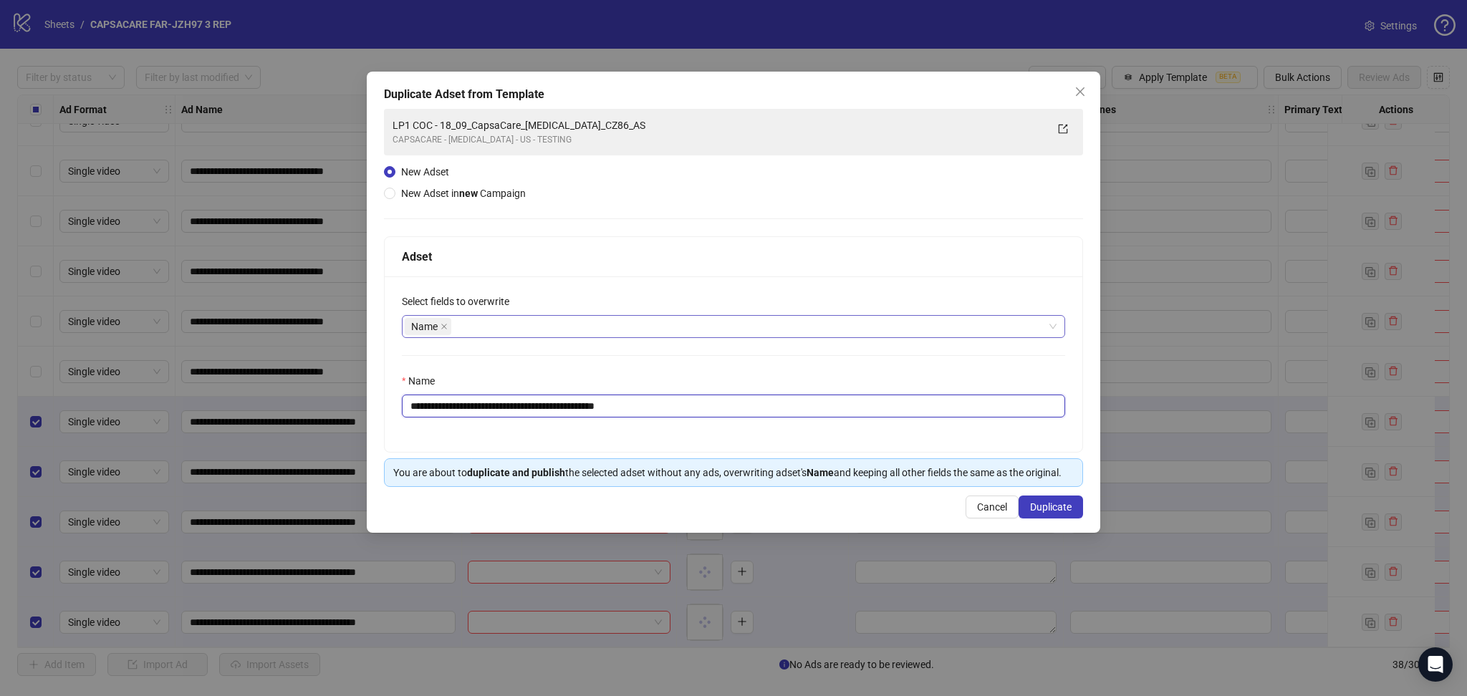
drag, startPoint x: 455, startPoint y: 406, endPoint x: 468, endPoint y: 405, distance: 12.3
click at [459, 406] on input "**********" at bounding box center [733, 406] width 663 height 23
click at [491, 397] on input "**********" at bounding box center [733, 406] width 663 height 23
drag, startPoint x: 460, startPoint y: 406, endPoint x: 778, endPoint y: 440, distance: 319.8
click at [778, 440] on div "**********" at bounding box center [734, 363] width 698 height 175
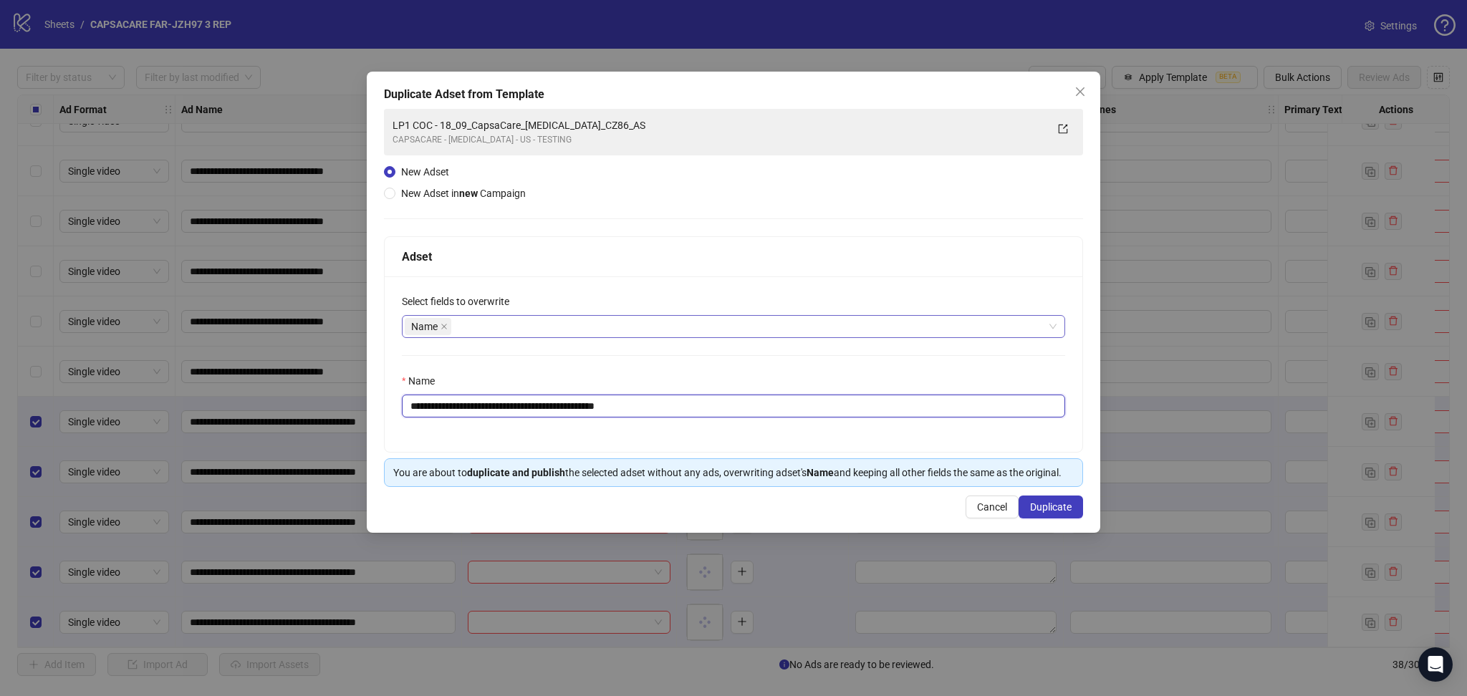
paste input "**"
type input "**********"
click at [1061, 504] on span "Duplicate" at bounding box center [1051, 506] width 42 height 11
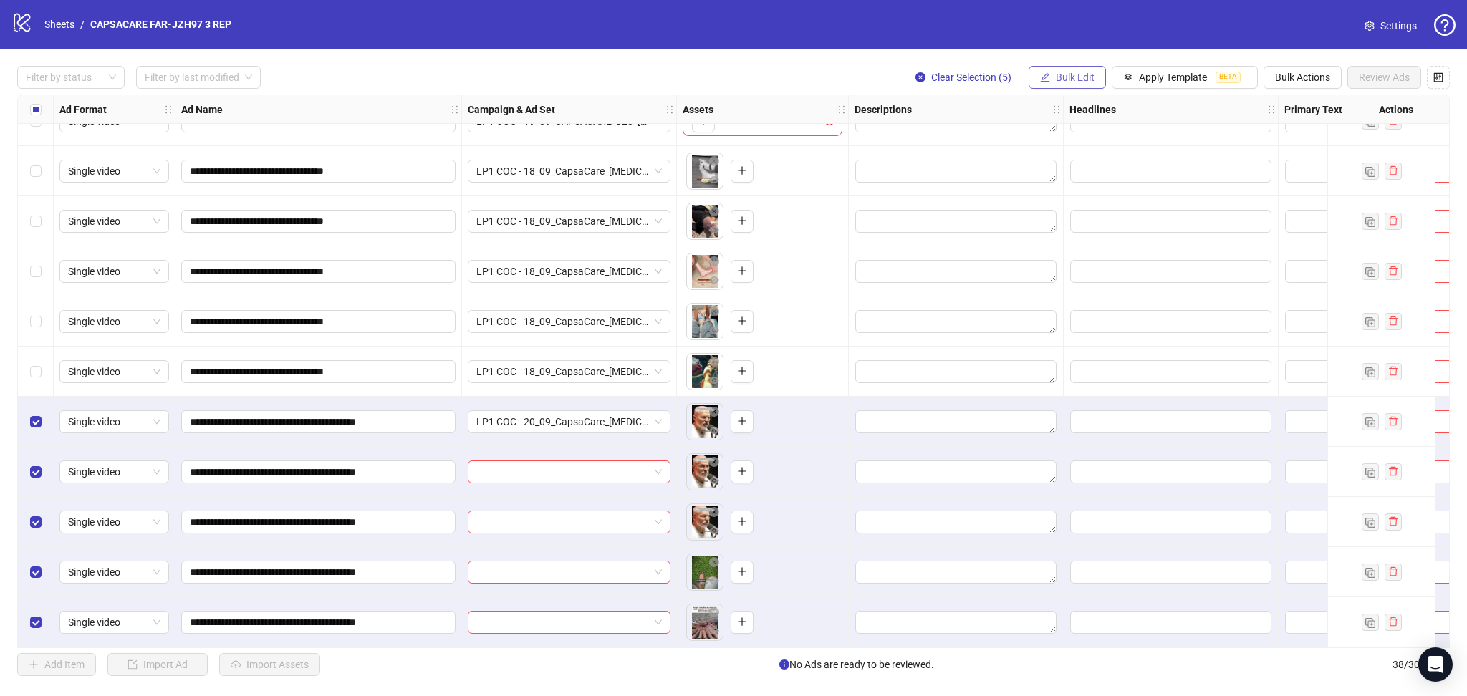
click at [1067, 78] on span "Bulk Edit" at bounding box center [1075, 77] width 39 height 11
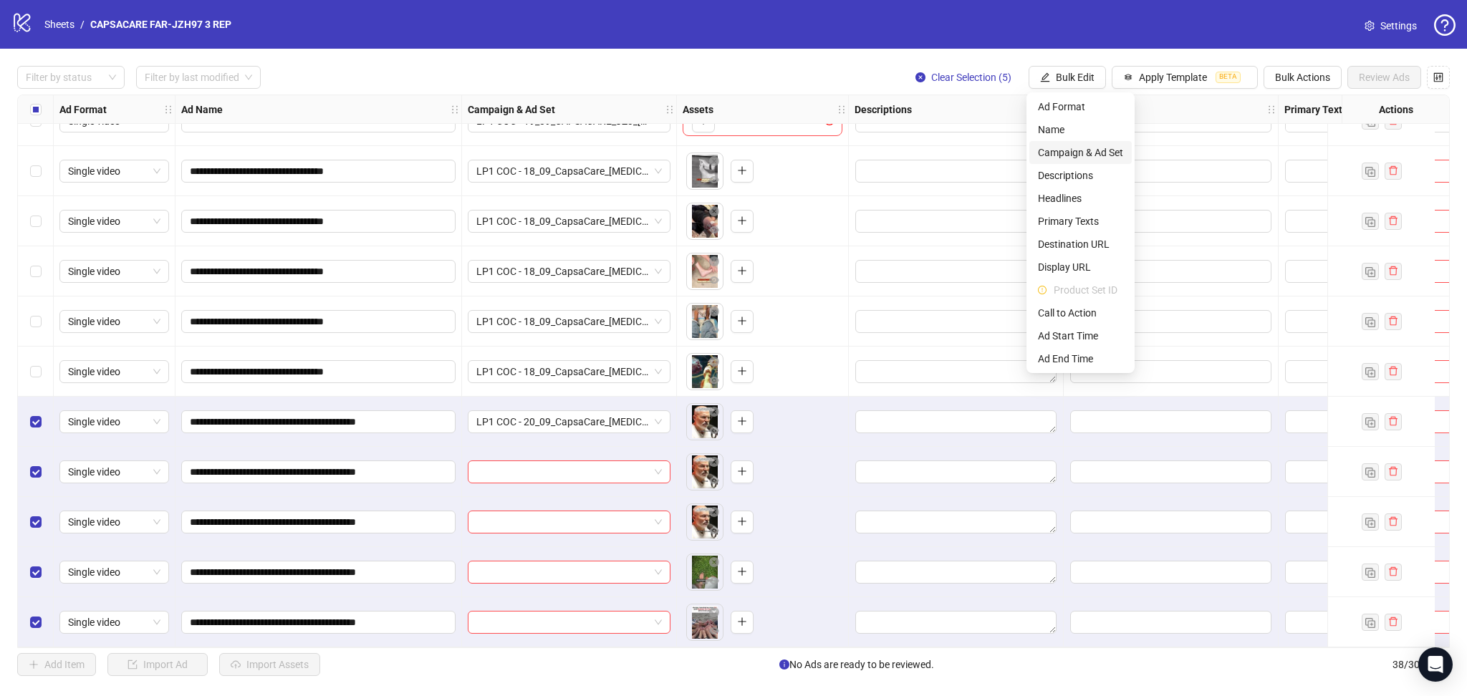
click at [1063, 153] on span "Campaign & Ad Set" at bounding box center [1080, 153] width 85 height 16
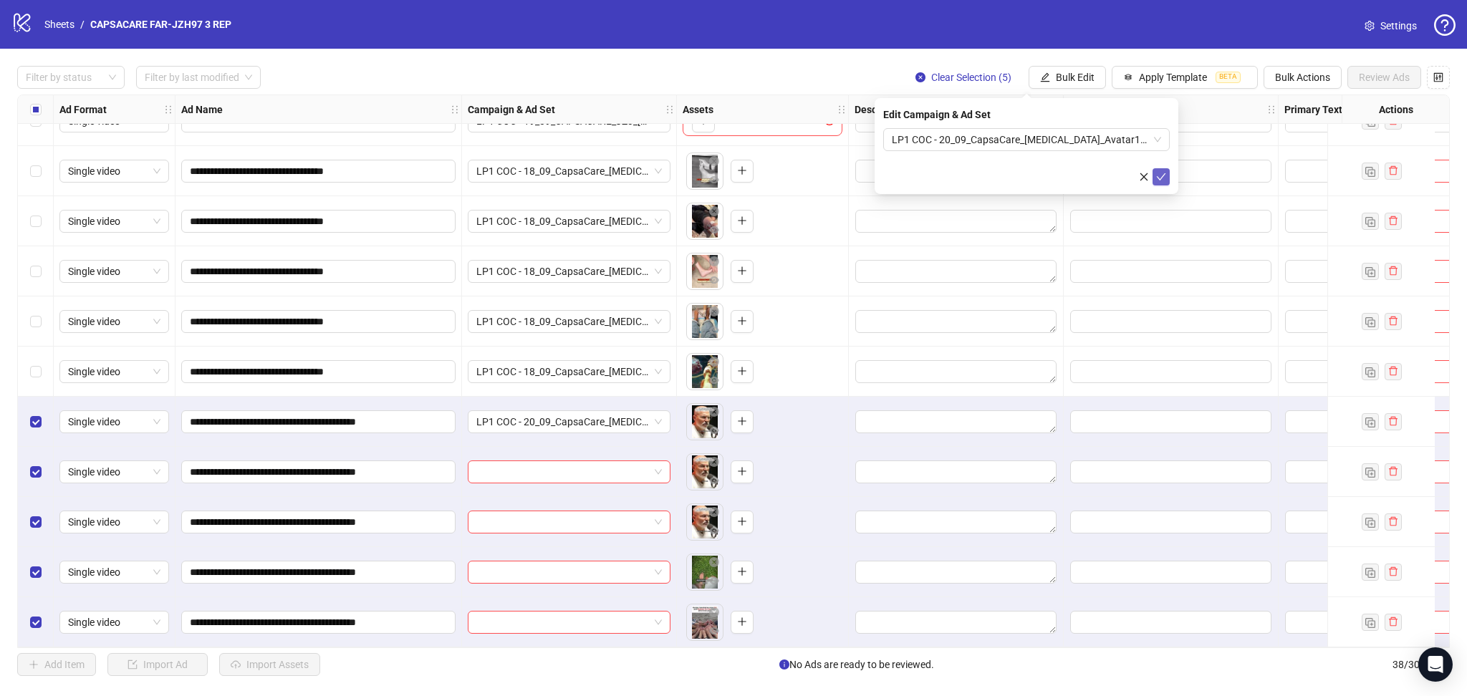
click at [1163, 178] on icon "check" at bounding box center [1161, 177] width 10 height 10
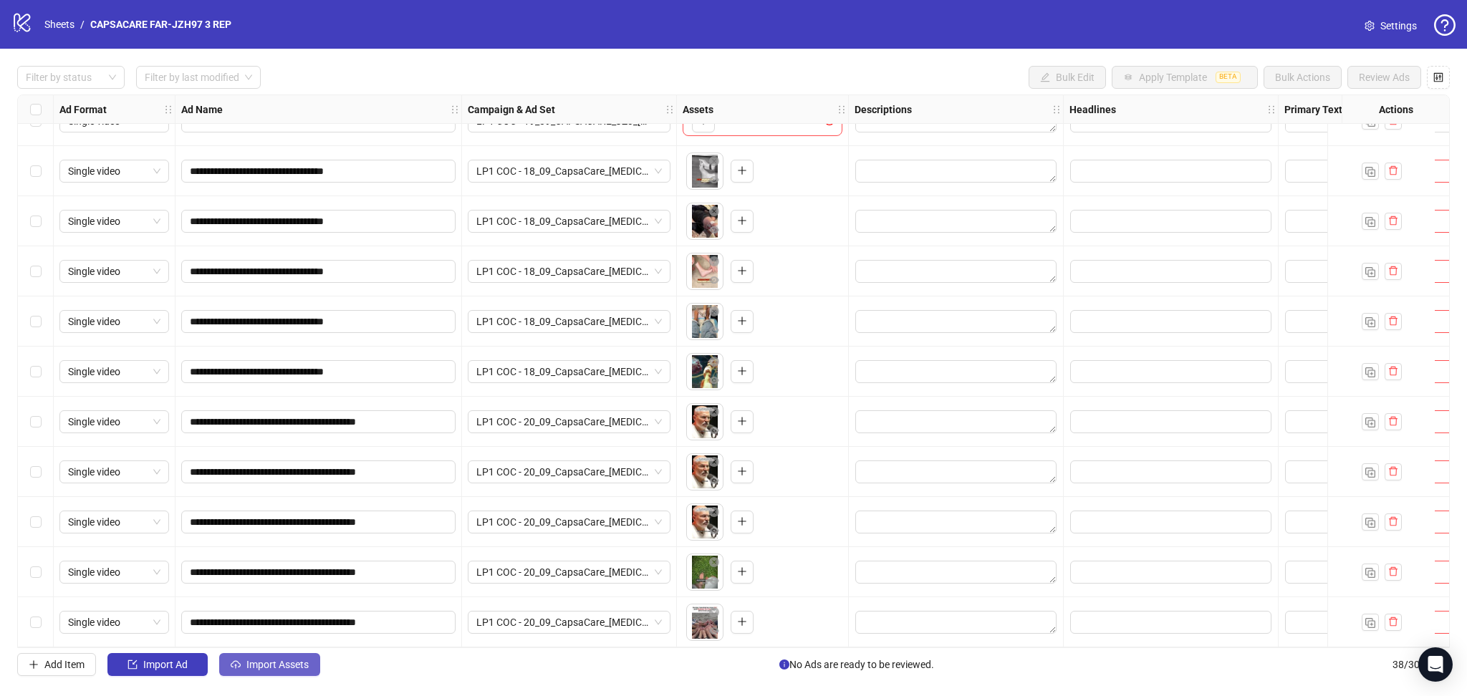
click at [261, 665] on span "Import Assets" at bounding box center [277, 664] width 62 height 11
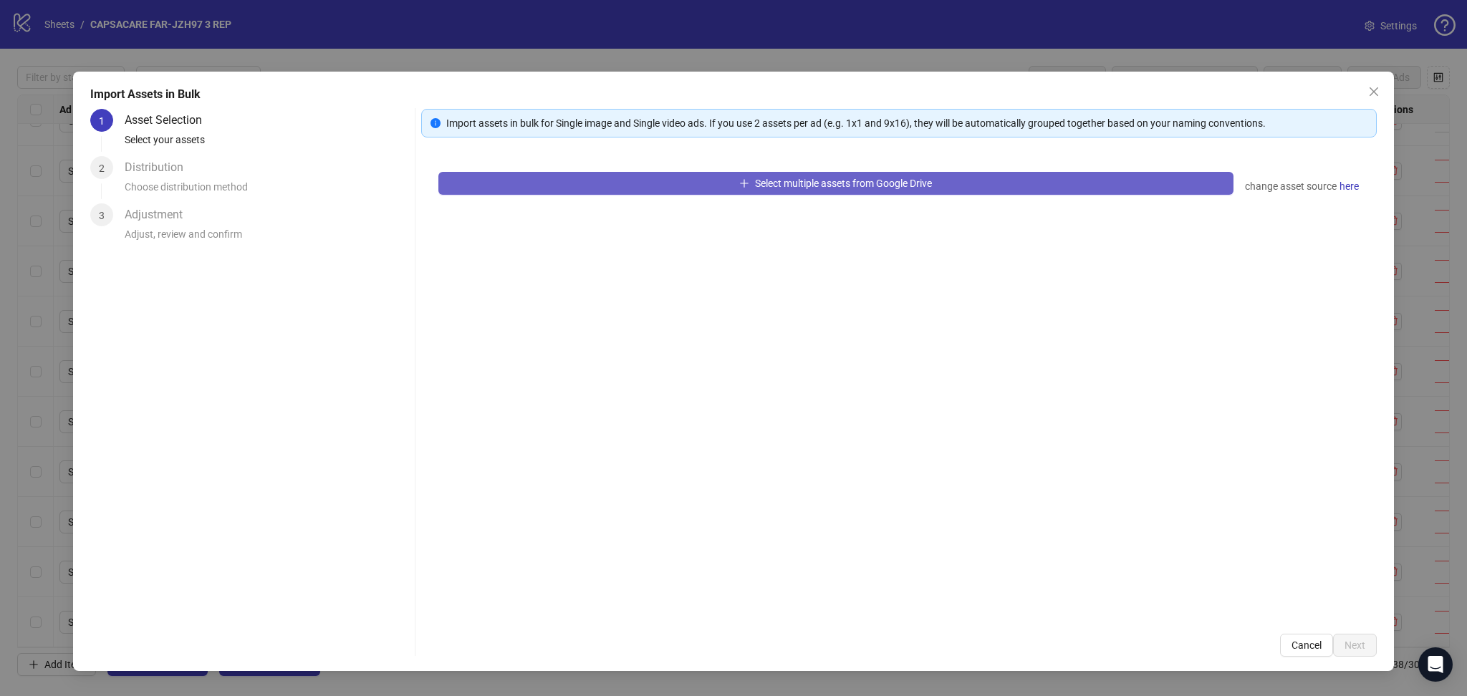
click at [567, 178] on button "Select multiple assets from Google Drive" at bounding box center [835, 183] width 795 height 23
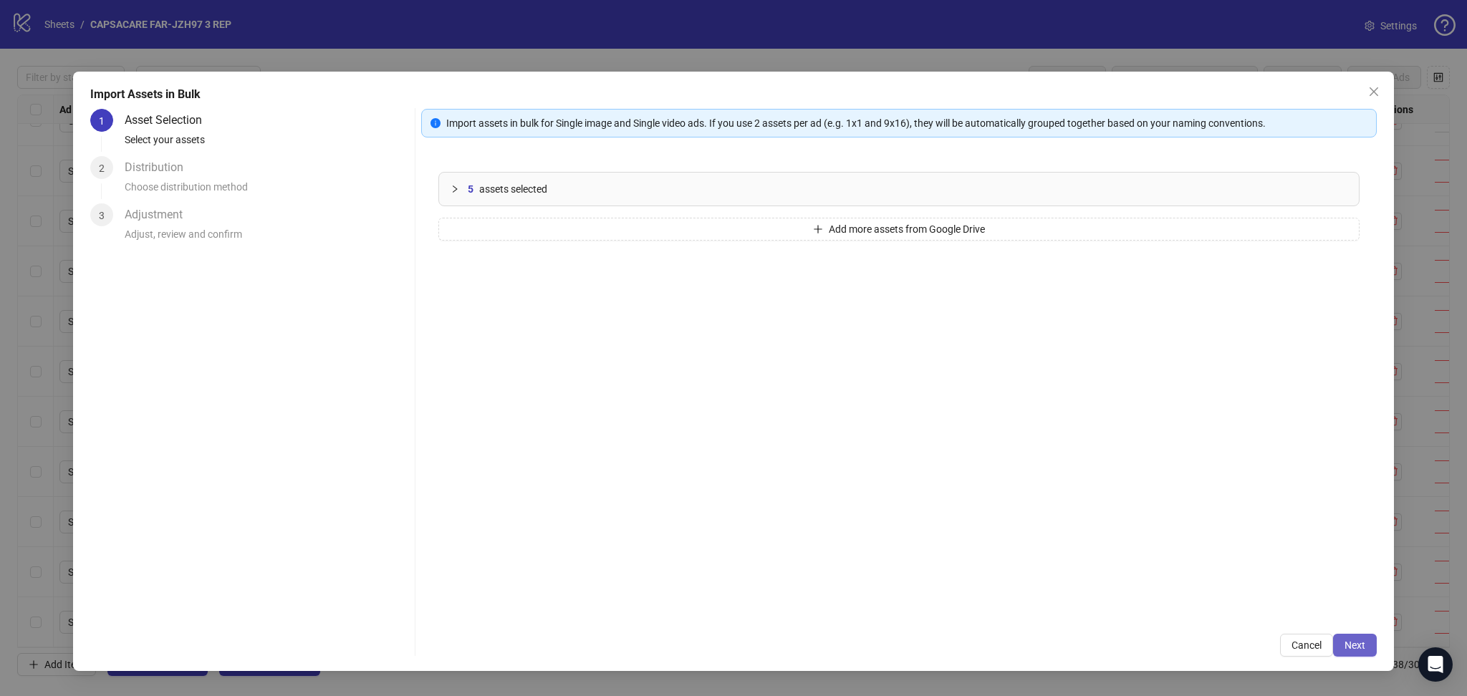
click at [1352, 645] on span "Next" at bounding box center [1354, 645] width 21 height 11
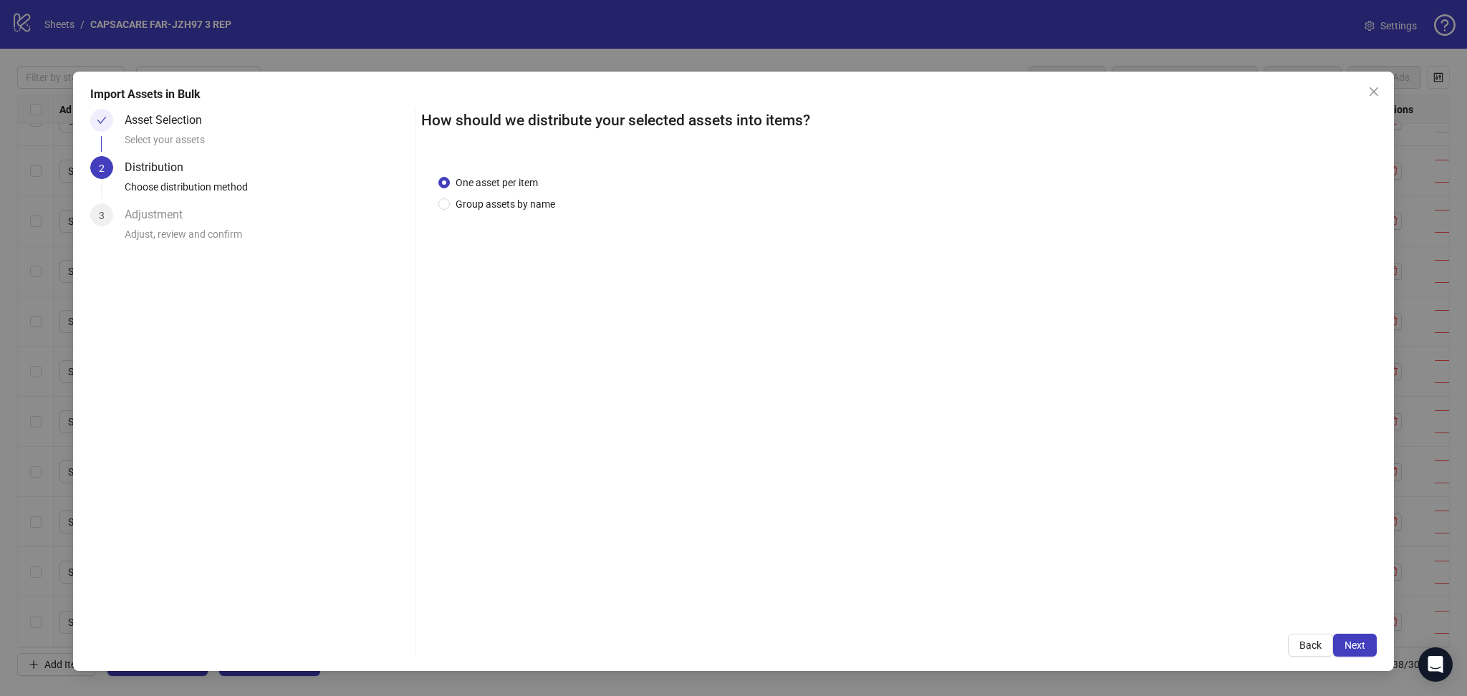
click at [1352, 645] on span "Next" at bounding box center [1354, 645] width 21 height 11
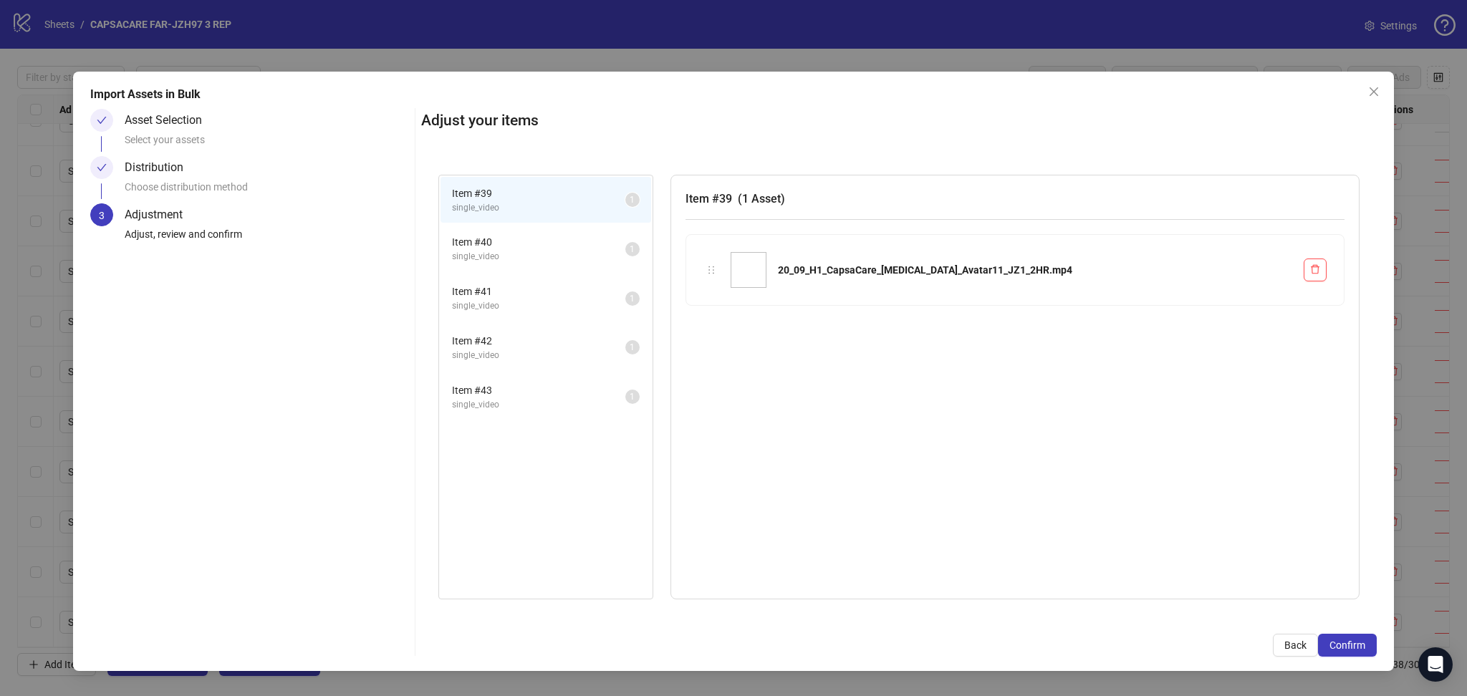
click at [1352, 645] on span "Confirm" at bounding box center [1347, 645] width 36 height 11
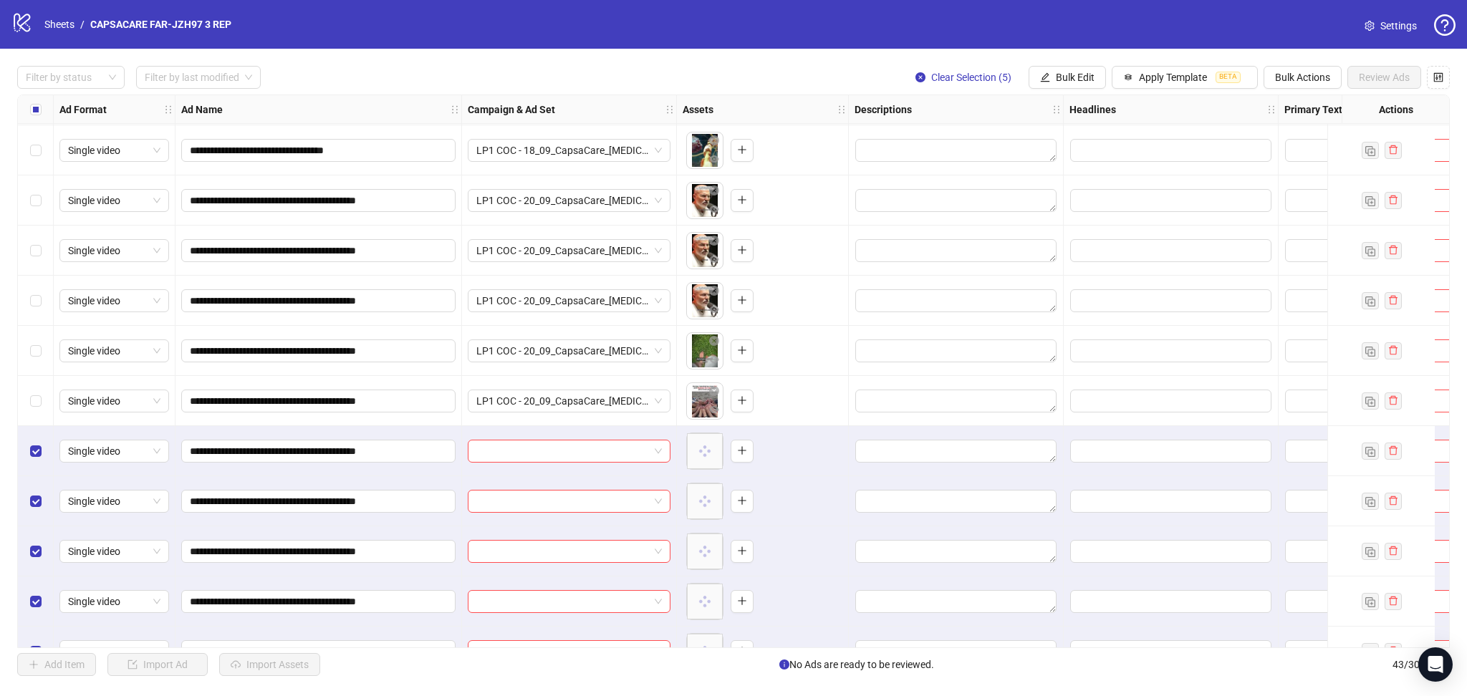
scroll to position [1636, 0]
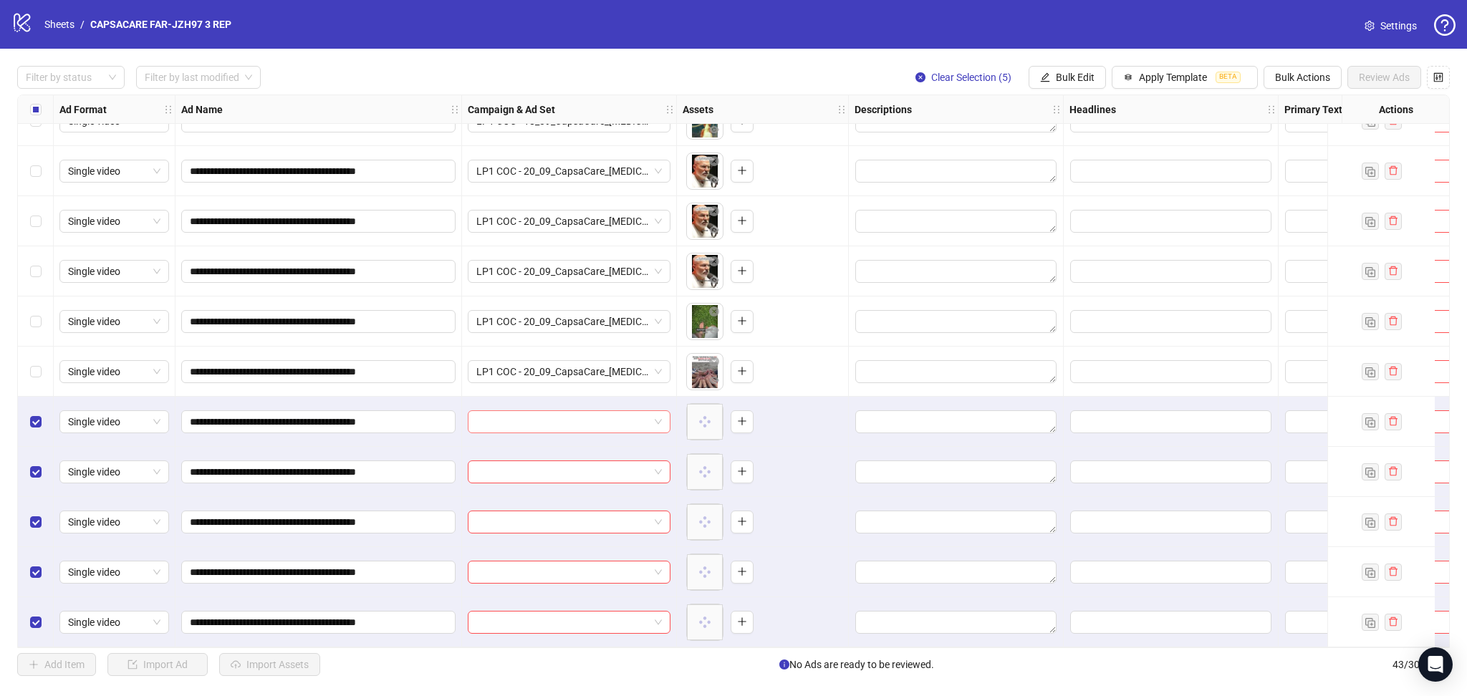
click at [531, 417] on input "search" at bounding box center [562, 421] width 173 height 21
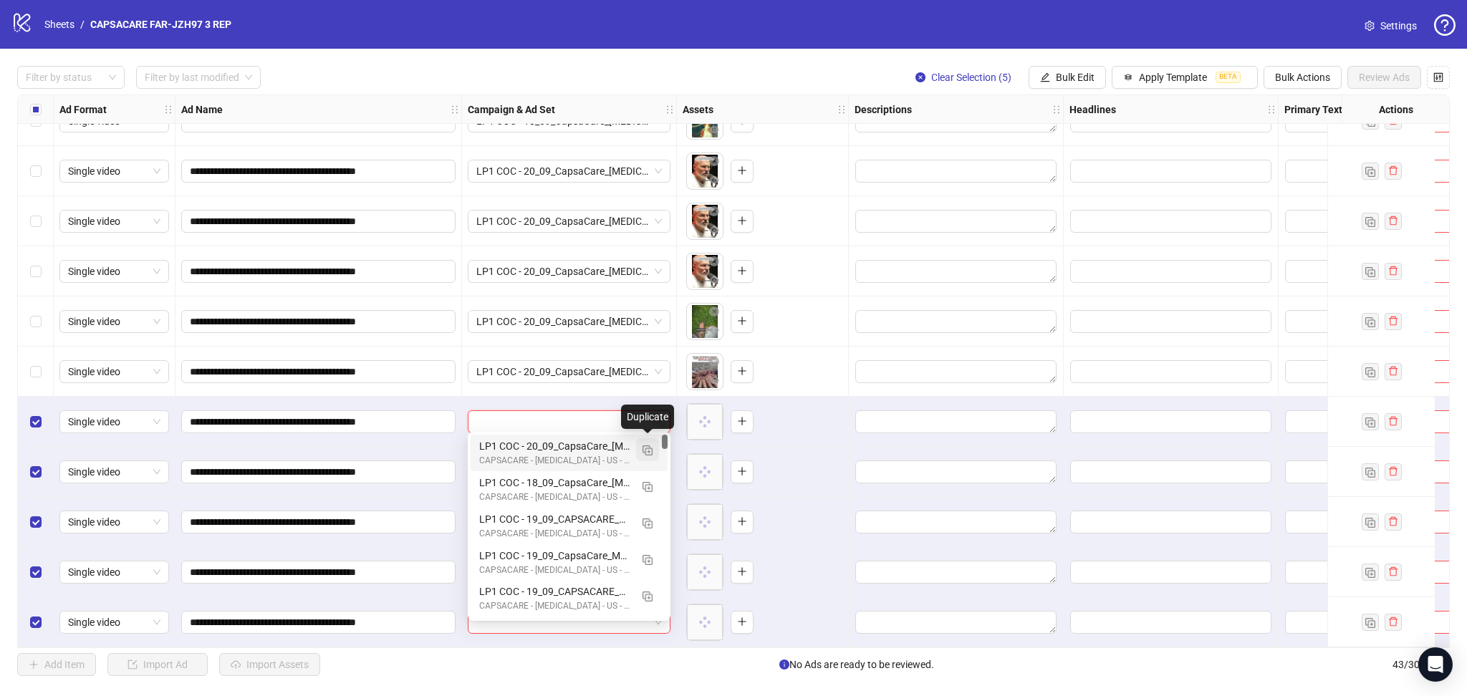
click at [645, 452] on img "button" at bounding box center [647, 450] width 10 height 10
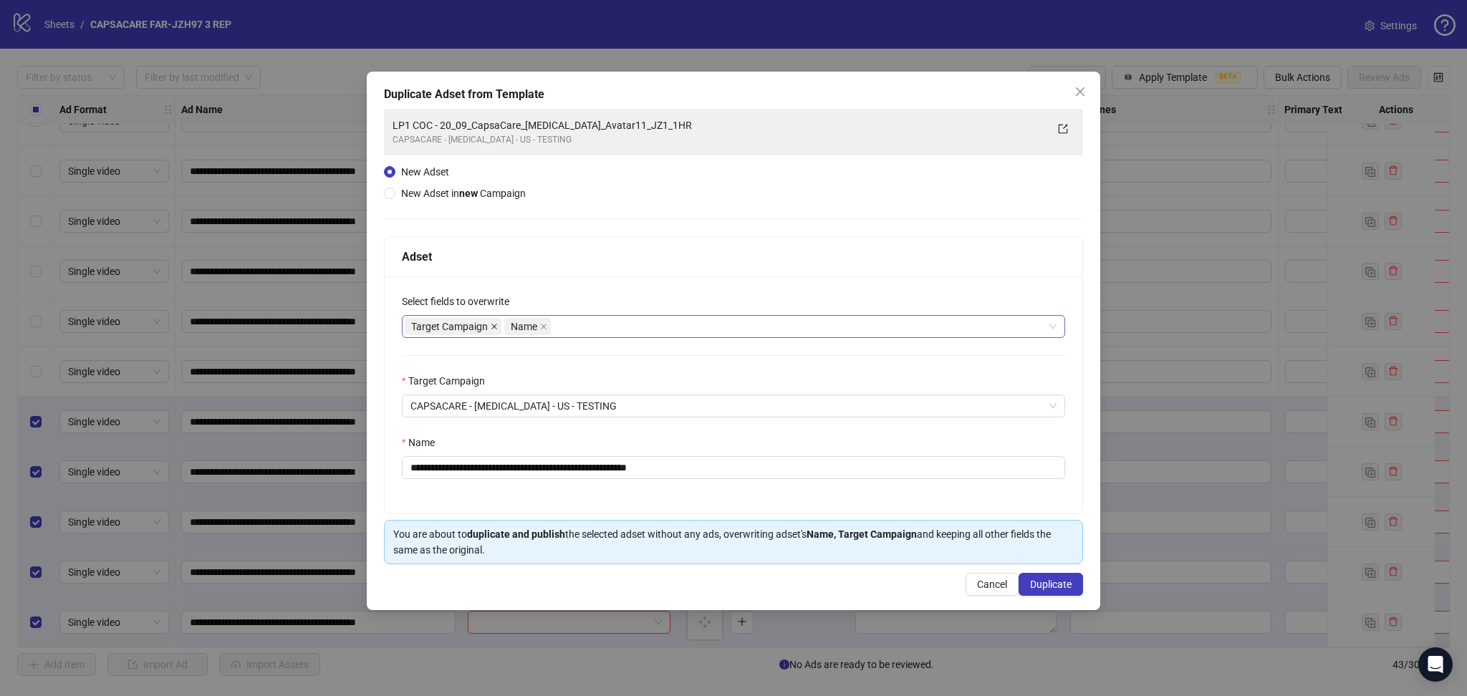
click at [496, 324] on icon "close" at bounding box center [494, 326] width 7 height 7
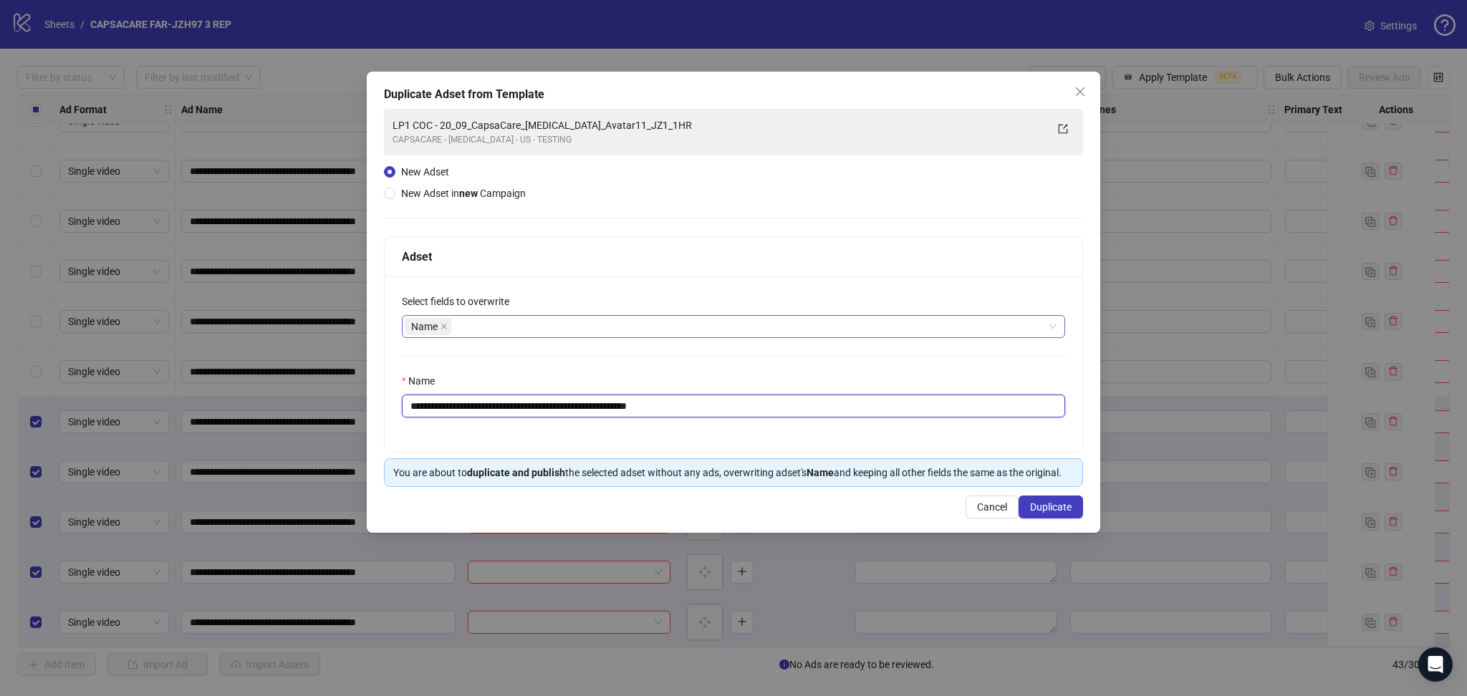
drag, startPoint x: 458, startPoint y: 407, endPoint x: 854, endPoint y: 440, distance: 397.3
click at [846, 433] on div "**********" at bounding box center [734, 363] width 698 height 175
paste input "text"
type input "**********"
click at [1063, 513] on span "Duplicate" at bounding box center [1051, 506] width 42 height 11
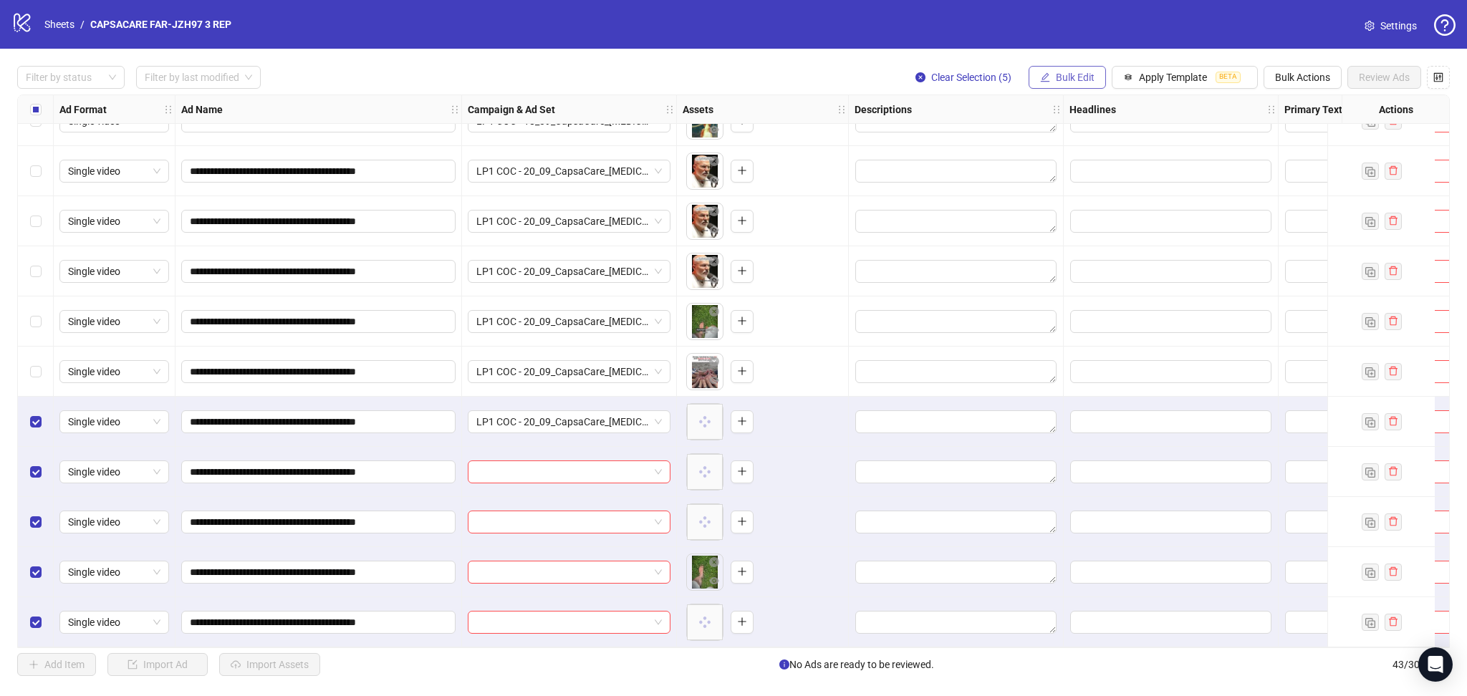
click at [1067, 76] on span "Bulk Edit" at bounding box center [1075, 77] width 39 height 11
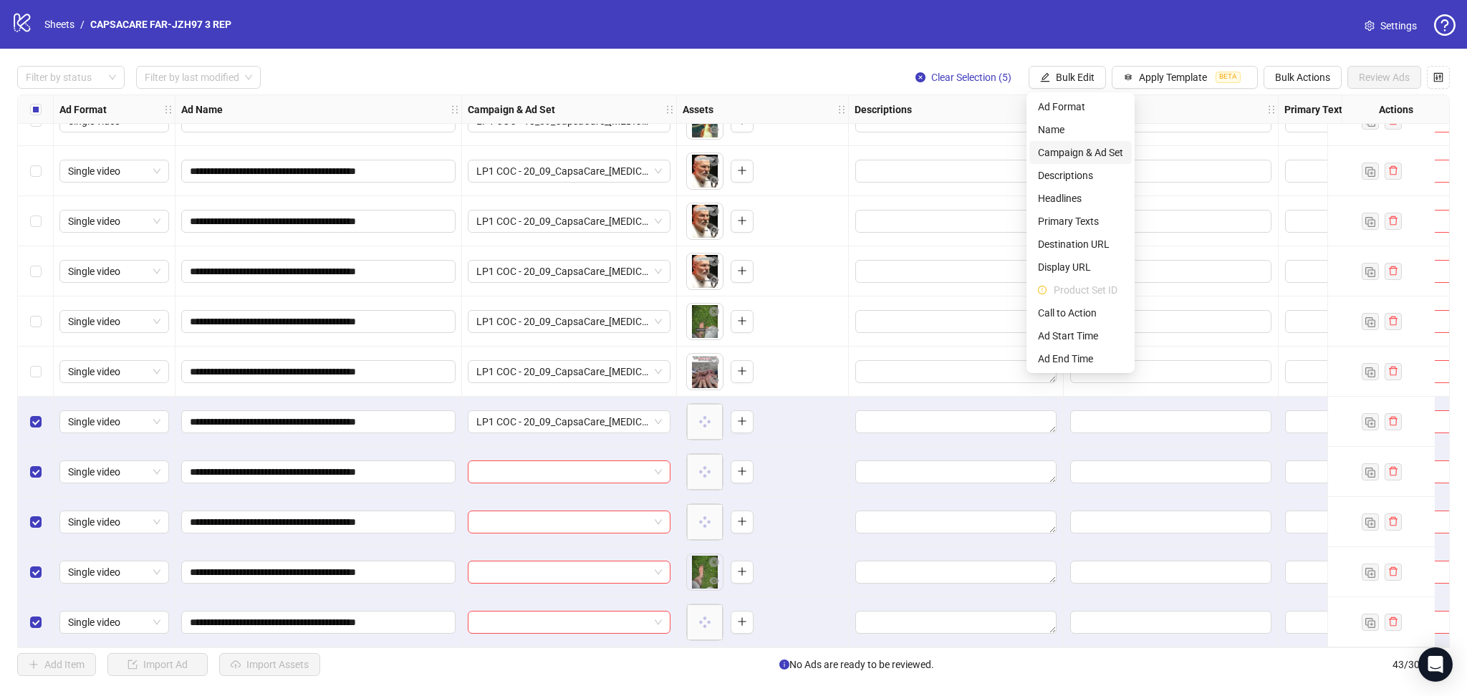
click at [1089, 150] on span "Campaign & Ad Set" at bounding box center [1080, 153] width 85 height 16
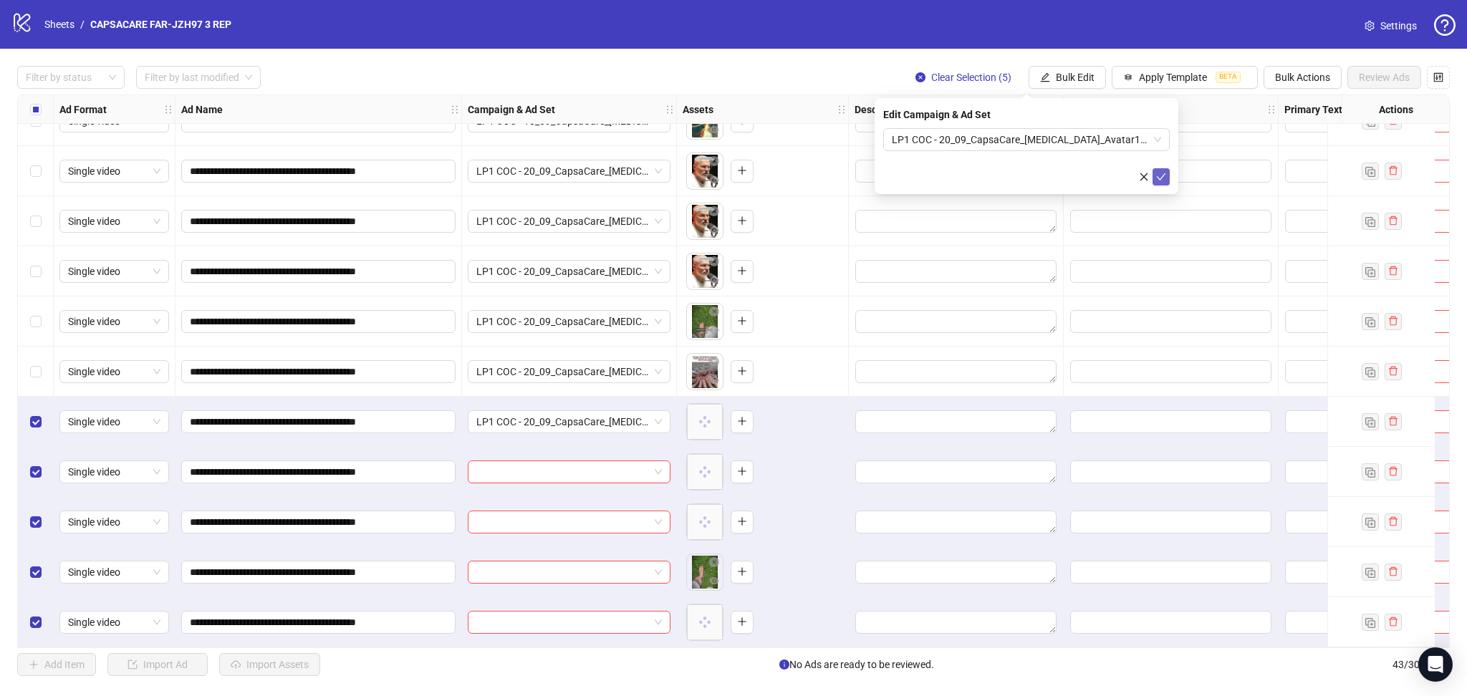
click at [1164, 178] on icon "check" at bounding box center [1161, 177] width 10 height 10
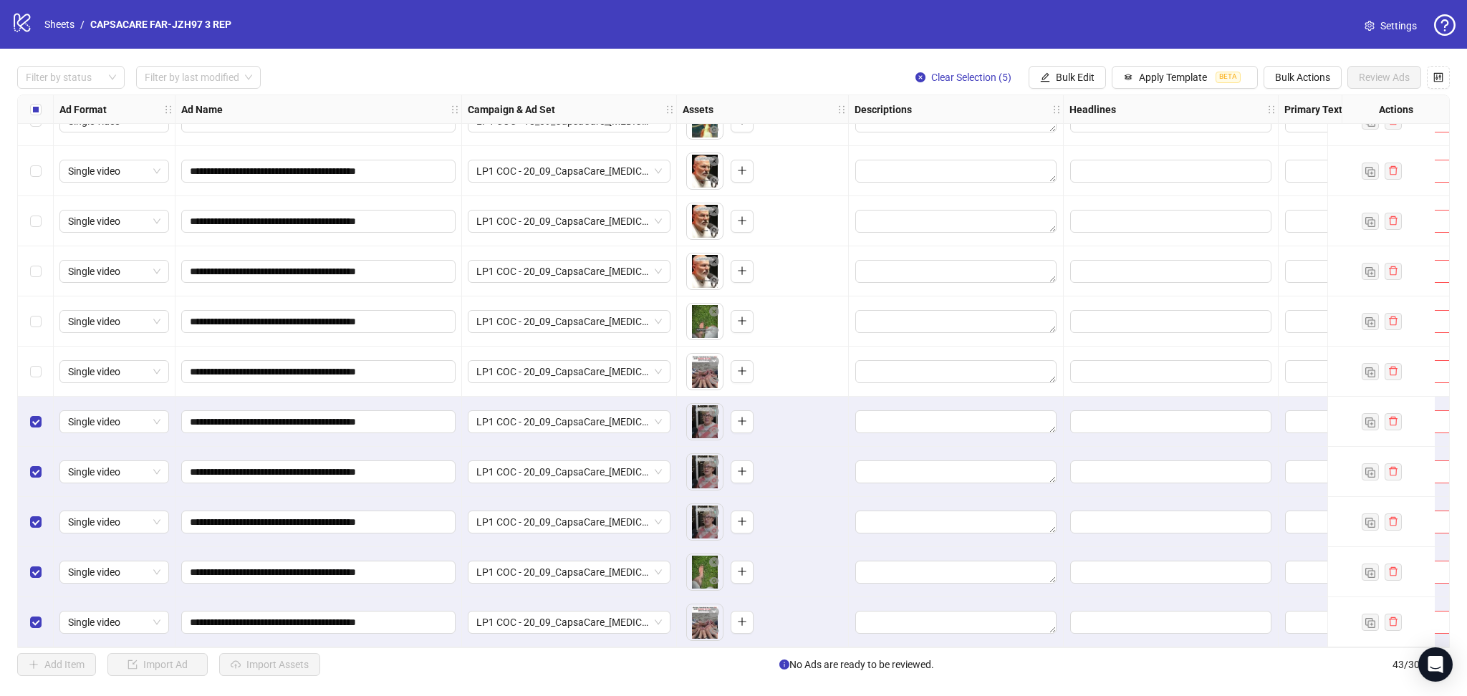
click at [29, 106] on div "Select all rows" at bounding box center [36, 109] width 36 height 29
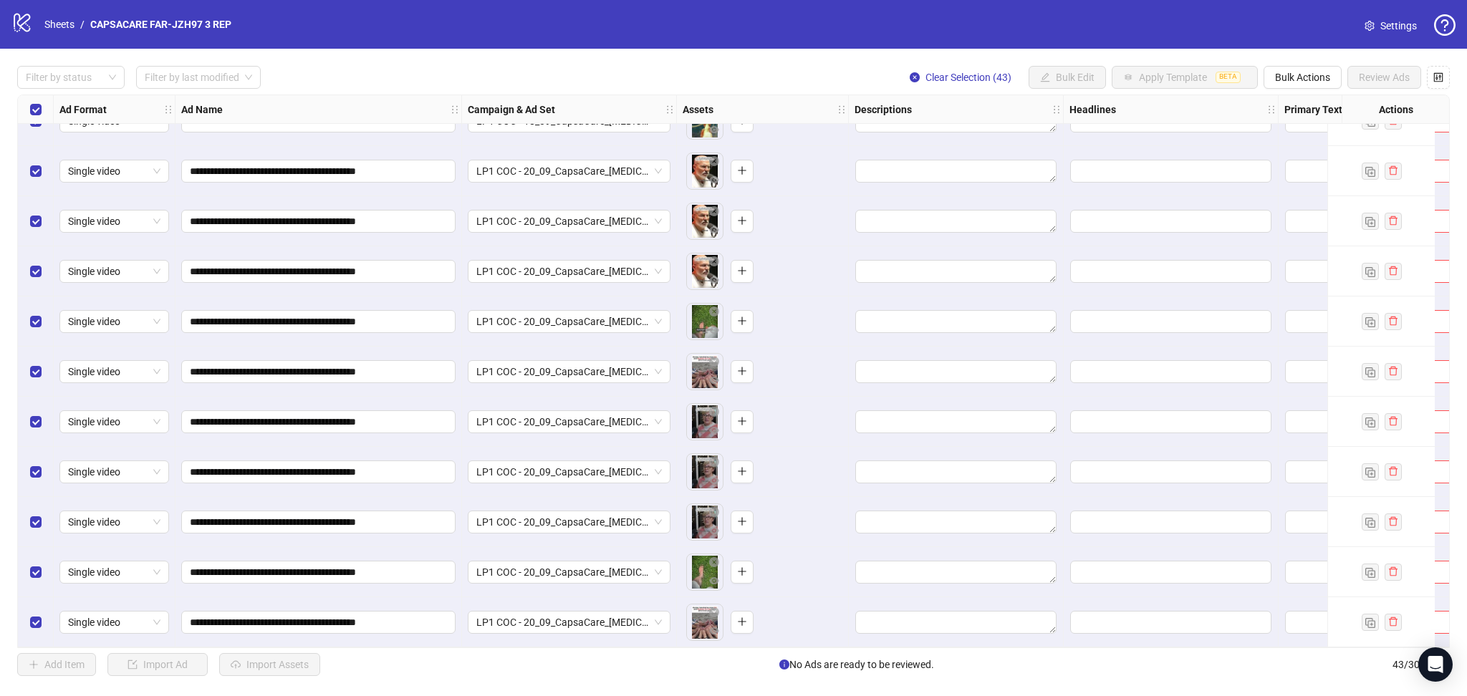
click at [29, 106] on div "Select all rows" at bounding box center [36, 109] width 36 height 29
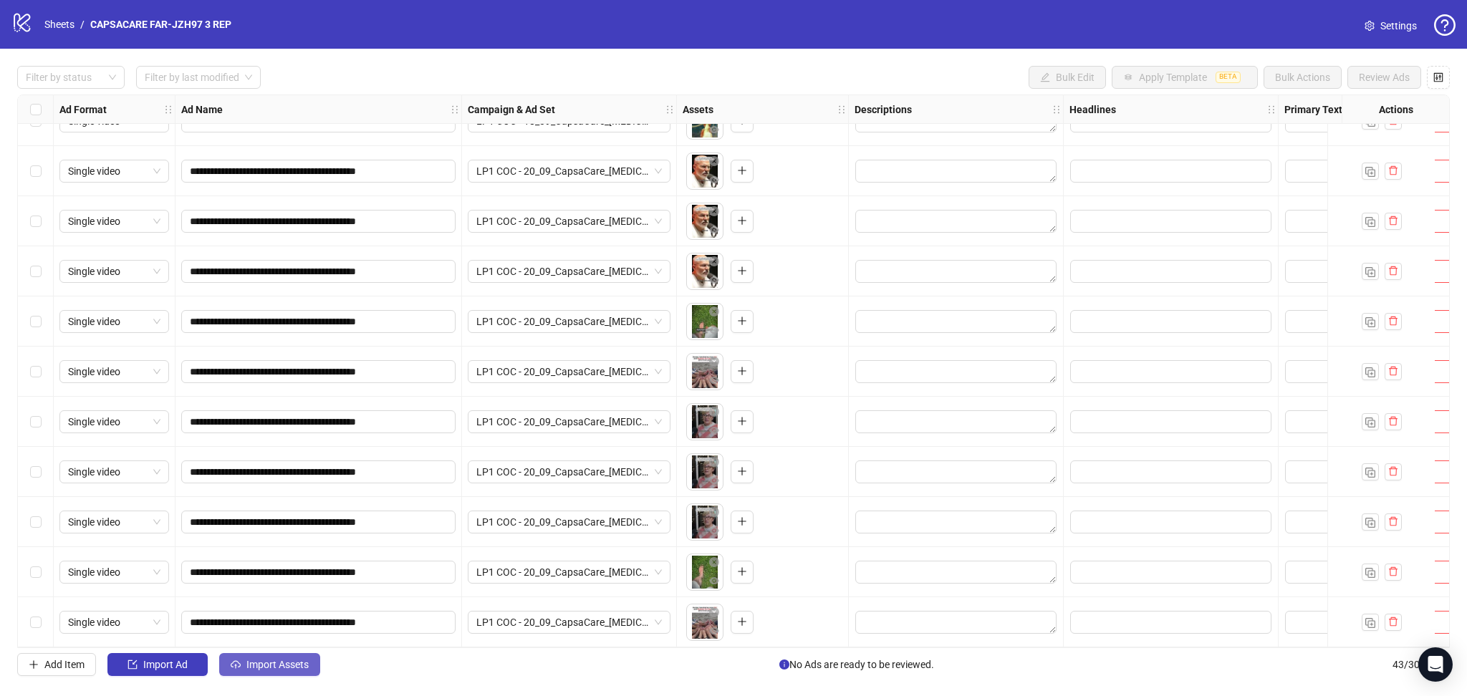
click at [242, 660] on button "Import Assets" at bounding box center [269, 664] width 101 height 23
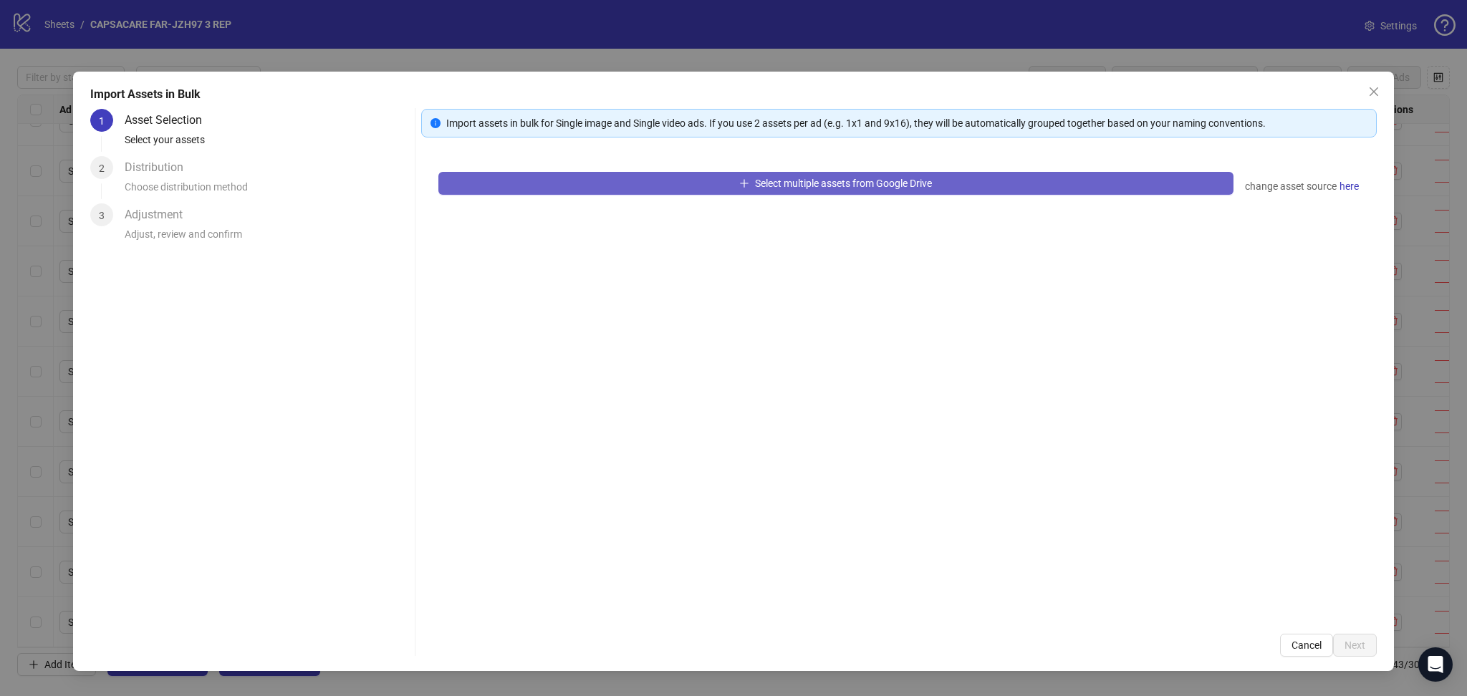
click at [575, 186] on button "Select multiple assets from Google Drive" at bounding box center [835, 183] width 795 height 23
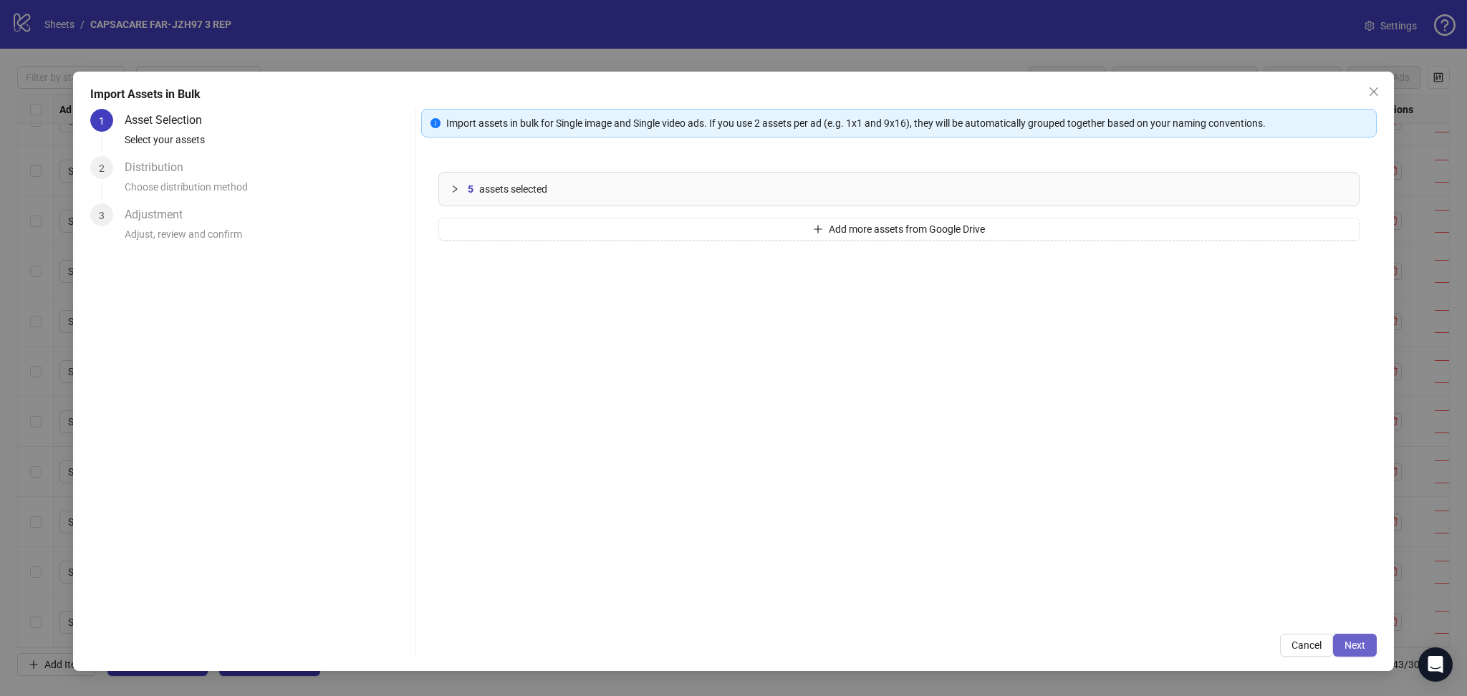
click at [1341, 641] on button "Next" at bounding box center [1355, 645] width 44 height 23
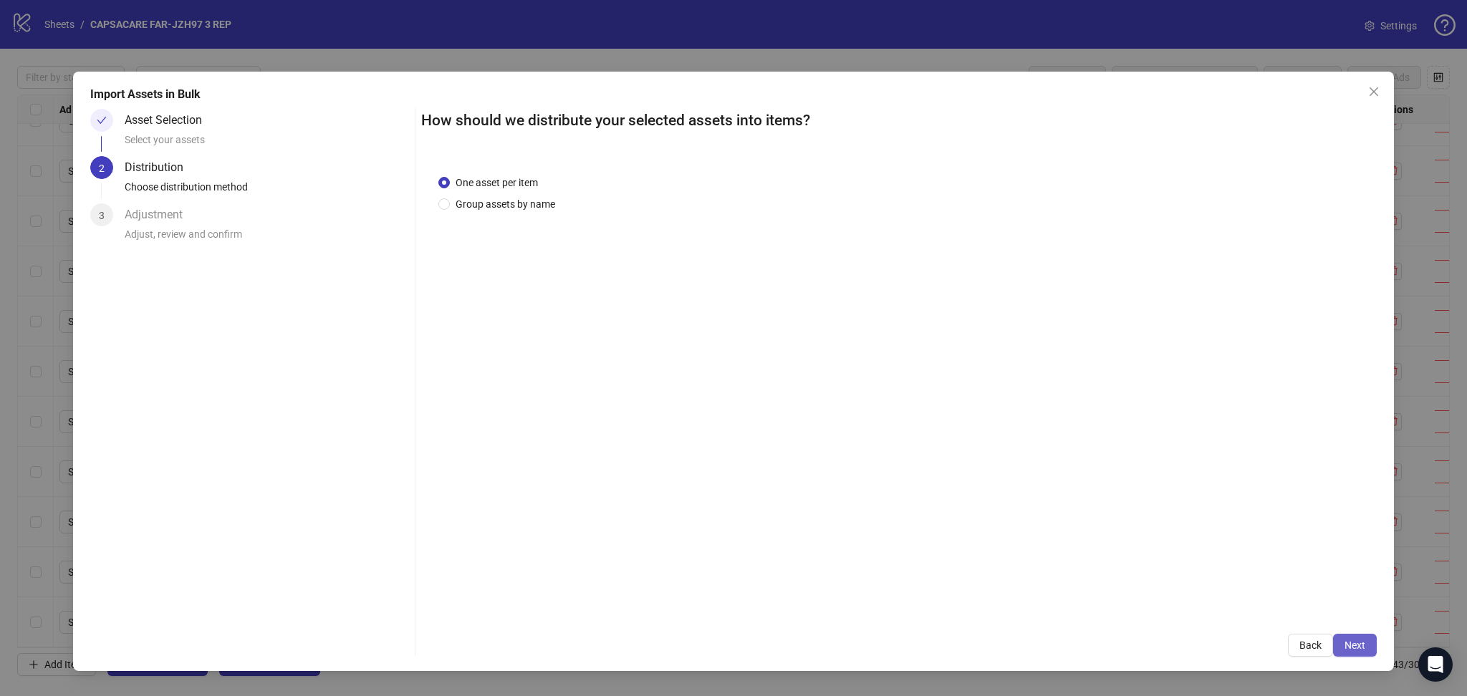
click at [1361, 648] on span "Next" at bounding box center [1354, 645] width 21 height 11
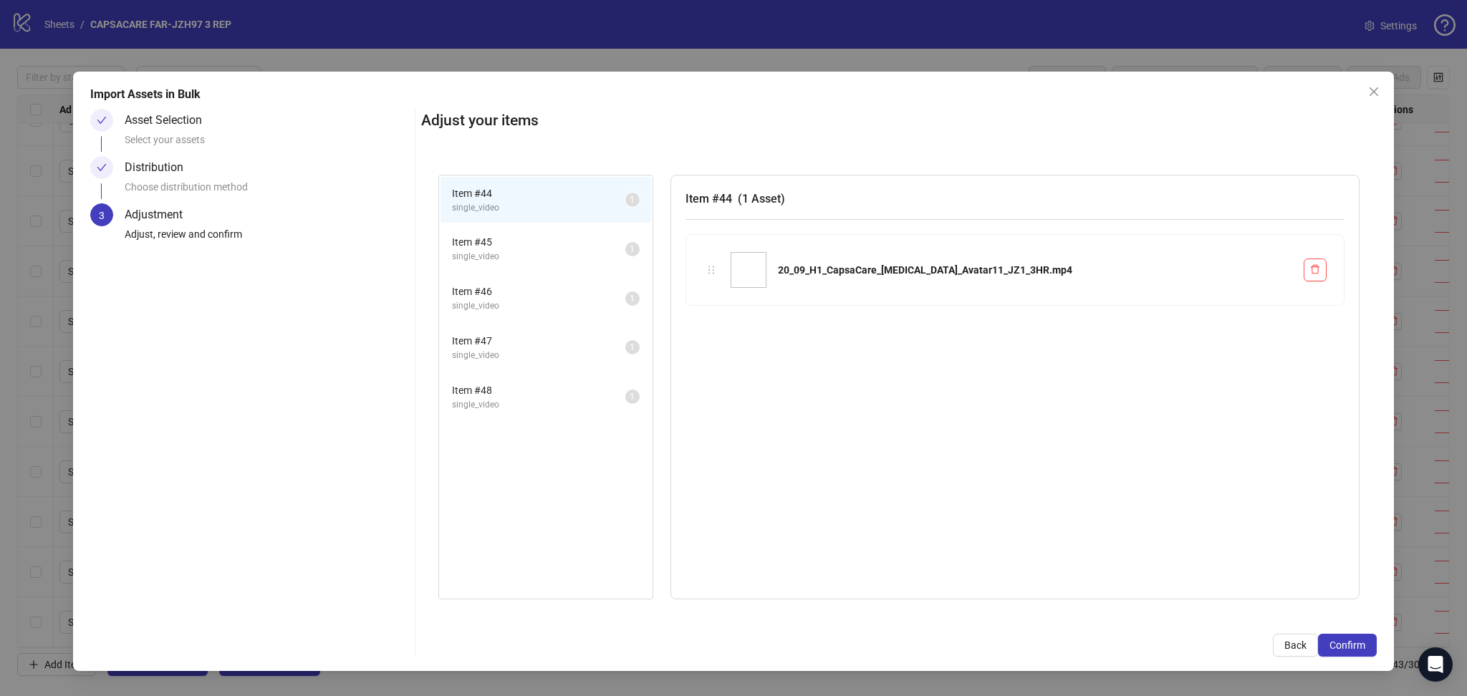
click at [1361, 648] on span "Confirm" at bounding box center [1347, 645] width 36 height 11
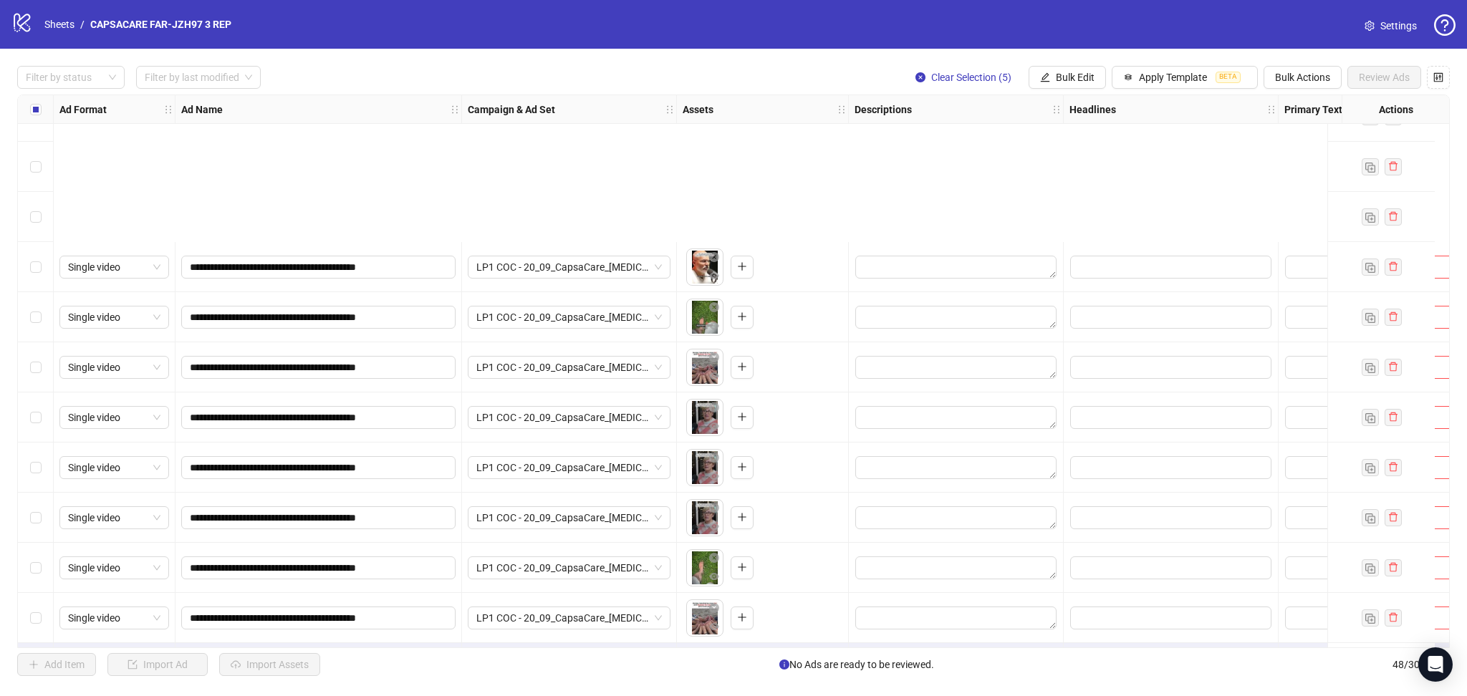
scroll to position [1888, 0]
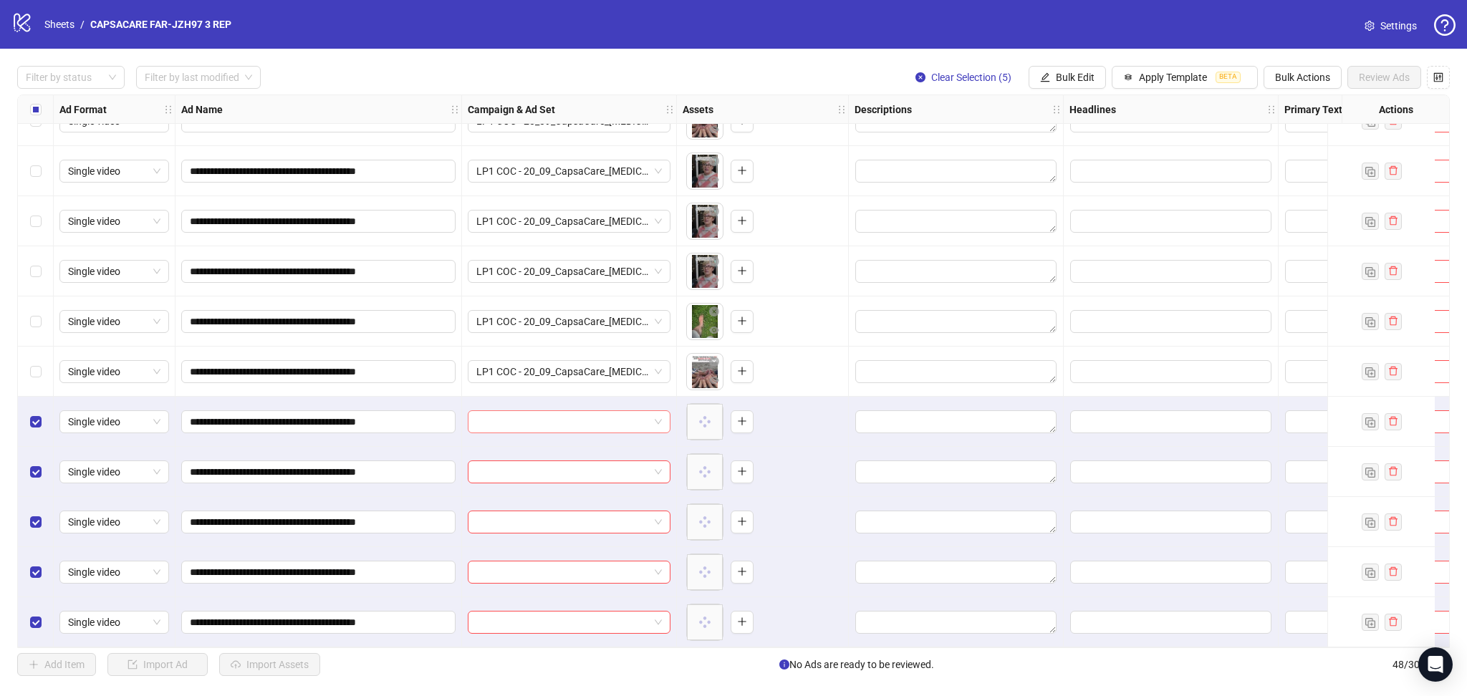
click at [555, 418] on input "search" at bounding box center [562, 421] width 173 height 21
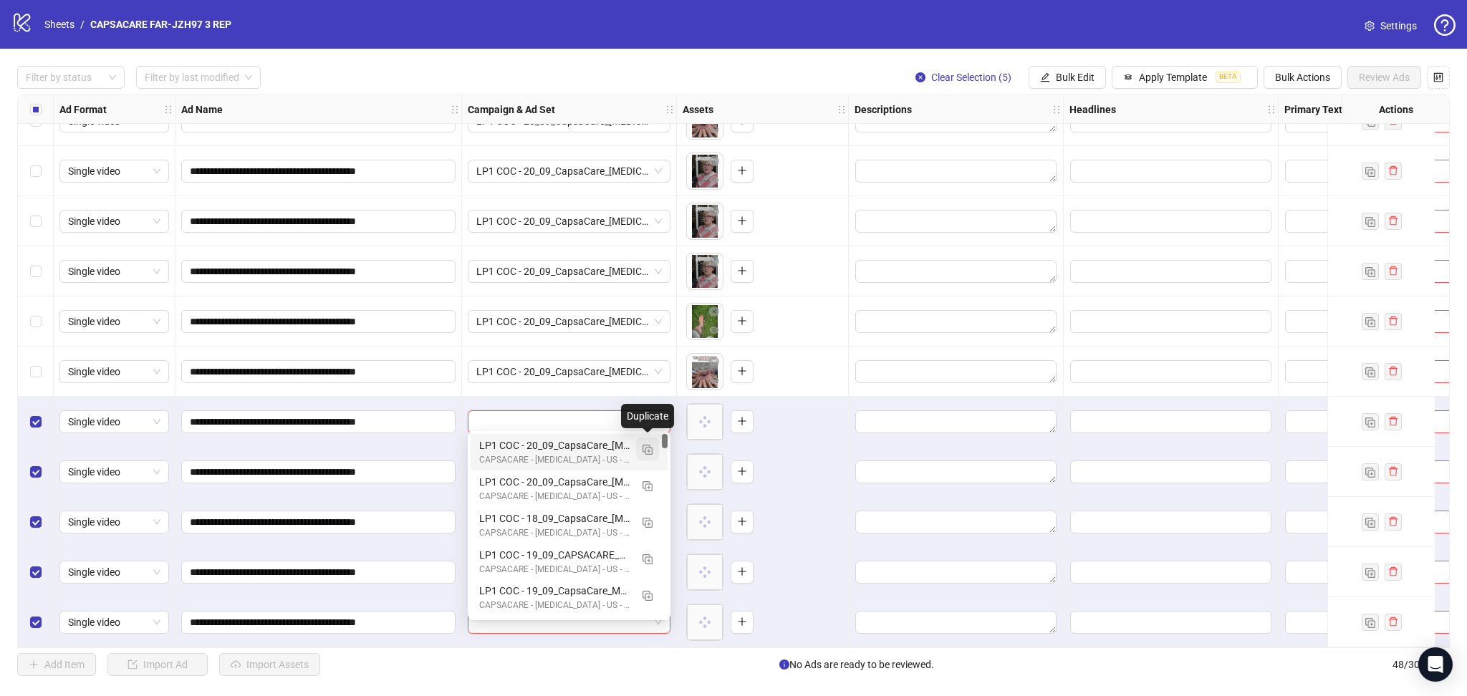
click at [651, 453] on img "button" at bounding box center [647, 450] width 10 height 10
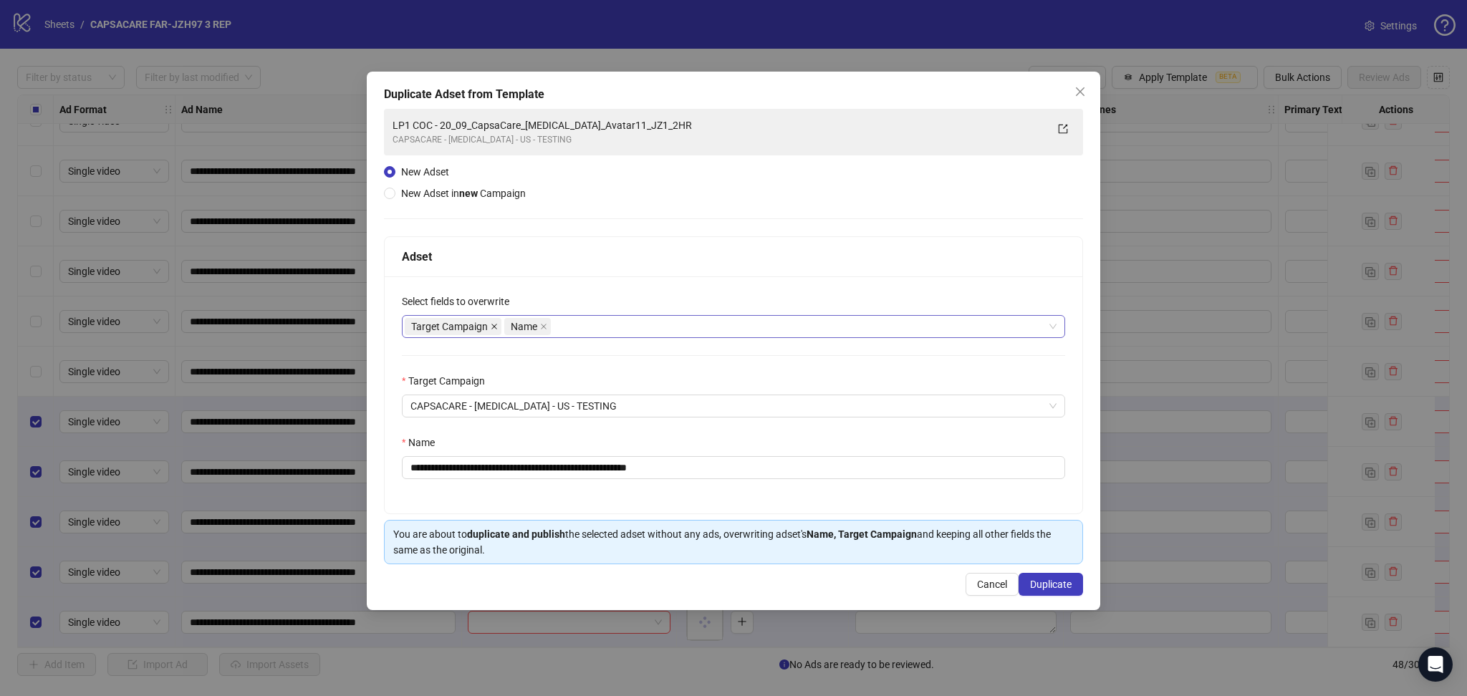
click at [496, 326] on icon "close" at bounding box center [494, 326] width 7 height 7
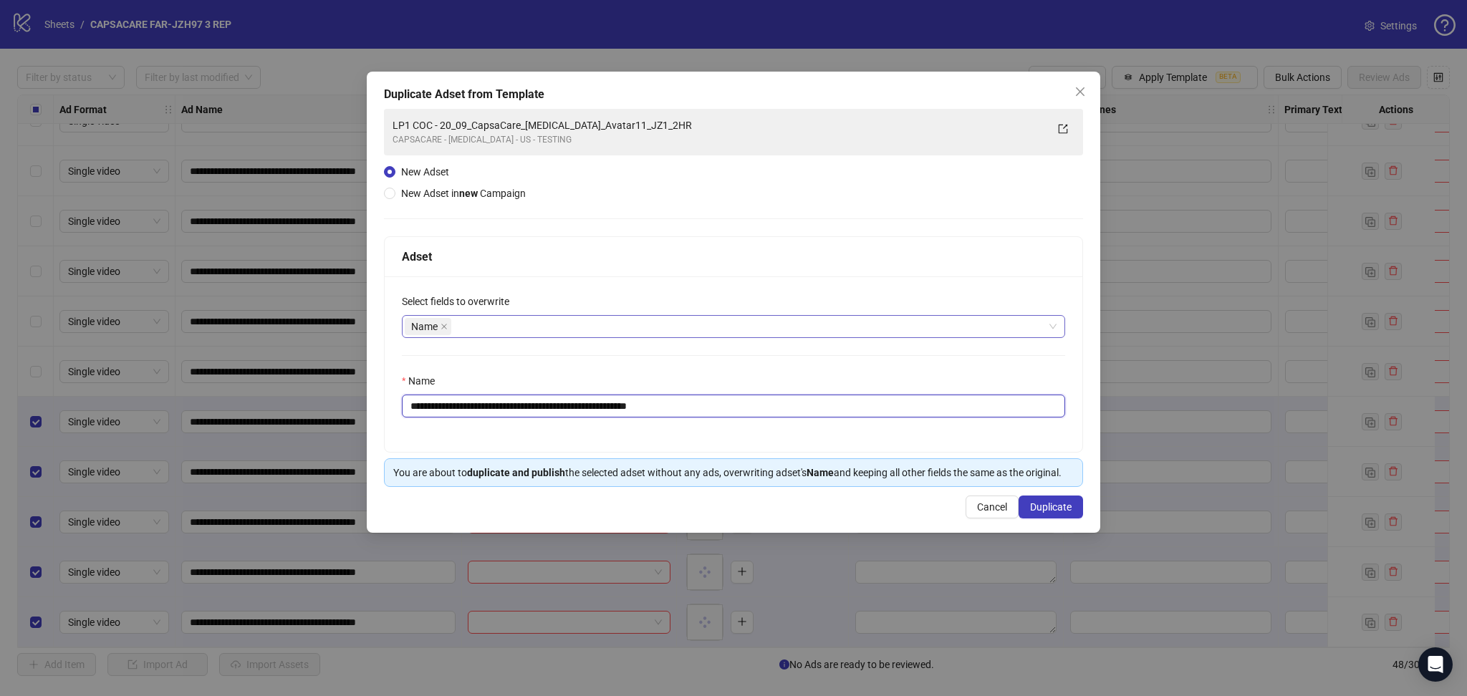
drag, startPoint x: 456, startPoint y: 405, endPoint x: 920, endPoint y: 482, distance: 470.3
click at [918, 478] on div "**********" at bounding box center [733, 361] width 699 height 251
paste input "text"
type input "**********"
click at [1061, 511] on span "Duplicate" at bounding box center [1051, 506] width 42 height 11
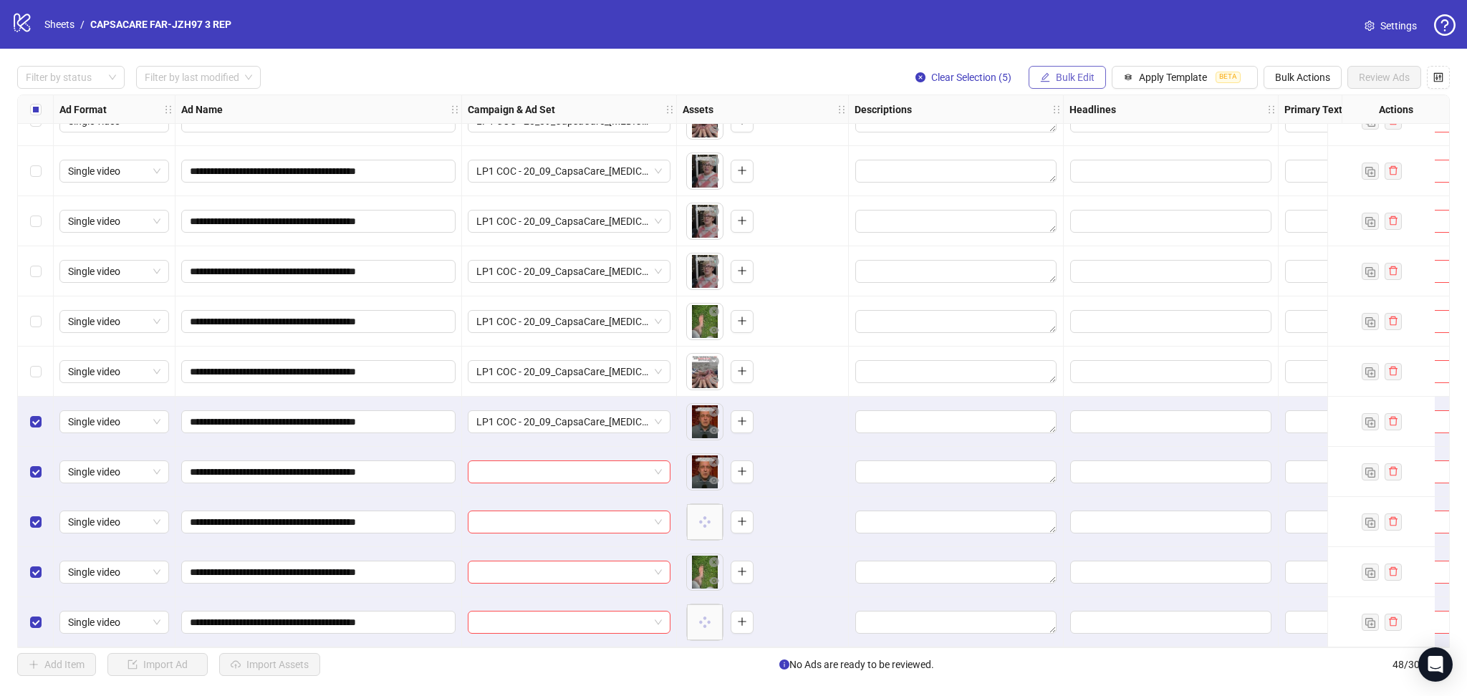
click at [1073, 75] on span "Bulk Edit" at bounding box center [1075, 77] width 39 height 11
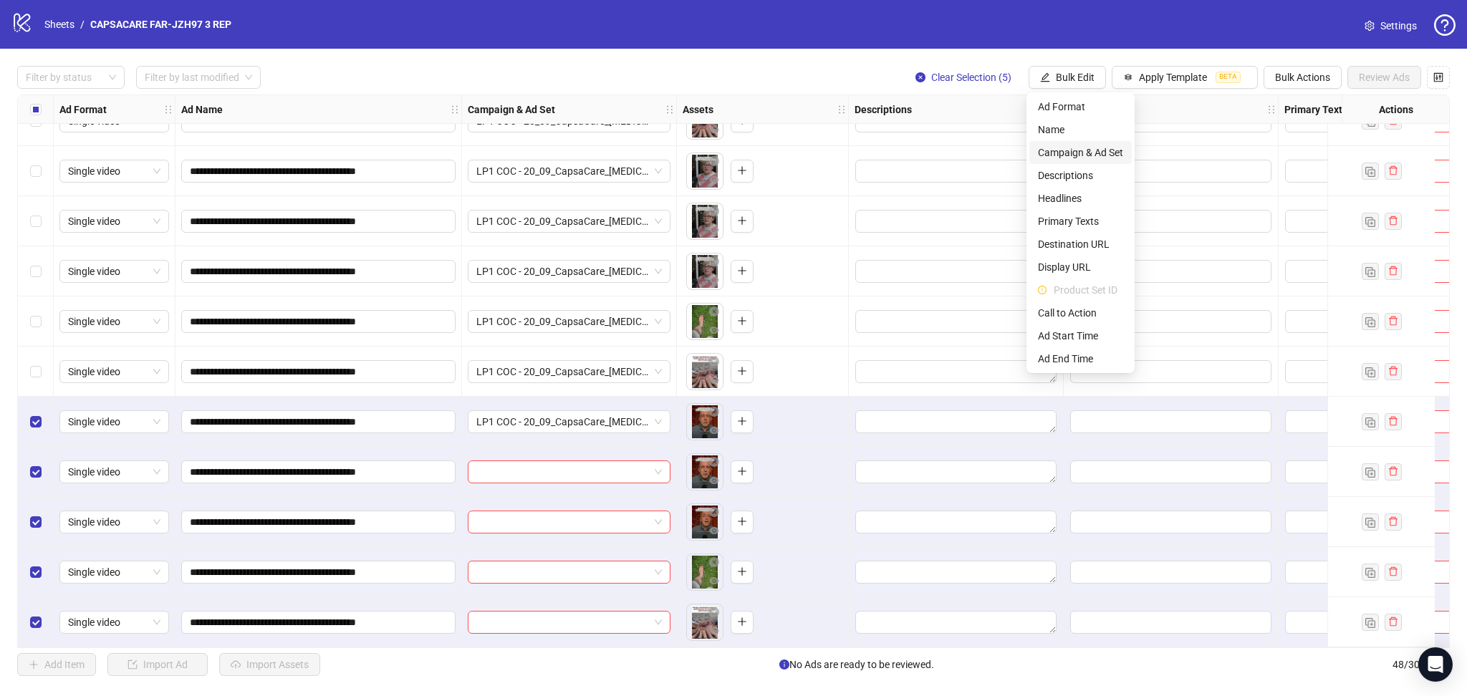
click at [1084, 150] on span "Campaign & Ad Set" at bounding box center [1080, 153] width 85 height 16
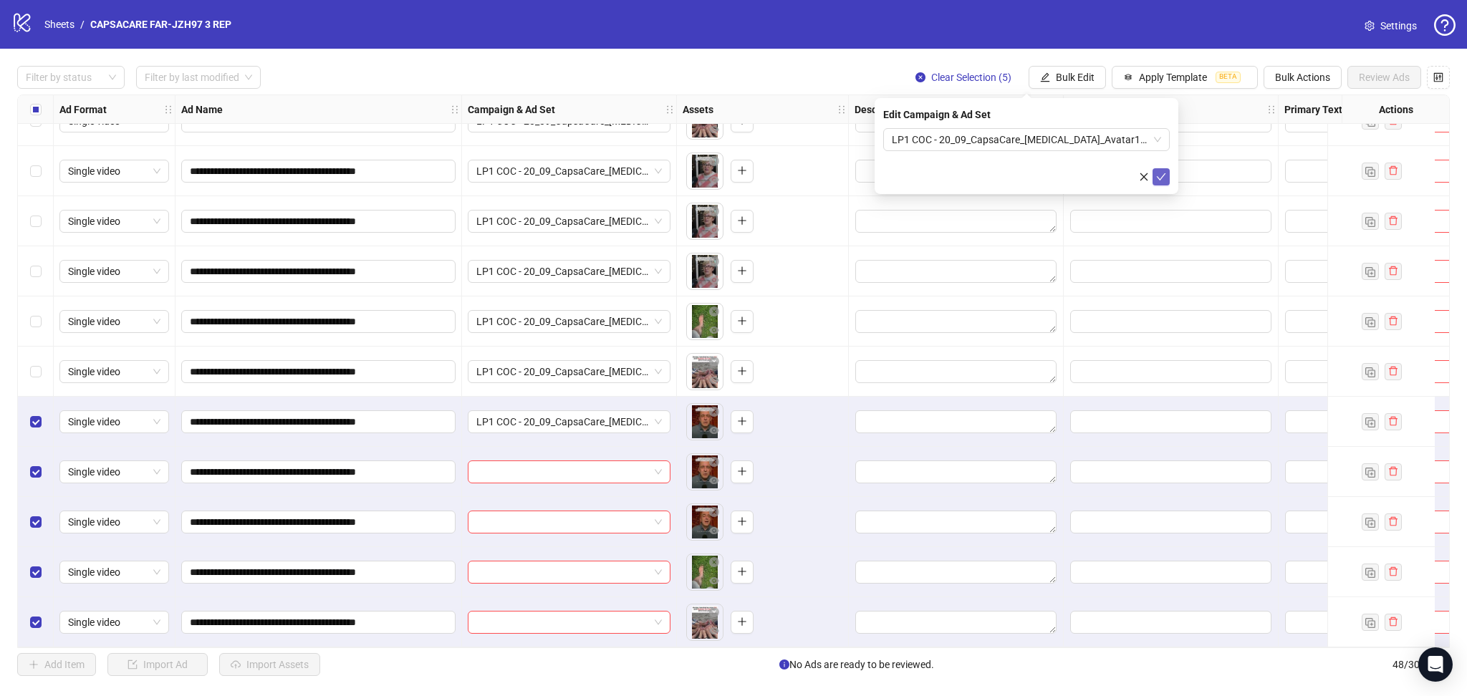
click at [1157, 169] on button "submit" at bounding box center [1160, 176] width 17 height 17
click at [1165, 175] on icon "loading" at bounding box center [1160, 176] width 11 height 11
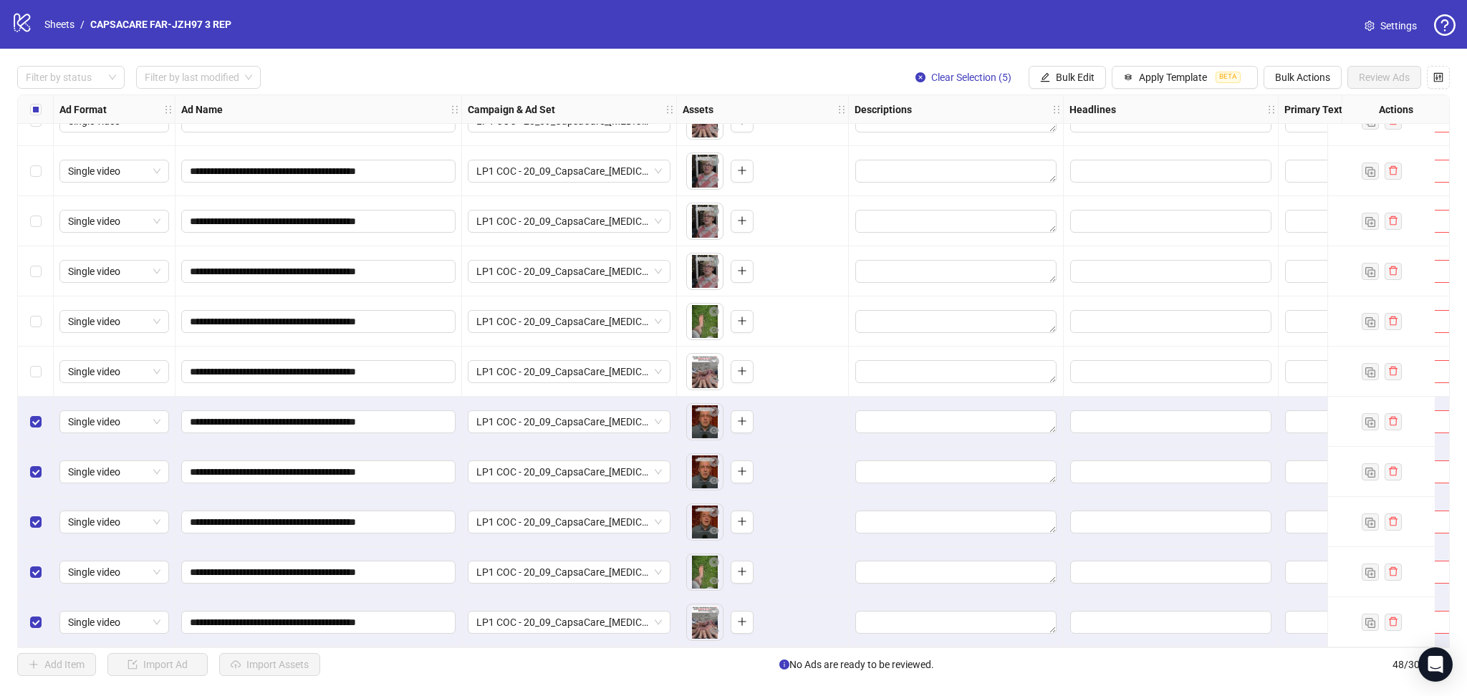
click at [44, 103] on div "Select all rows" at bounding box center [36, 109] width 36 height 29
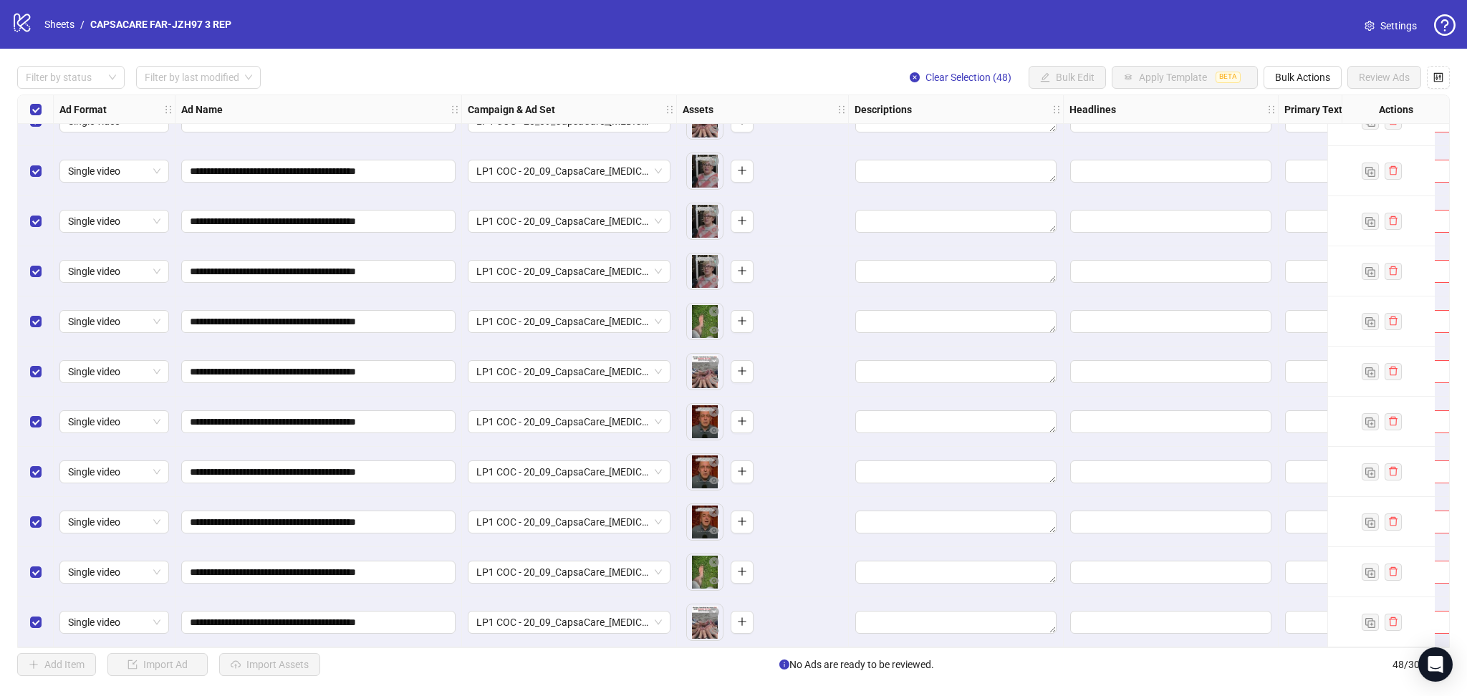
click at [44, 103] on div "Select all rows" at bounding box center [36, 109] width 36 height 29
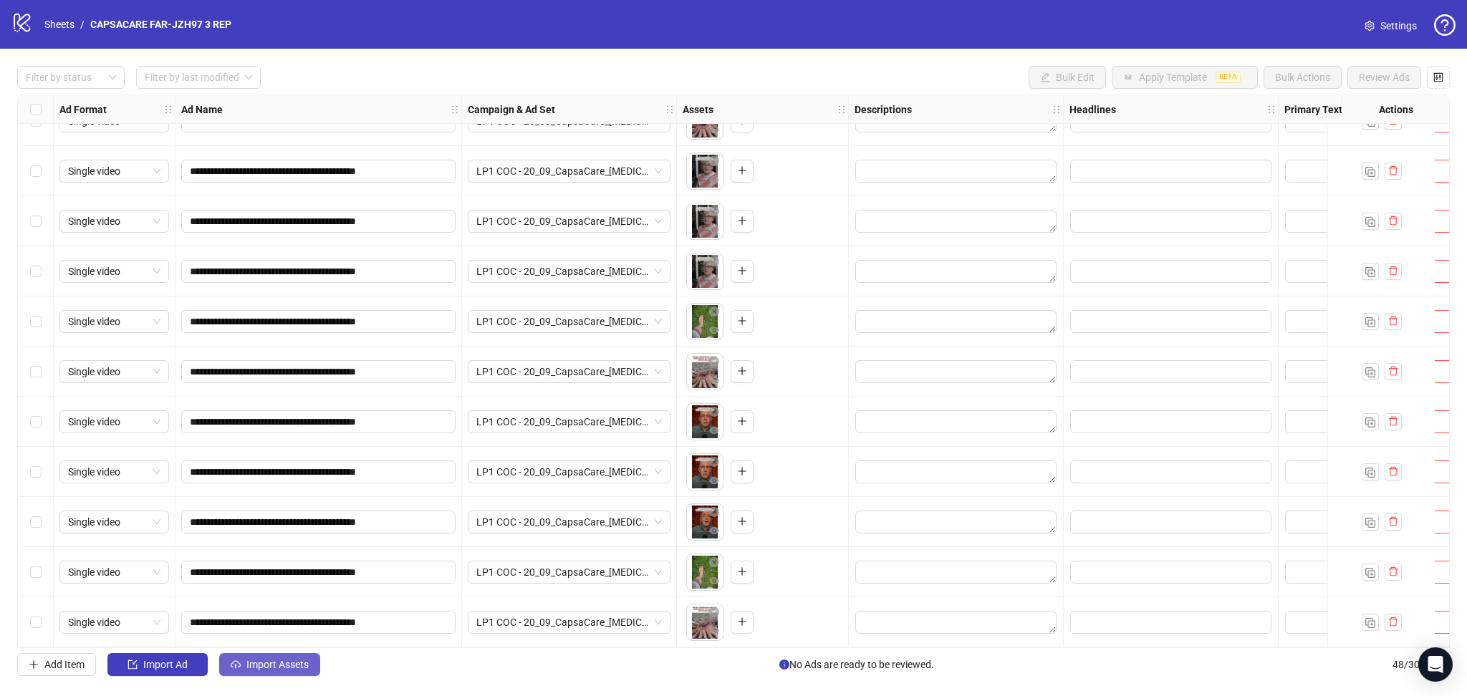
click at [270, 664] on span "Import Assets" at bounding box center [277, 664] width 62 height 11
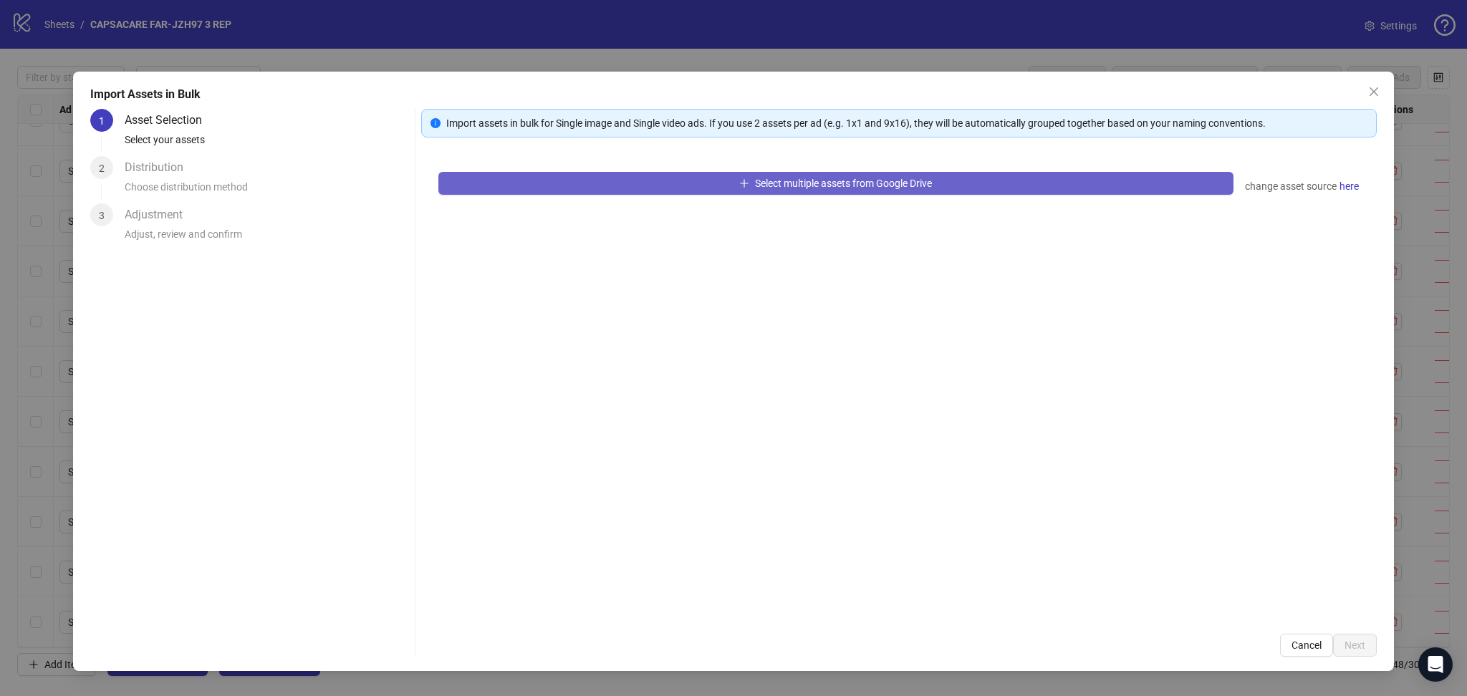
click at [523, 188] on button "Select multiple assets from Google Drive" at bounding box center [835, 183] width 795 height 23
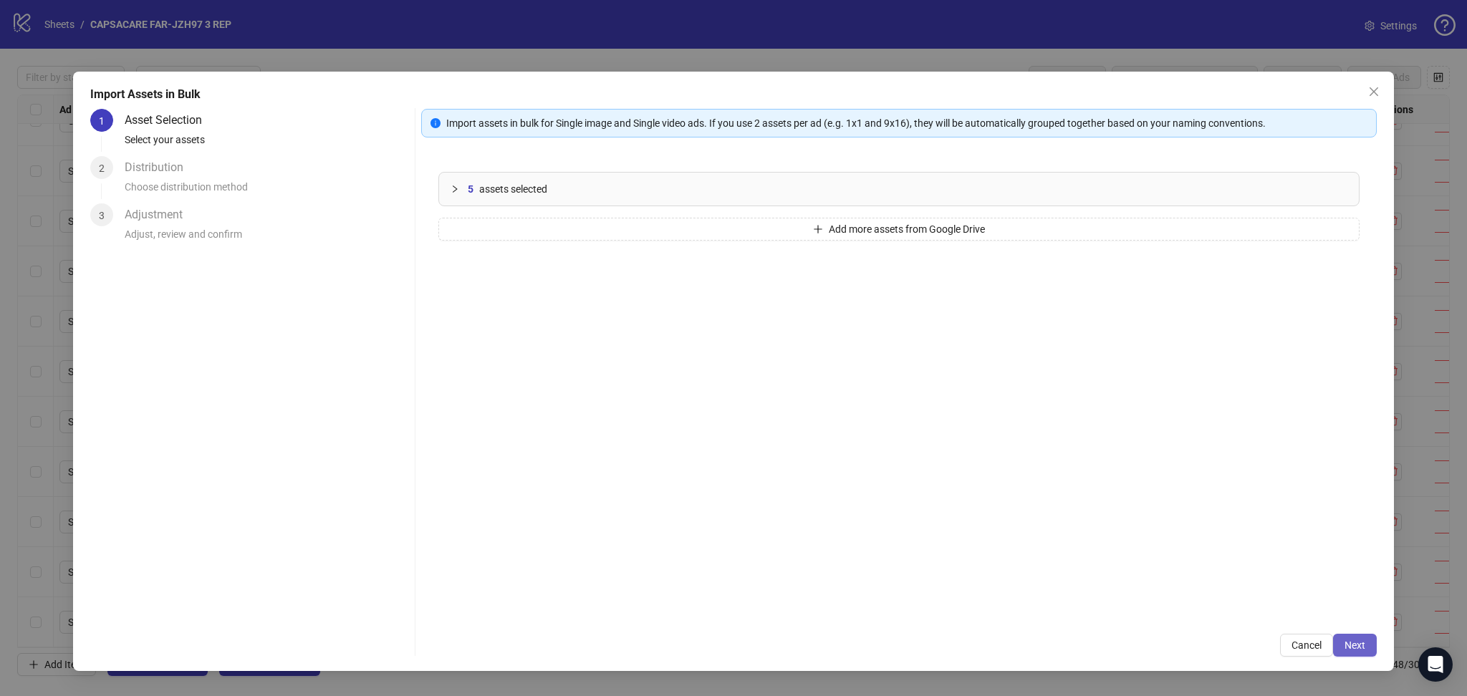
click at [1371, 642] on button "Next" at bounding box center [1355, 645] width 44 height 23
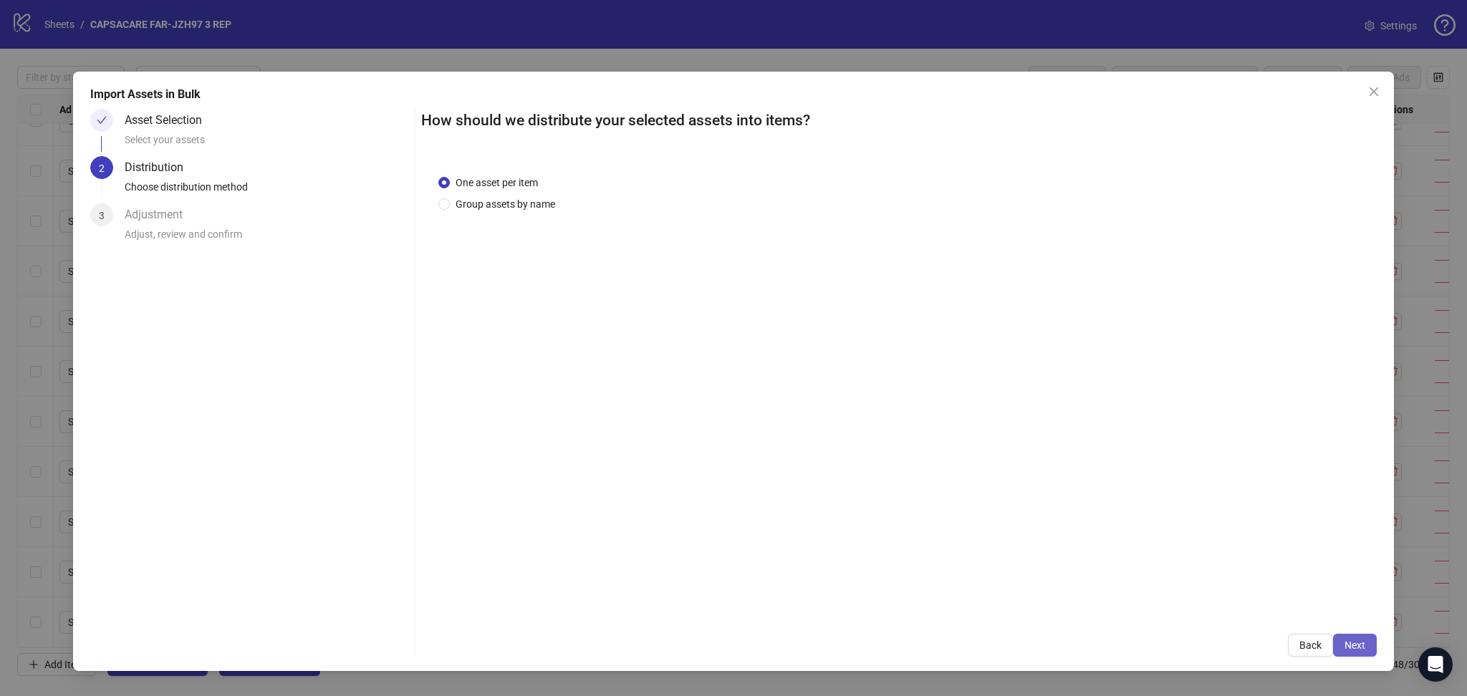
click at [1364, 642] on span "Next" at bounding box center [1354, 645] width 21 height 11
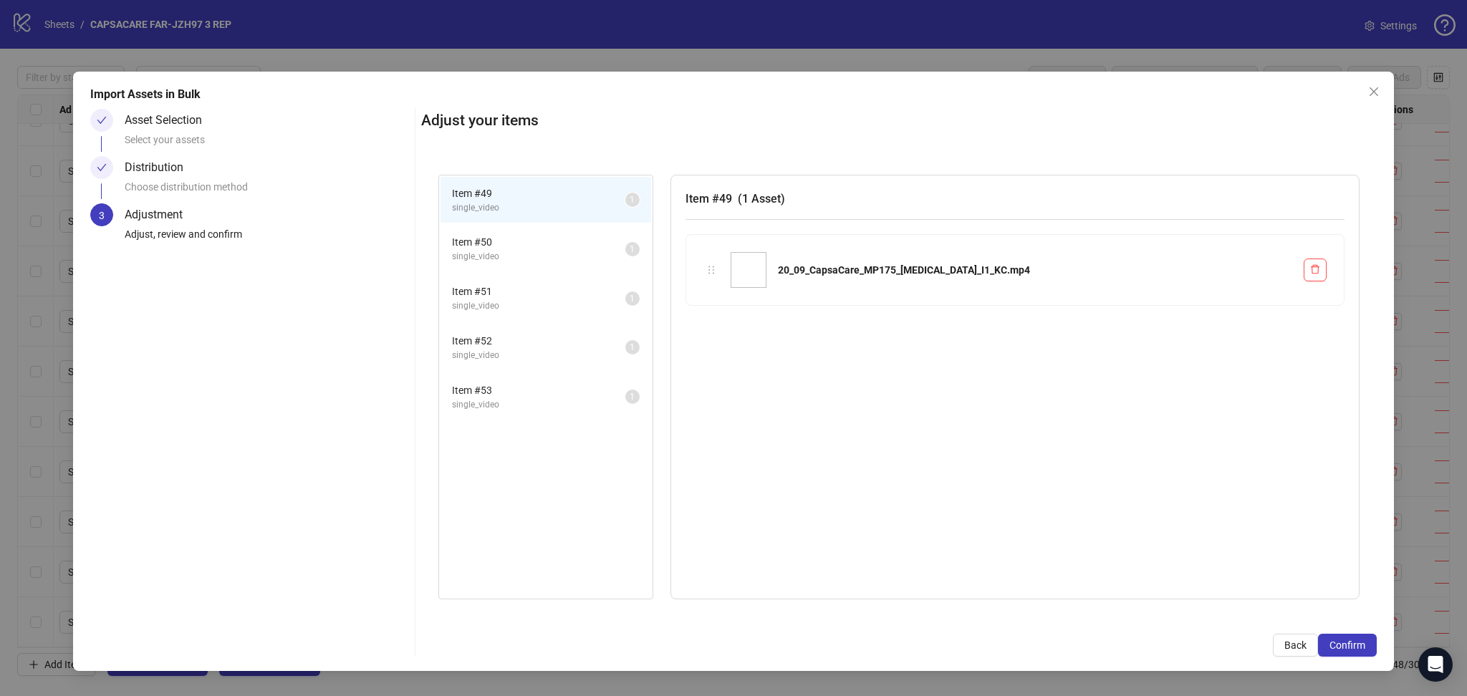
click at [1364, 642] on span "Confirm" at bounding box center [1347, 645] width 36 height 11
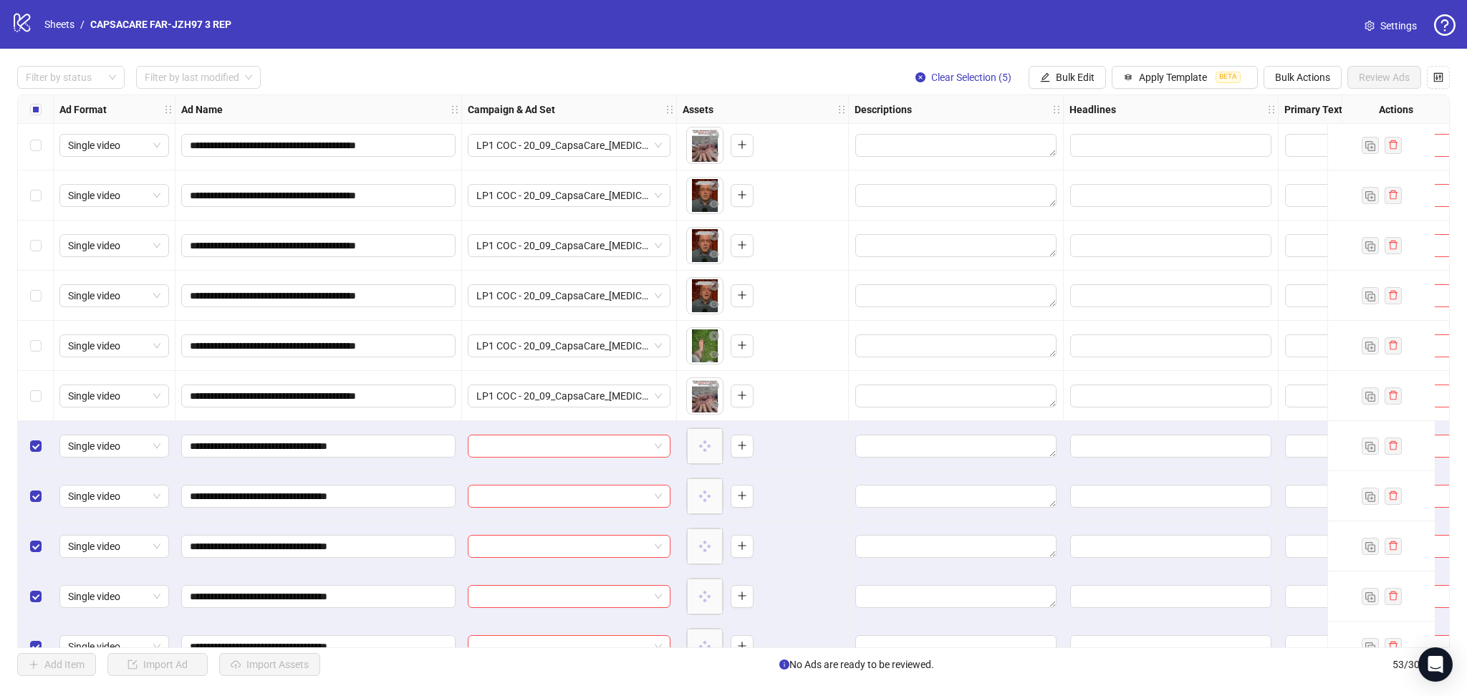
scroll to position [2138, 0]
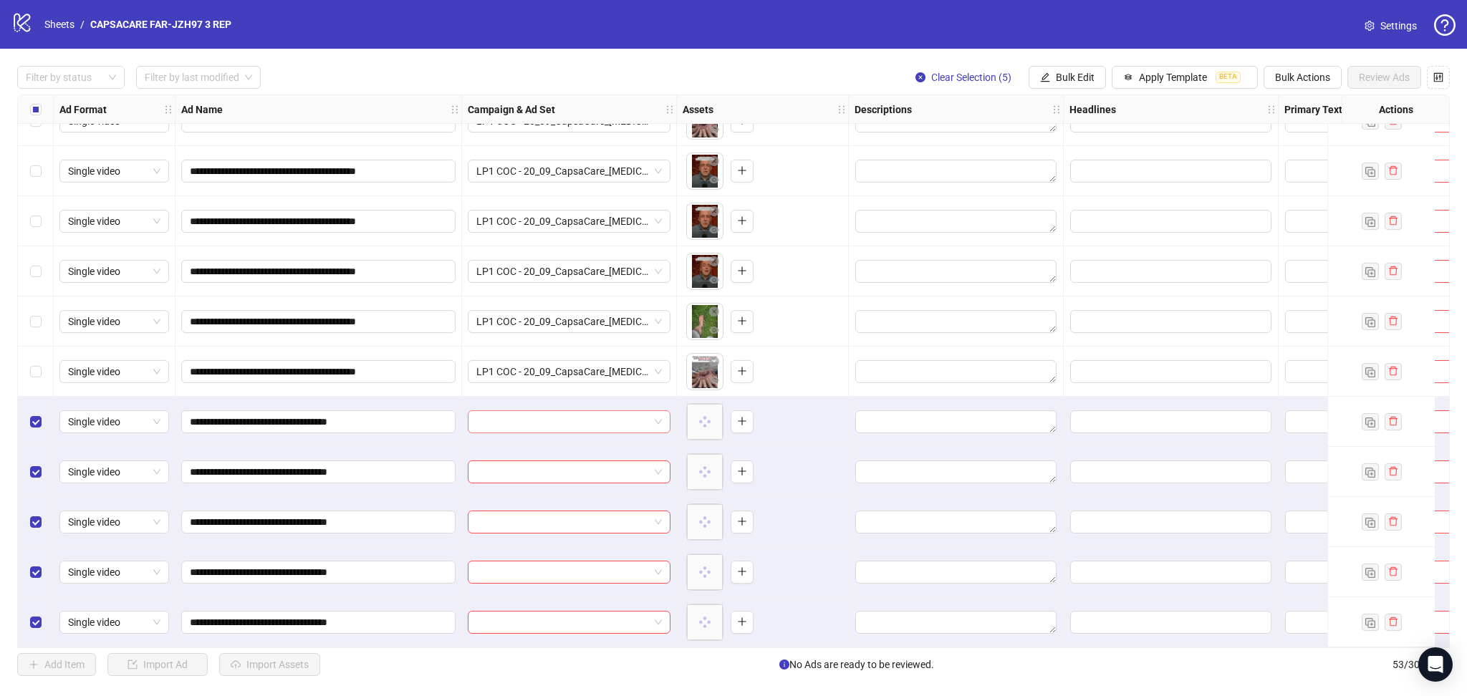
click at [494, 422] on input "search" at bounding box center [562, 421] width 173 height 21
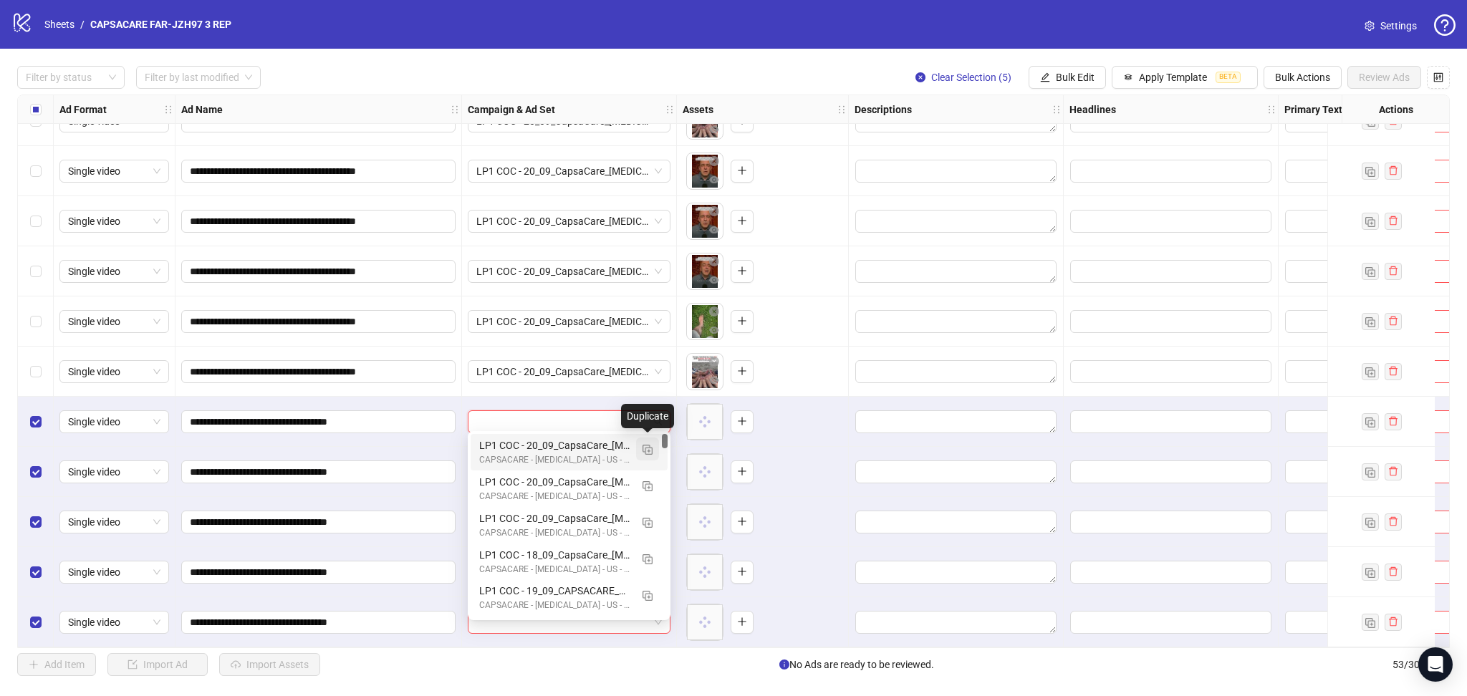
click at [652, 441] on button "button" at bounding box center [647, 449] width 23 height 23
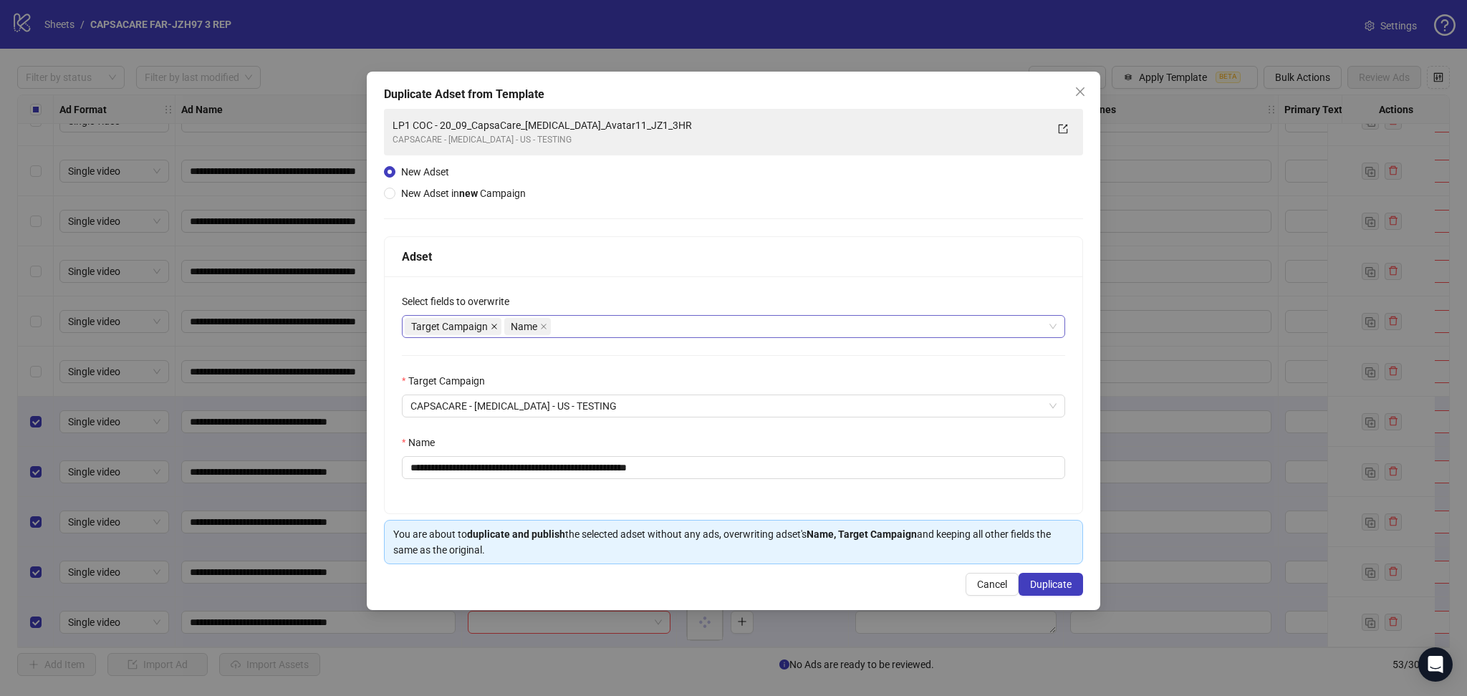
click at [496, 325] on icon "close" at bounding box center [494, 326] width 7 height 7
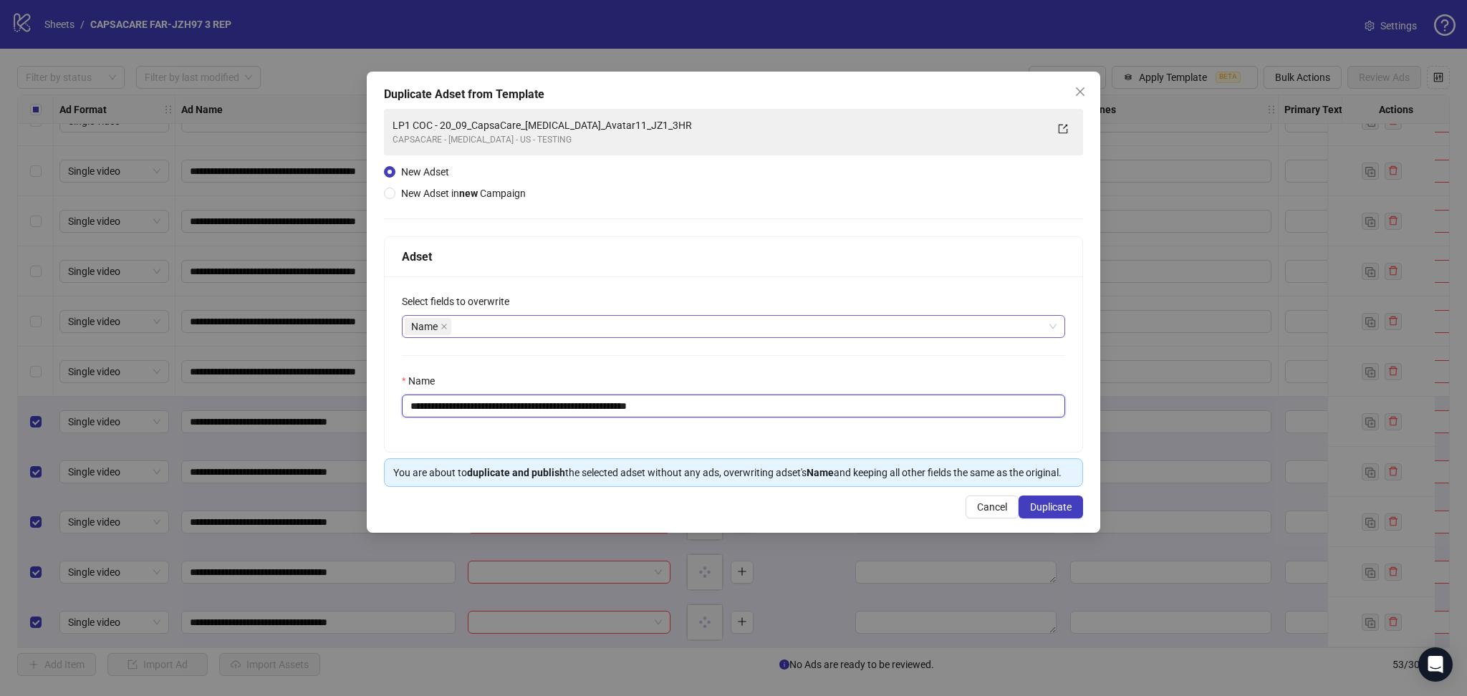
drag, startPoint x: 457, startPoint y: 406, endPoint x: 832, endPoint y: 430, distance: 376.0
click at [831, 430] on div "**********" at bounding box center [734, 363] width 698 height 175
paste input "text"
type input "**********"
click at [1057, 506] on span "Duplicate" at bounding box center [1051, 506] width 42 height 11
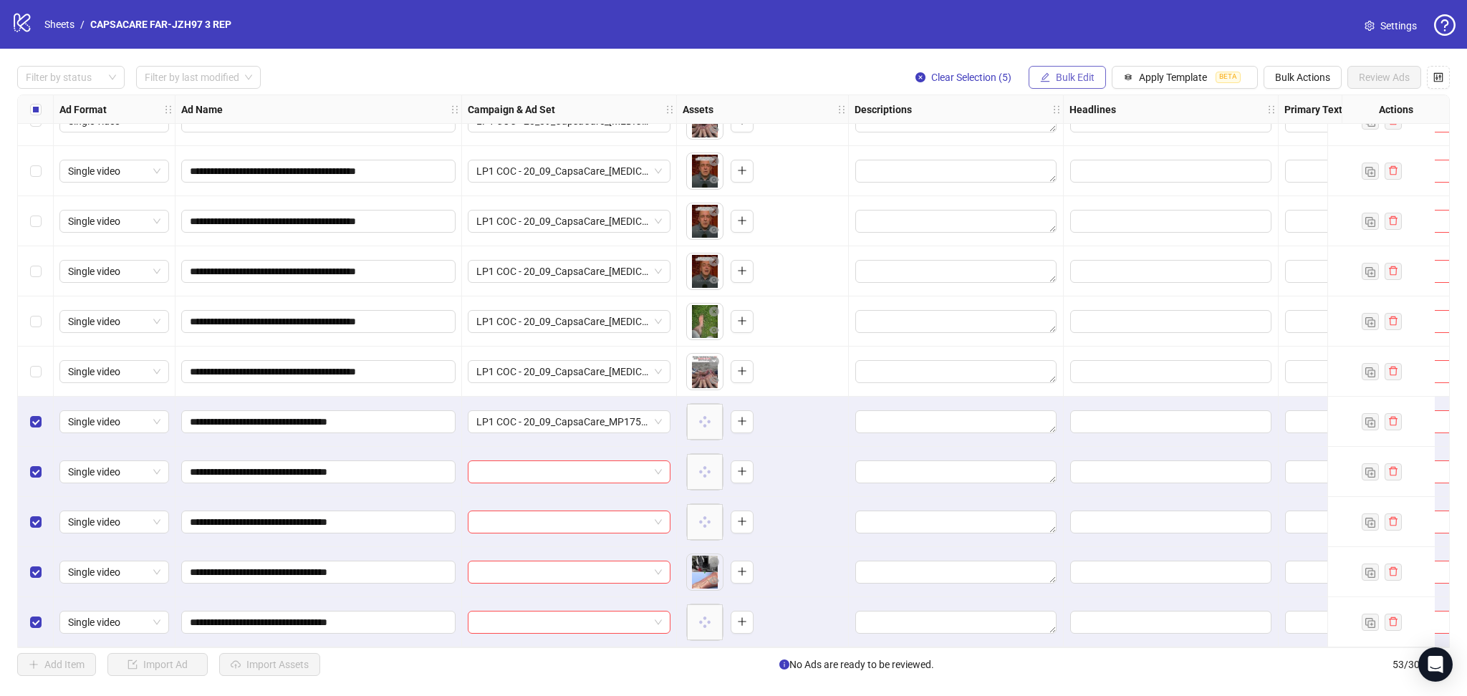
click at [1070, 80] on span "Bulk Edit" at bounding box center [1075, 77] width 39 height 11
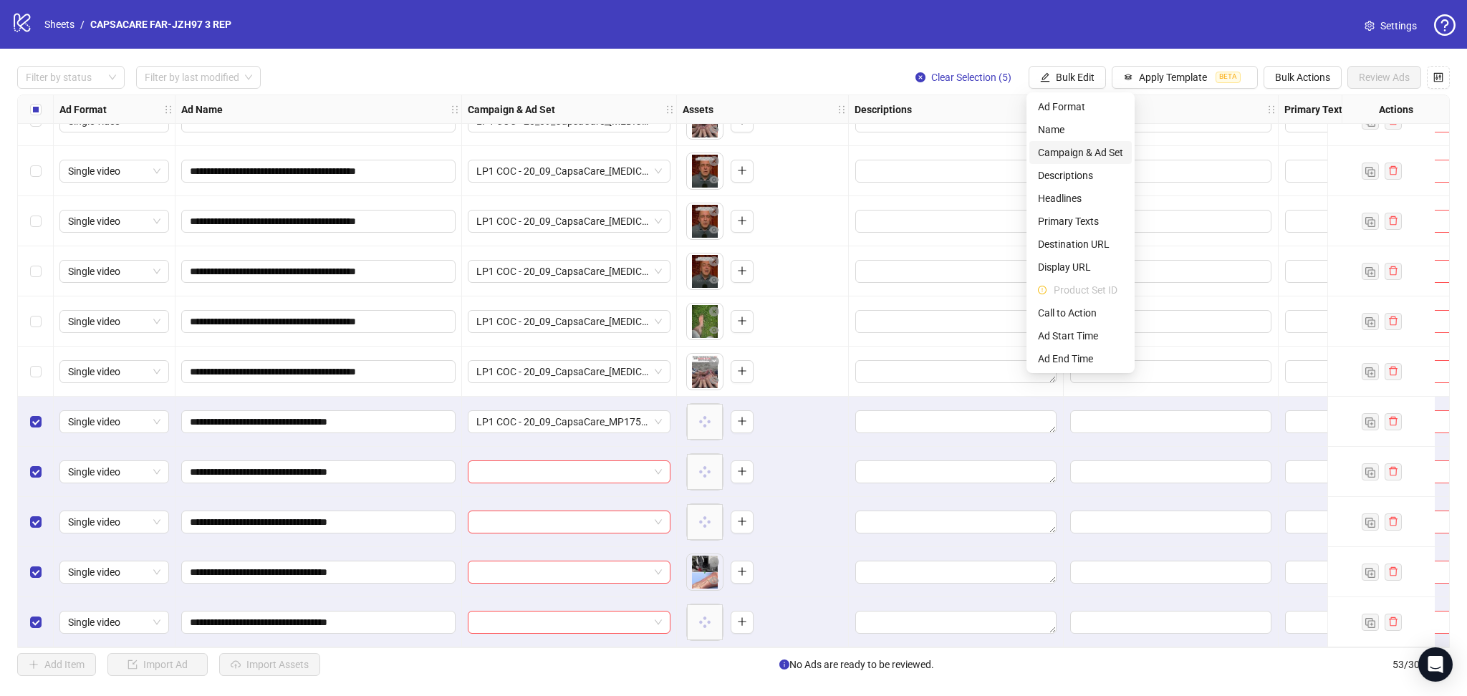
click at [1095, 149] on span "Campaign & Ad Set" at bounding box center [1080, 153] width 85 height 16
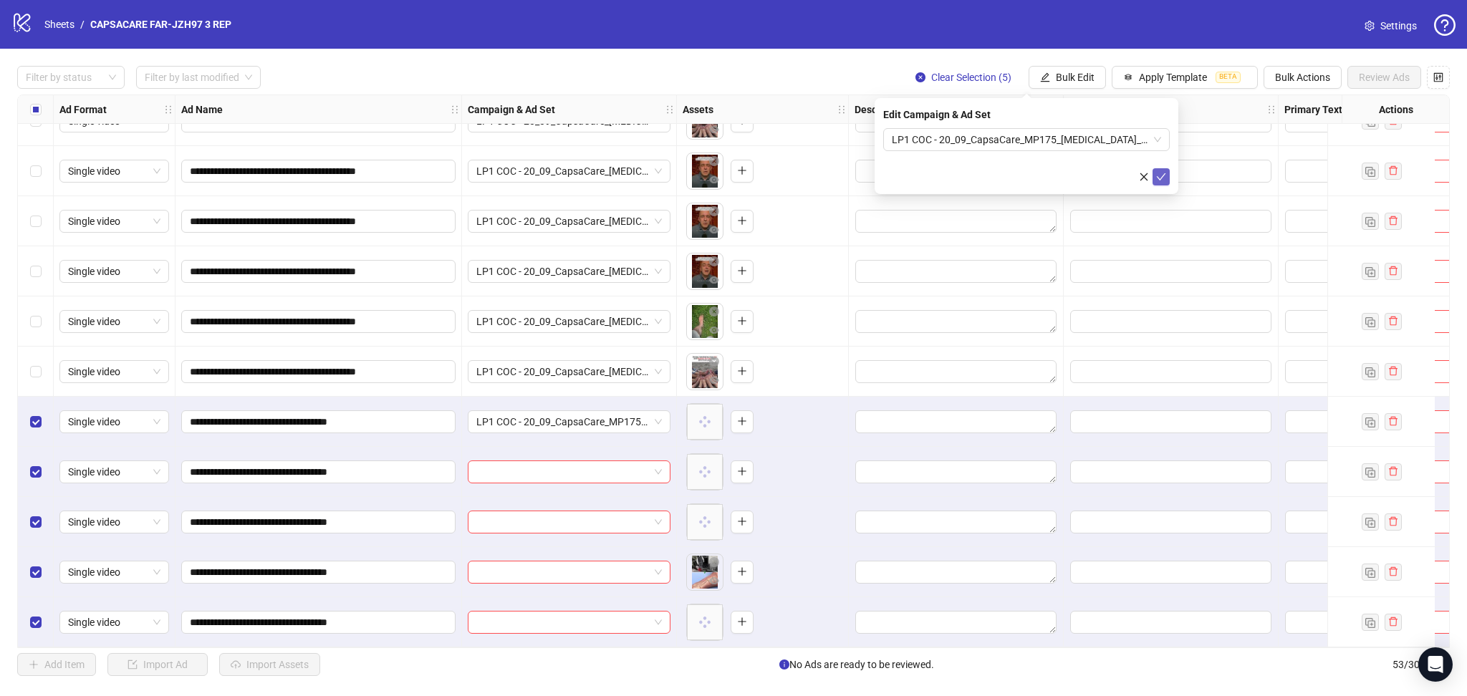
click at [1165, 181] on icon "check" at bounding box center [1161, 177] width 10 height 10
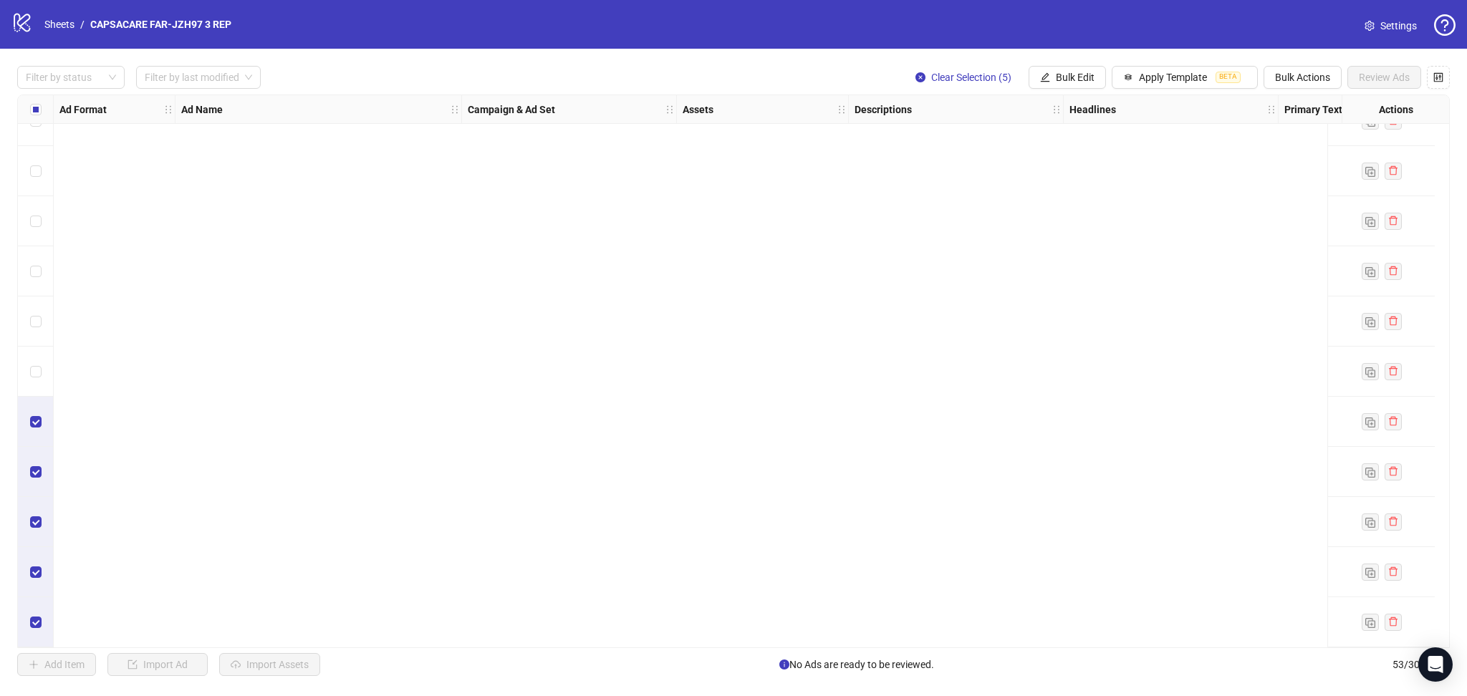
scroll to position [1311, 0]
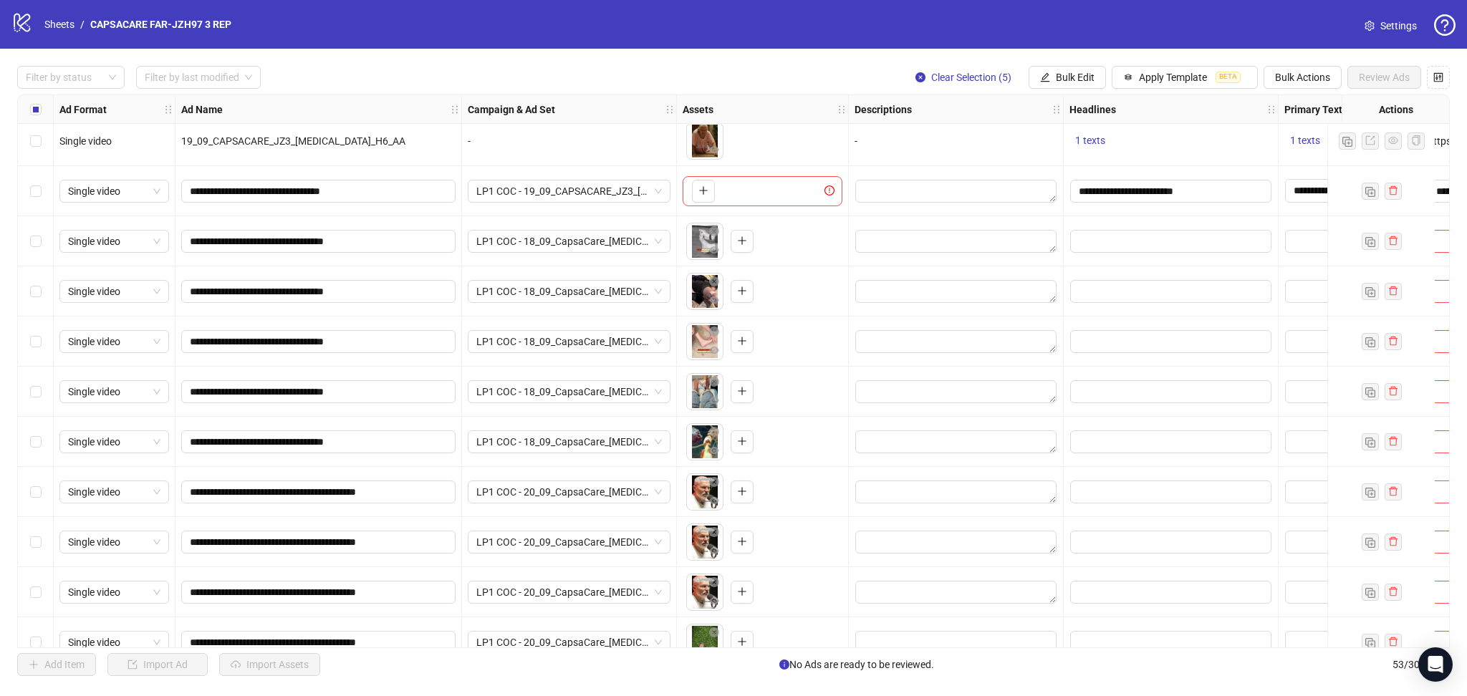
click at [26, 194] on div "Select row 28" at bounding box center [36, 191] width 36 height 50
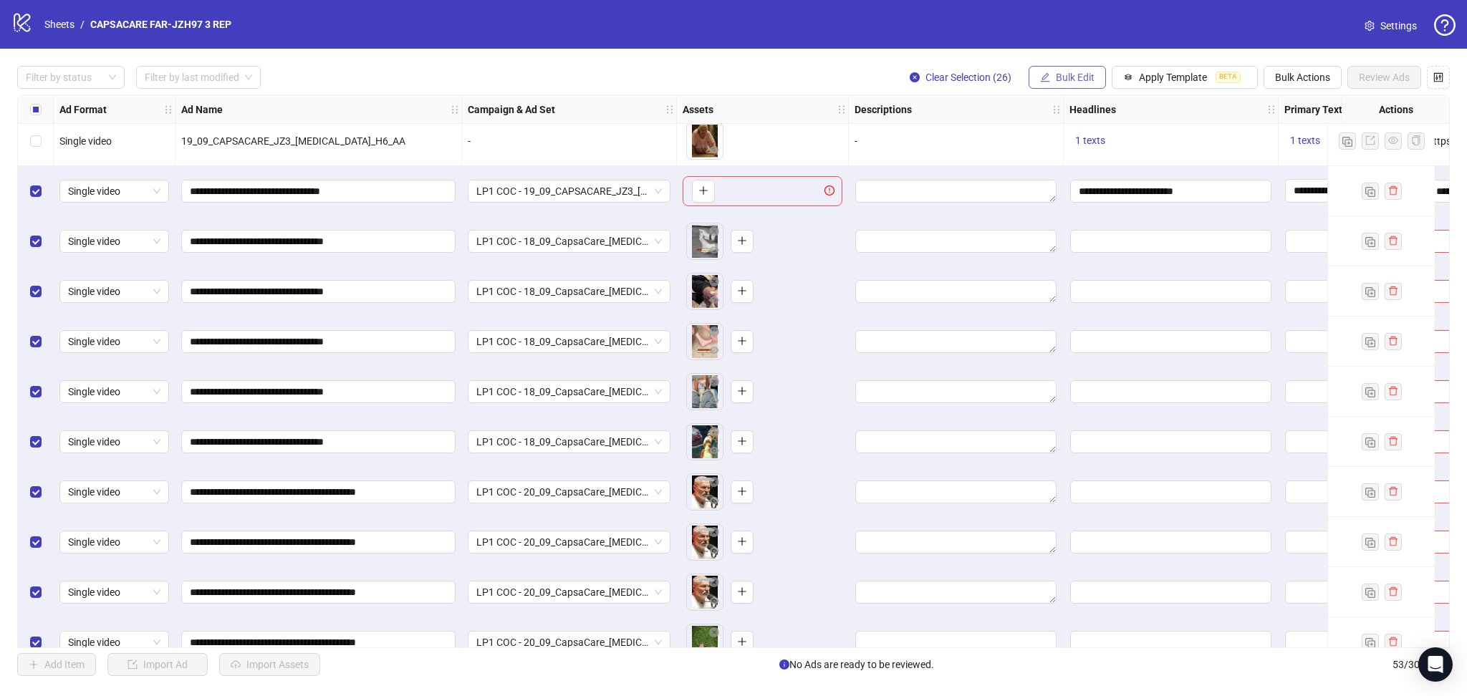
click at [1077, 84] on button "Bulk Edit" at bounding box center [1066, 77] width 77 height 23
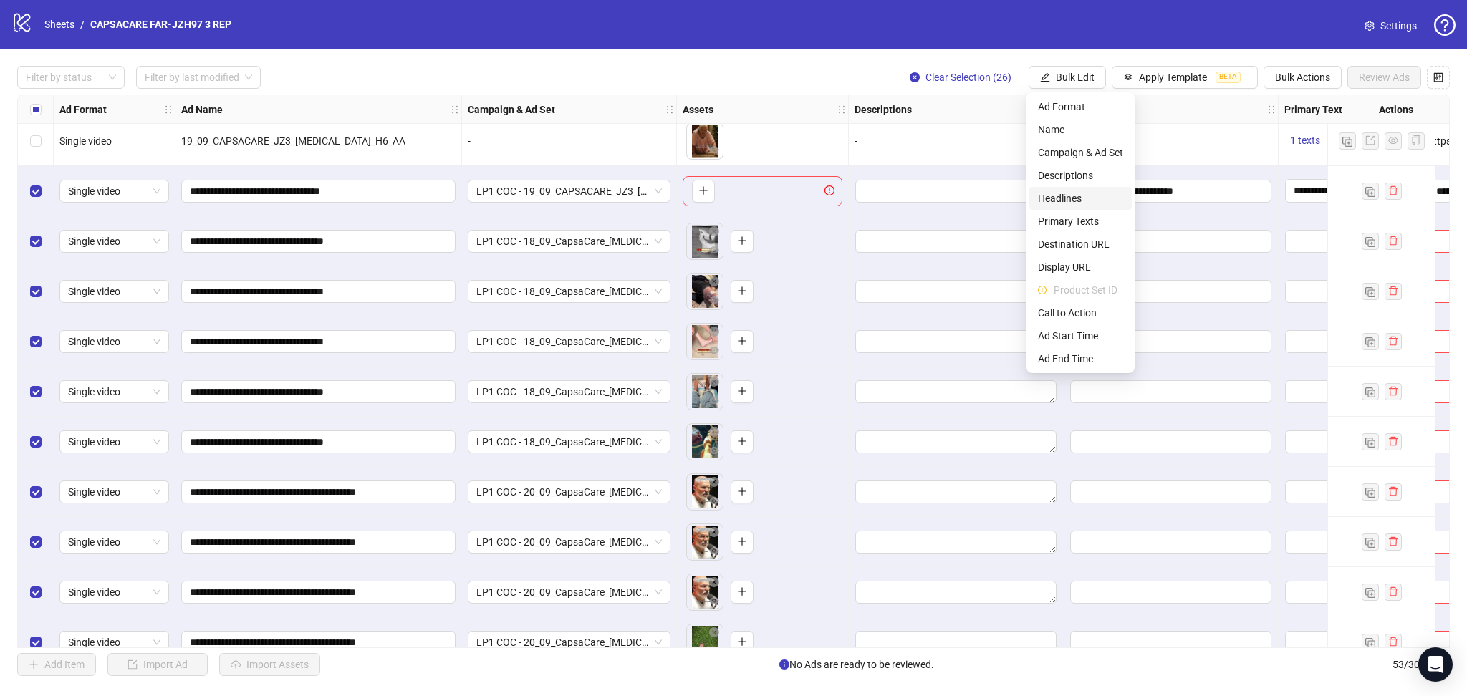
click at [1070, 196] on span "Headlines" at bounding box center [1080, 198] width 85 height 16
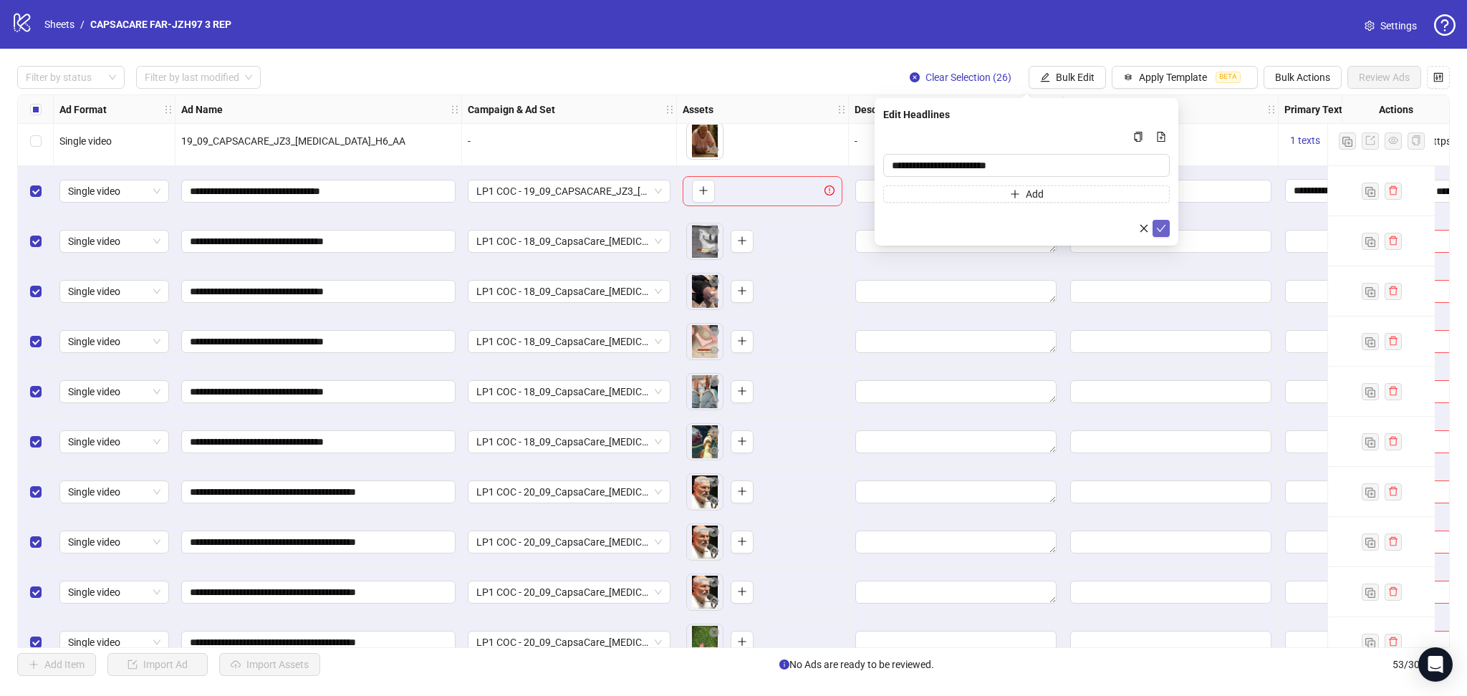
click at [1156, 226] on icon "check" at bounding box center [1161, 228] width 10 height 10
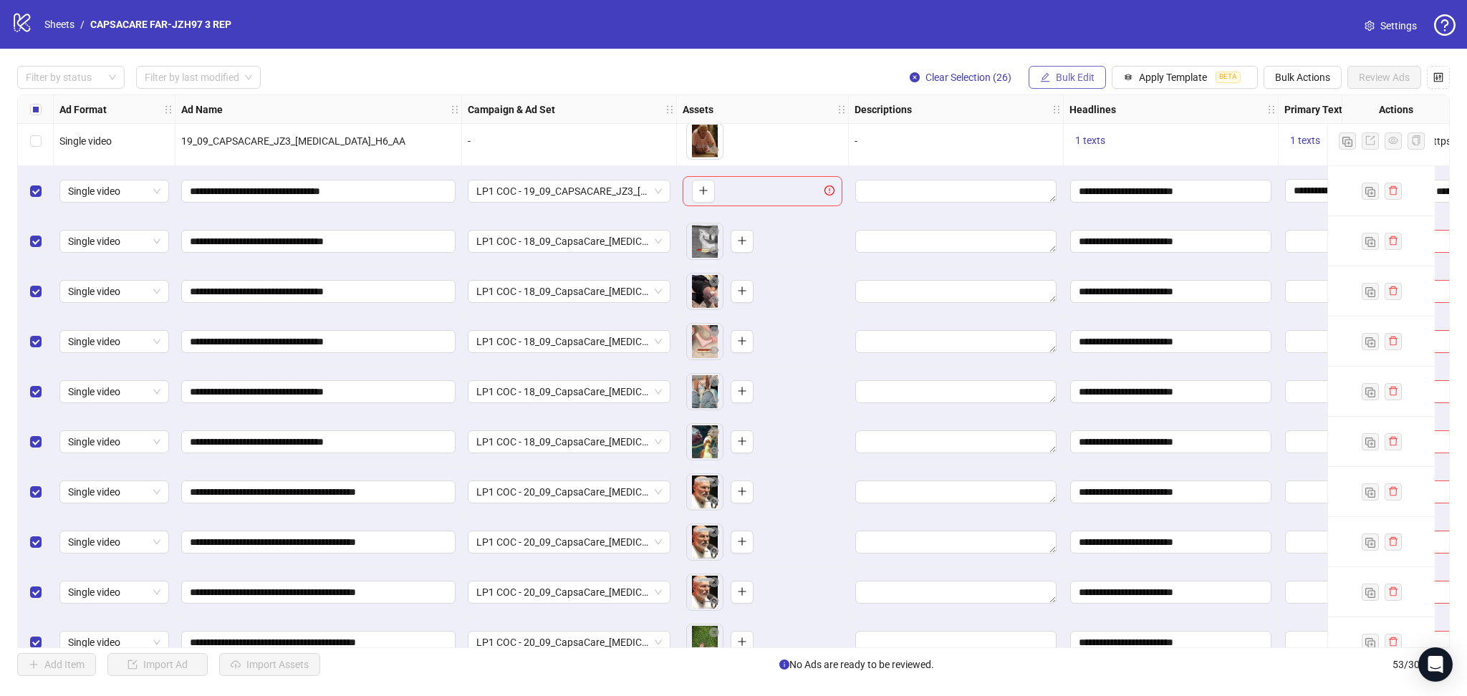
click at [1070, 80] on span "Bulk Edit" at bounding box center [1075, 77] width 39 height 11
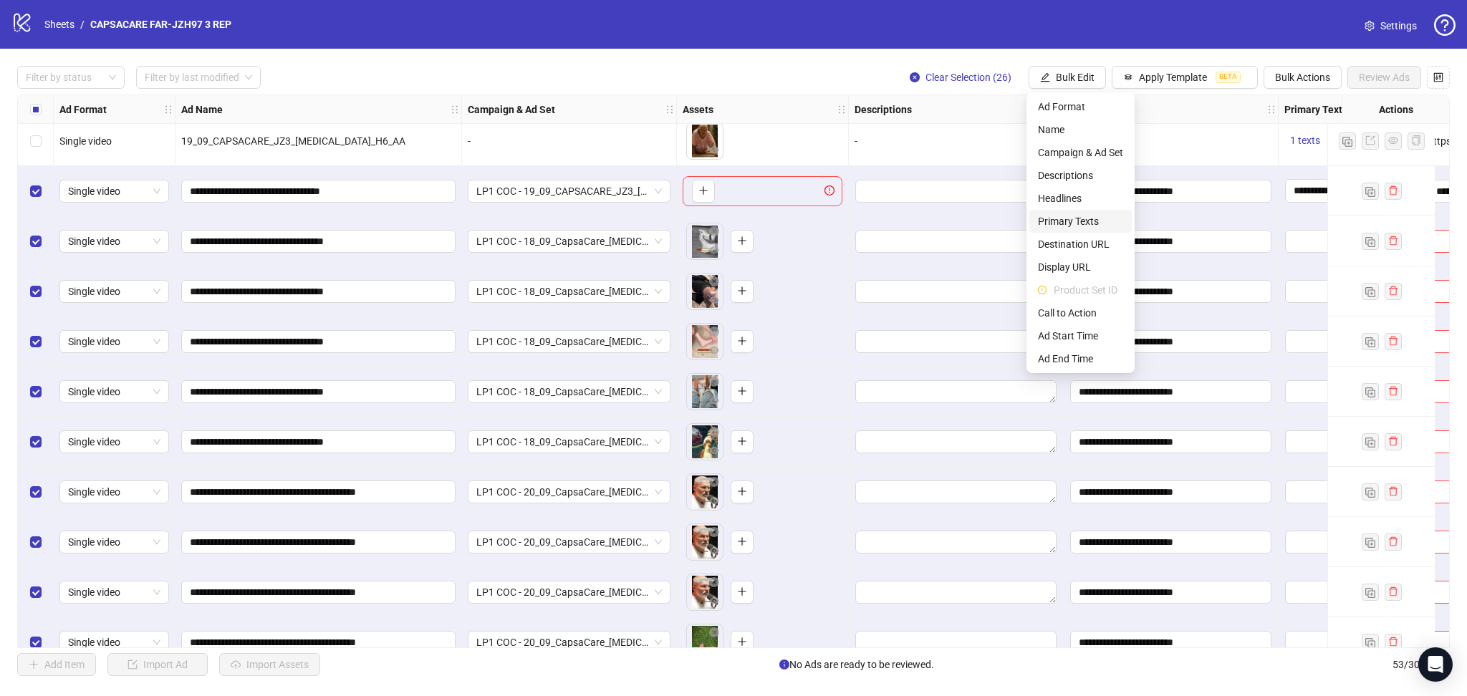
click at [1067, 221] on span "Primary Texts" at bounding box center [1080, 221] width 85 height 16
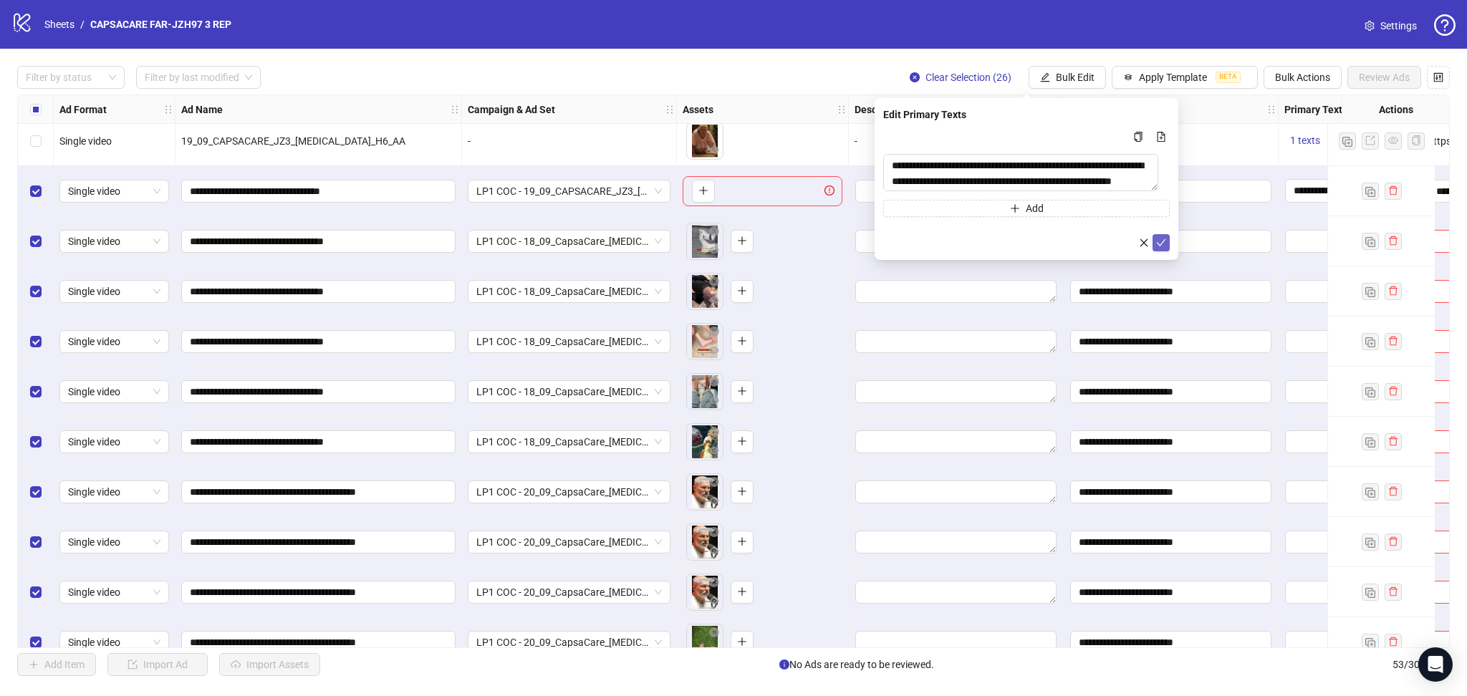
click at [1161, 244] on icon "check" at bounding box center [1161, 242] width 9 height 7
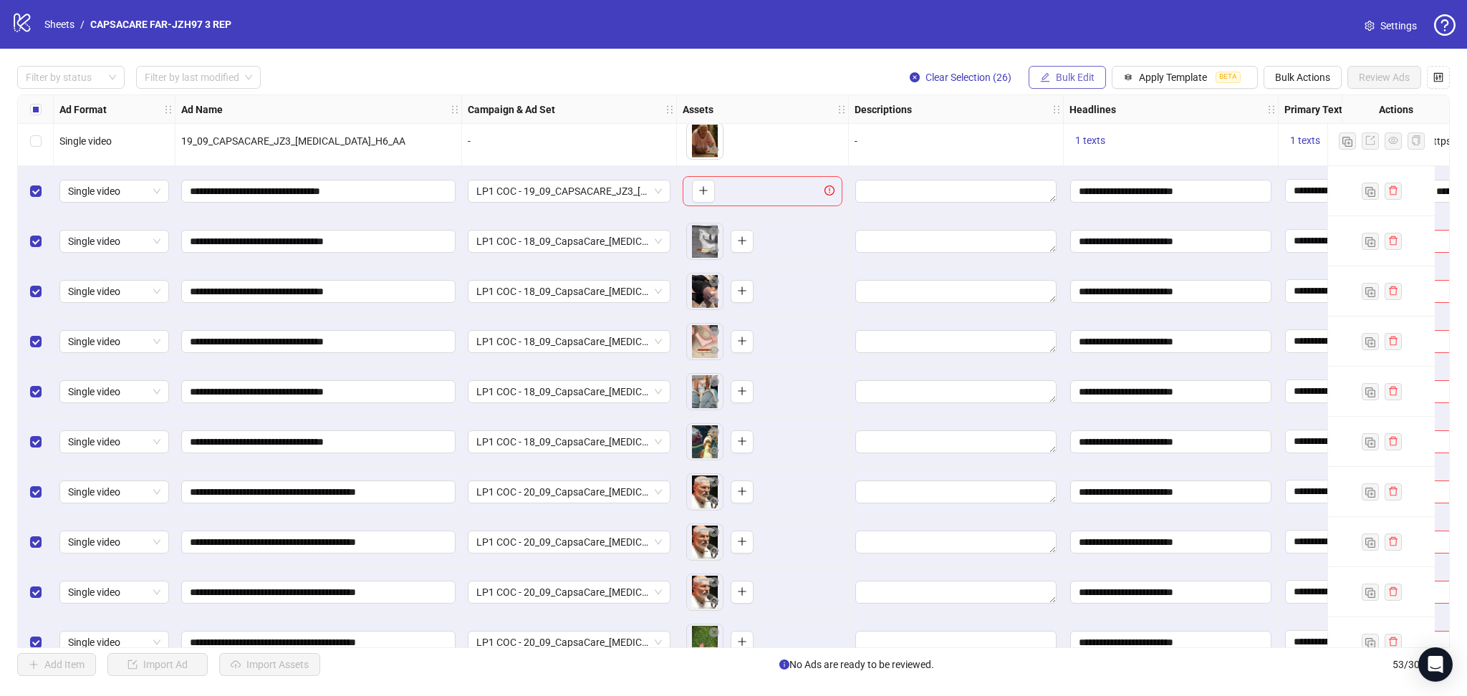
click at [1064, 85] on button "Bulk Edit" at bounding box center [1066, 77] width 77 height 23
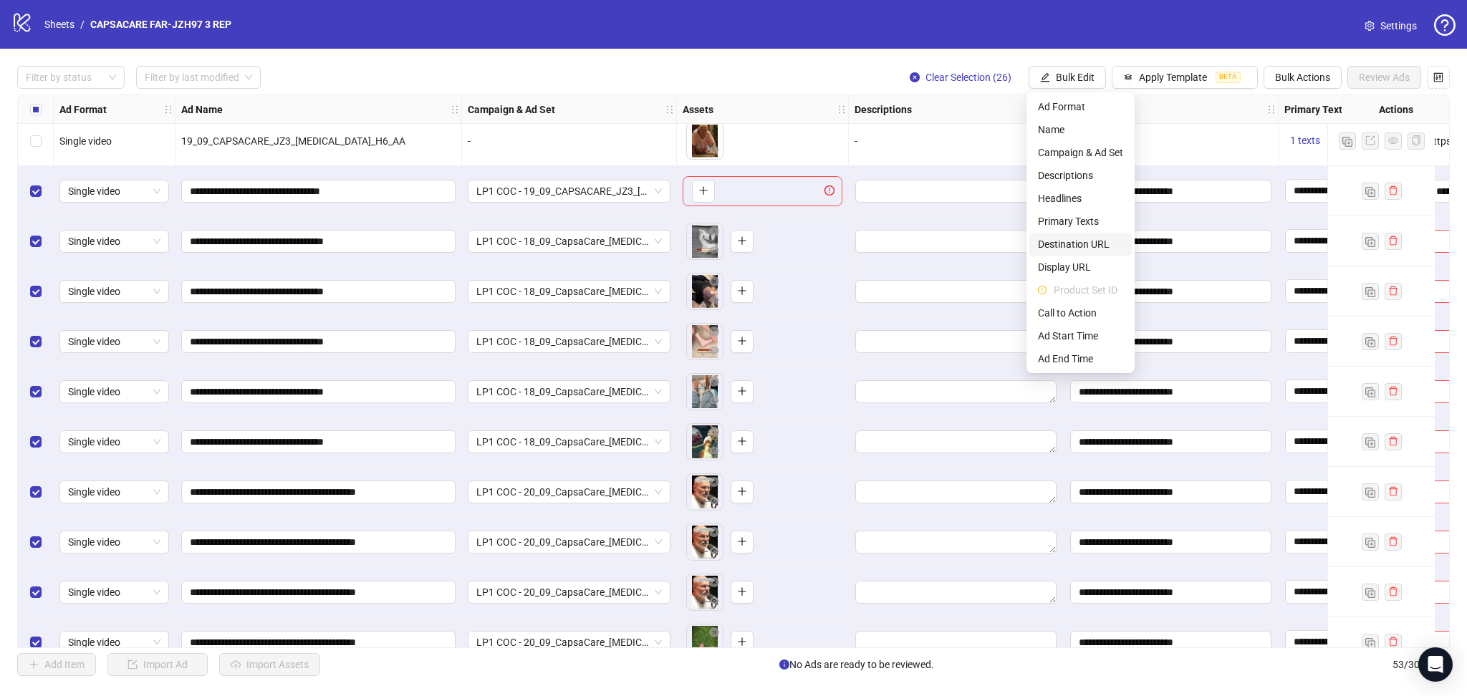
click at [1078, 240] on span "Destination URL" at bounding box center [1080, 244] width 85 height 16
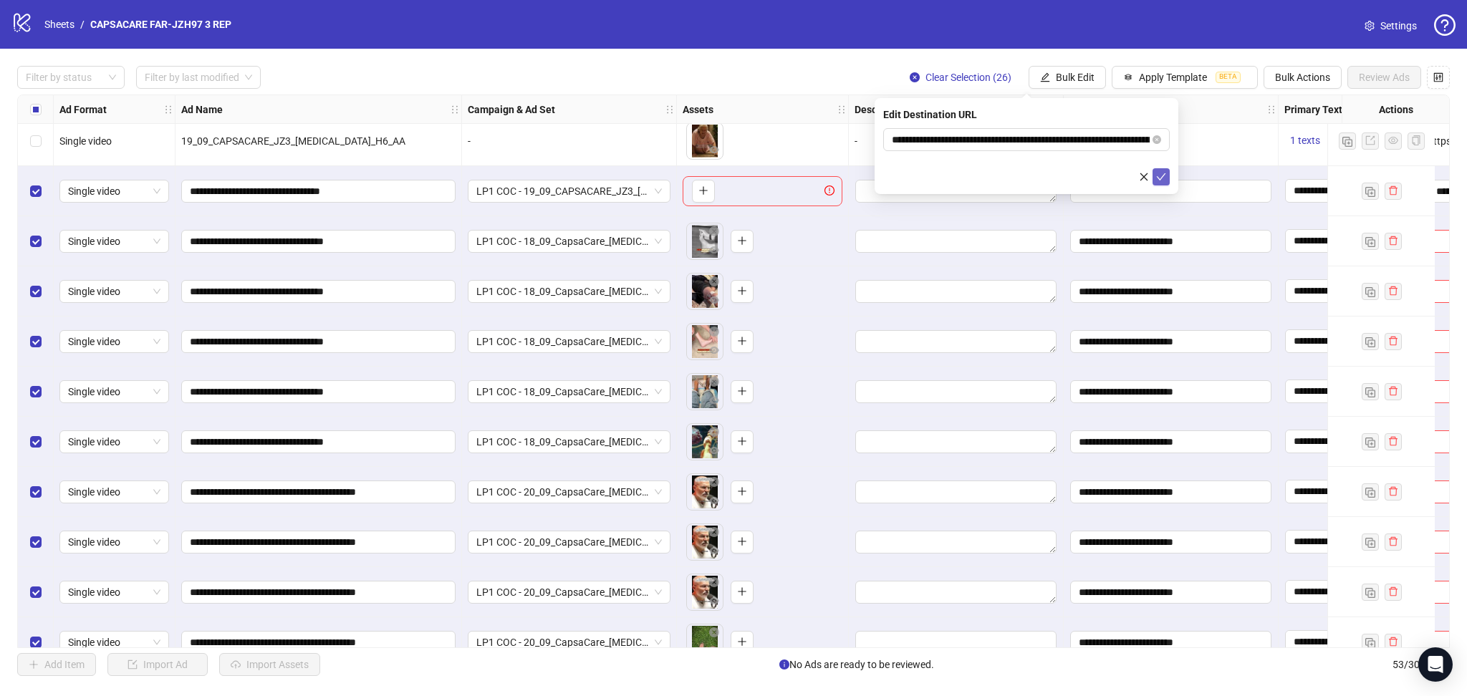
click at [1159, 175] on icon "check" at bounding box center [1161, 177] width 10 height 10
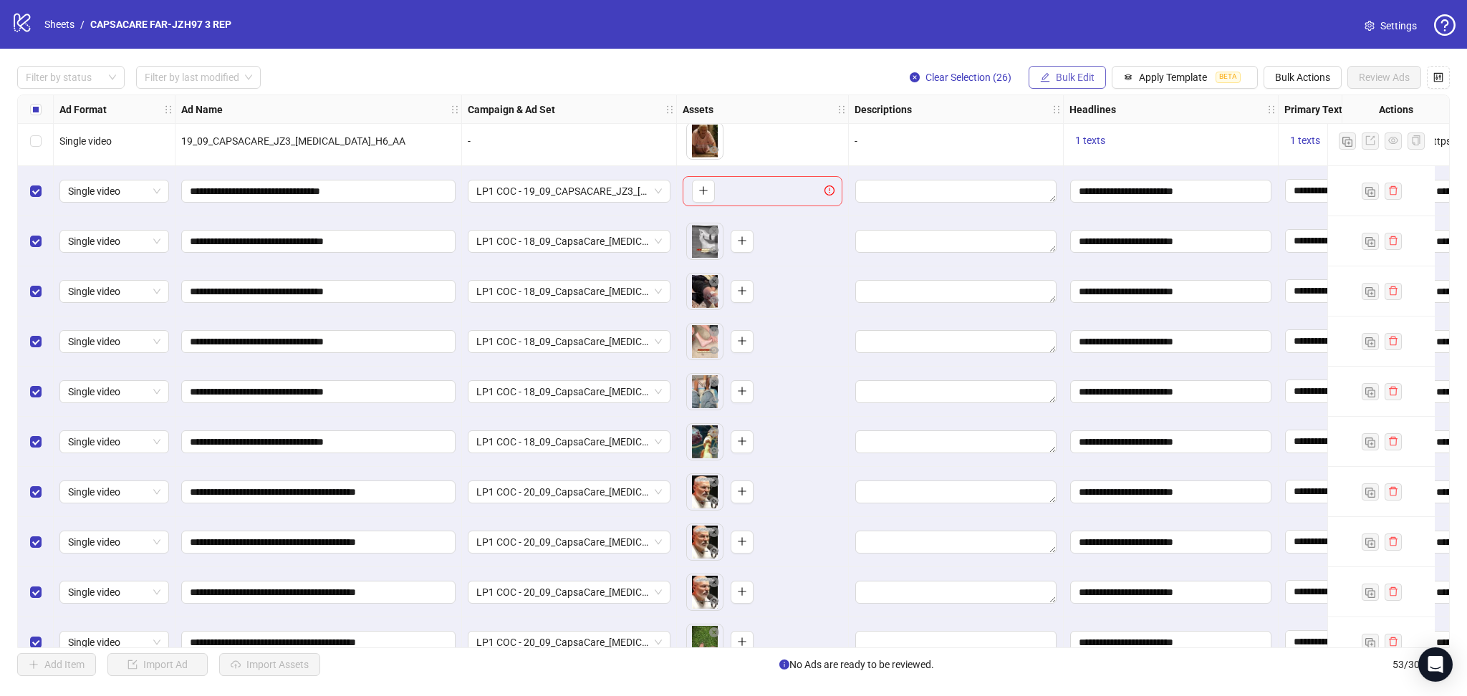
click at [1056, 73] on span "Bulk Edit" at bounding box center [1075, 77] width 39 height 11
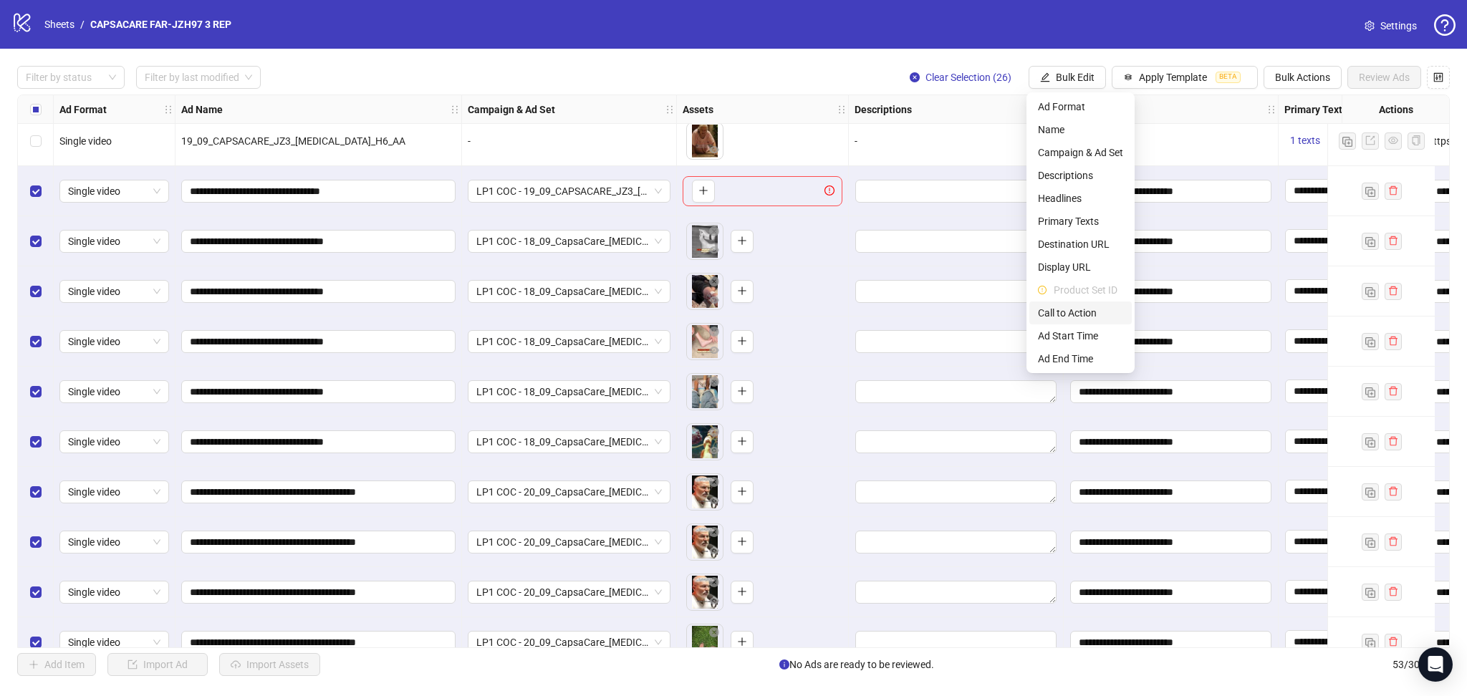
click at [1084, 314] on span "Call to Action" at bounding box center [1080, 313] width 85 height 16
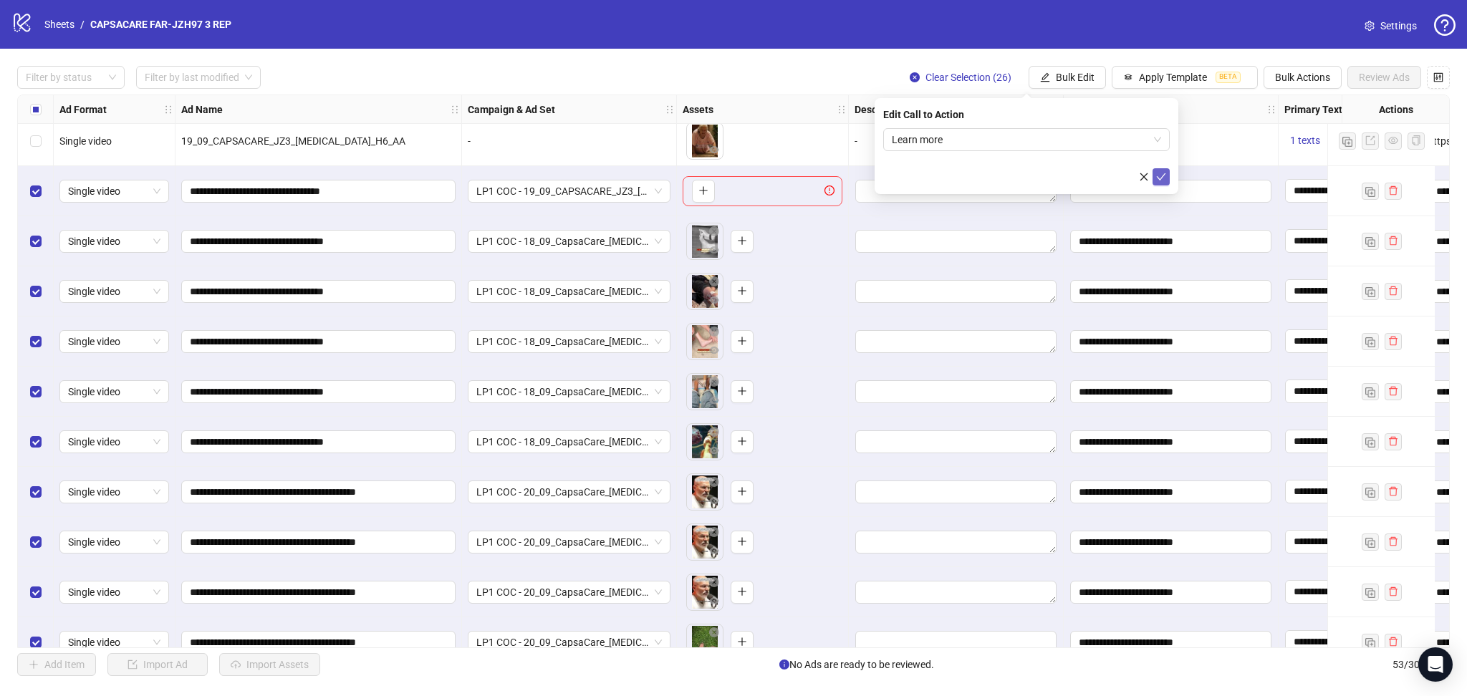
click at [1162, 177] on icon "check" at bounding box center [1161, 177] width 10 height 10
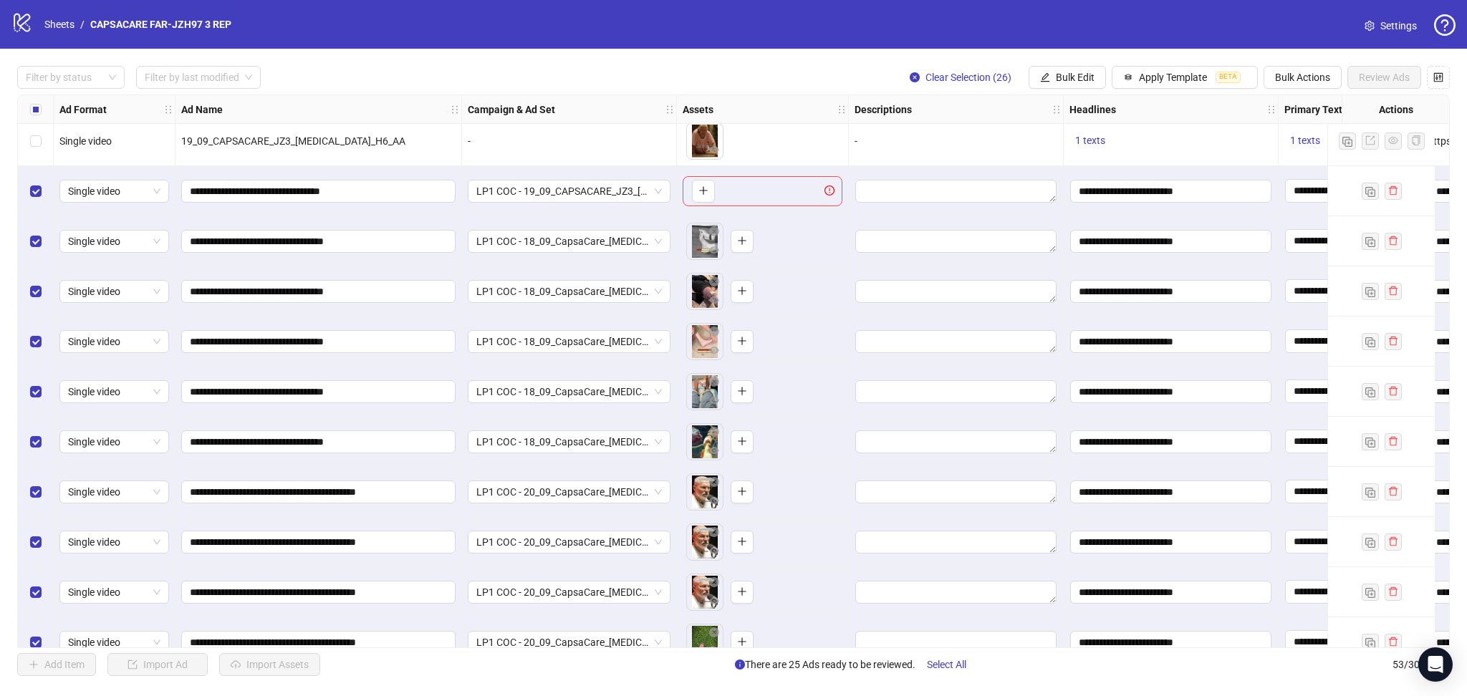
click at [42, 188] on div "Select row 28" at bounding box center [36, 191] width 36 height 50
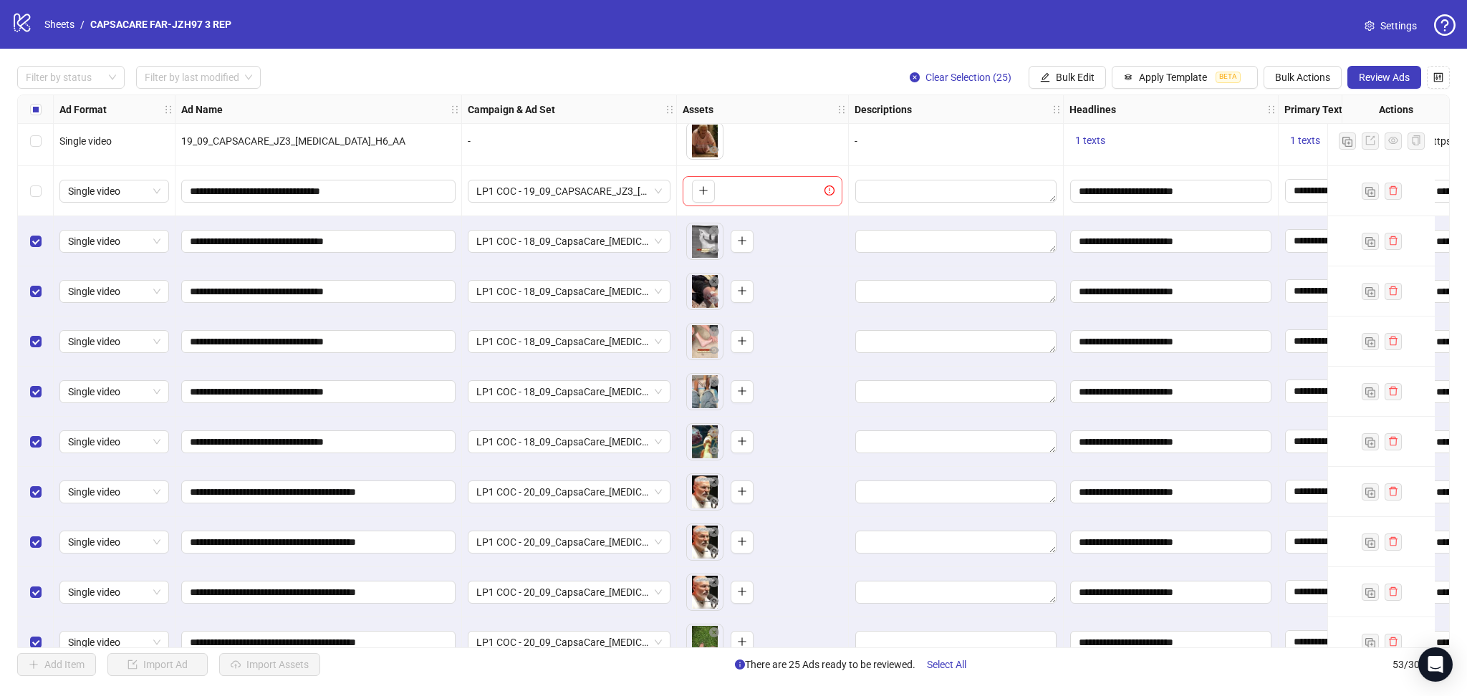
drag, startPoint x: 1391, startPoint y: 78, endPoint x: 1446, endPoint y: 130, distance: 75.5
click at [1392, 77] on span "Review Ads" at bounding box center [1383, 77] width 51 height 11
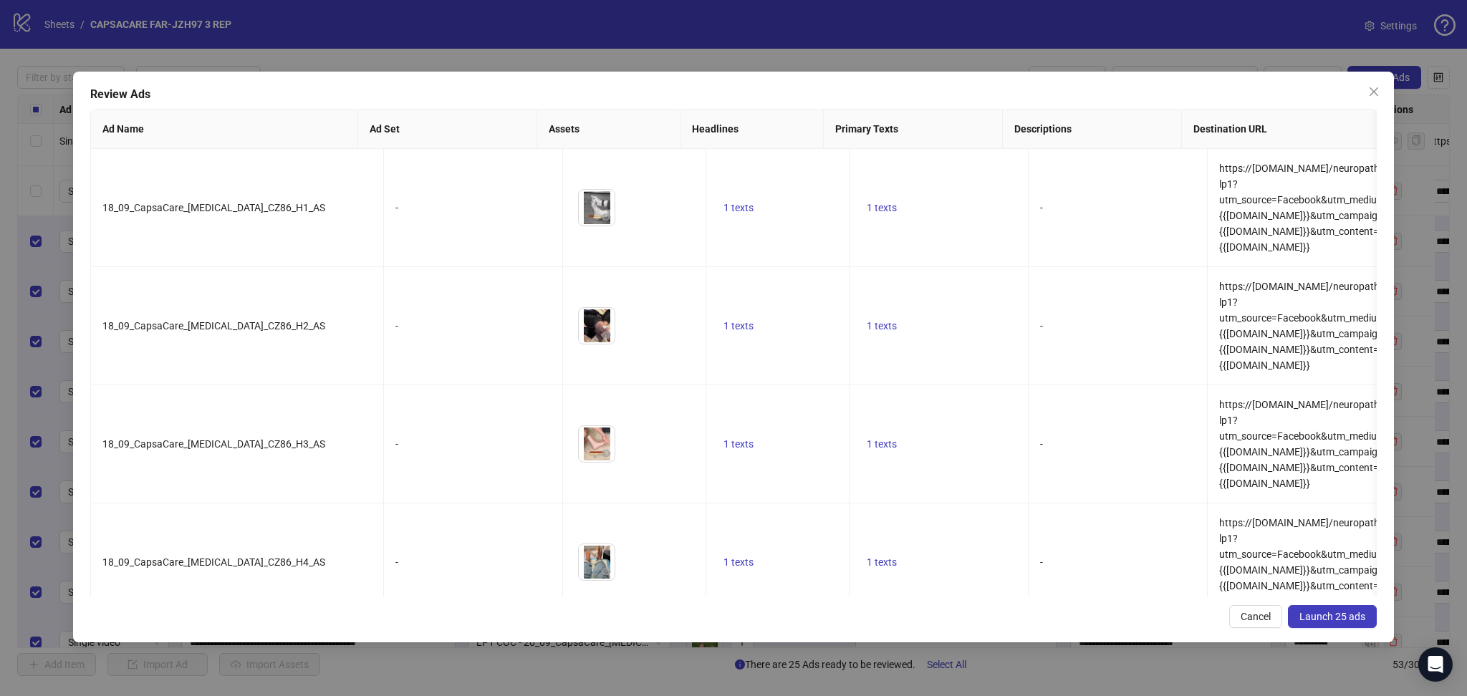
click at [1350, 632] on div "Review Ads Ad Name Ad Set Assets Headlines Primary Texts Descriptions Destinati…" at bounding box center [733, 357] width 1320 height 571
click at [1341, 616] on span "Launch 25 ads" at bounding box center [1332, 616] width 66 height 11
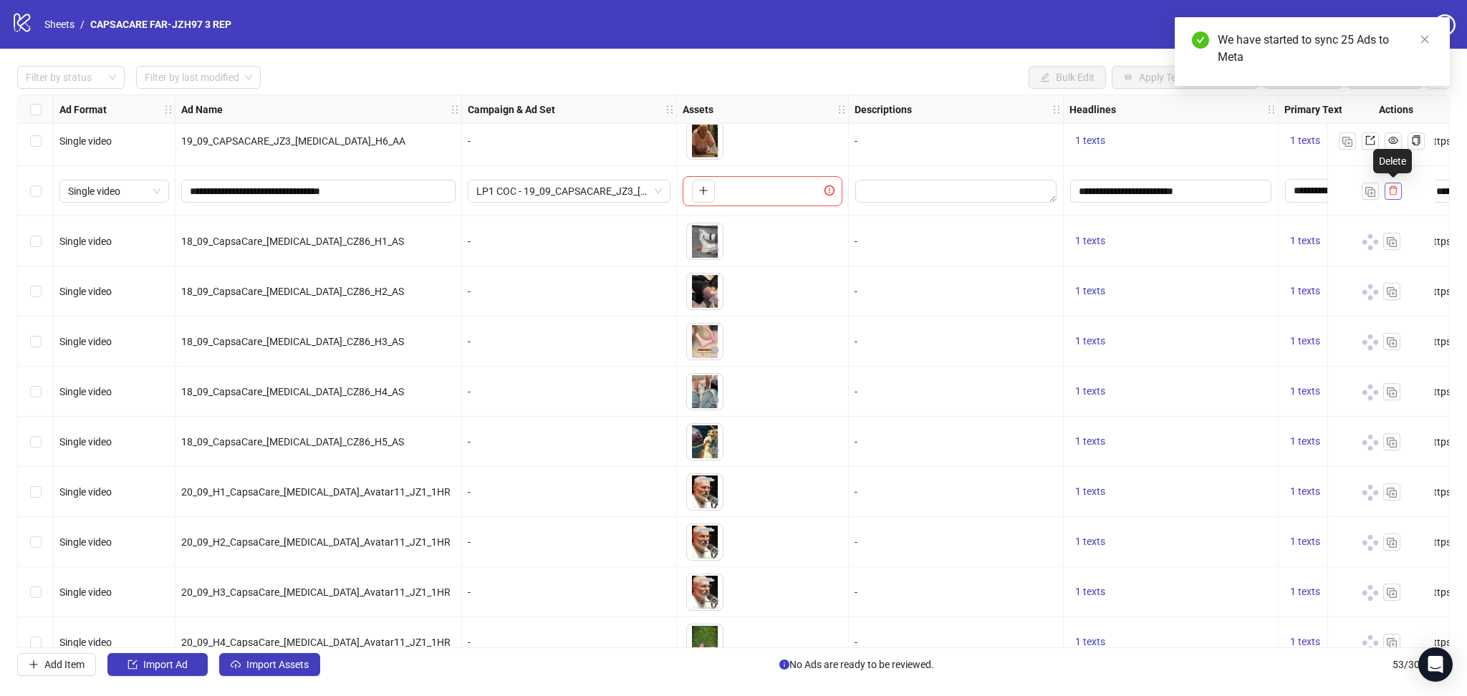
click at [1396, 192] on icon "delete" at bounding box center [1393, 190] width 9 height 9
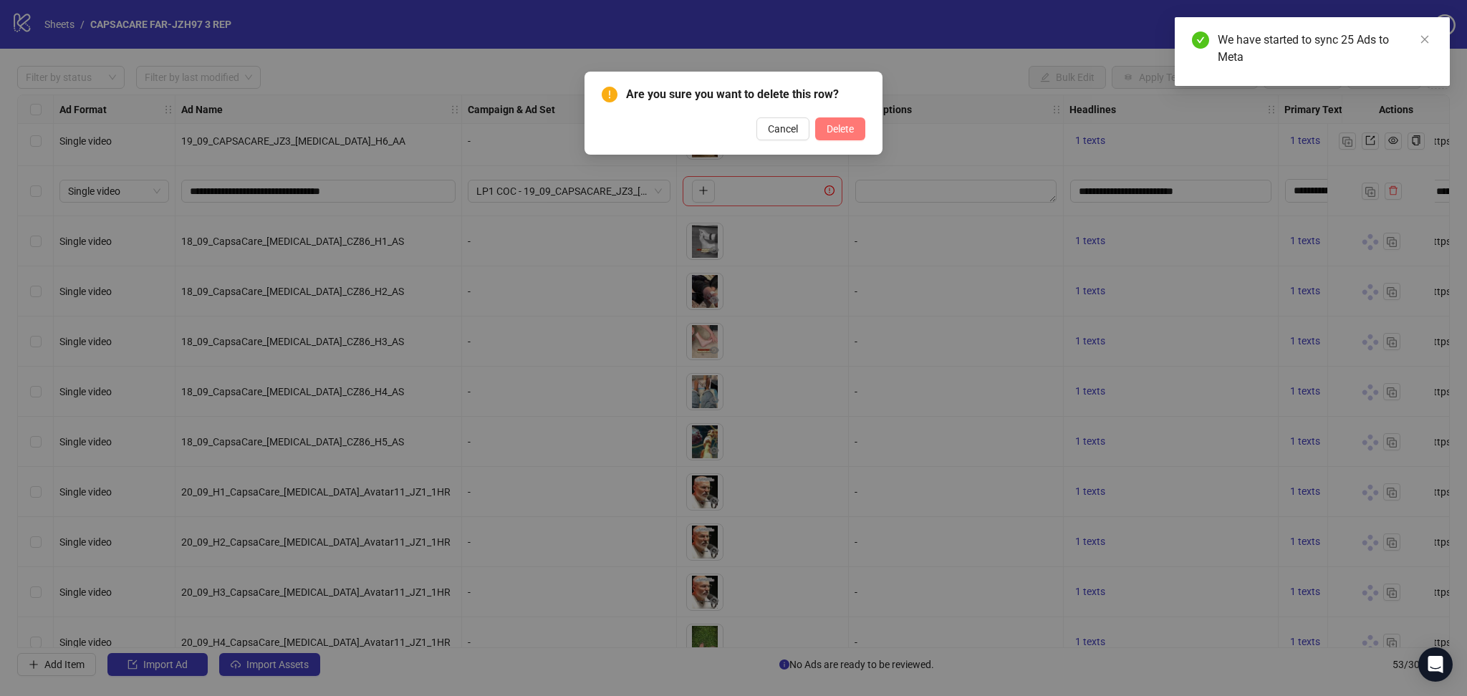
click at [849, 131] on span "Delete" at bounding box center [839, 128] width 27 height 11
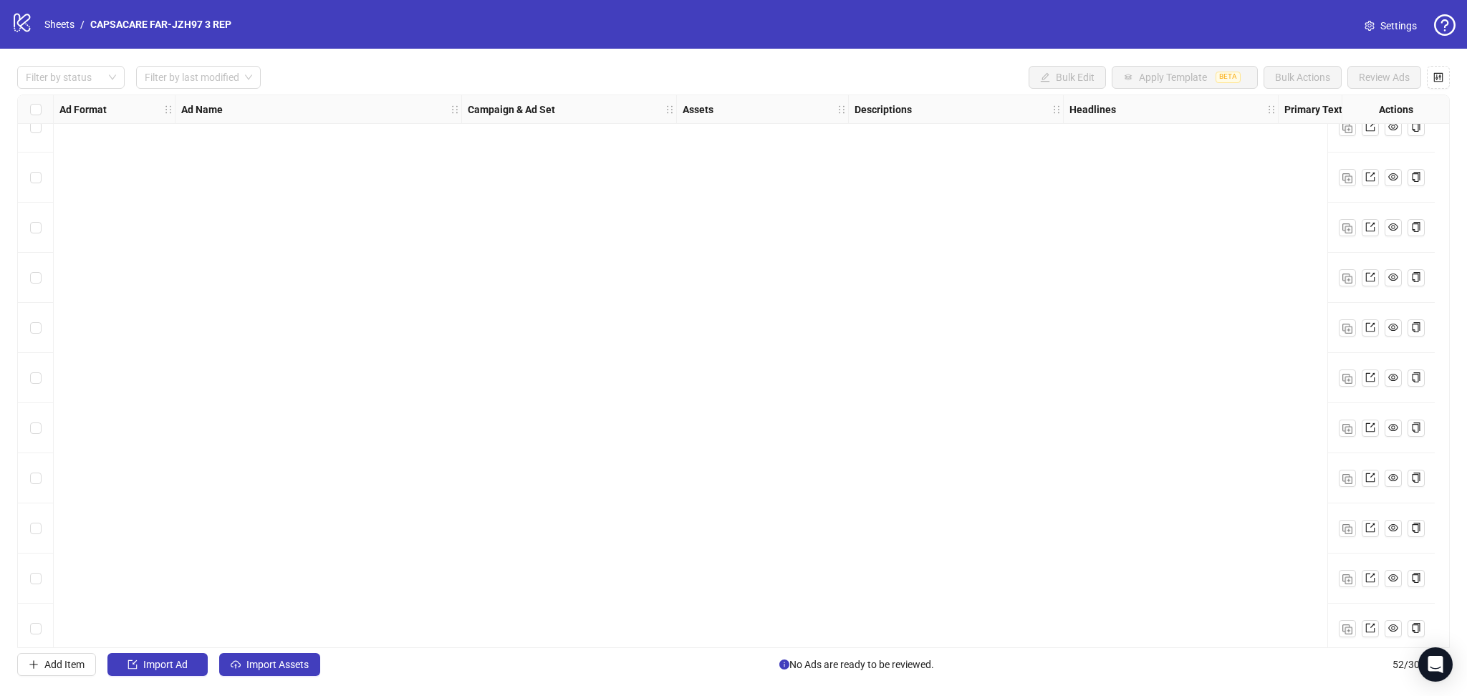
scroll to position [2088, 0]
